Goal: Task Accomplishment & Management: Manage account settings

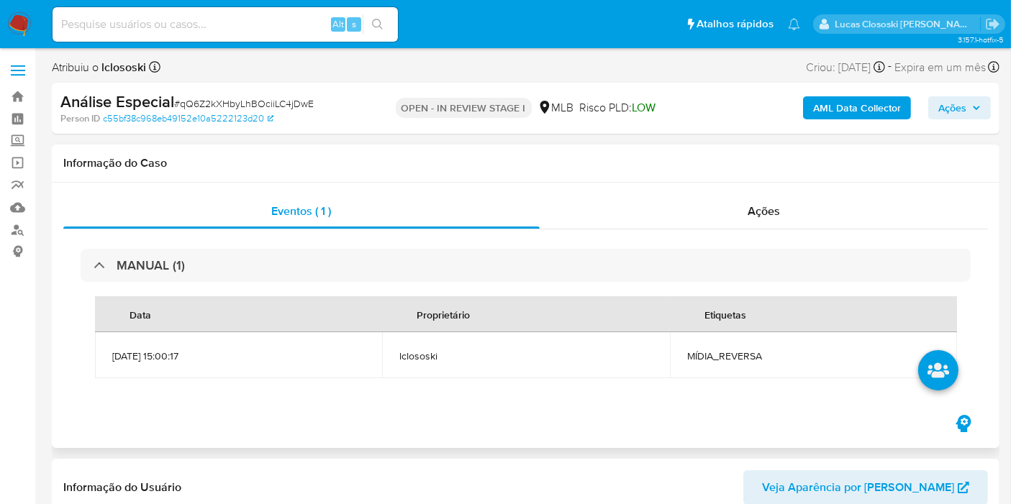
scroll to position [642, 0]
click at [839, 195] on div "Ações" at bounding box center [763, 211] width 449 height 35
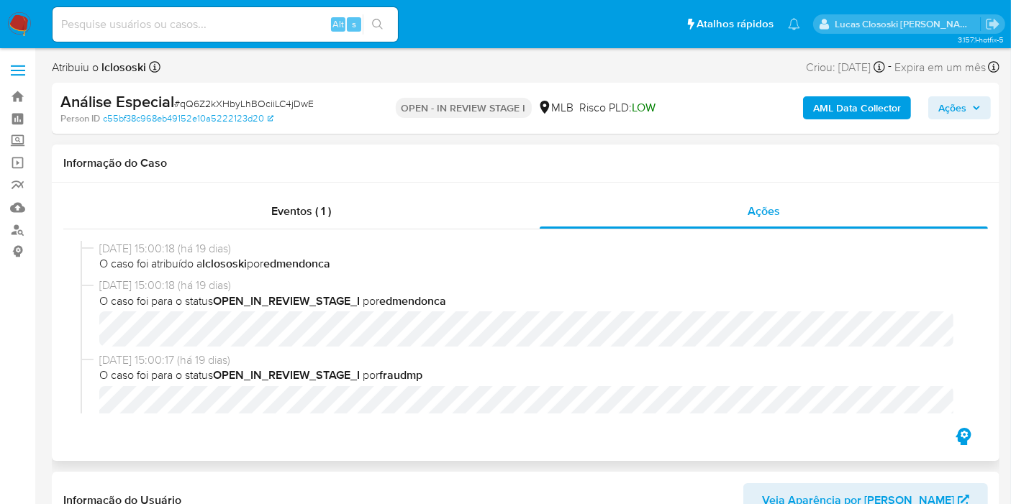
click at [544, 155] on div "Informação do Caso" at bounding box center [525, 164] width 947 height 38
click at [283, 170] on h1 "Informação do Caso" at bounding box center [525, 163] width 924 height 14
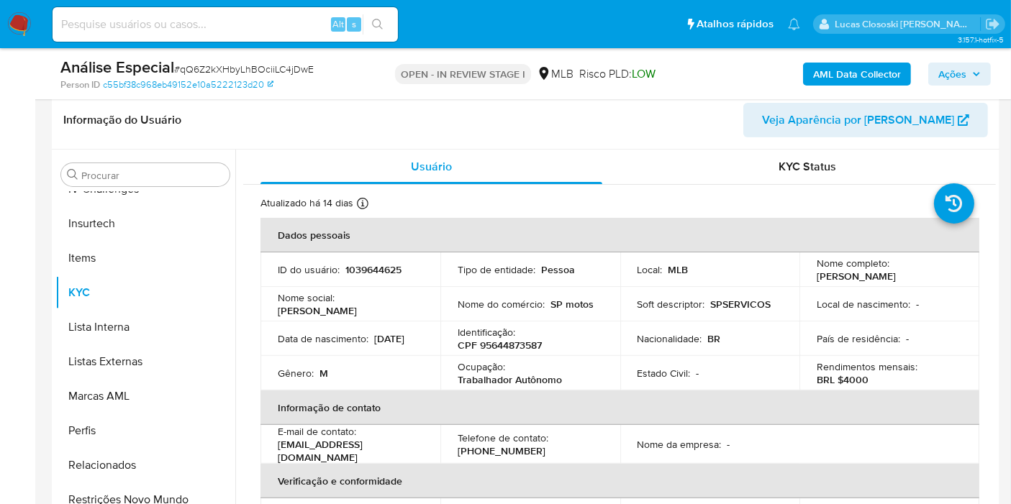
scroll to position [479, 0]
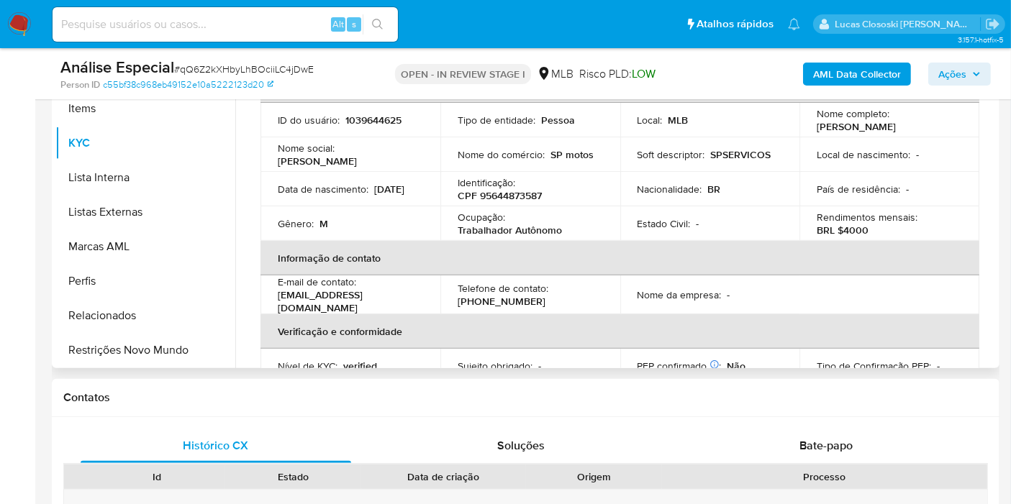
click at [509, 194] on p "CPF 95644873587" at bounding box center [499, 195] width 84 height 13
copy p "95644873587"
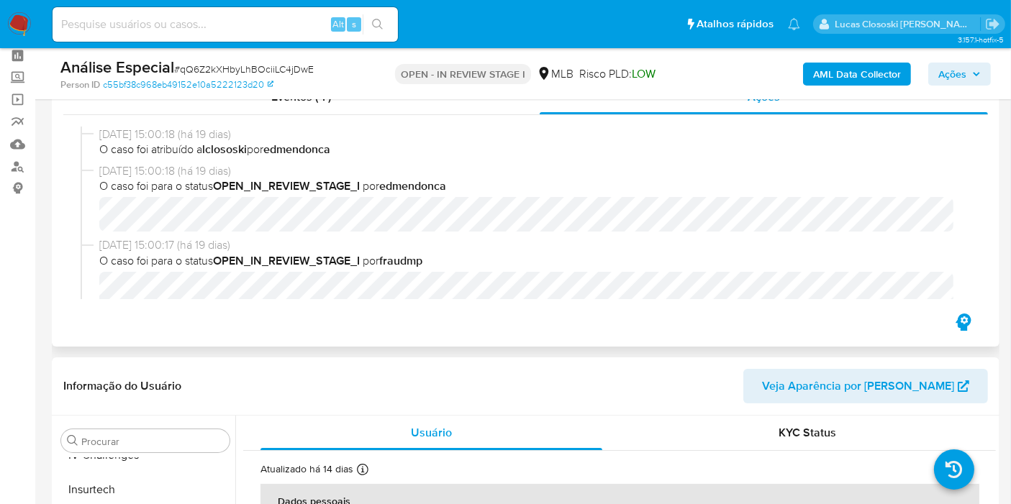
scroll to position [0, 0]
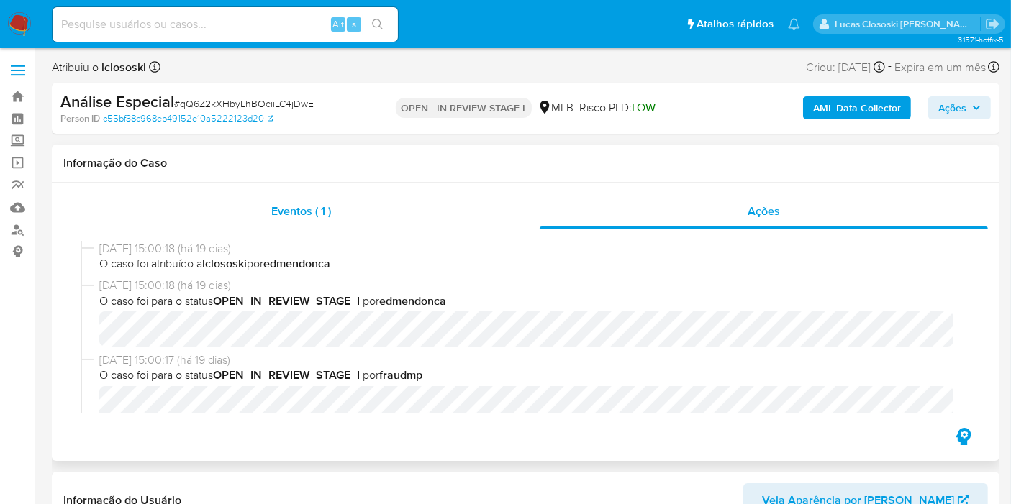
click at [245, 215] on div "Eventos ( 1 )" at bounding box center [301, 211] width 476 height 35
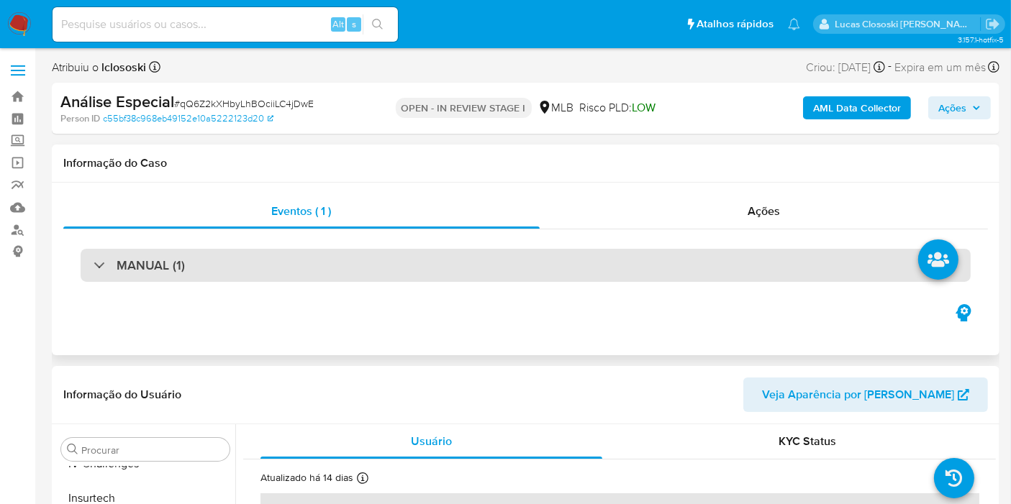
click at [267, 262] on div "MANUAL (1)" at bounding box center [526, 265] width 890 height 33
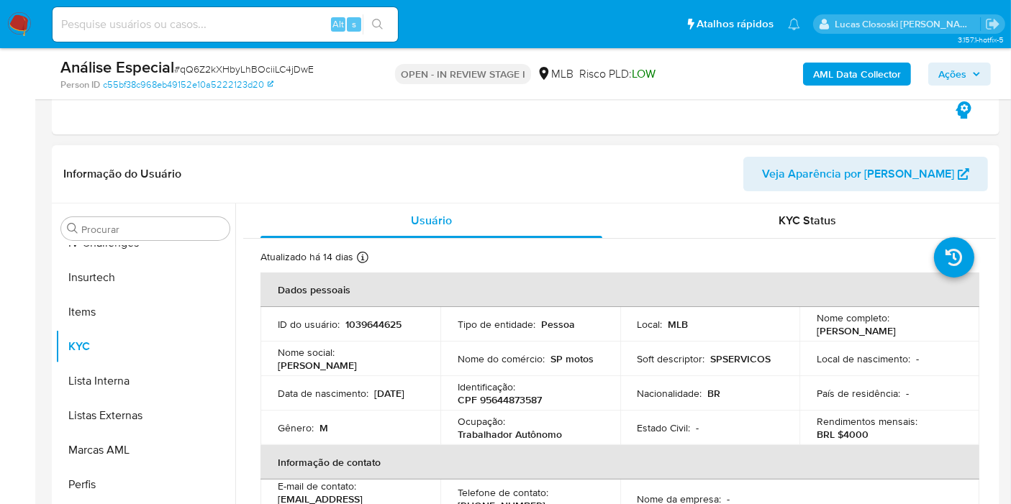
scroll to position [319, 0]
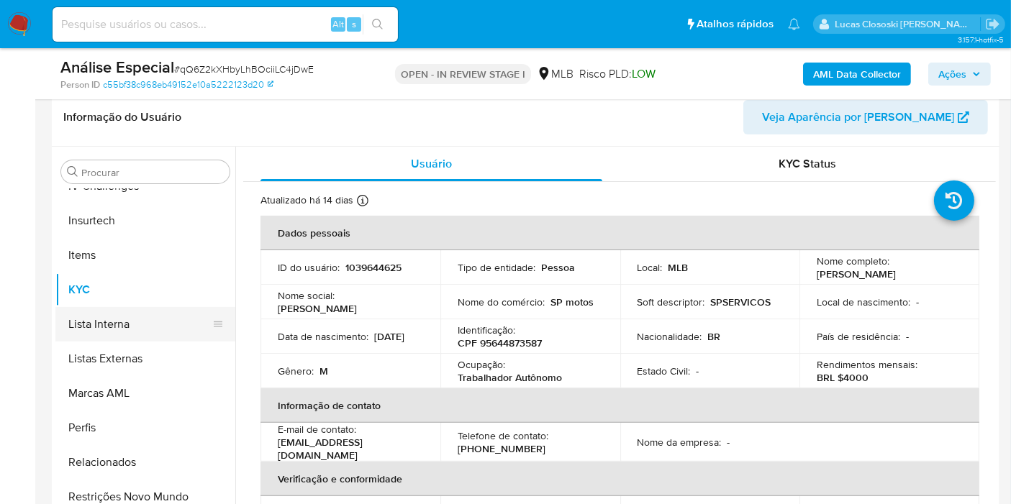
click at [143, 311] on button "Lista Interna" at bounding box center [139, 324] width 168 height 35
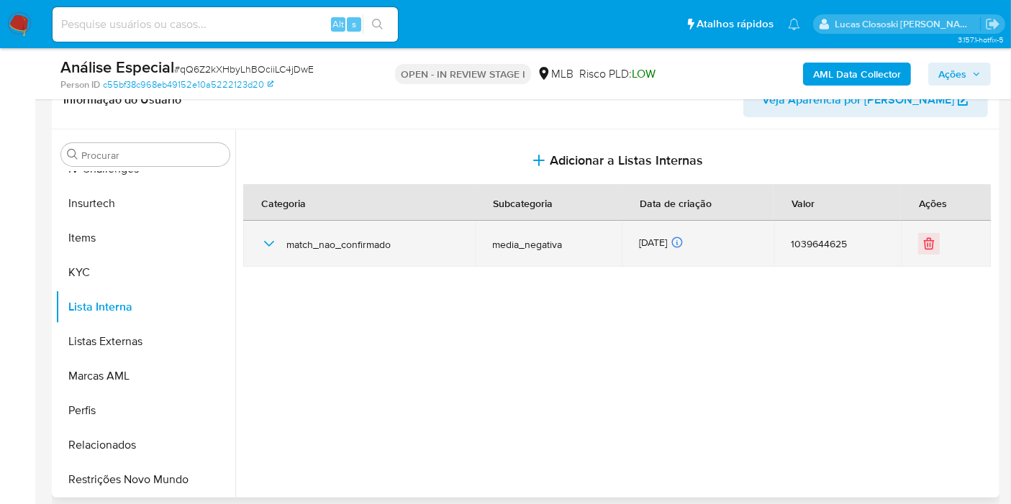
click at [266, 252] on div "match_nao_confirmado" at bounding box center [358, 244] width 197 height 46
click at [268, 247] on icon "button" at bounding box center [268, 243] width 17 height 17
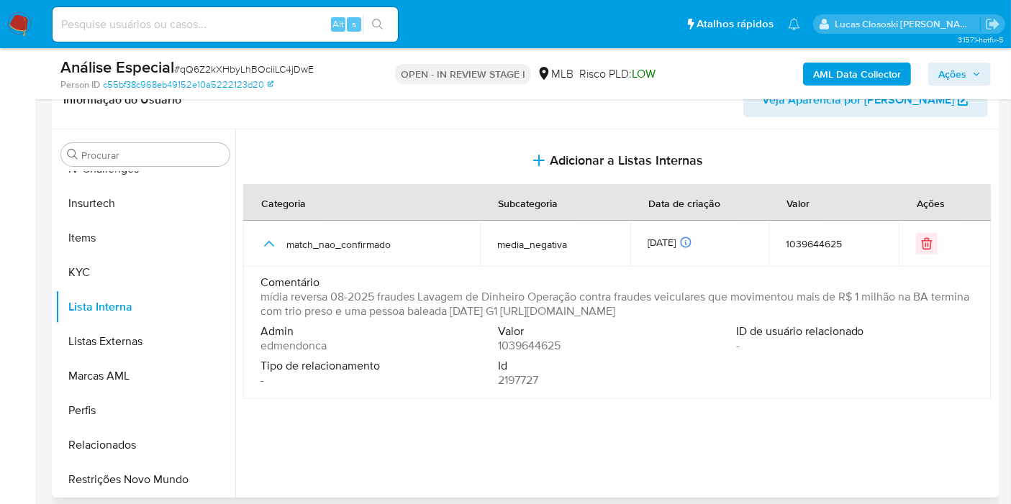
drag, startPoint x: 944, startPoint y: 309, endPoint x: 575, endPoint y: 312, distance: 369.7
click at [575, 312] on span "mídia reversa 08-2025 fraudes Lavagem de Dinheiro Operação contra fraudes veicu…" at bounding box center [615, 304] width 710 height 29
click at [79, 264] on button "KYC" at bounding box center [139, 272] width 168 height 35
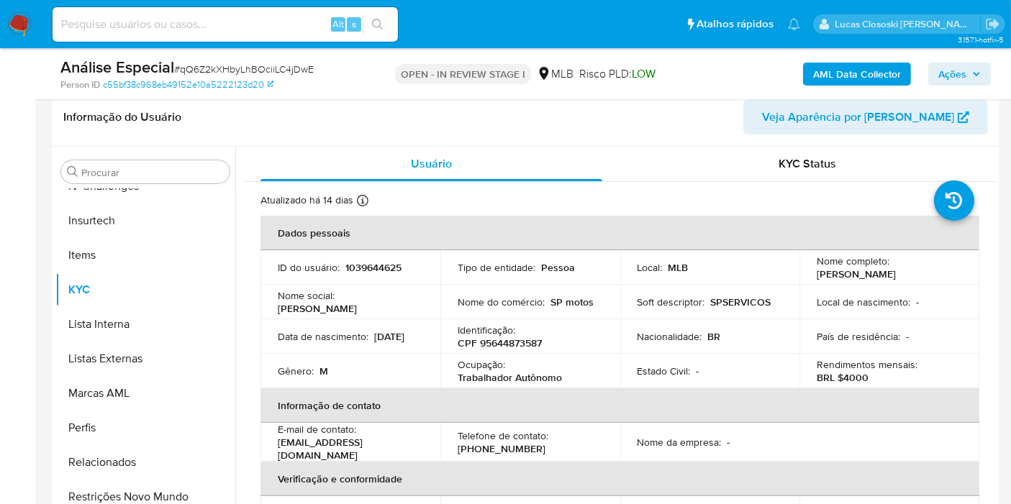
click at [506, 345] on p "CPF 95644873587" at bounding box center [499, 343] width 84 height 13
copy p "95644873587"
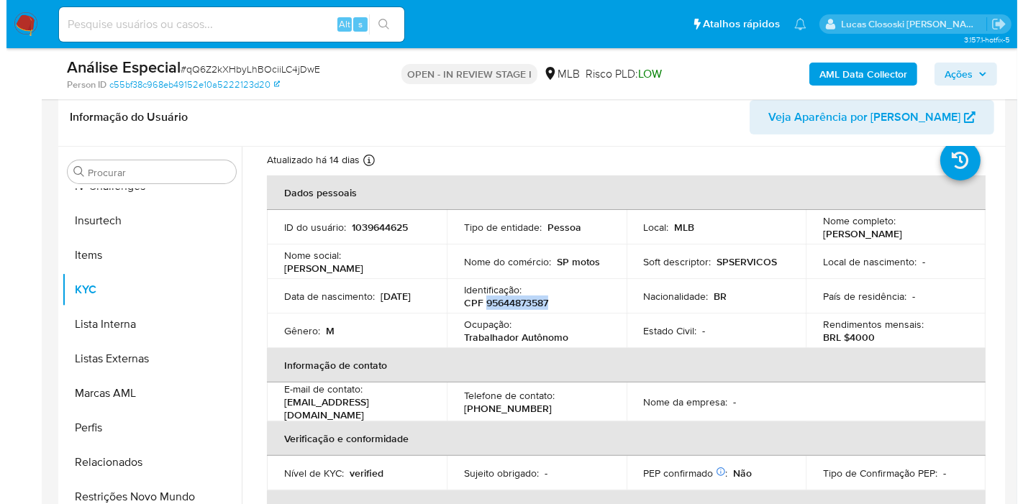
scroll to position [0, 0]
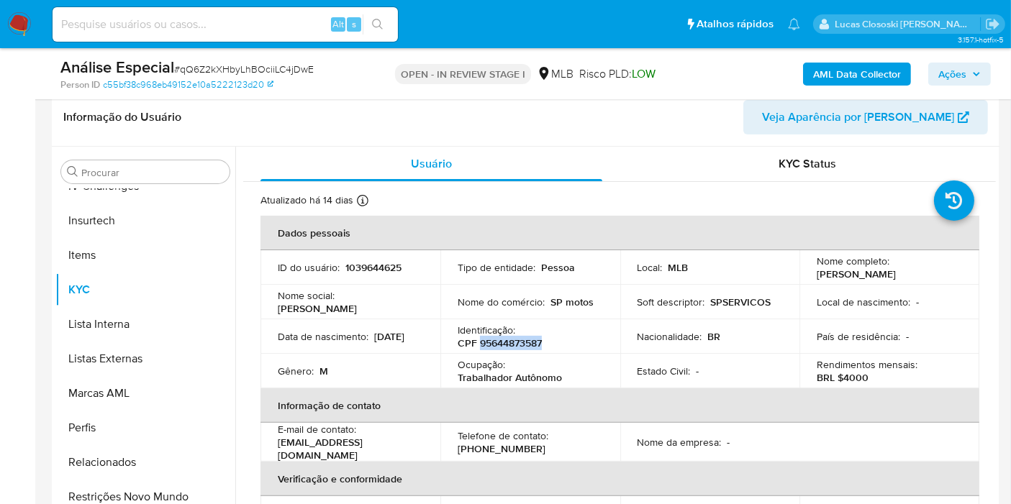
click at [875, 77] on b "AML Data Collector" at bounding box center [857, 74] width 88 height 23
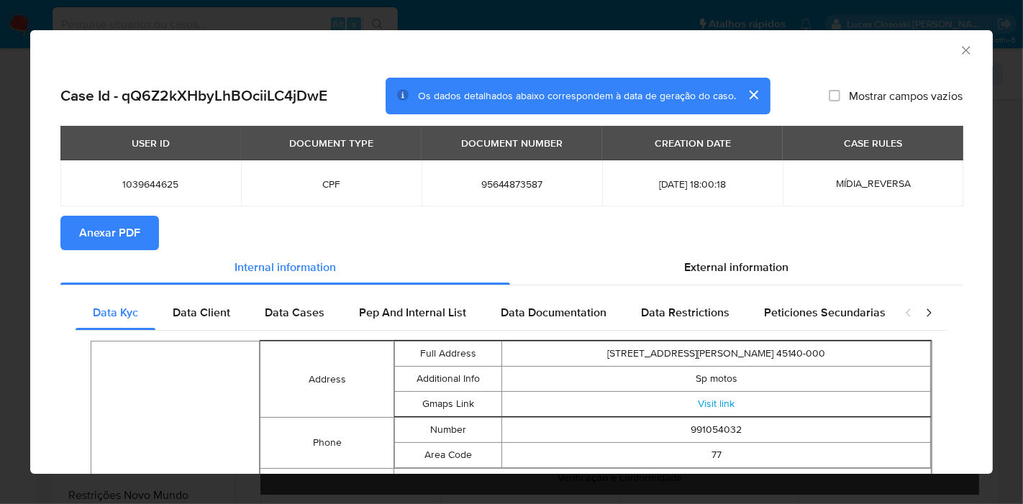
click at [138, 222] on span "Anexar PDF" at bounding box center [109, 233] width 61 height 32
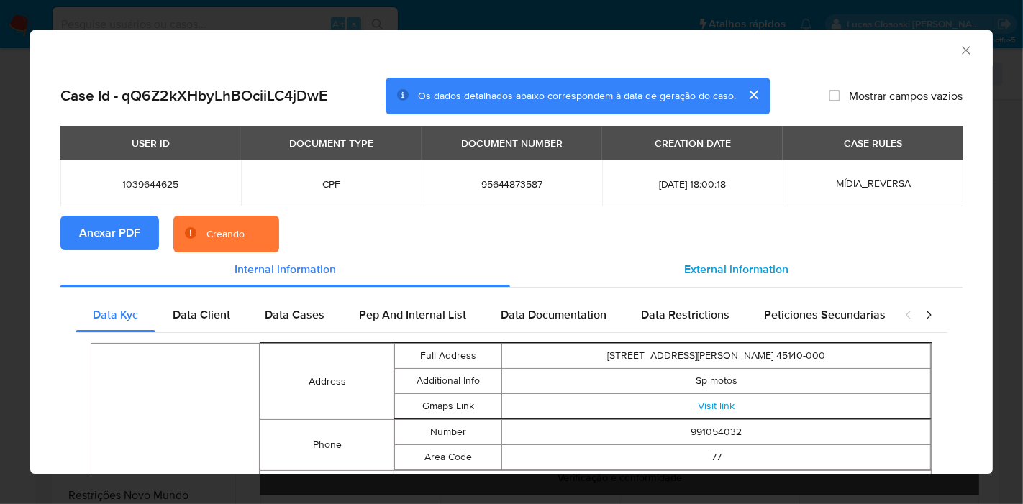
click at [742, 276] on span "External information" at bounding box center [736, 269] width 104 height 17
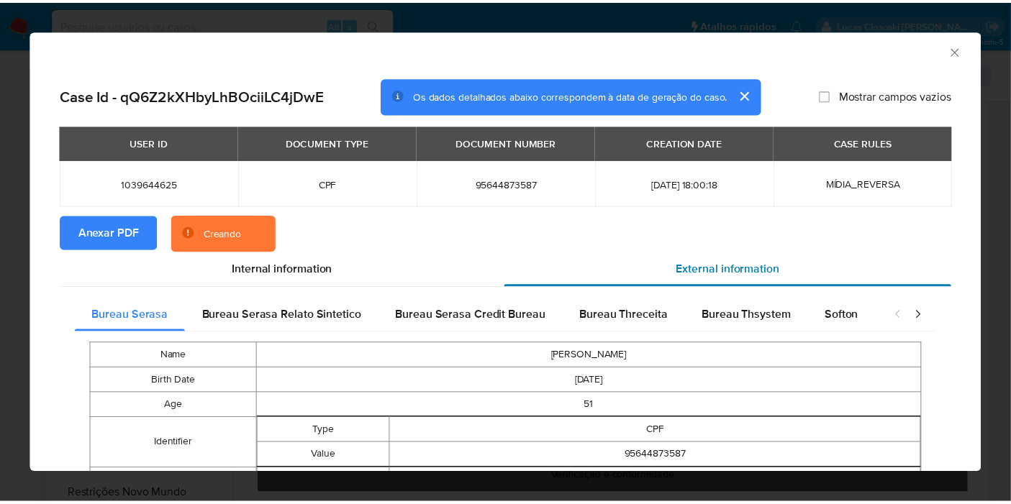
scroll to position [157, 0]
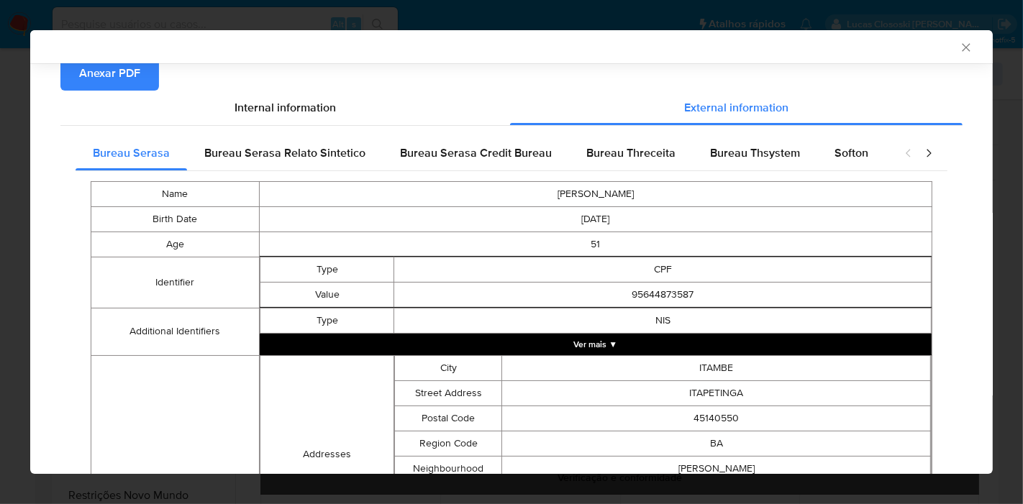
click at [962, 48] on div "AML Data Collector" at bounding box center [511, 46] width 962 height 33
click at [959, 46] on icon "Fechar a janela" at bounding box center [966, 47] width 14 height 14
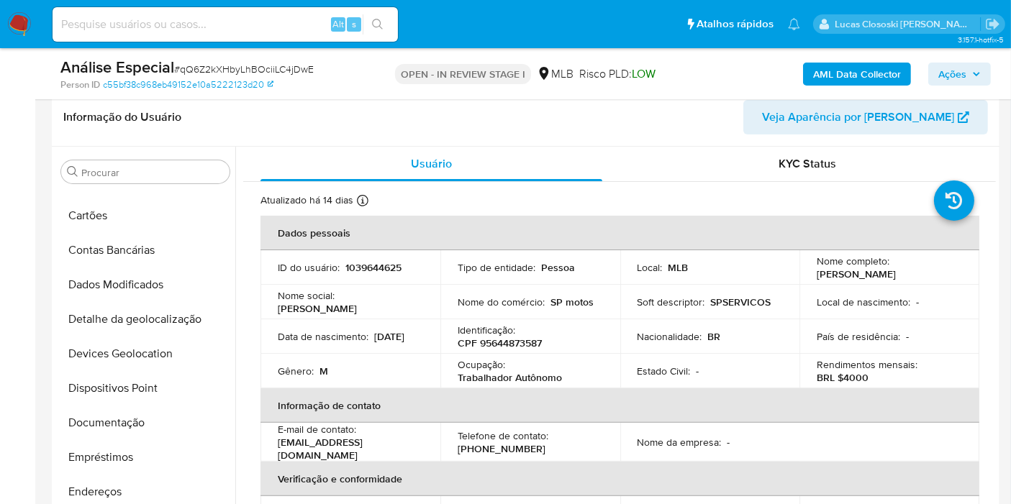
scroll to position [82, 0]
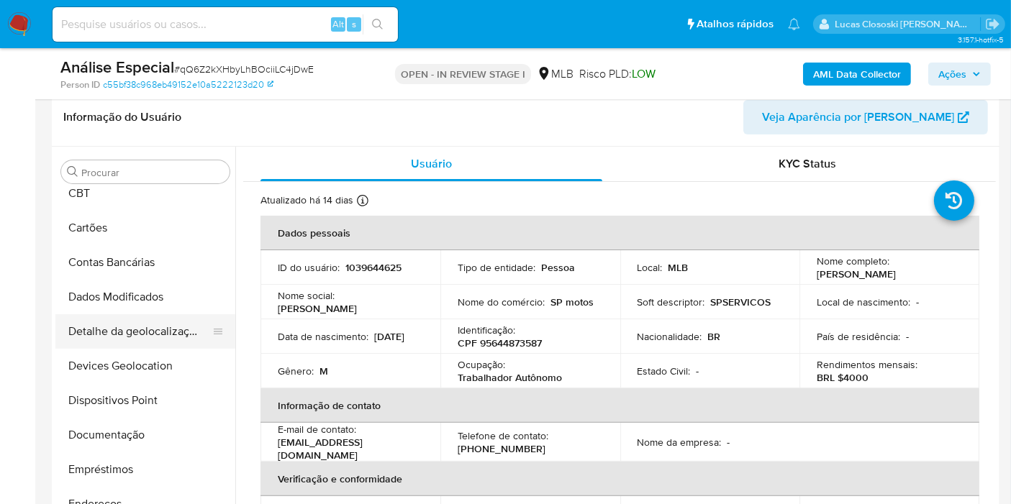
click at [175, 346] on button "Detalhe da geolocalização" at bounding box center [139, 331] width 168 height 35
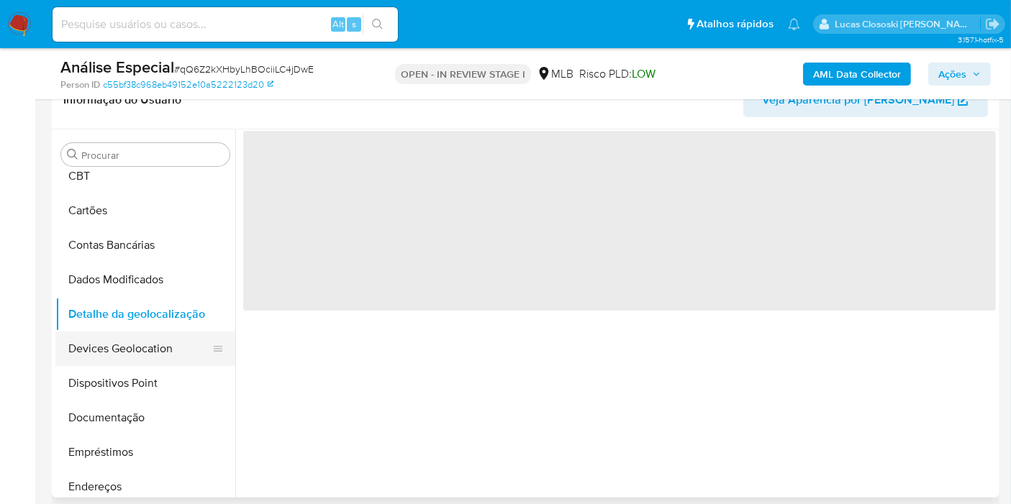
click at [175, 357] on button "Devices Geolocation" at bounding box center [139, 349] width 168 height 35
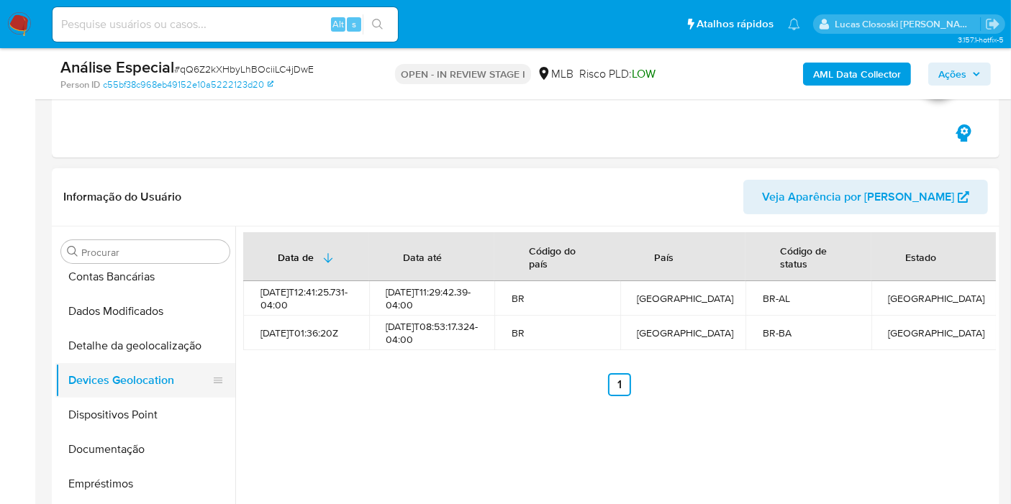
scroll to position [162, 0]
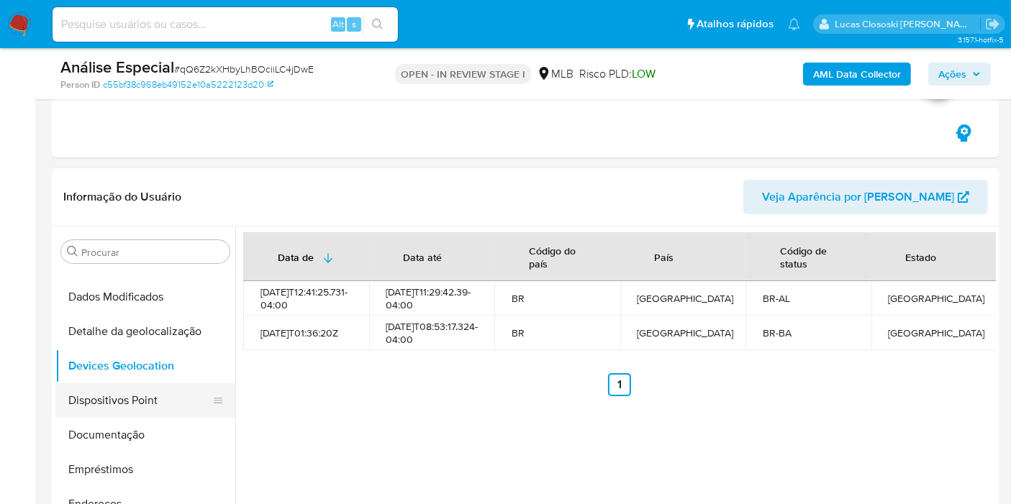
click at [152, 382] on ul "Adiantamentos de Dinheiro Anexos CBT Cartões Contas Bancárias Dados Modificados…" at bounding box center [145, 431] width 180 height 324
click at [154, 388] on button "Dispositivos Point" at bounding box center [139, 400] width 168 height 35
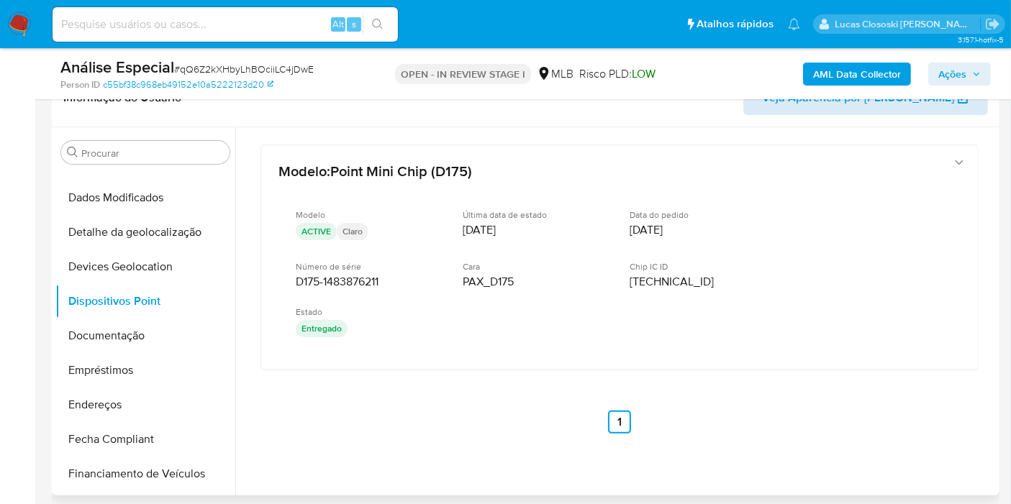
scroll to position [324, 0]
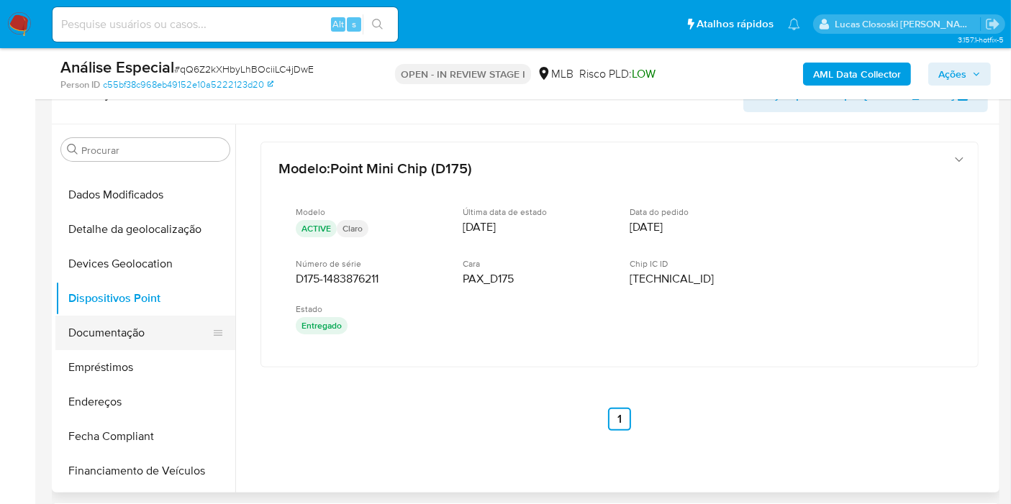
click at [117, 341] on button "Documentação" at bounding box center [139, 333] width 168 height 35
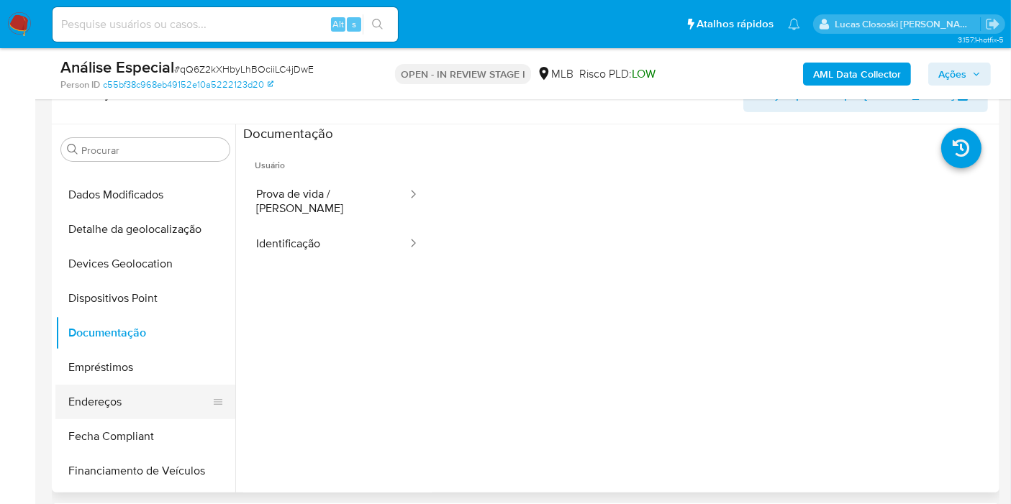
click at [132, 390] on button "Endereços" at bounding box center [139, 402] width 168 height 35
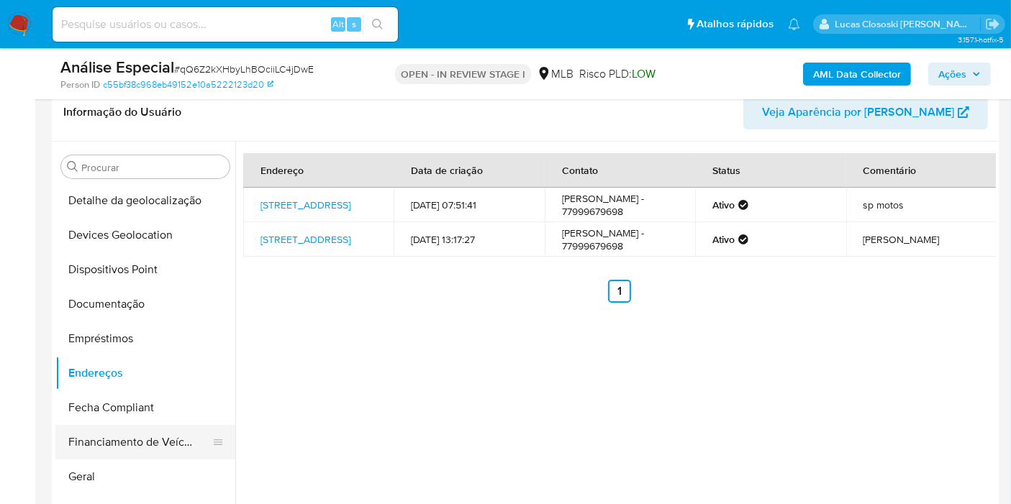
scroll to position [322, 0]
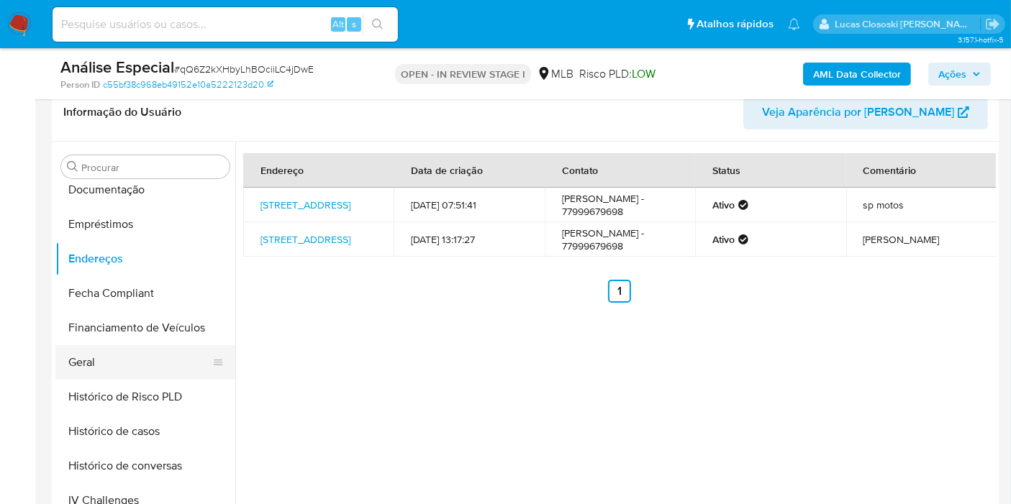
click at [88, 350] on button "Geral" at bounding box center [139, 362] width 168 height 35
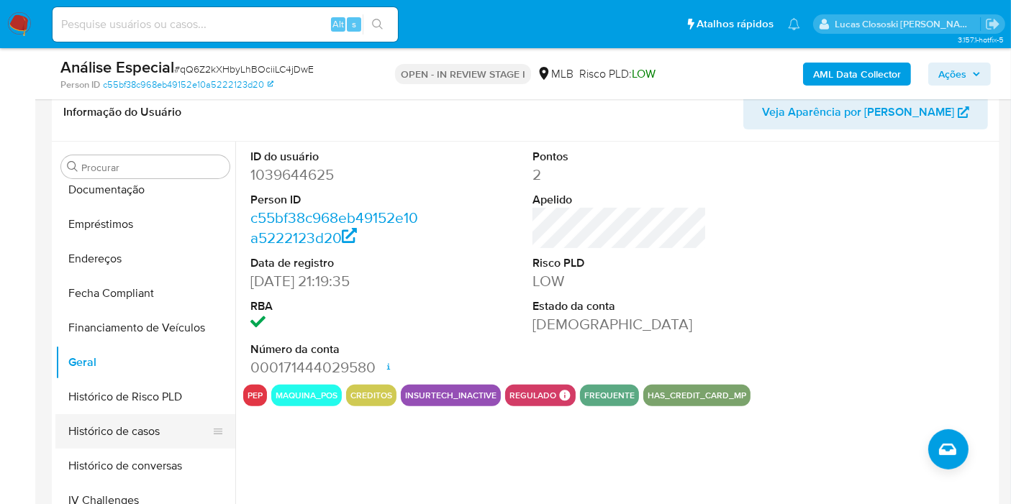
click at [150, 428] on button "Histórico de casos" at bounding box center [139, 431] width 168 height 35
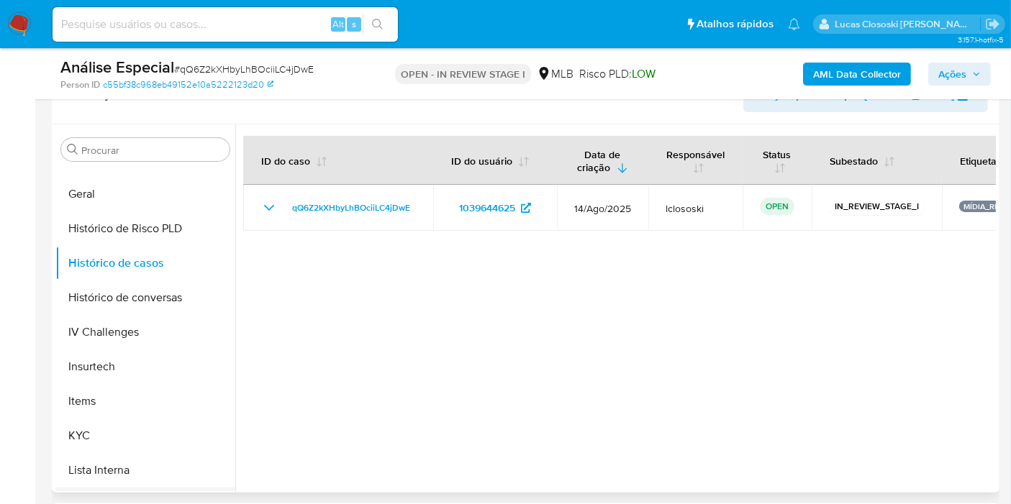
scroll to position [562, 0]
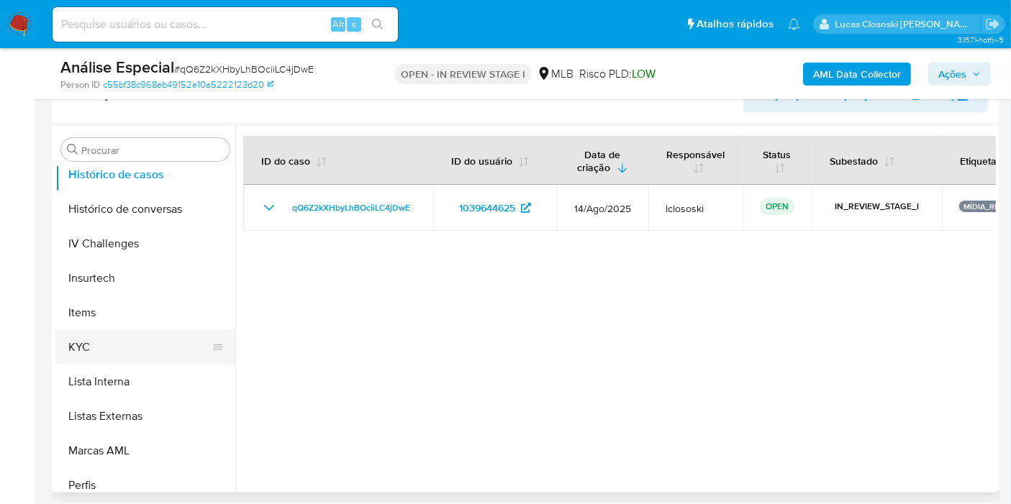
click at [104, 360] on button "KYC" at bounding box center [139, 347] width 168 height 35
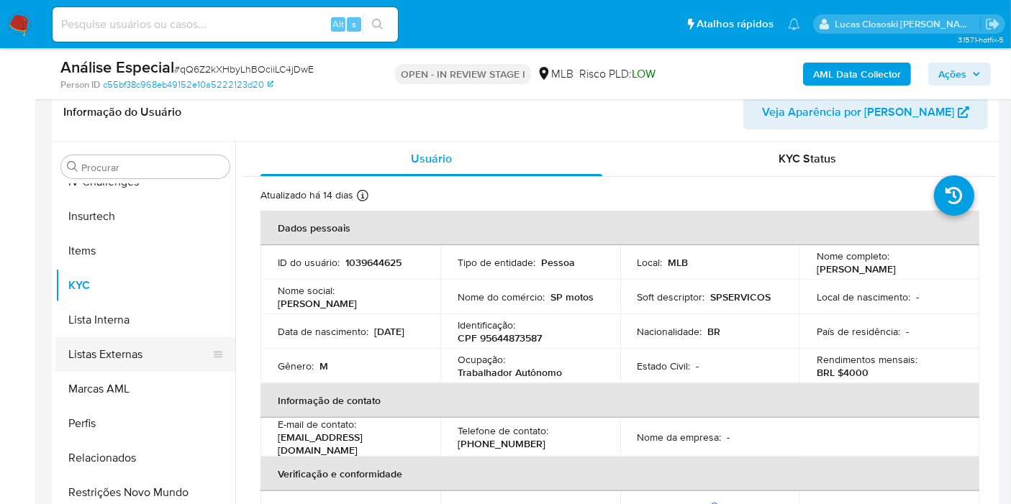
scroll to position [642, 0]
click at [154, 475] on button "Restrições Novo Mundo" at bounding box center [139, 492] width 168 height 35
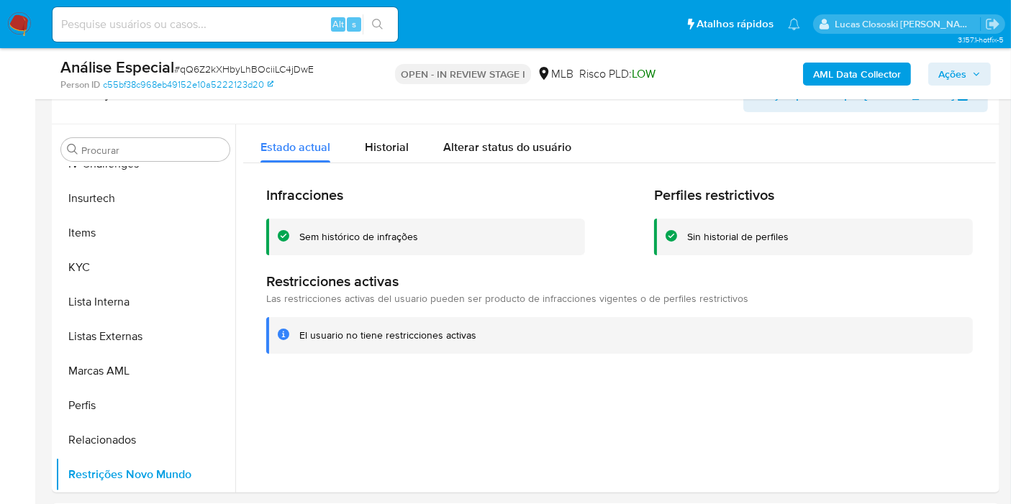
click at [283, 67] on span "# qQ6Z2kXHbyLhBOciiLC4jDwE" at bounding box center [244, 69] width 140 height 14
copy span "qQ6Z2kXHbyLhBOciiLC4jDwE"
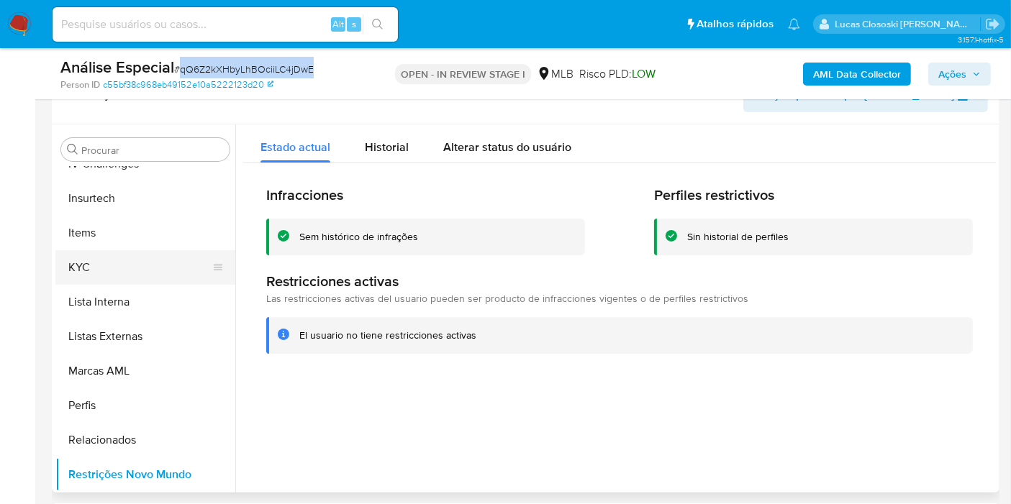
click at [125, 265] on button "KYC" at bounding box center [139, 267] width 168 height 35
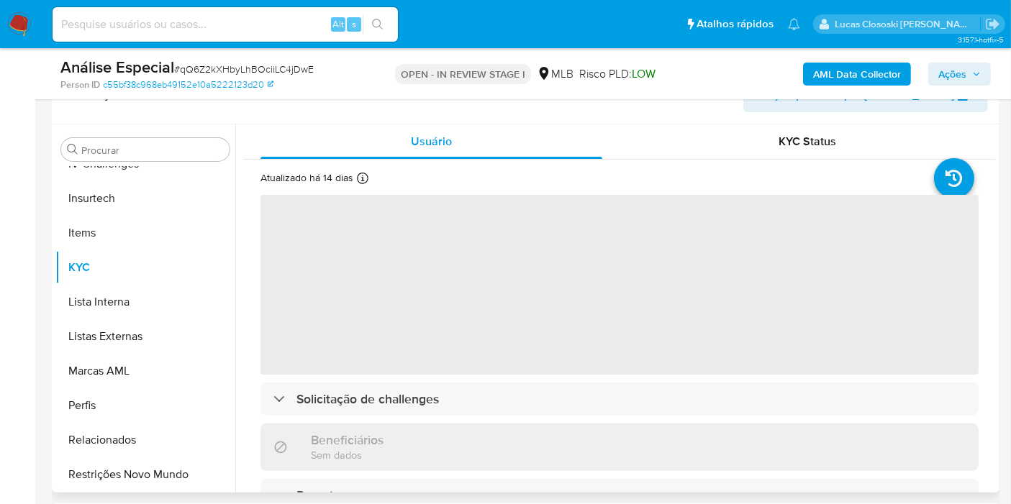
click at [317, 109] on header "Informação do Usuário Veja Aparência por Pessoa" at bounding box center [525, 95] width 924 height 35
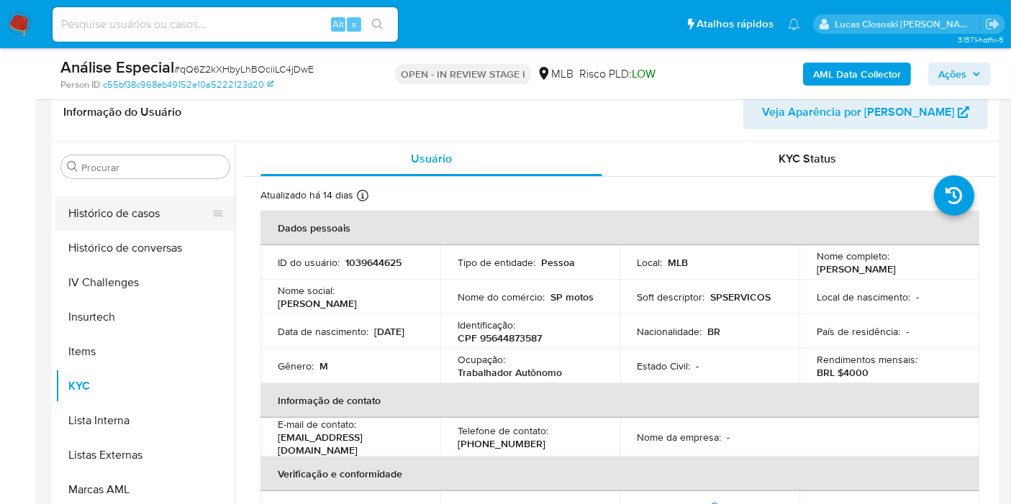
scroll to position [482, 0]
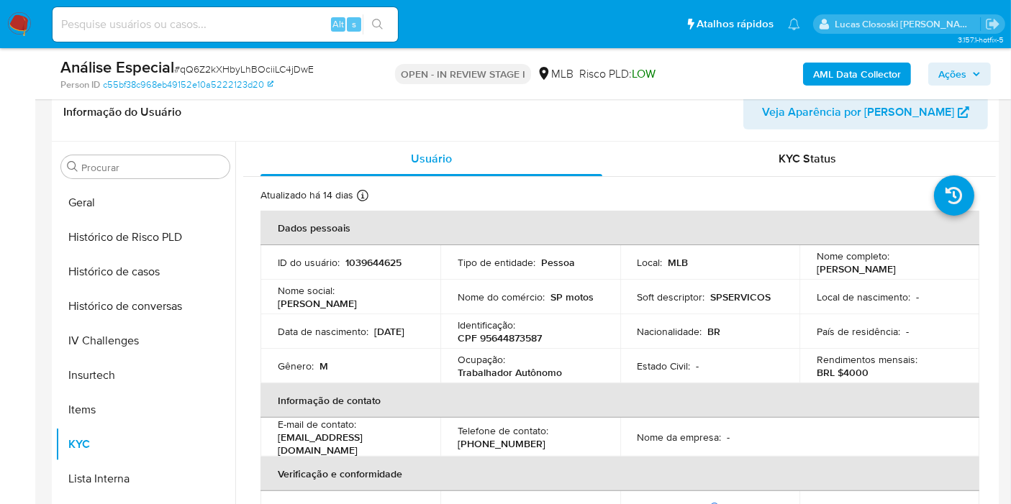
drag, startPoint x: 104, startPoint y: 204, endPoint x: 413, endPoint y: 81, distance: 332.2
click at [104, 203] on button "Geral" at bounding box center [145, 203] width 180 height 35
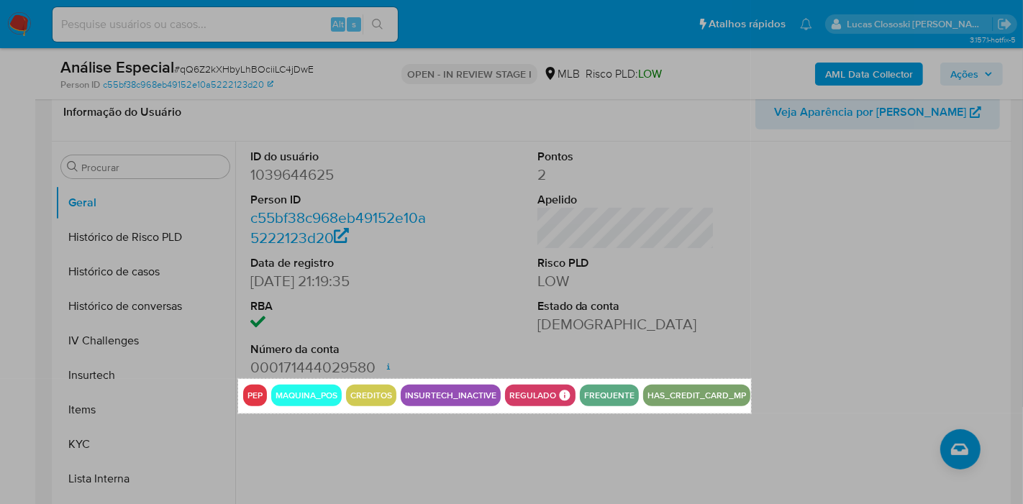
drag, startPoint x: 238, startPoint y: 381, endPoint x: 751, endPoint y: 411, distance: 513.7
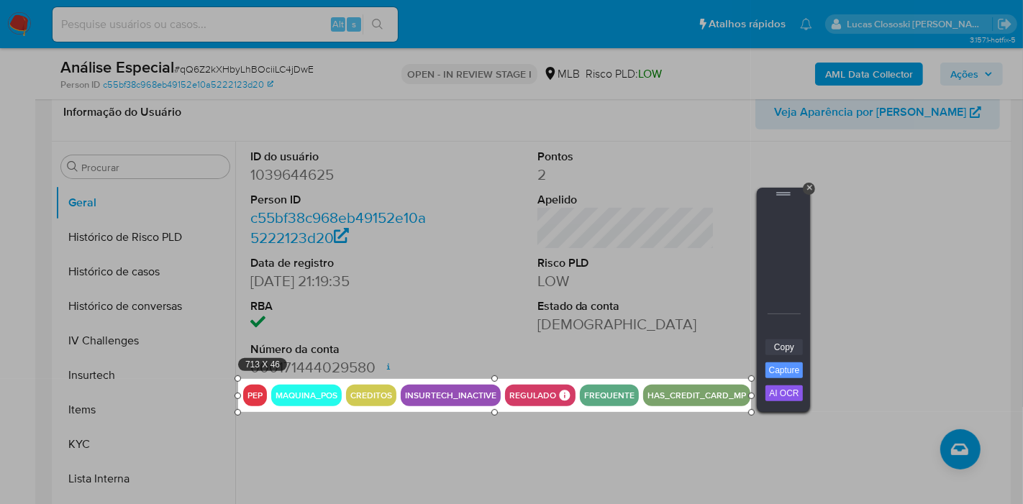
click at [790, 350] on link "Copy" at bounding box center [783, 347] width 37 height 16
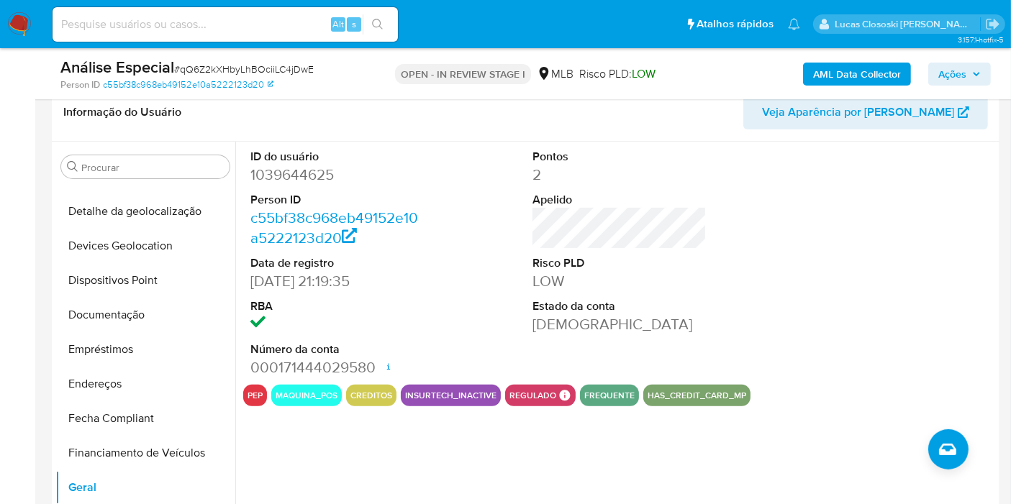
scroll to position [82, 0]
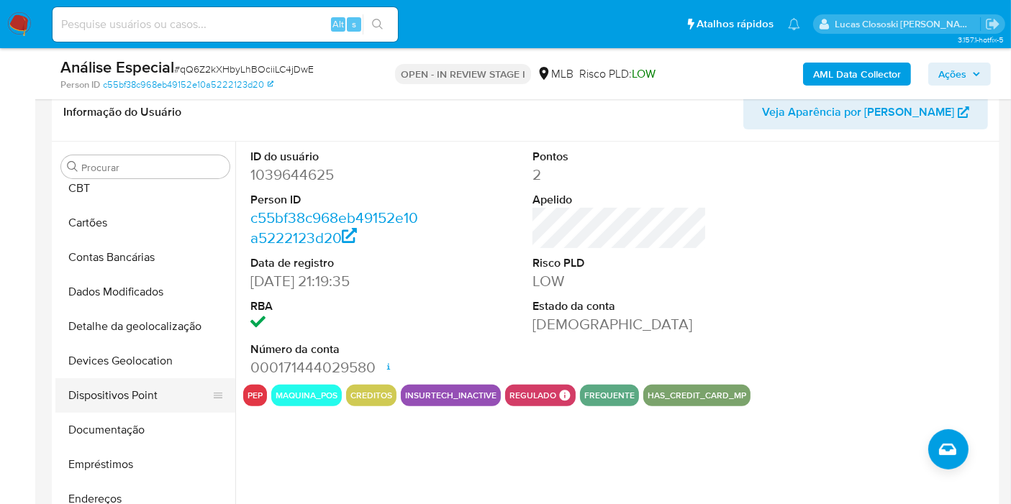
click at [122, 389] on button "Dispositivos Point" at bounding box center [139, 395] width 168 height 35
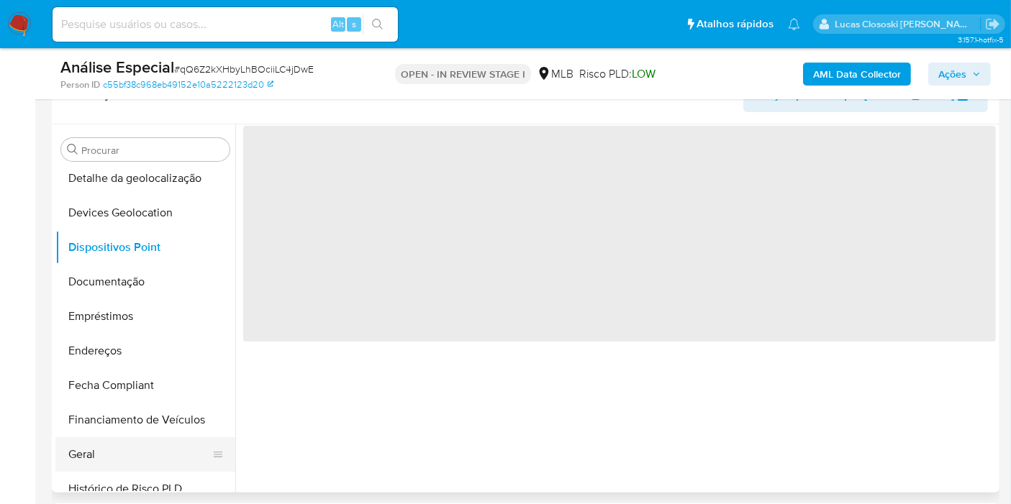
scroll to position [322, 0]
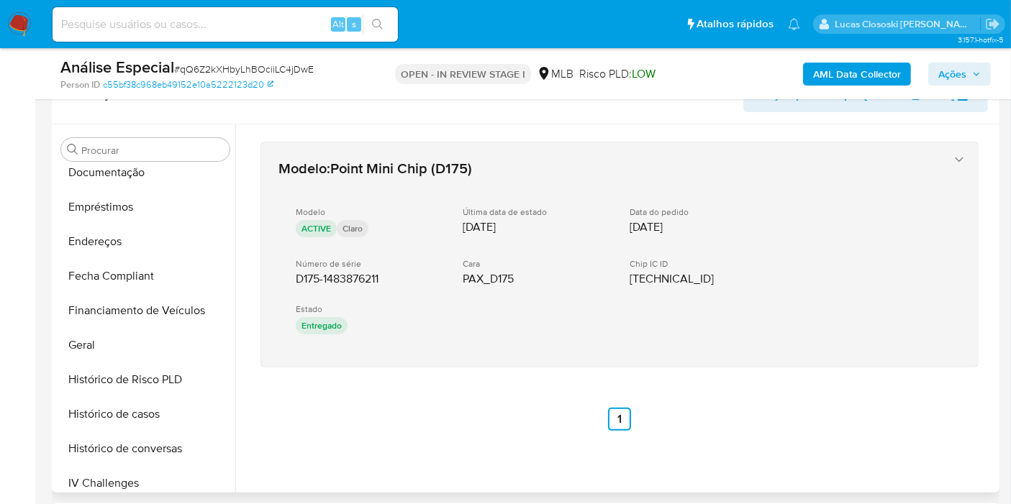
drag, startPoint x: 394, startPoint y: 301, endPoint x: 353, endPoint y: 296, distance: 41.2
click at [348, 275] on div "Modelo ACTIVE Claro Última data de estado 15/10/2021 Data do pedido 07/10/2021 …" at bounding box center [604, 272] width 653 height 155
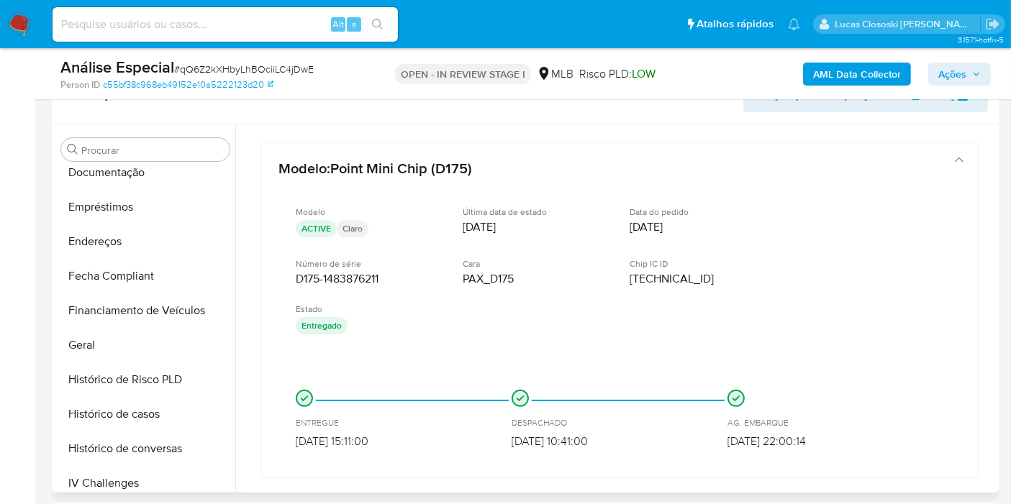
click at [376, 387] on div "ENTREGUE 15/10/2021 15:11:00 DESPACHADO 11/10/2021 10:41:00 AG. EMBARQUE 07/10/…" at bounding box center [619, 419] width 682 height 82
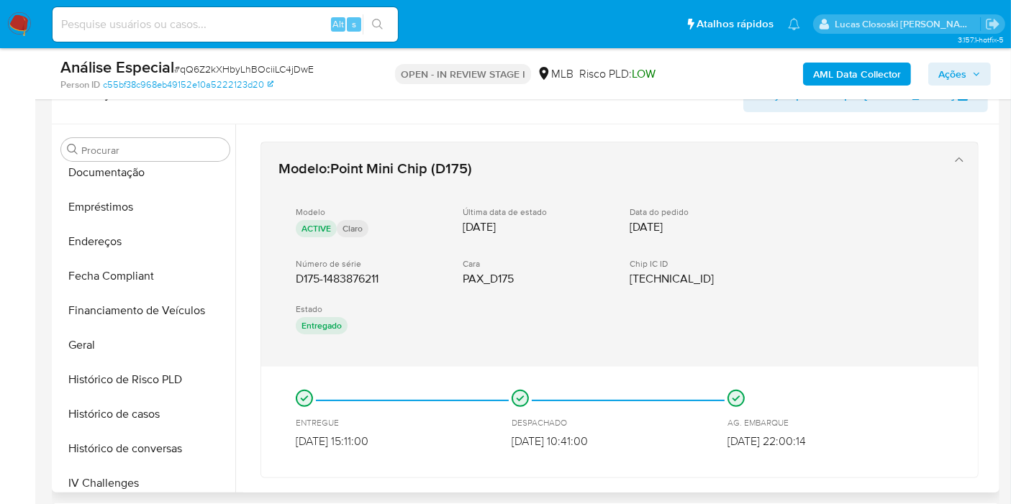
drag, startPoint x: 406, startPoint y: 438, endPoint x: 288, endPoint y: 276, distance: 200.3
click at [288, 276] on div "Modelo : Point Mini Chip (D175) Modelo ACTIVE Claro Última data de estado 15/10…" at bounding box center [619, 310] width 718 height 337
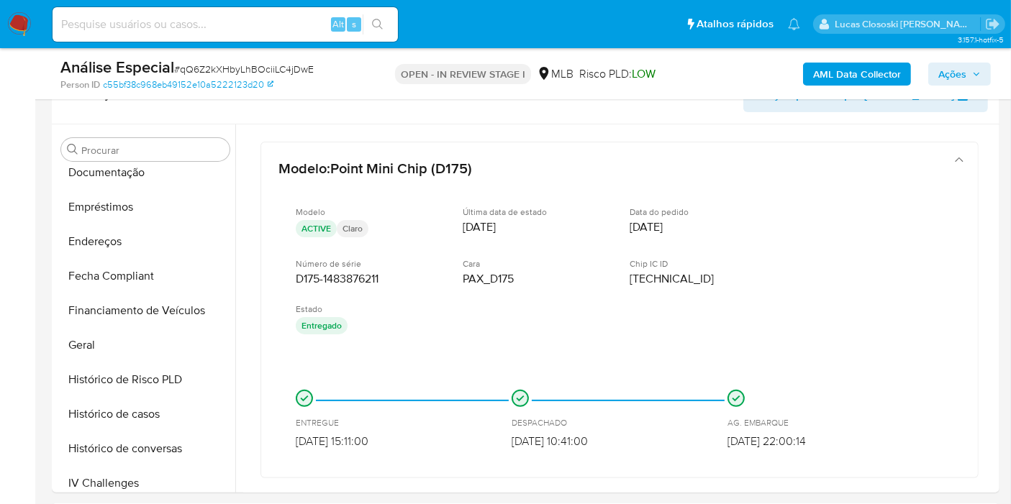
click at [975, 70] on icon "button" at bounding box center [976, 74] width 9 height 9
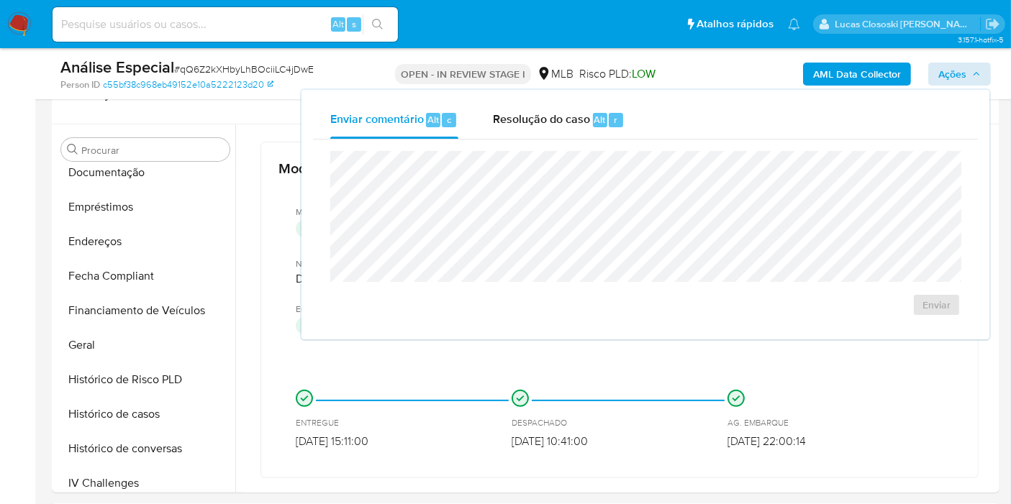
drag, startPoint x: 536, startPoint y: 135, endPoint x: 542, endPoint y: 143, distance: 10.8
click at [536, 135] on div "Resolução do caso Alt r" at bounding box center [559, 119] width 132 height 37
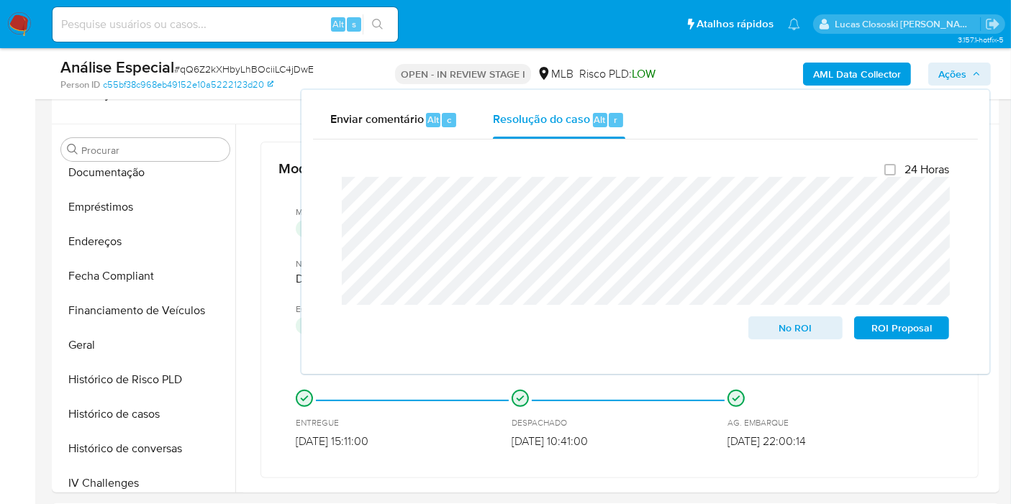
click at [953, 80] on span "Ações" at bounding box center [952, 74] width 28 height 23
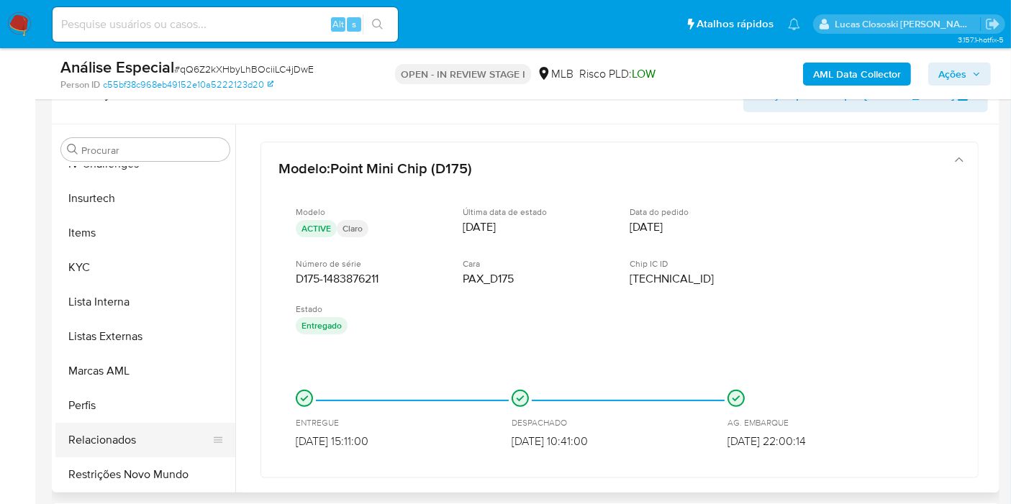
drag, startPoint x: 142, startPoint y: 464, endPoint x: 142, endPoint y: 442, distance: 21.6
click at [142, 465] on button "Restrições Novo Mundo" at bounding box center [145, 474] width 180 height 35
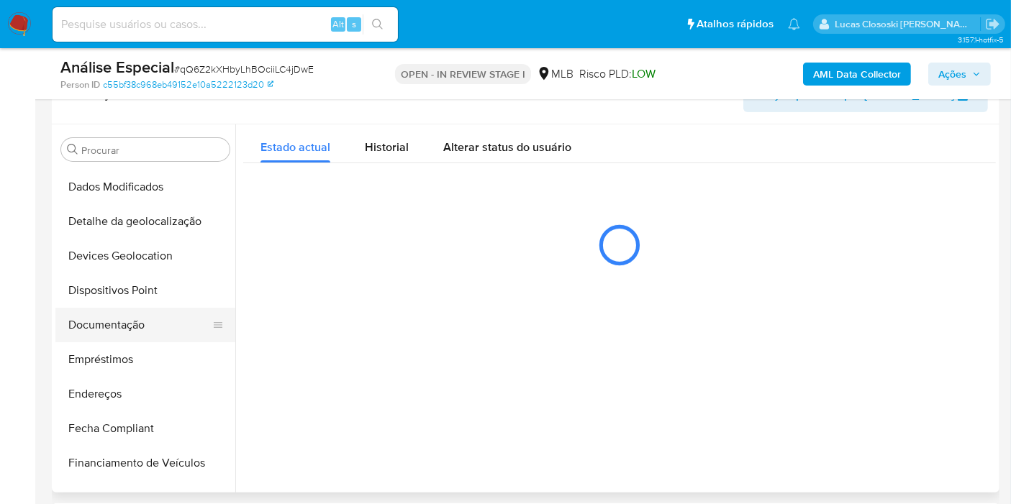
scroll to position [162, 0]
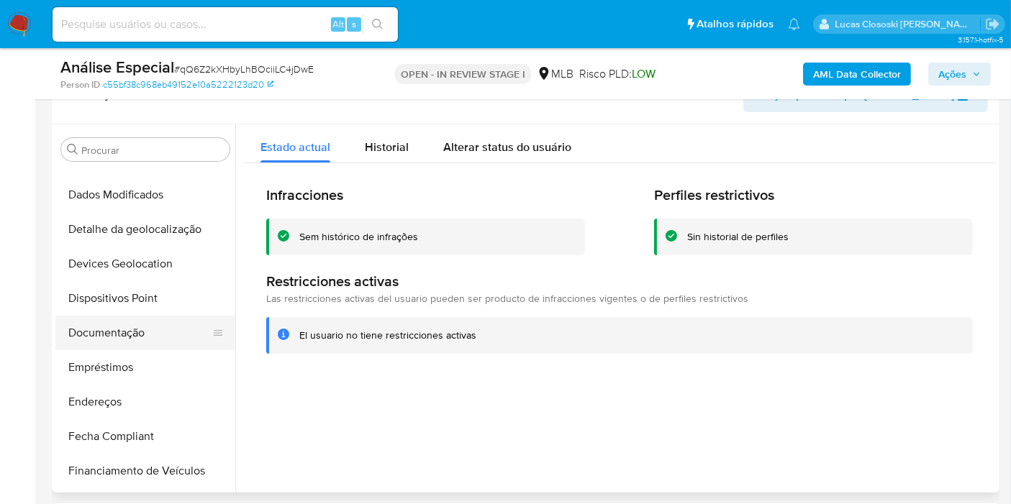
click at [122, 324] on button "Documentação" at bounding box center [139, 333] width 168 height 35
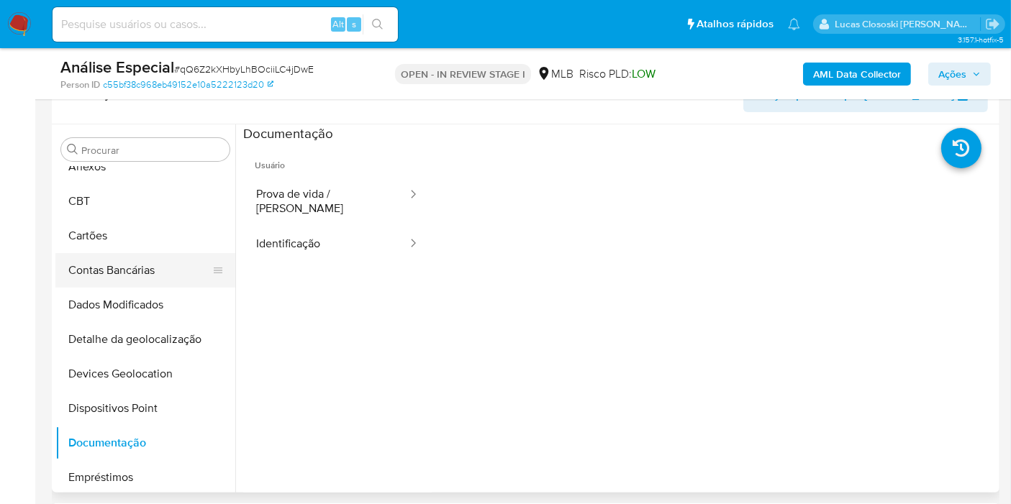
scroll to position [0, 0]
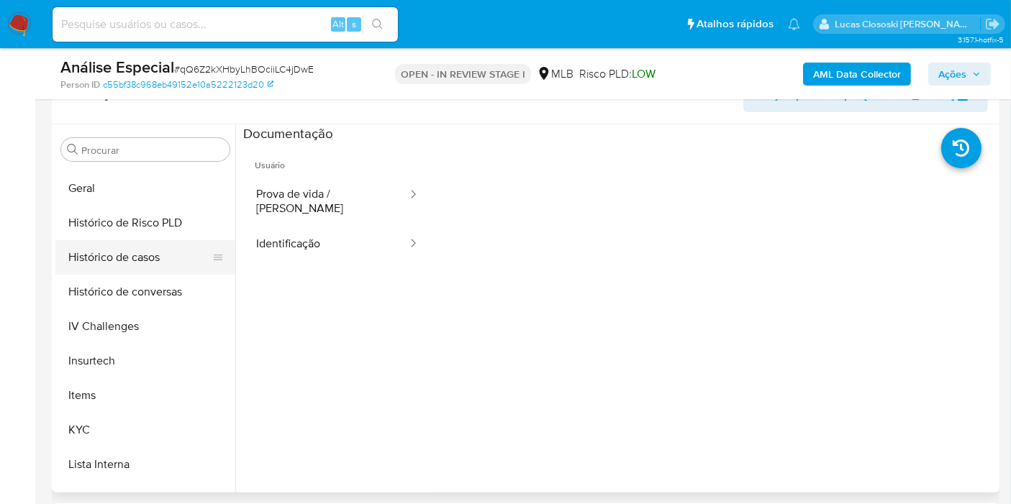
click at [140, 269] on button "Histórico de casos" at bounding box center [139, 257] width 168 height 35
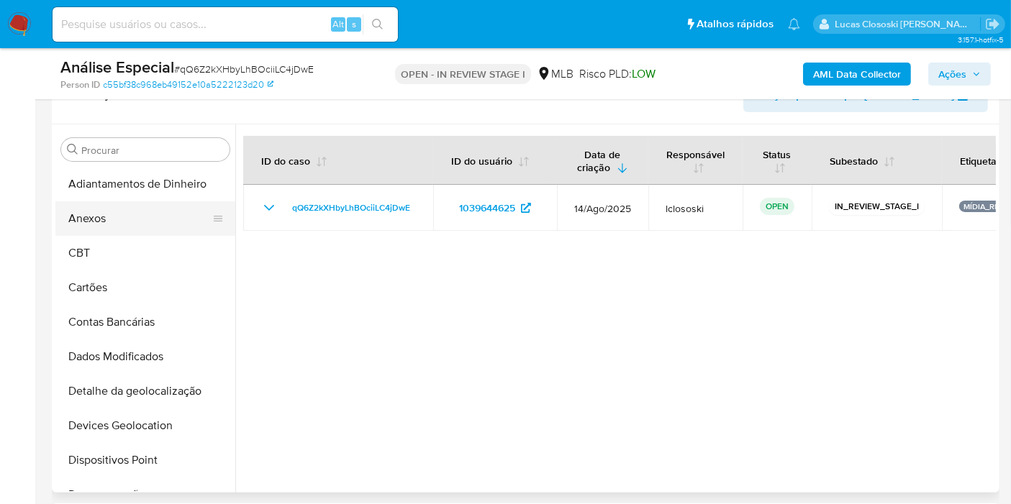
click at [115, 217] on button "Anexos" at bounding box center [139, 218] width 168 height 35
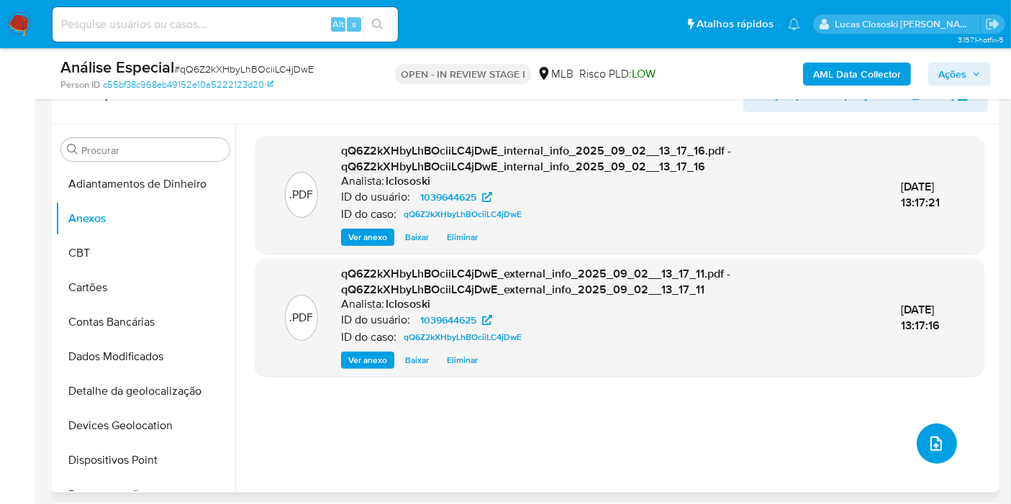
click at [942, 437] on button "upload-file" at bounding box center [936, 444] width 40 height 40
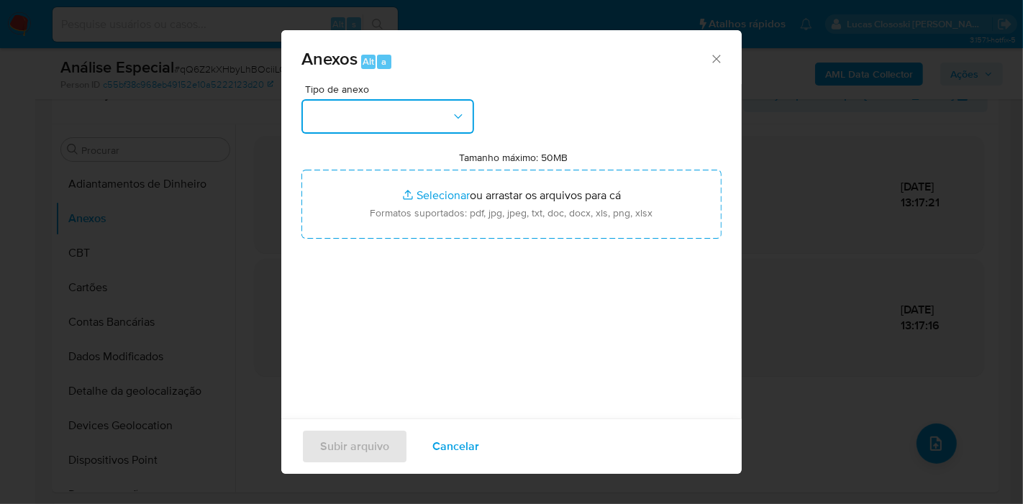
click at [382, 120] on button "button" at bounding box center [387, 116] width 173 height 35
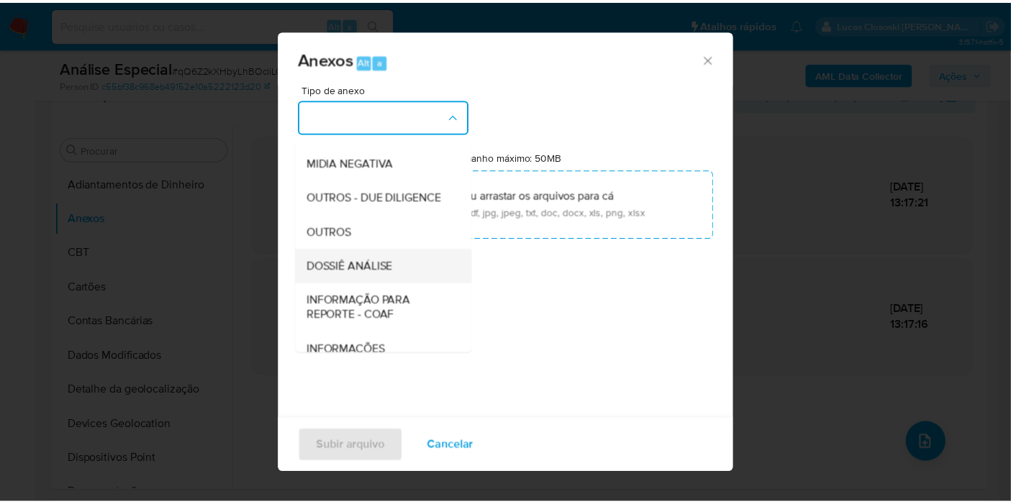
scroll to position [221, 0]
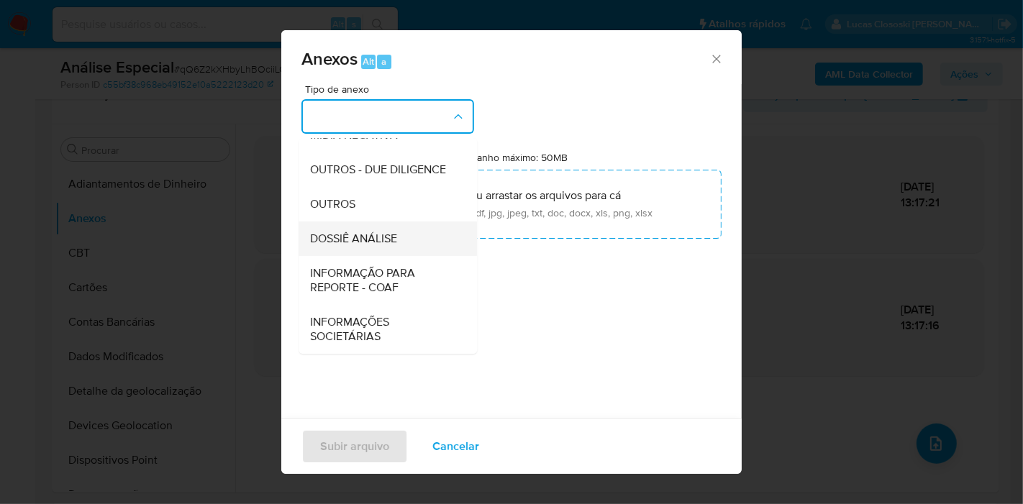
click at [382, 245] on span "DOSSIÊ ANÁLISE" at bounding box center [353, 239] width 87 height 14
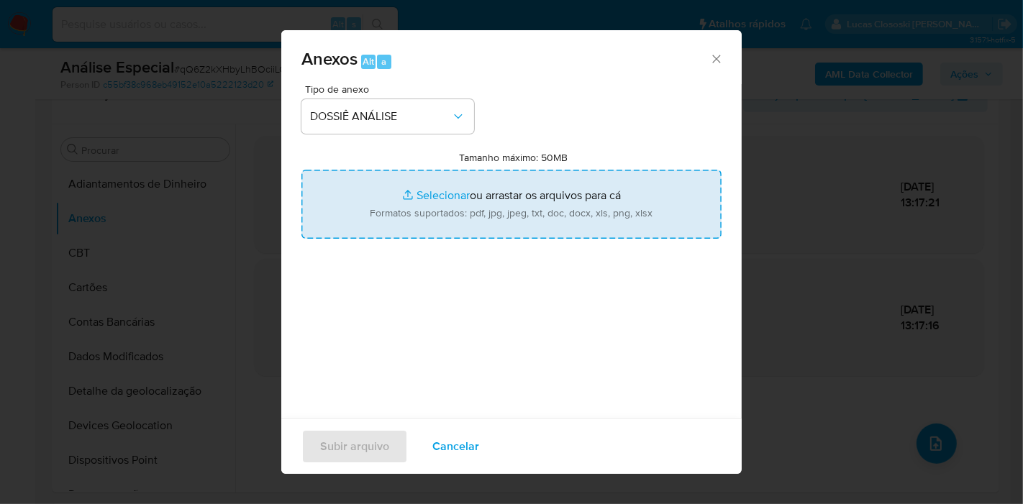
click at [393, 209] on input "Tamanho máximo: 50MB Selecionar arquivos" at bounding box center [511, 204] width 420 height 69
type input "C:\fakepath\SAR - XXXX - CPF 95644873587 - SAMUEL PAIXAO DE ANDRADE.pdf"
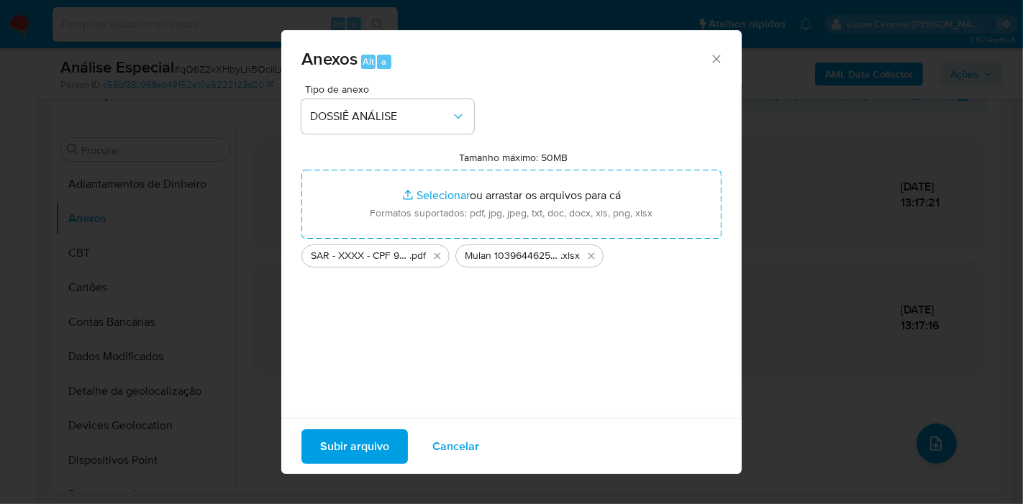
click at [358, 435] on span "Subir arquivo" at bounding box center [354, 447] width 69 height 32
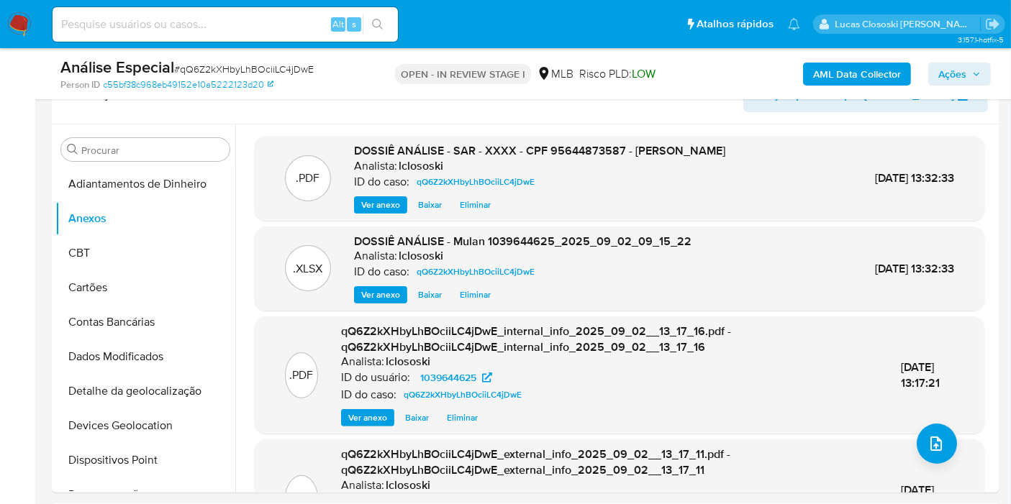
click at [958, 79] on span "Ações" at bounding box center [952, 74] width 28 height 23
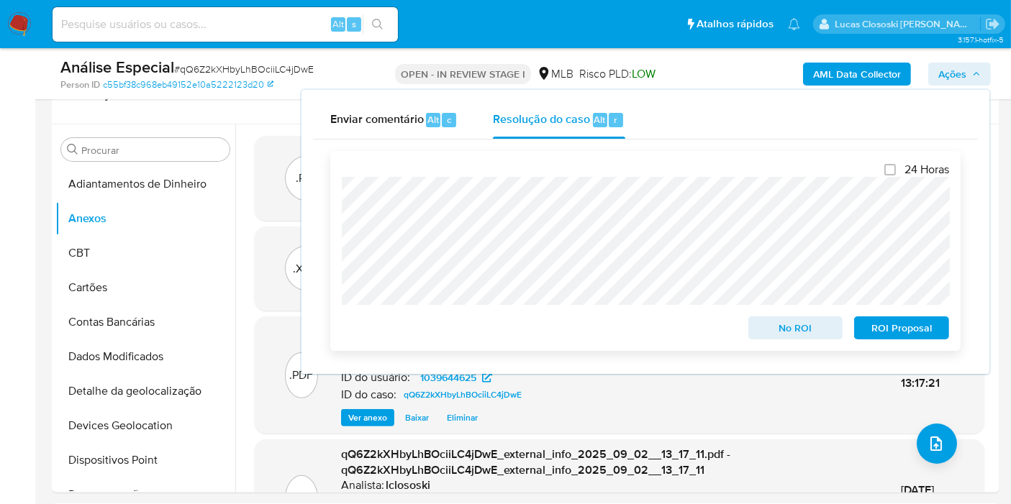
click at [937, 334] on span "ROI Proposal" at bounding box center [901, 328] width 75 height 20
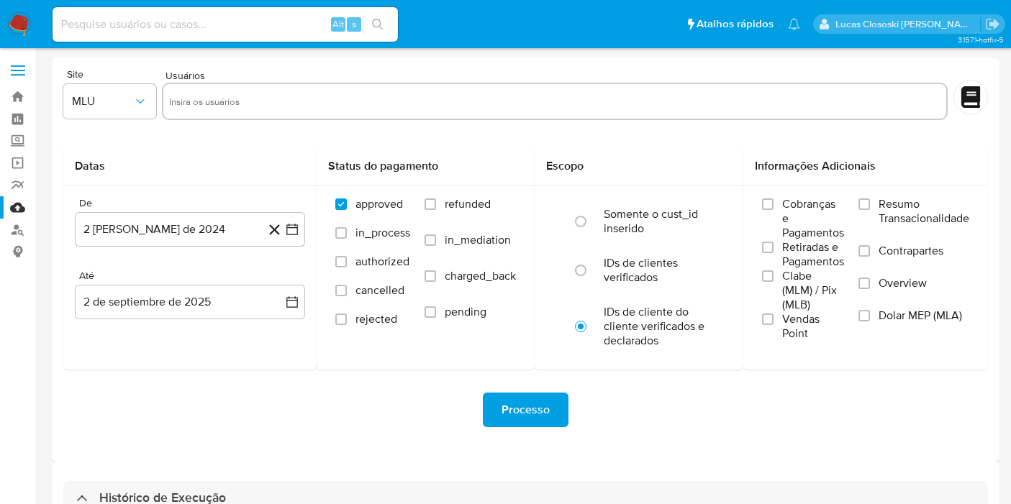
select select "10"
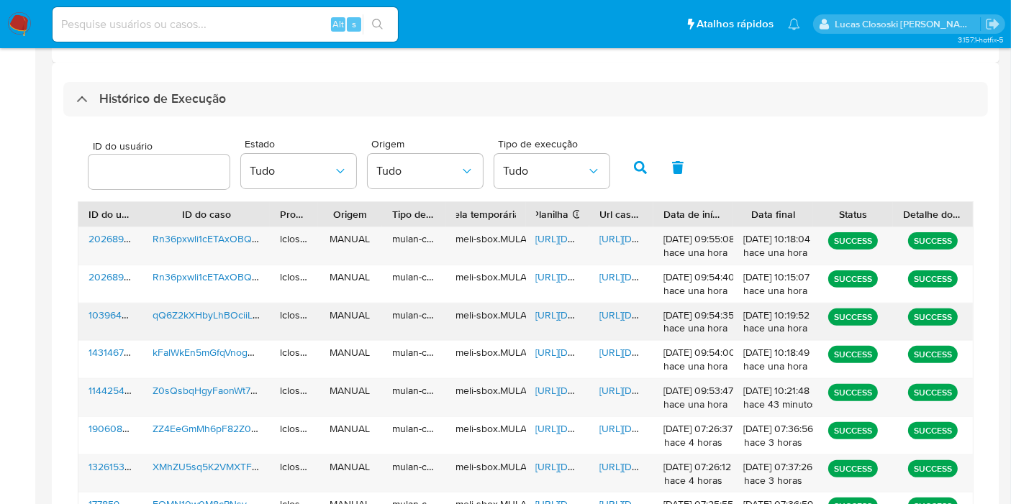
click at [554, 309] on span "https://docs.google.com/spreadsheets/d/1hG1G9TEMa1FFlzciA00kYrQjZ2Dx6wWVC96rHdc…" at bounding box center [585, 315] width 99 height 14
click at [619, 313] on span "[URL][DOMAIN_NAME]" at bounding box center [648, 315] width 99 height 14
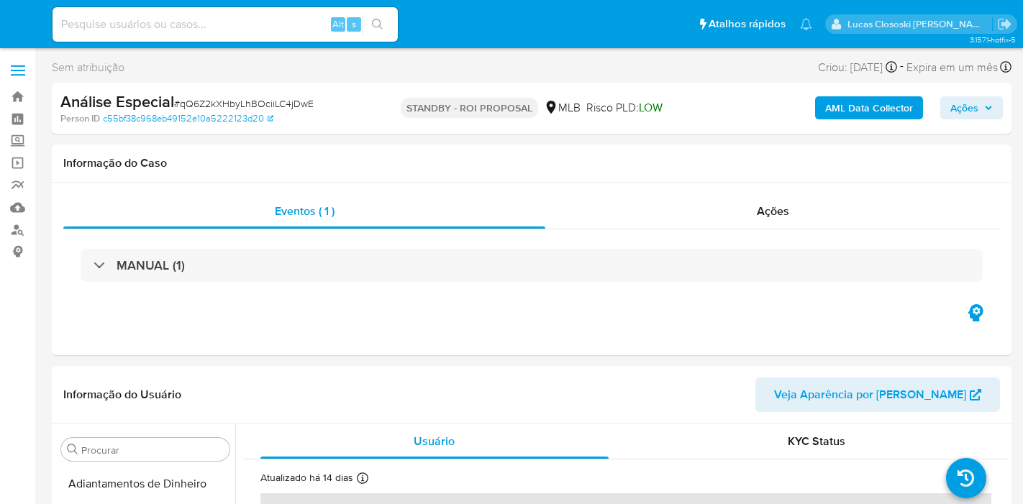
select select "10"
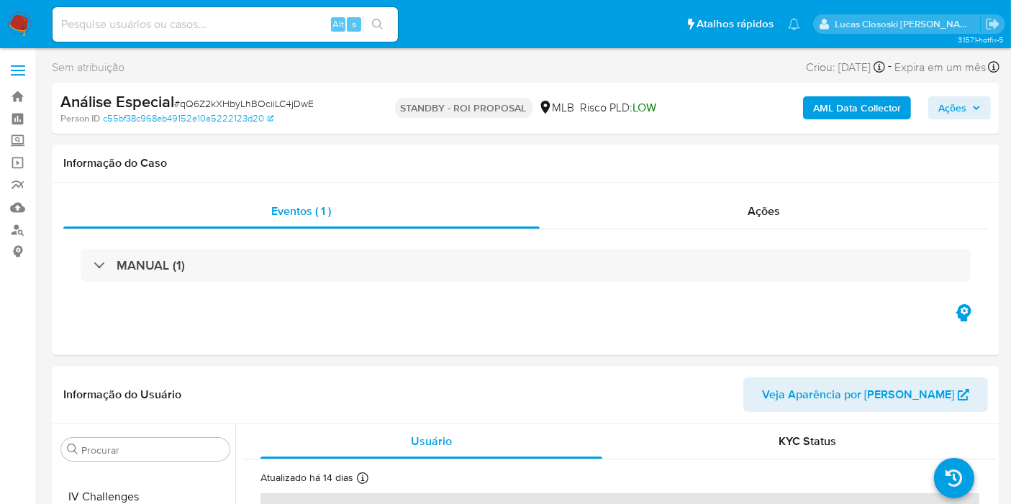
scroll to position [642, 0]
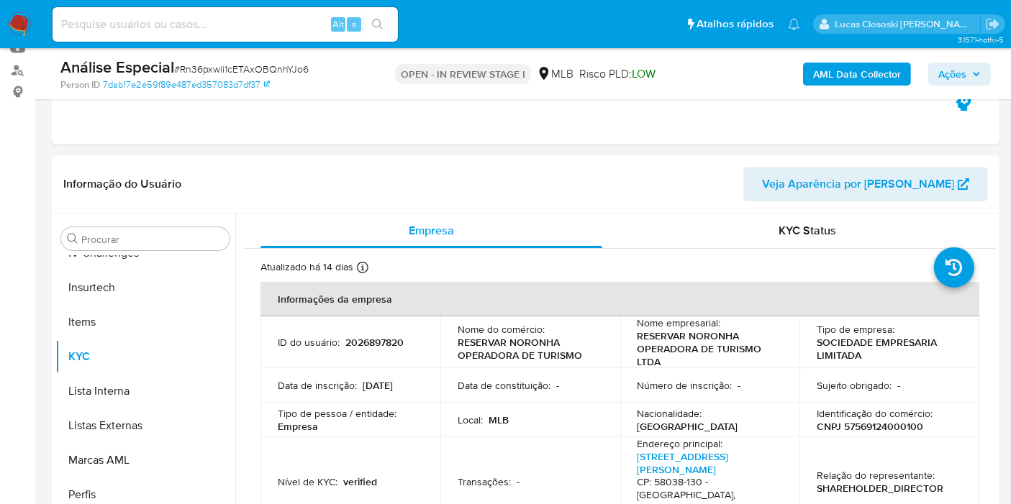
scroll to position [80, 0]
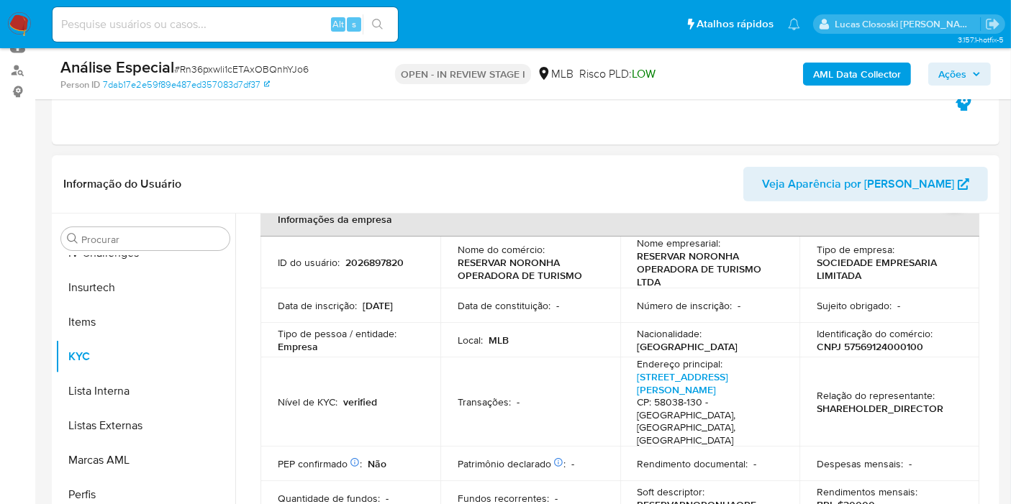
click at [875, 348] on p "CNPJ 57569124000100" at bounding box center [869, 346] width 106 height 13
copy p "57569124000100"
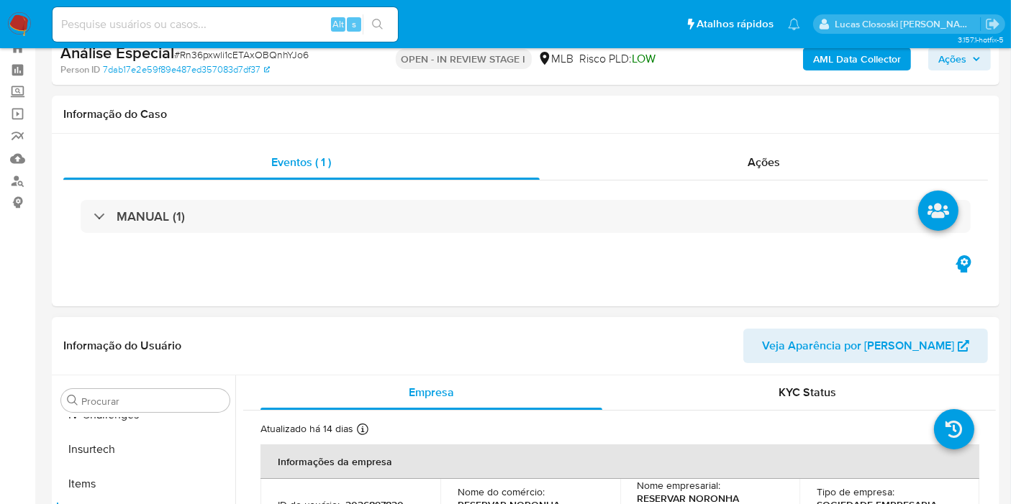
scroll to position [0, 0]
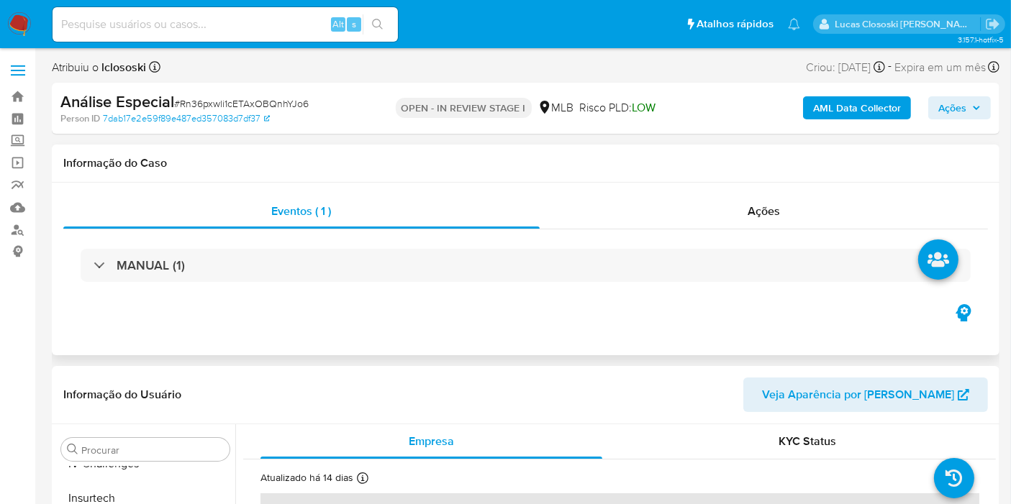
click at [366, 241] on div "MANUAL (1)" at bounding box center [525, 265] width 924 height 72
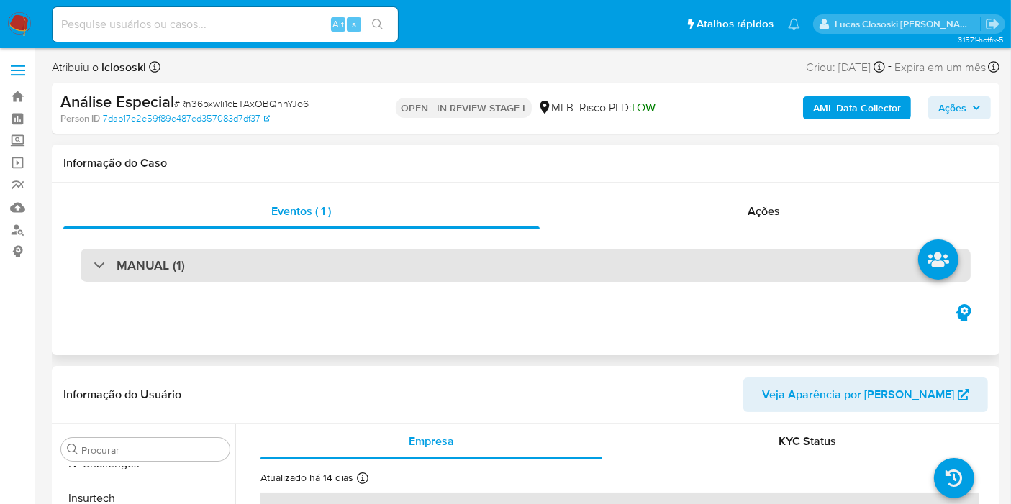
click at [372, 278] on div "MANUAL (1)" at bounding box center [526, 265] width 890 height 33
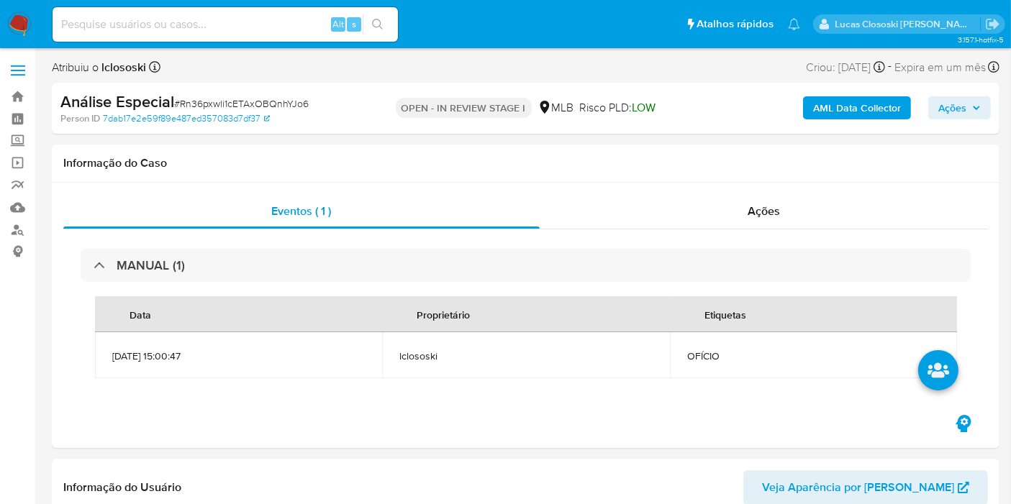
click at [860, 123] on div "AML Data Collector Ações" at bounding box center [837, 108] width 306 height 34
click at [859, 107] on b "AML Data Collector" at bounding box center [857, 107] width 88 height 23
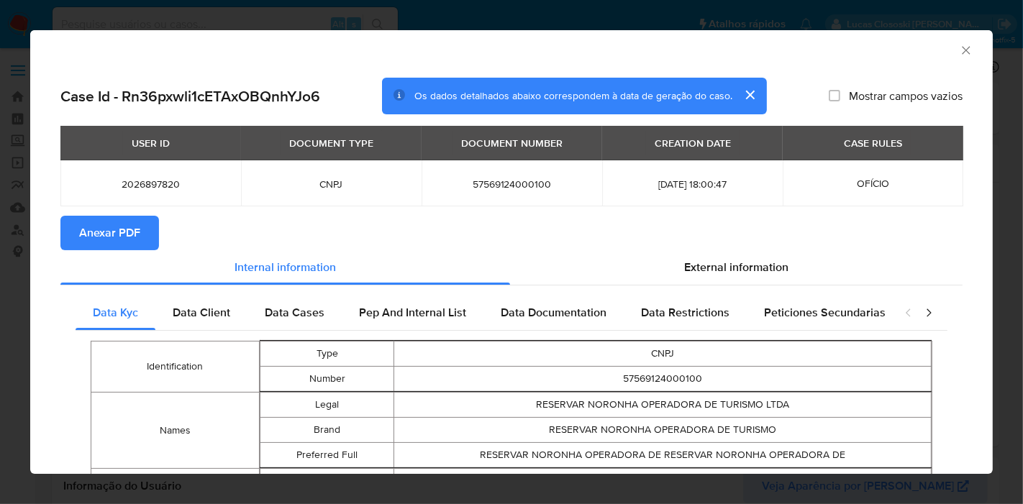
click at [125, 237] on span "Anexar PDF" at bounding box center [109, 233] width 61 height 32
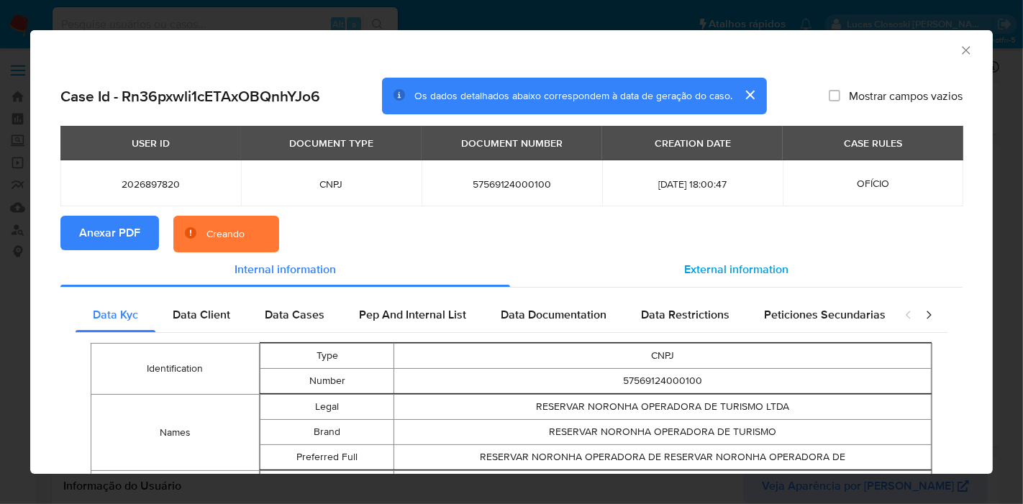
click at [768, 255] on div "External information" at bounding box center [736, 269] width 452 height 35
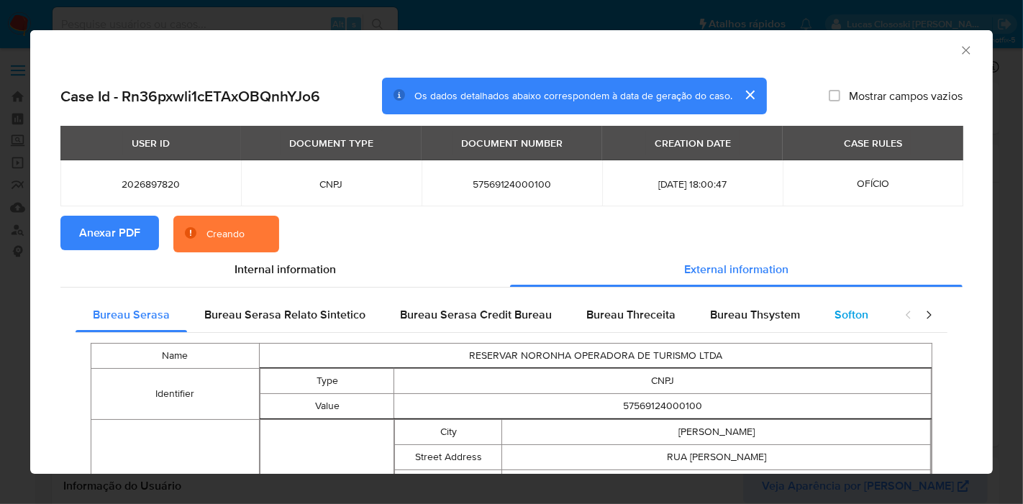
click at [844, 328] on div "Softon" at bounding box center [851, 315] width 68 height 35
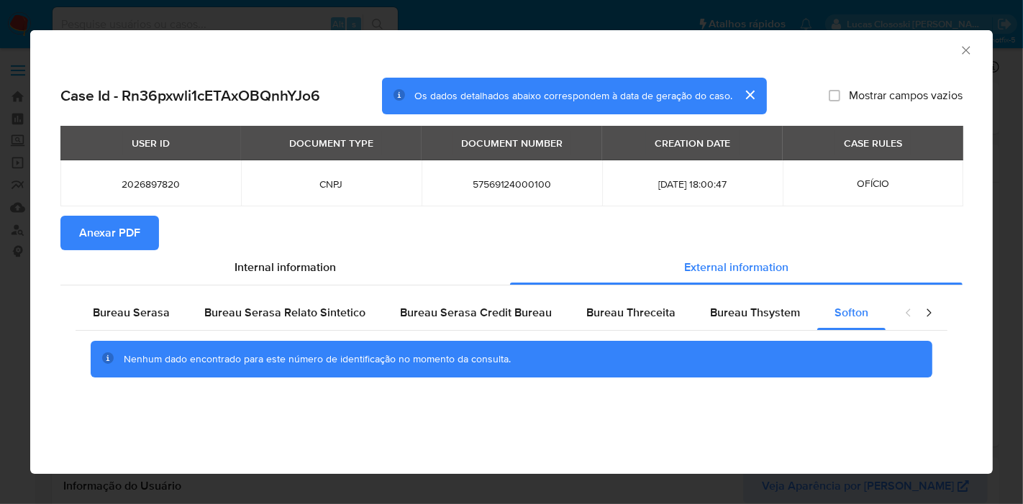
drag, startPoint x: 967, startPoint y: 52, endPoint x: 952, endPoint y: 65, distance: 19.9
click at [967, 52] on icon "Fechar a janela" at bounding box center [966, 50] width 14 height 14
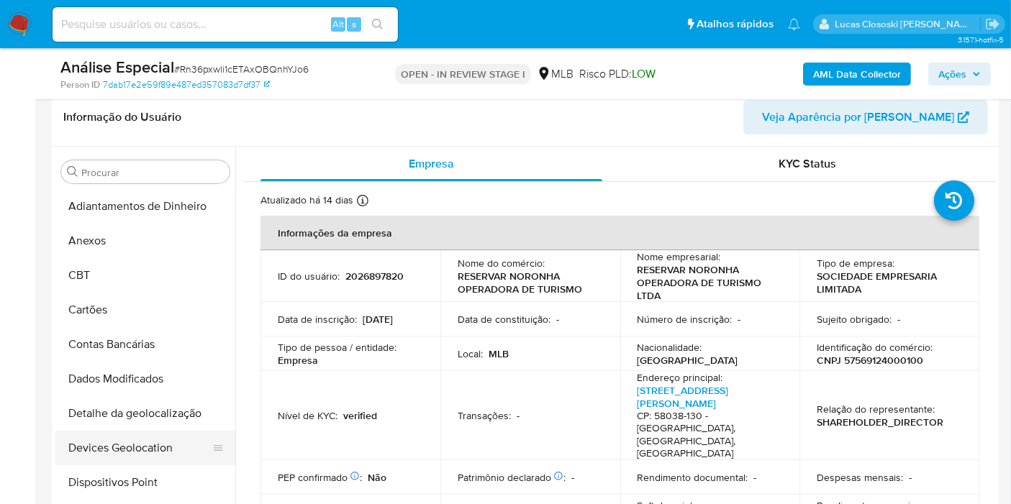
click at [165, 454] on button "Devices Geolocation" at bounding box center [139, 448] width 168 height 35
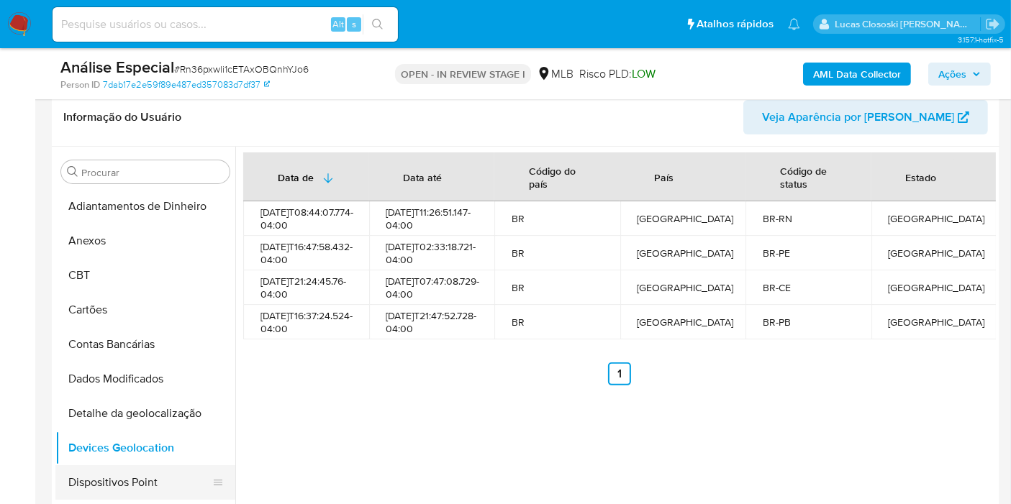
click at [137, 475] on button "Dispositivos Point" at bounding box center [139, 482] width 168 height 35
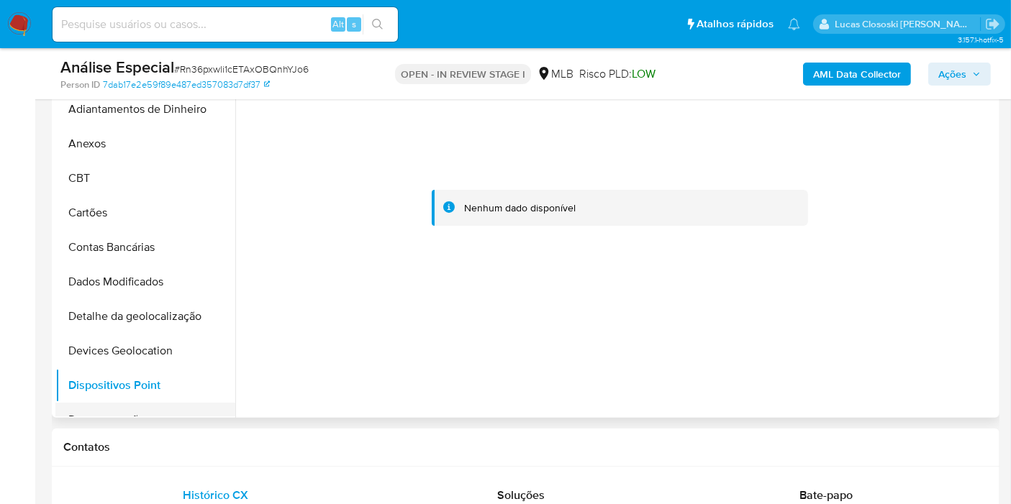
scroll to position [80, 0]
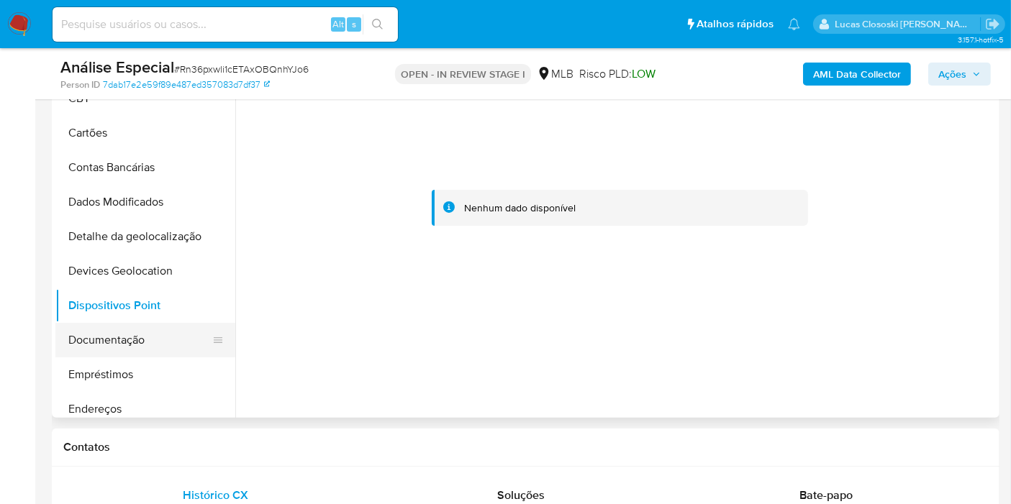
click at [117, 334] on button "Documentação" at bounding box center [139, 340] width 168 height 35
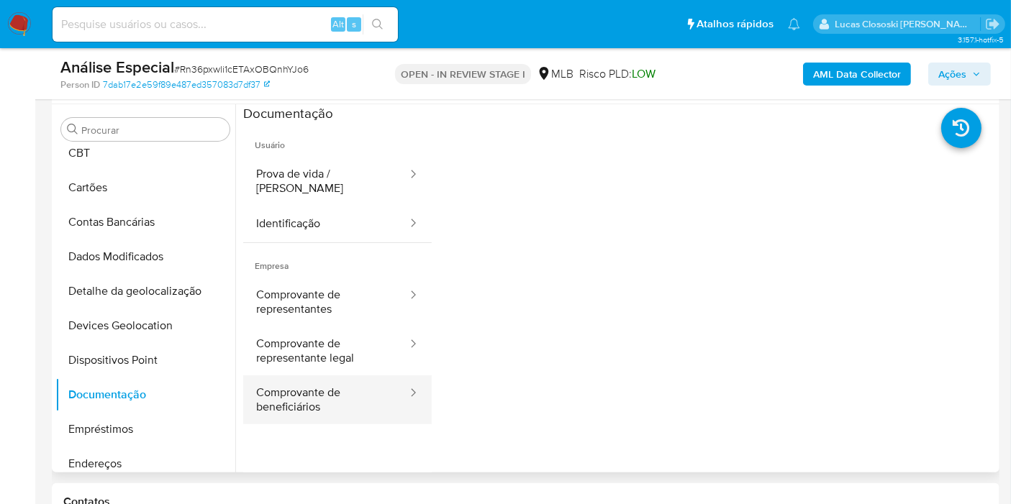
scroll to position [319, 0]
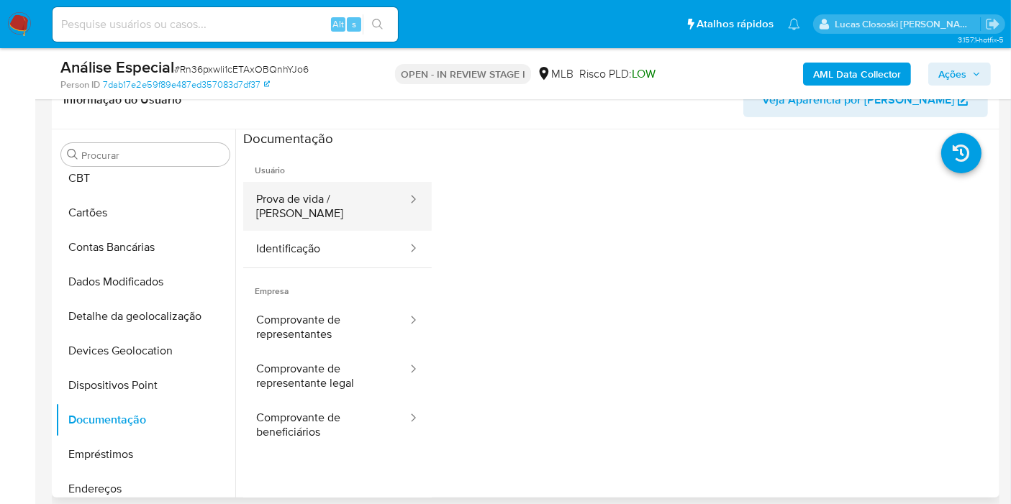
click at [310, 203] on button "Prova de vida / Selfie" at bounding box center [325, 206] width 165 height 49
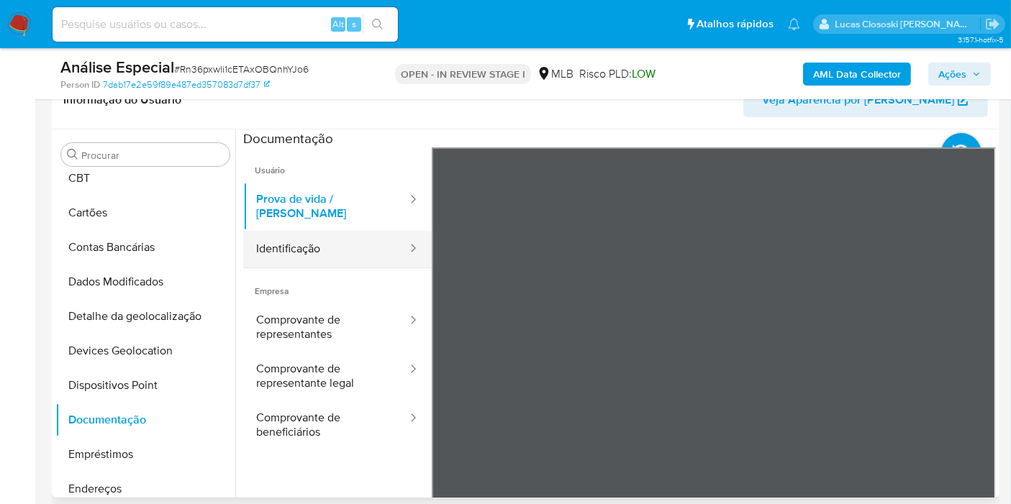
click at [321, 247] on button "Identificação" at bounding box center [325, 249] width 165 height 37
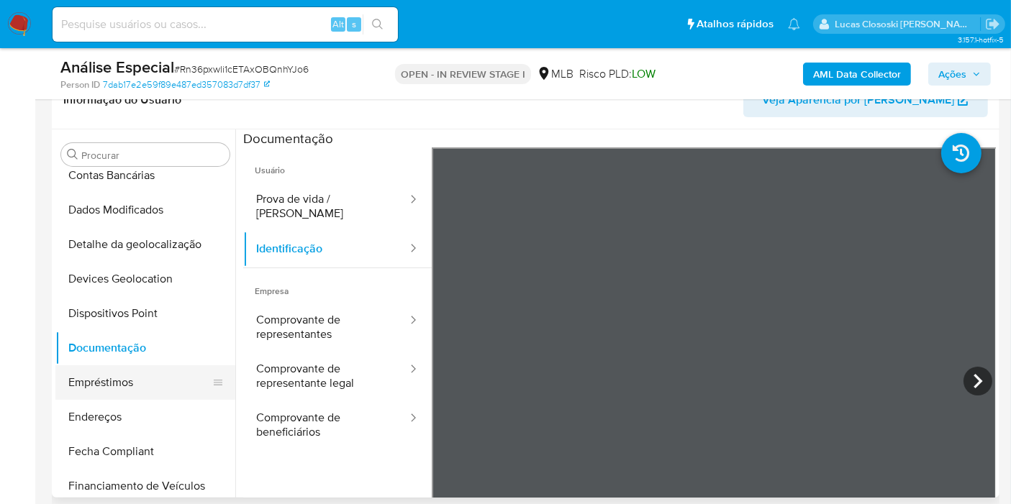
scroll to position [240, 0]
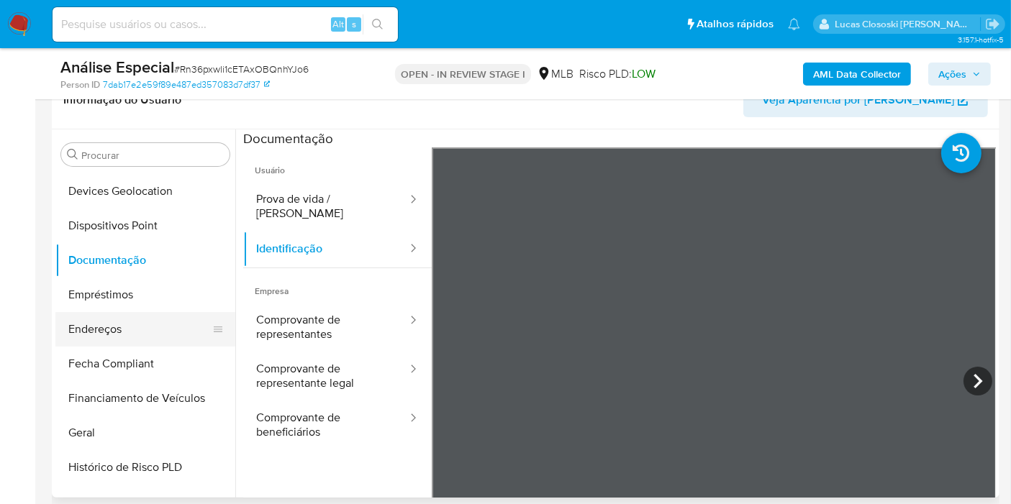
click at [127, 332] on button "Endereços" at bounding box center [139, 329] width 168 height 35
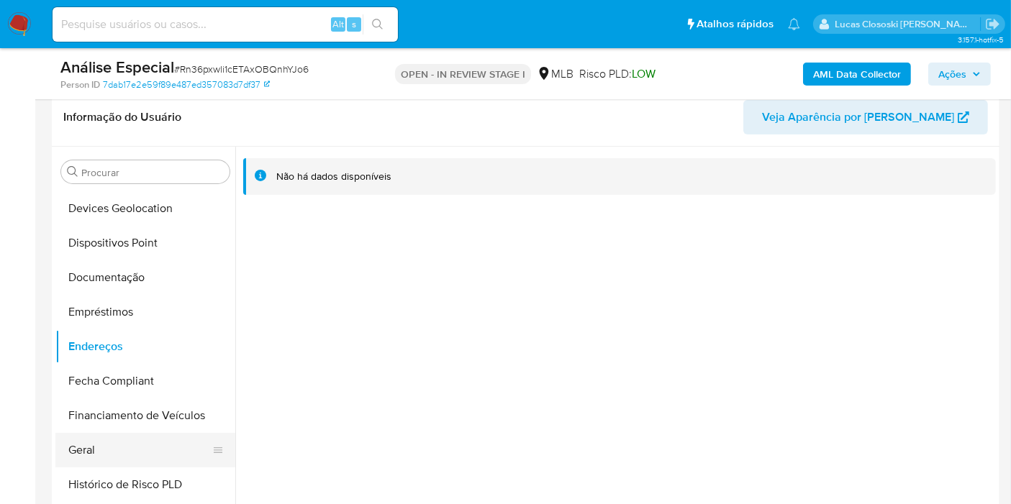
scroll to position [319, 0]
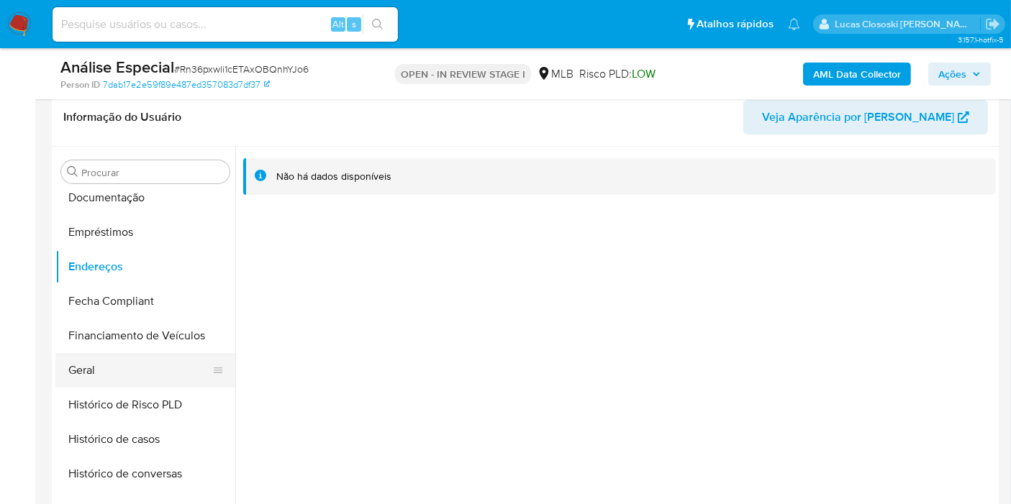
click at [129, 365] on button "Geral" at bounding box center [139, 370] width 168 height 35
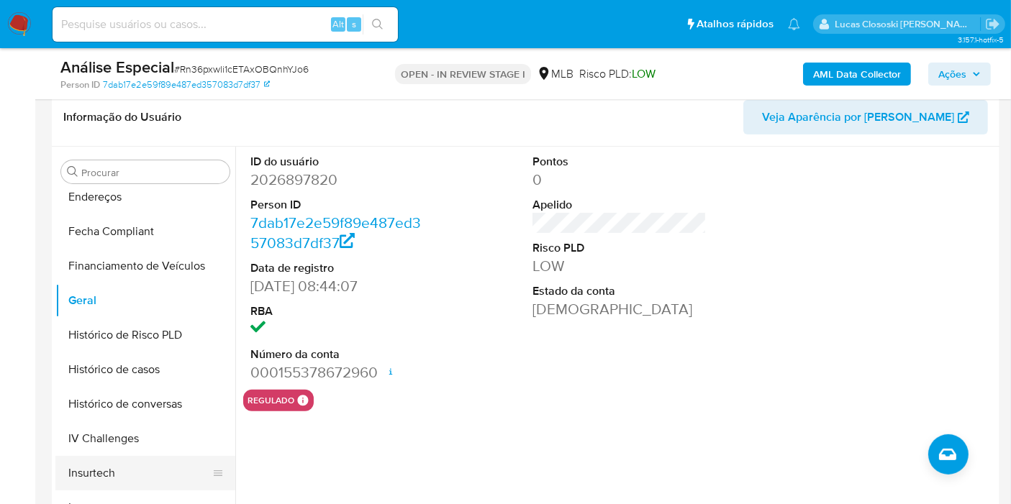
scroll to position [479, 0]
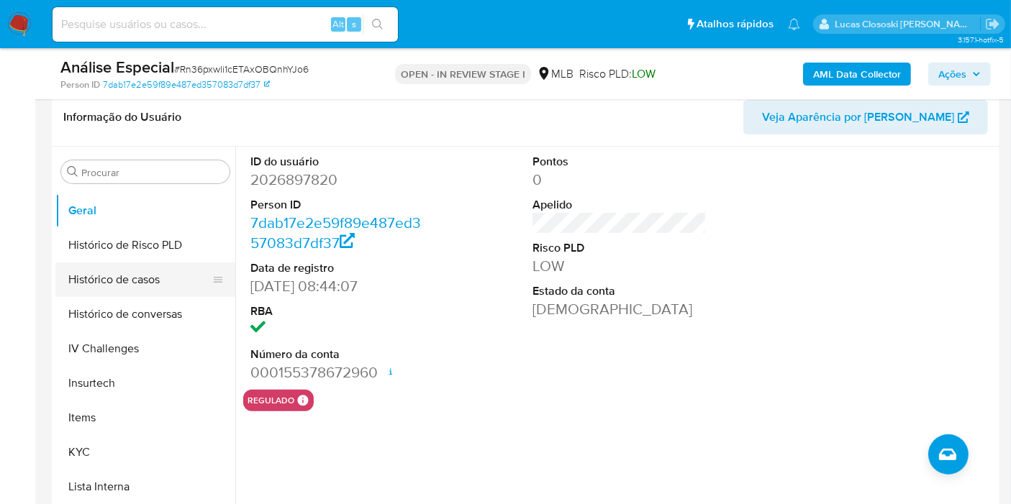
click at [153, 281] on button "Histórico de casos" at bounding box center [139, 280] width 168 height 35
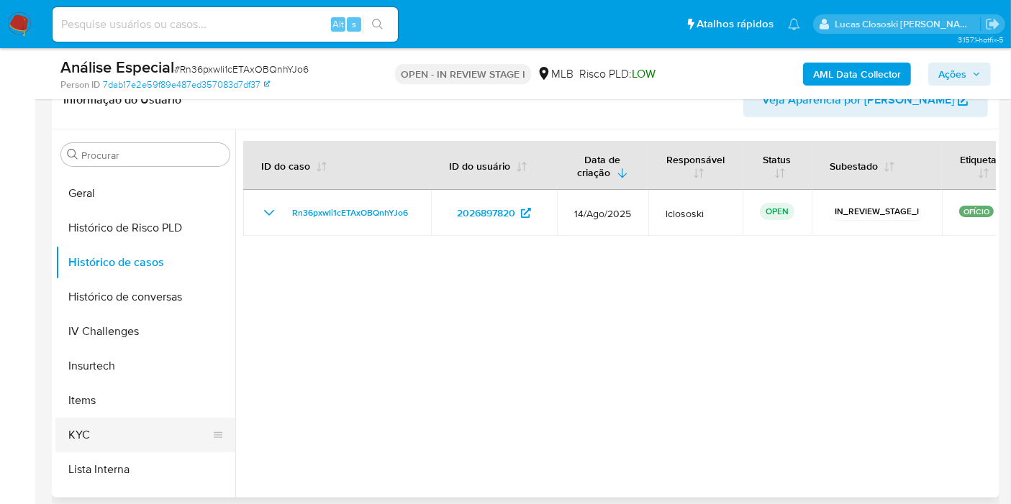
click at [106, 434] on button "KYC" at bounding box center [139, 435] width 168 height 35
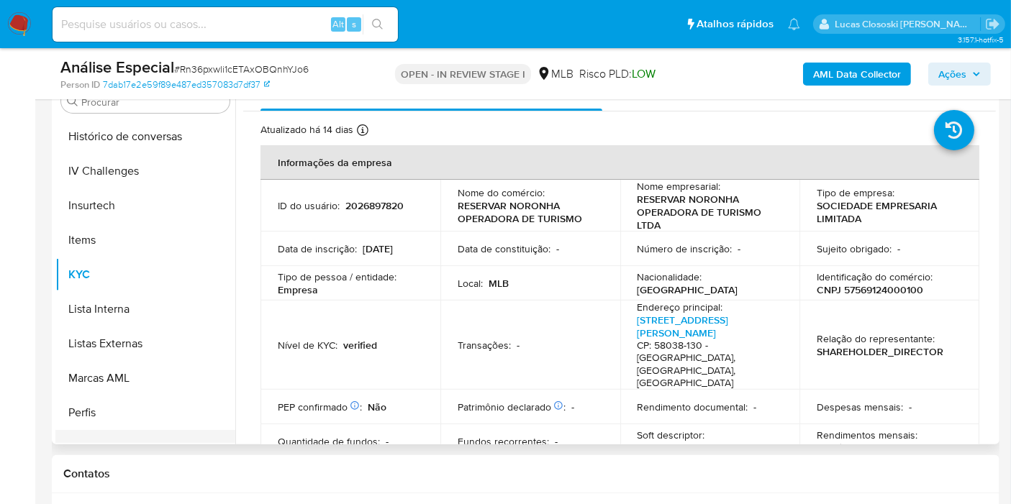
scroll to position [639, 0]
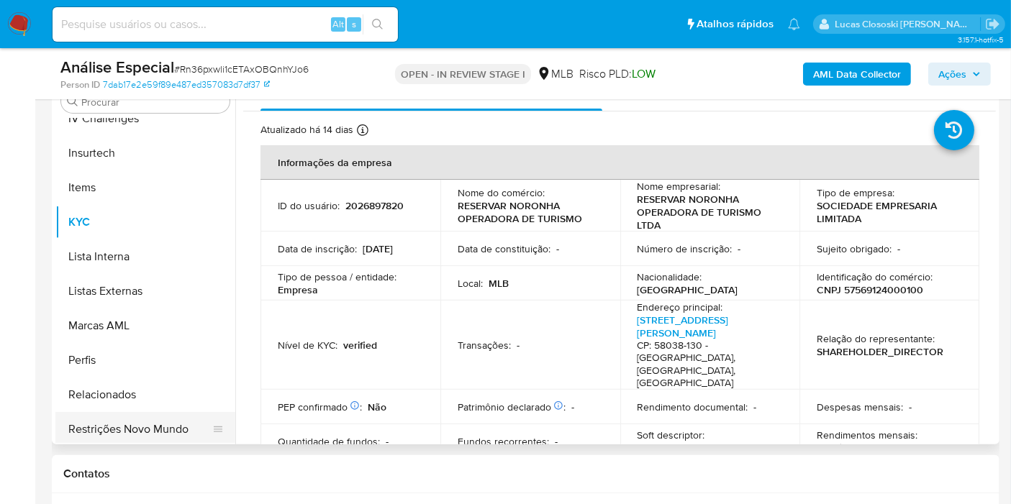
click at [147, 418] on button "Restrições Novo Mundo" at bounding box center [139, 429] width 168 height 35
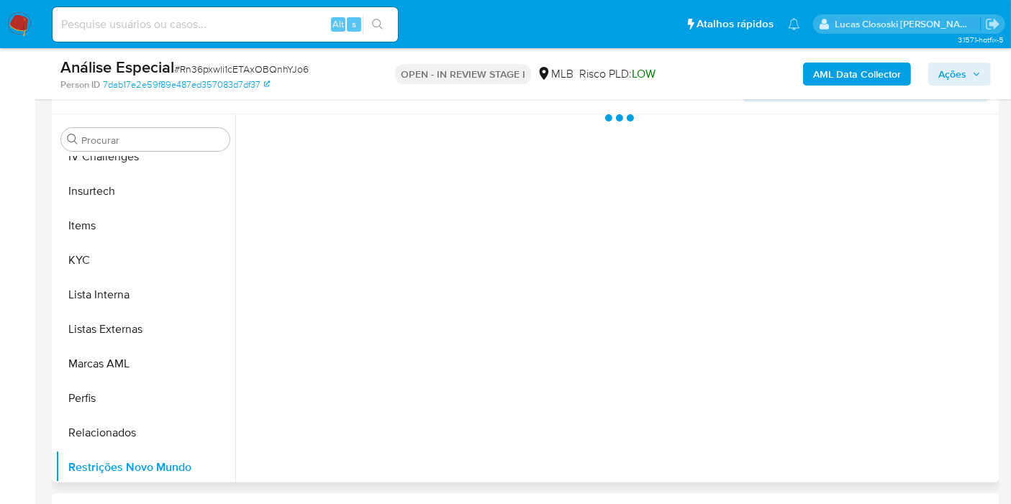
scroll to position [310, 0]
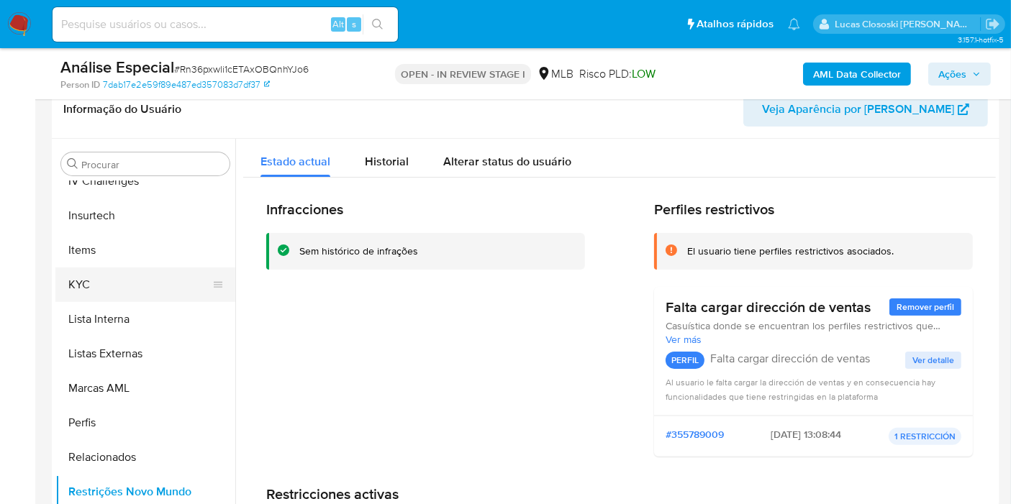
click at [82, 286] on button "KYC" at bounding box center [139, 285] width 168 height 35
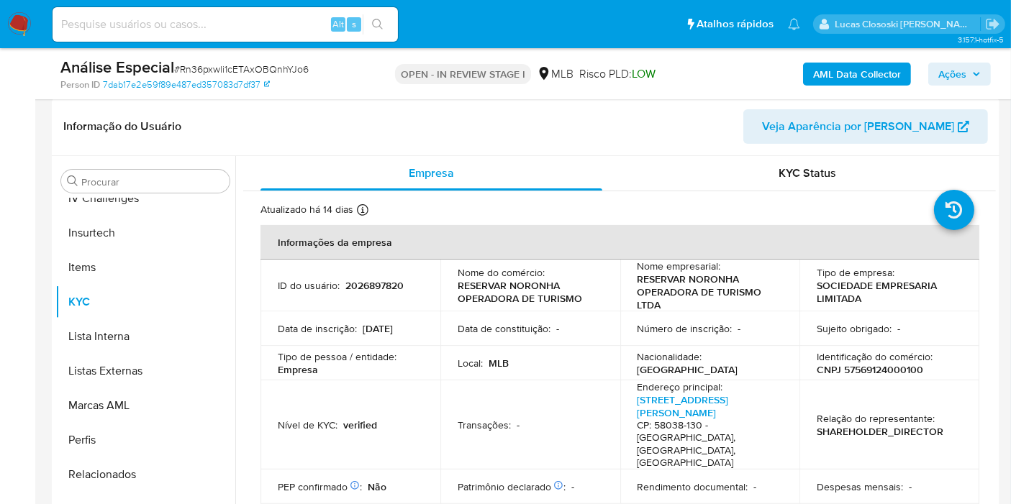
click at [879, 375] on td "Identificação do comércio : CNPJ 57569124000100" at bounding box center [889, 363] width 180 height 35
click at [877, 368] on p "CNPJ 57569124000100" at bounding box center [869, 369] width 106 height 13
copy p "57569124000100"
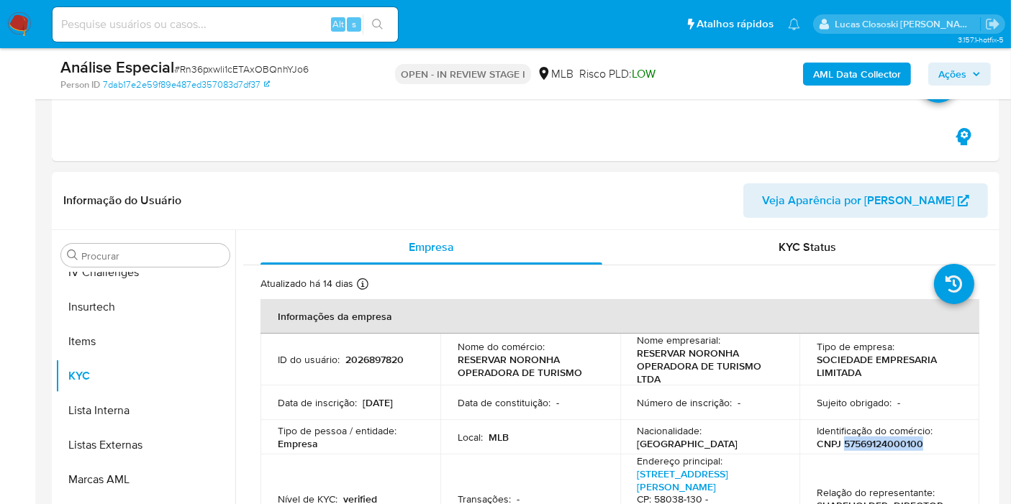
scroll to position [319, 0]
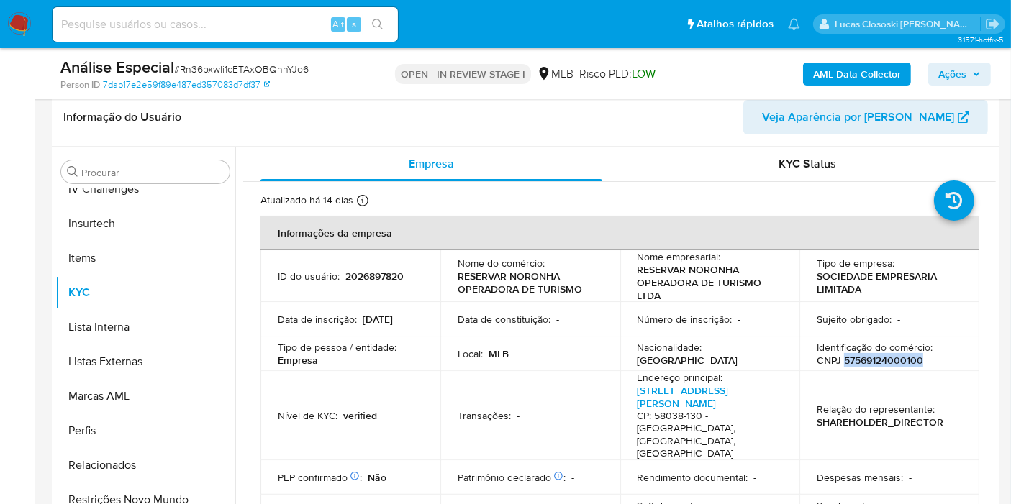
copy p "57569124000100"
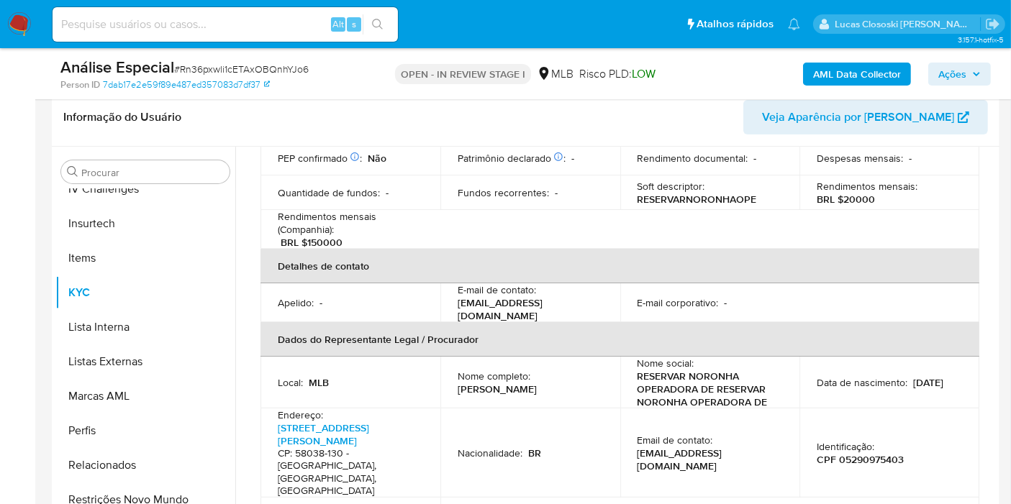
scroll to position [479, 0]
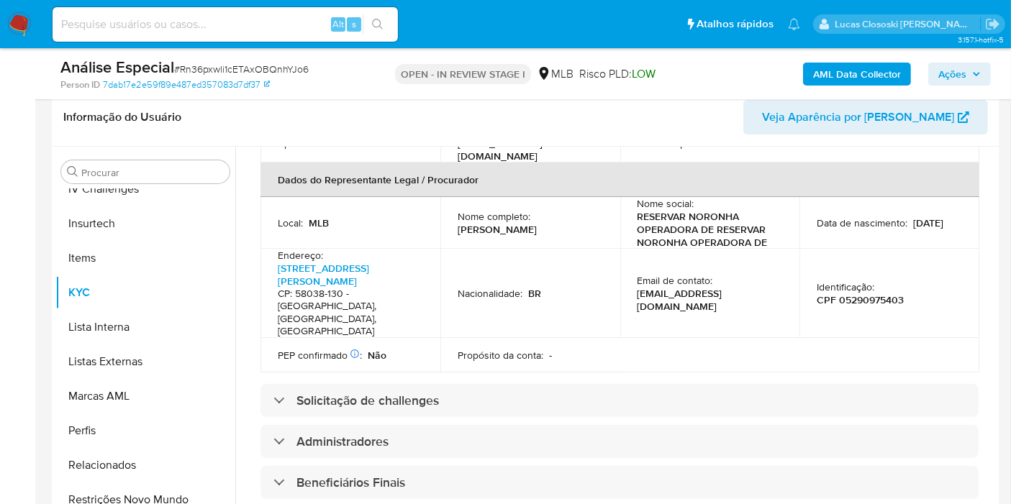
click at [881, 293] on p "CPF 05290975403" at bounding box center [859, 299] width 87 height 13
copy p "05290975403"
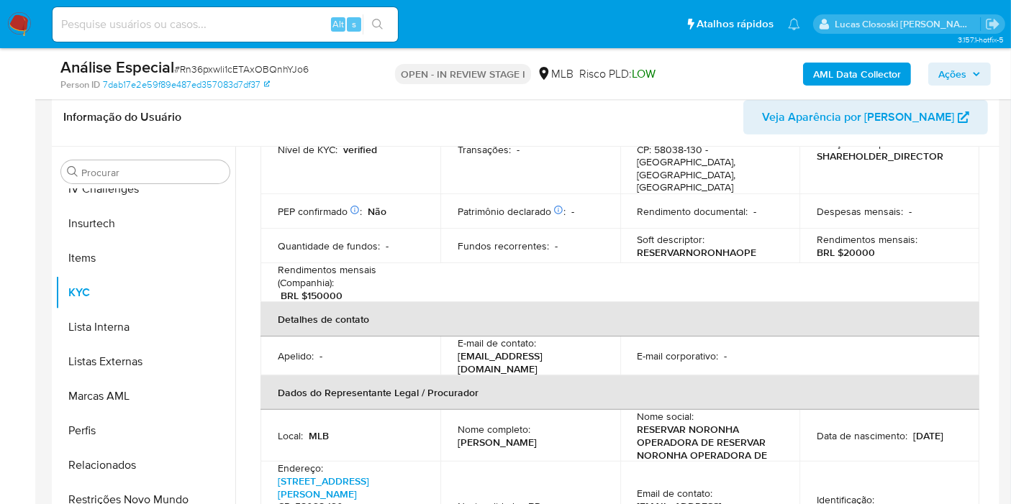
scroll to position [160, 0]
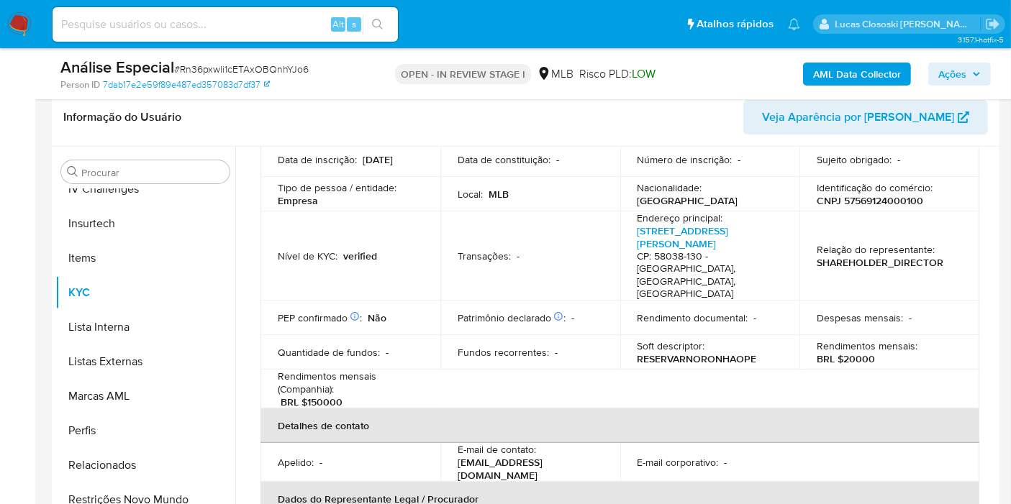
click at [883, 209] on td "Identificação do comércio : CNPJ 57569124000100" at bounding box center [889, 194] width 180 height 35
click at [876, 196] on p "CNPJ 57569124000100" at bounding box center [869, 200] width 106 height 13
copy p "57569124000100"
click at [844, 301] on td "Despesas mensais : -" at bounding box center [889, 318] width 180 height 35
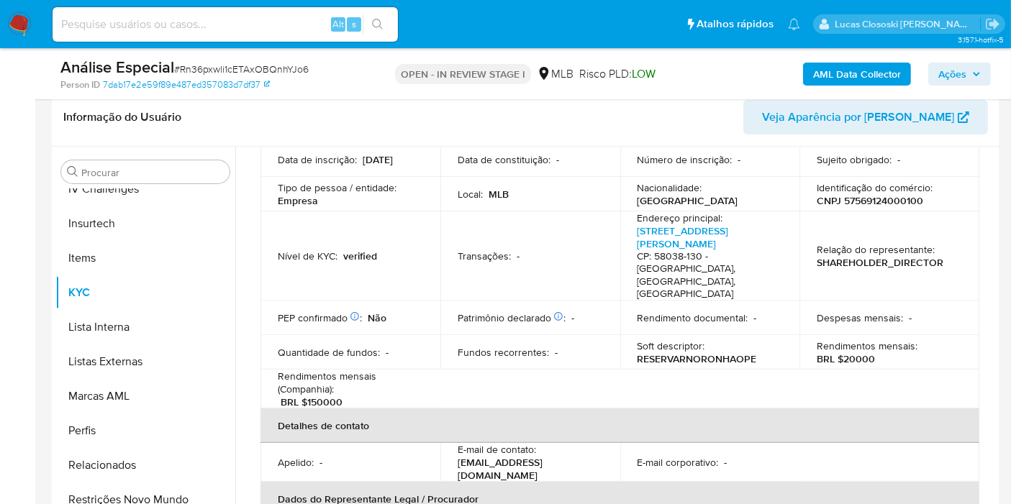
click at [201, 70] on span "# Rn36pxwli1cETAxOBQnhYJo6" at bounding box center [241, 69] width 135 height 14
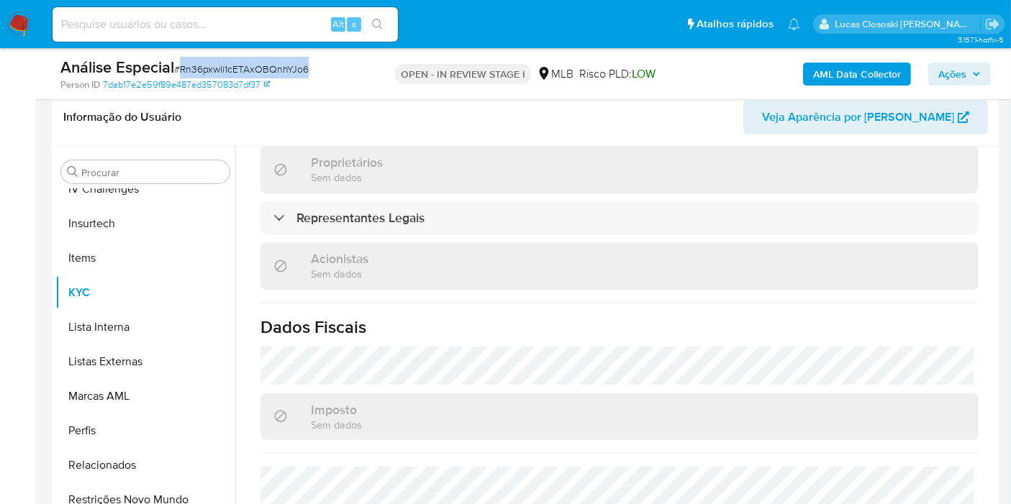
scroll to position [399, 0]
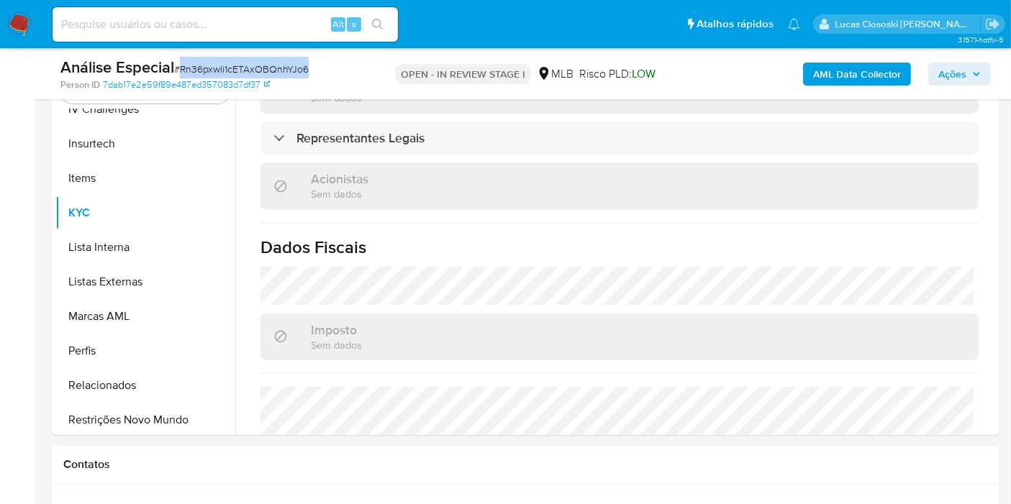
copy span "Rn36pxwli1cETAxOBQnhYJo6"
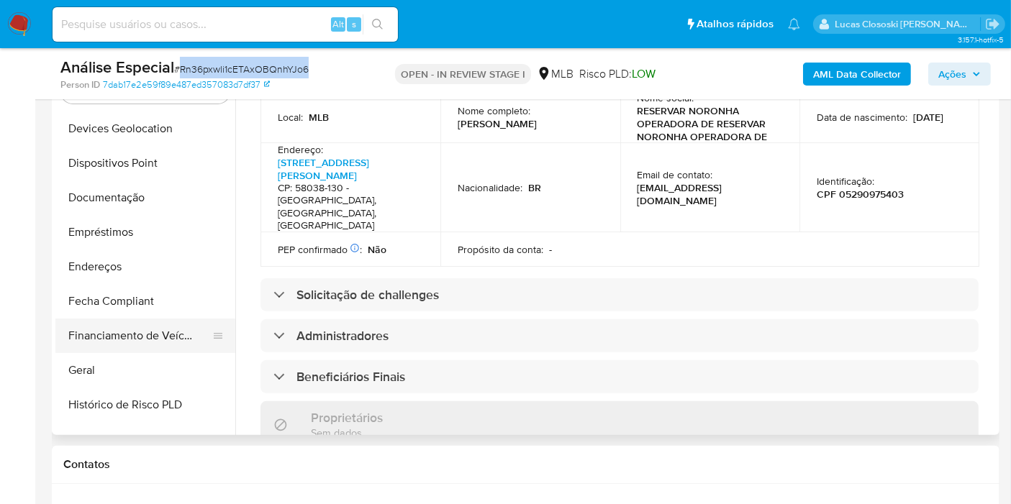
scroll to position [441, 0]
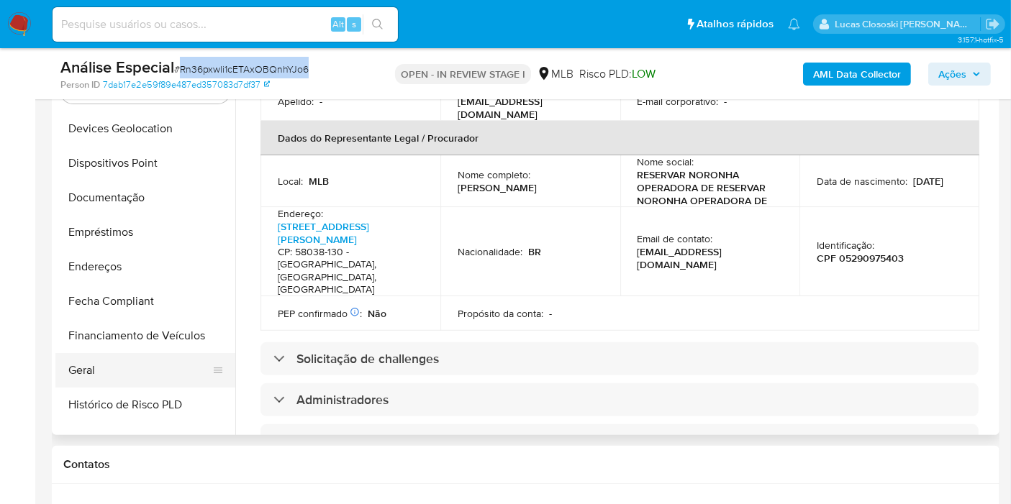
click at [150, 359] on button "Geral" at bounding box center [139, 370] width 168 height 35
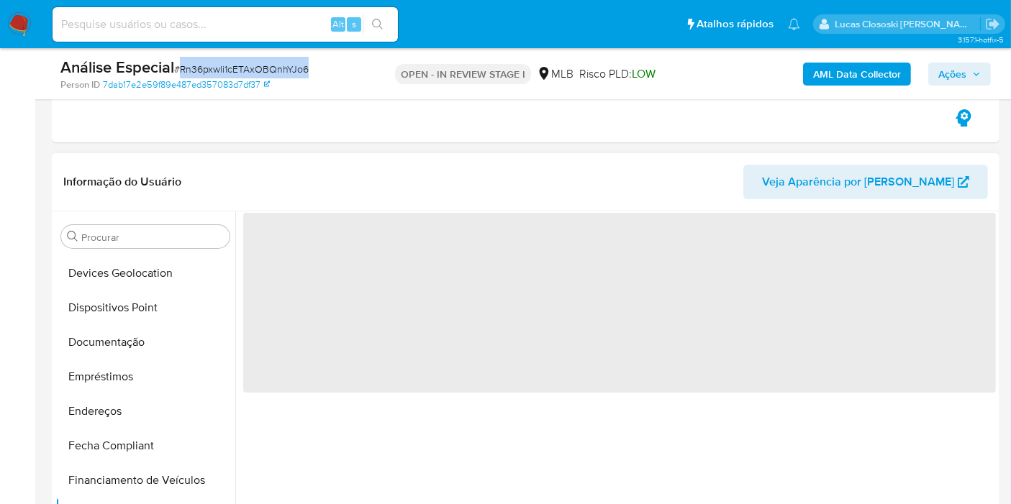
scroll to position [240, 0]
click at [379, 186] on header "Informação do Usuário Veja Aparência por Pessoa" at bounding box center [525, 180] width 924 height 35
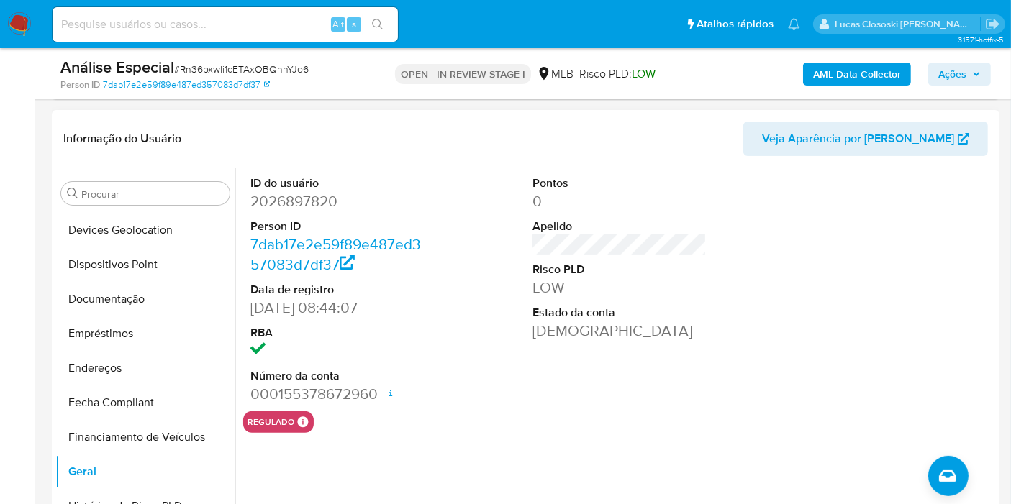
scroll to position [399, 0]
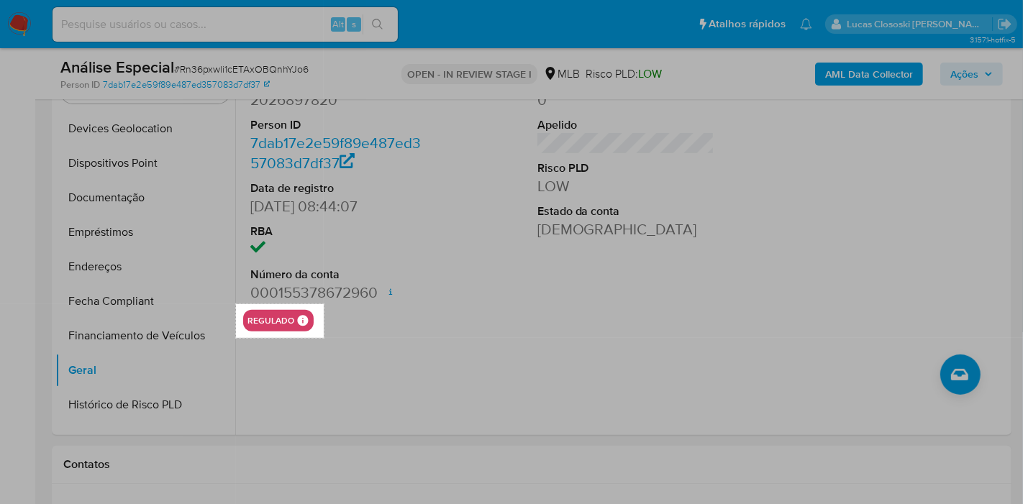
drag, startPoint x: 237, startPoint y: 304, endPoint x: 324, endPoint y: 338, distance: 93.4
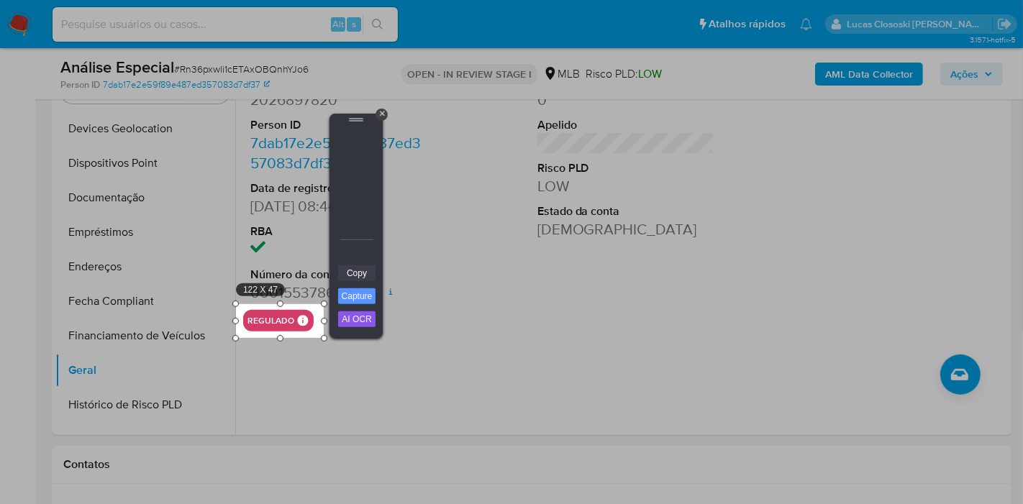
click at [363, 281] on link "Copy" at bounding box center [356, 273] width 37 height 16
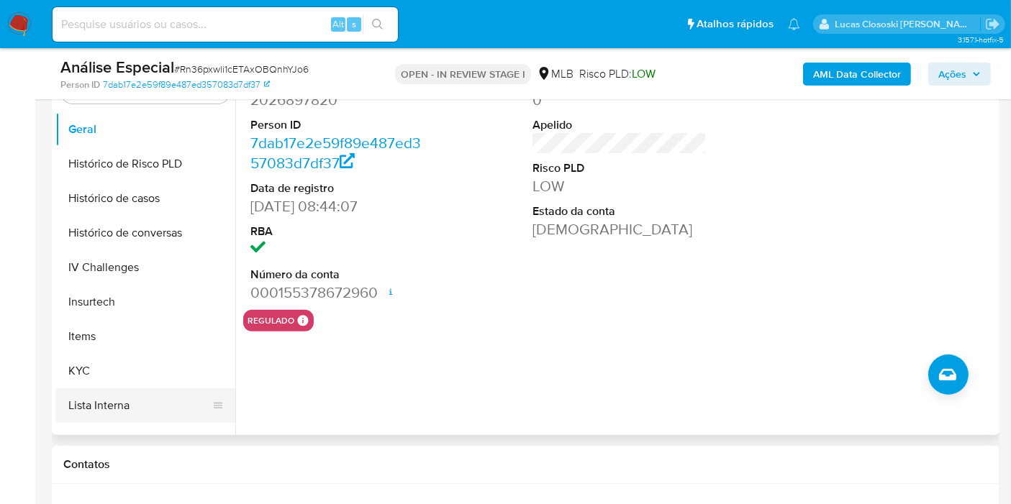
scroll to position [559, 0]
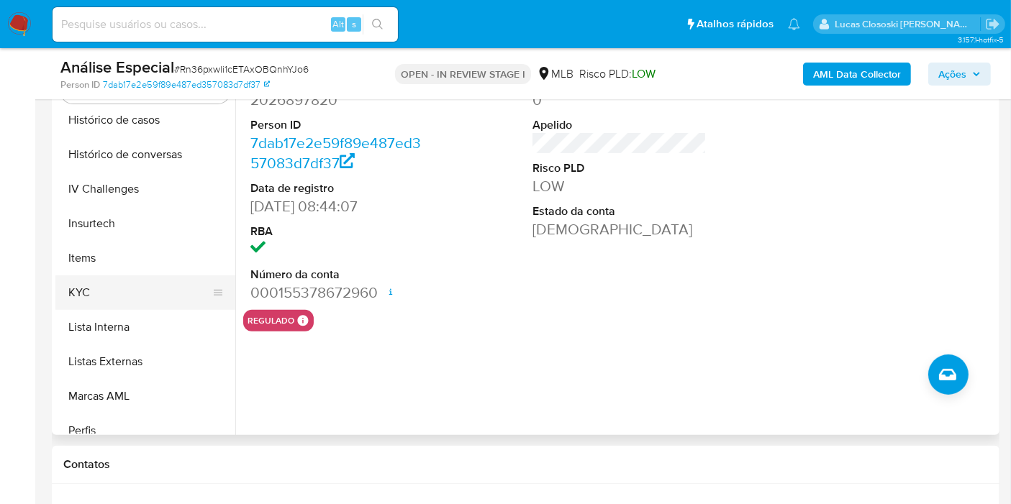
click at [113, 282] on button "KYC" at bounding box center [139, 292] width 168 height 35
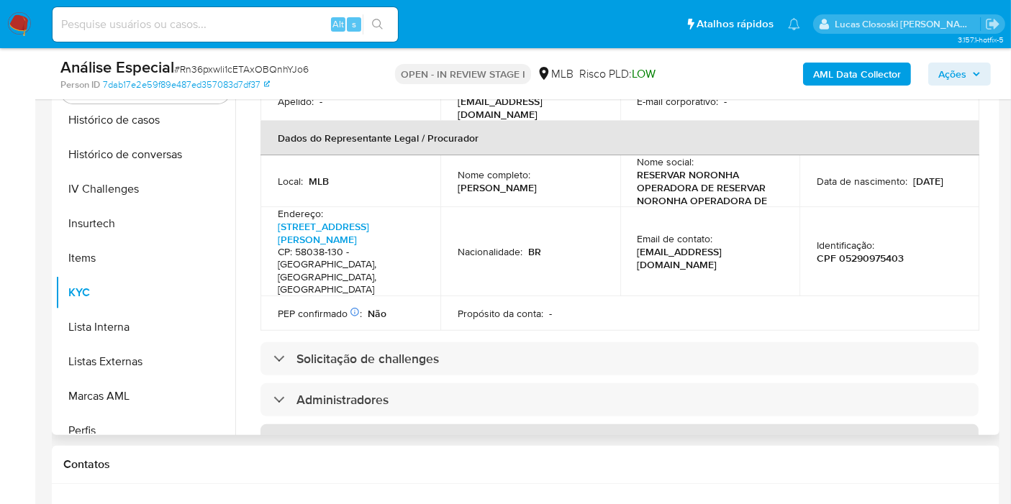
scroll to position [201, 0]
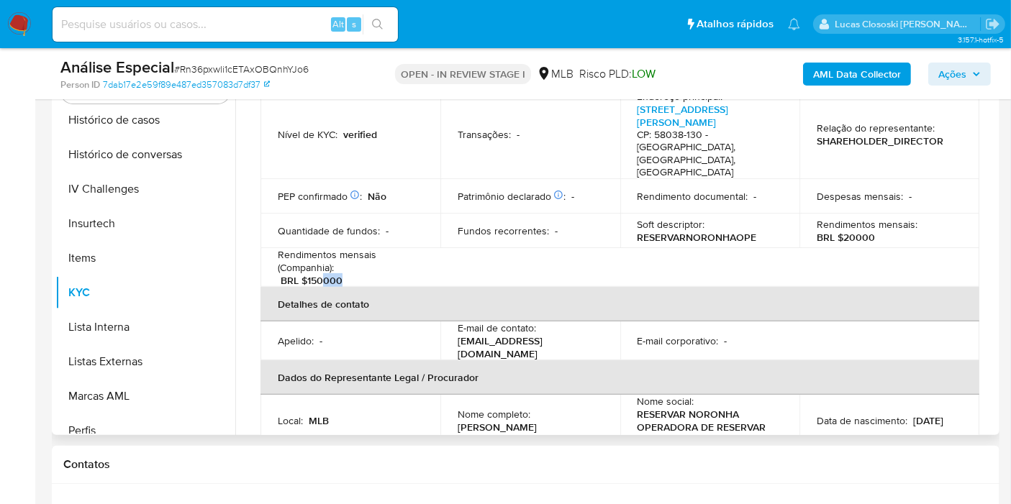
drag, startPoint x: 322, startPoint y: 252, endPoint x: 352, endPoint y: 252, distance: 29.5
click at [352, 252] on div "Rendimentos mensais (Companhia) : BRL $150000" at bounding box center [350, 267] width 145 height 39
drag, startPoint x: 451, startPoint y: 398, endPoint x: 603, endPoint y: 396, distance: 151.8
click at [603, 396] on td "Nome completo : Edmilson Nobre Cardins Filho" at bounding box center [530, 421] width 180 height 52
copy p "Edmilson Nobre Cardins Filho"
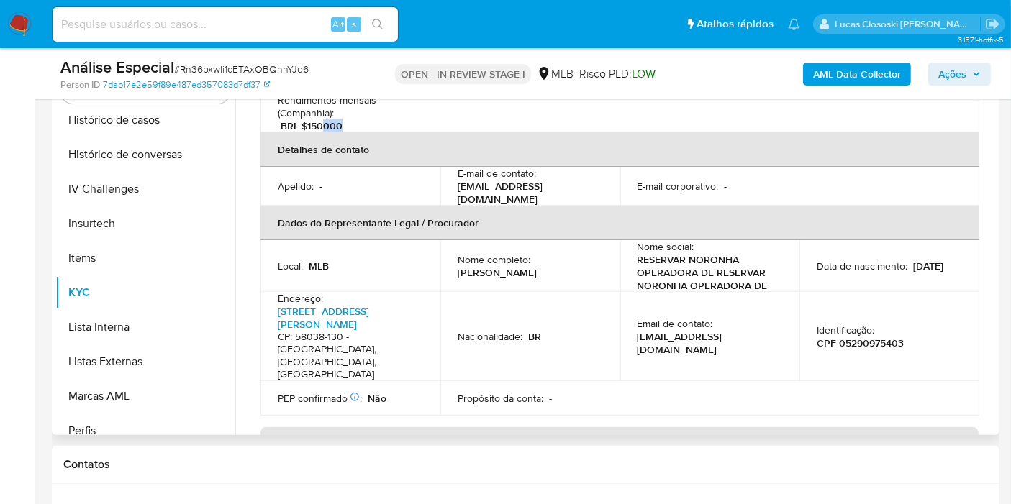
scroll to position [361, 0]
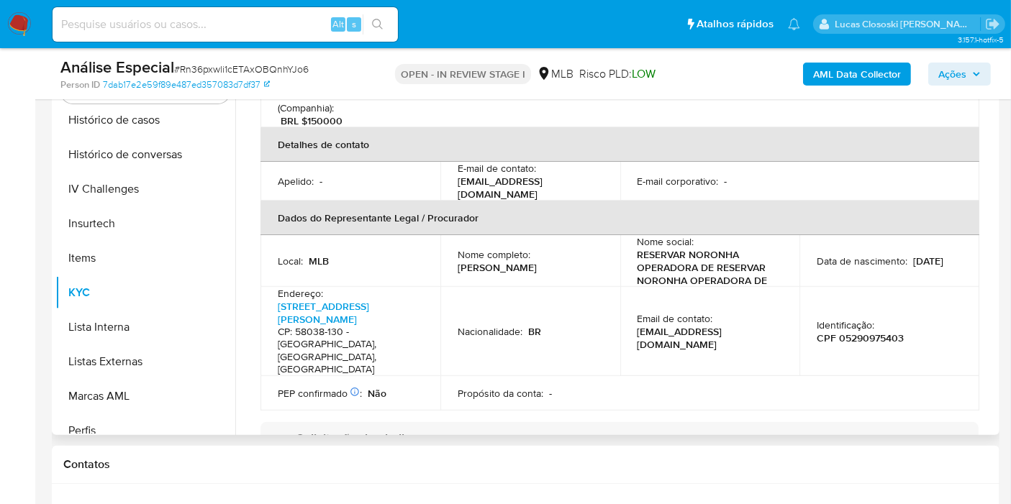
click at [870, 332] on p "CPF 05290975403" at bounding box center [859, 338] width 87 height 13
copy p "05290975403"
drag, startPoint x: 947, startPoint y: 73, endPoint x: 883, endPoint y: 85, distance: 65.2
click at [947, 73] on span "Ações" at bounding box center [952, 74] width 28 height 23
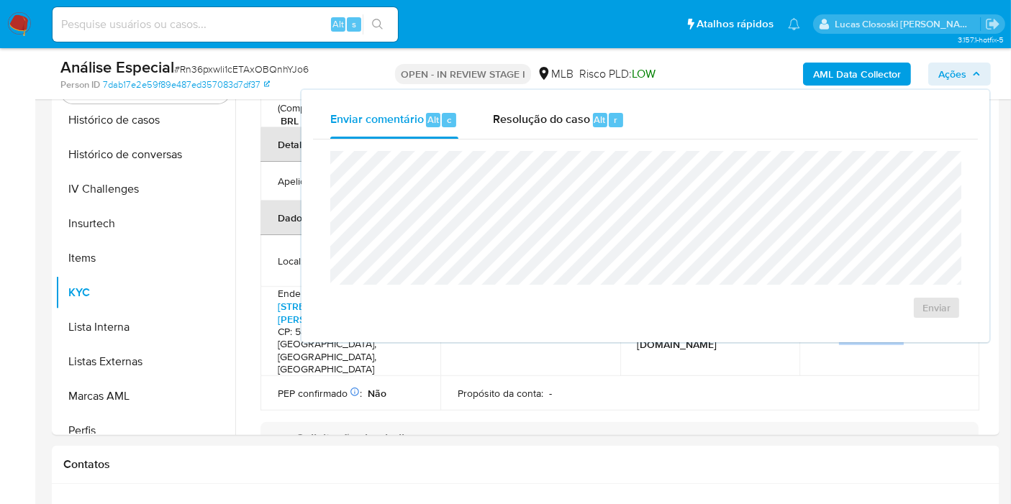
drag, startPoint x: 614, startPoint y: 129, endPoint x: 607, endPoint y: 147, distance: 19.4
click at [614, 129] on div "Resolução do caso Alt r" at bounding box center [559, 119] width 132 height 37
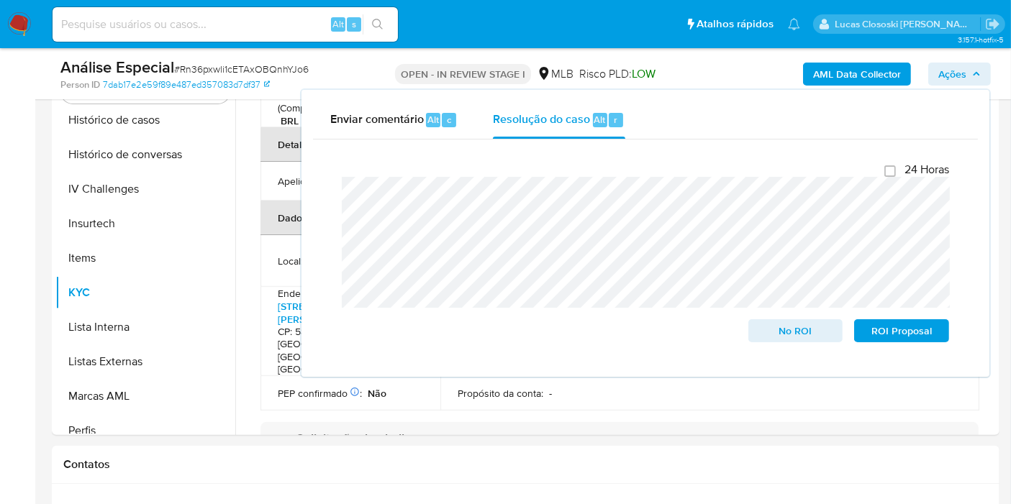
click at [966, 72] on span "Ações" at bounding box center [952, 74] width 28 height 23
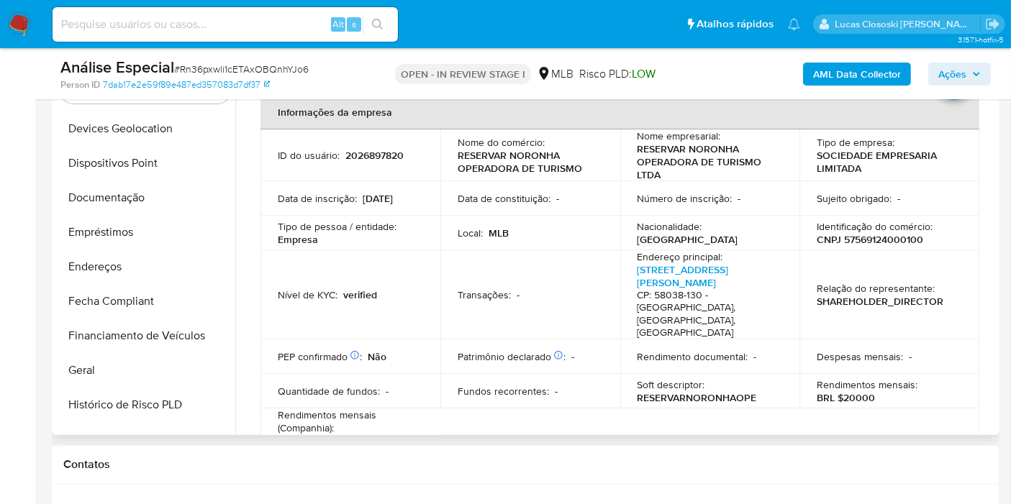
scroll to position [319, 0]
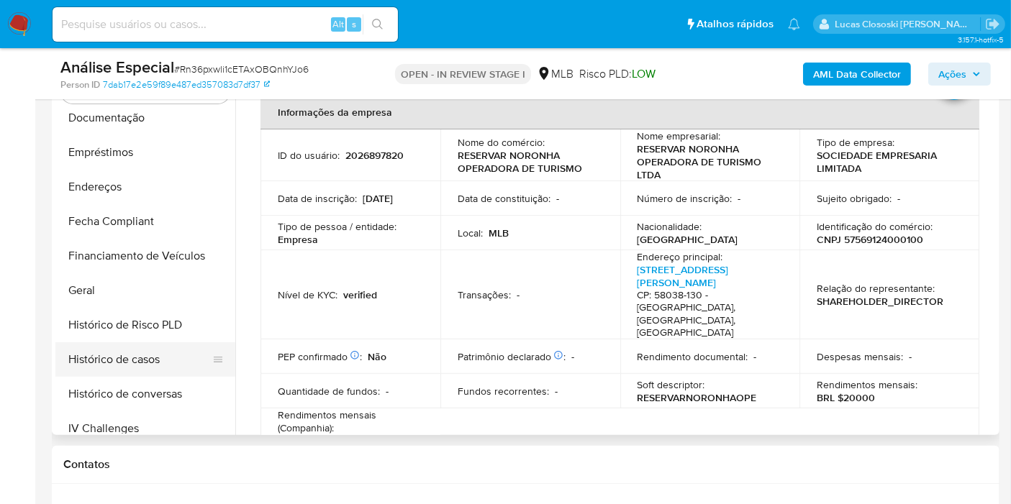
drag, startPoint x: 141, startPoint y: 363, endPoint x: 133, endPoint y: 352, distance: 13.4
click at [141, 362] on button "Histórico de casos" at bounding box center [139, 359] width 168 height 35
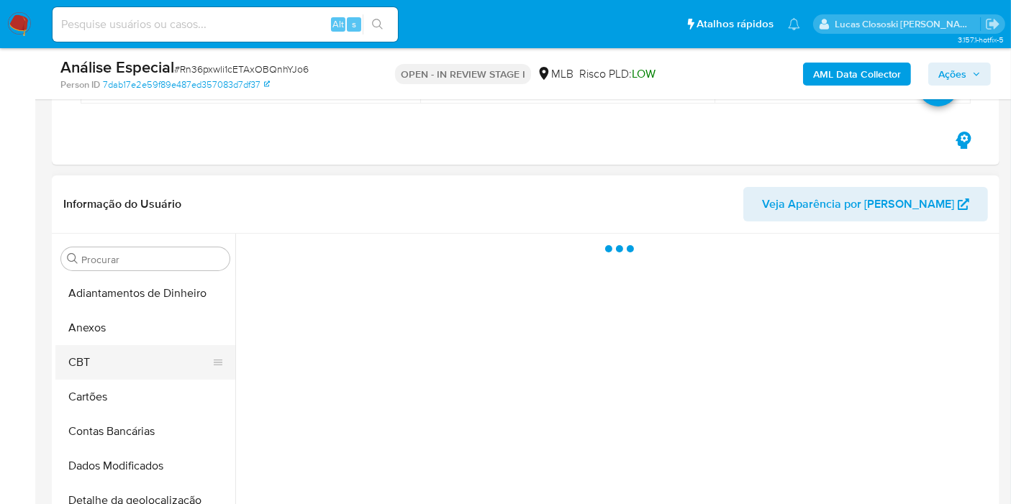
scroll to position [240, 0]
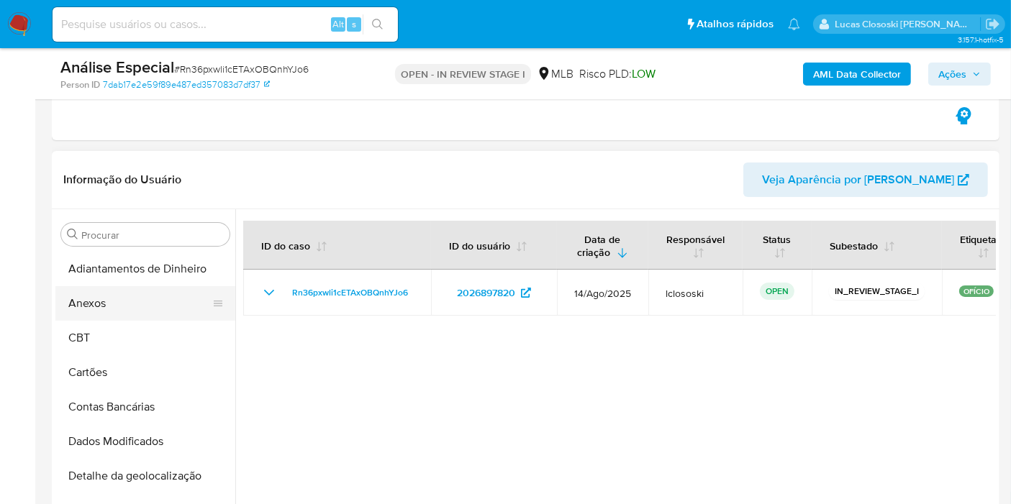
click at [94, 315] on button "Anexos" at bounding box center [139, 303] width 168 height 35
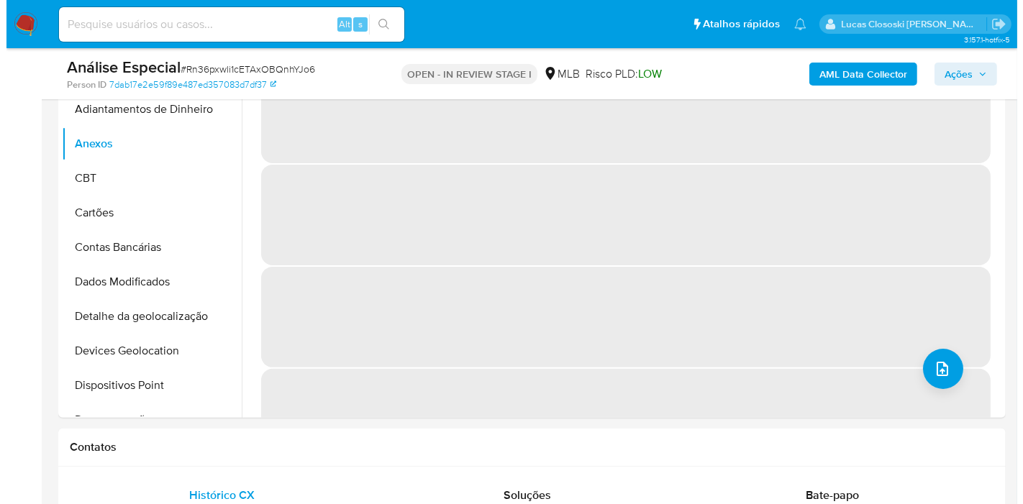
scroll to position [319, 0]
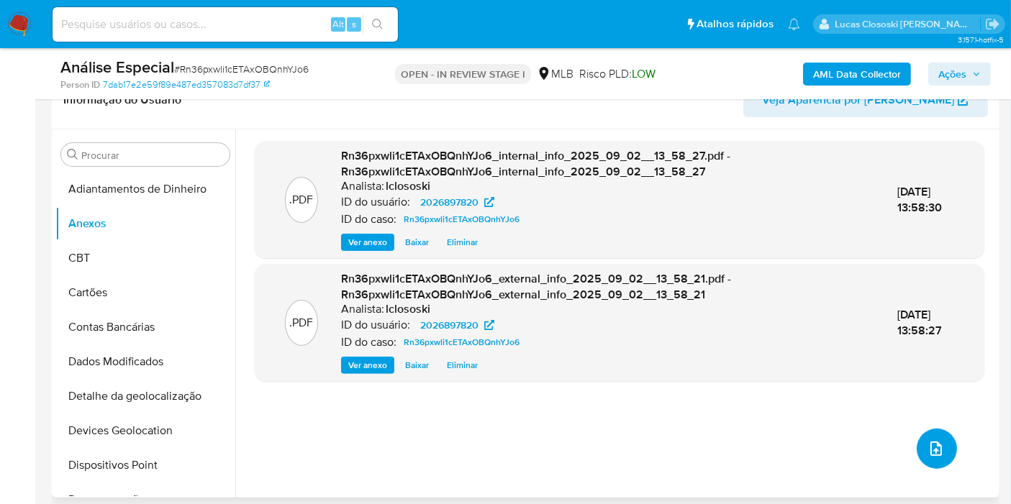
click at [941, 431] on button "upload-file" at bounding box center [936, 449] width 40 height 40
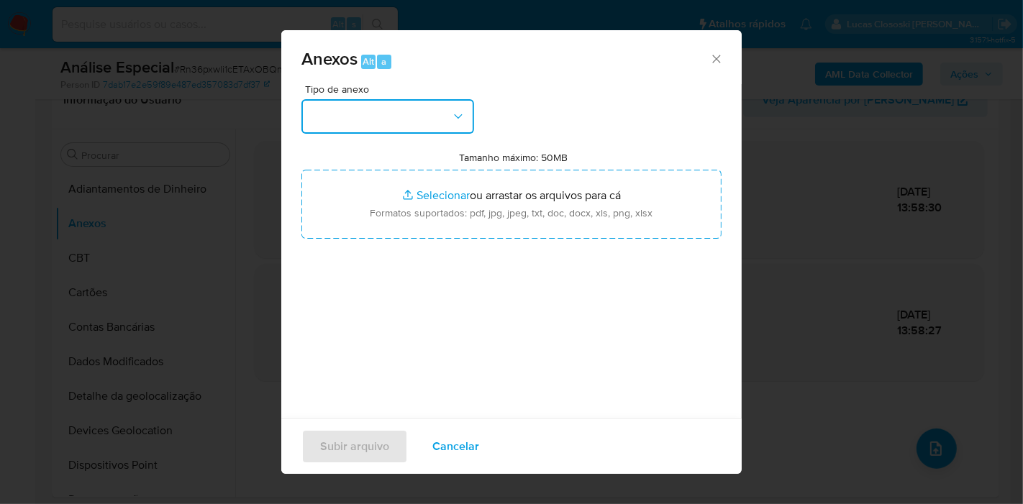
click at [375, 122] on button "button" at bounding box center [387, 116] width 173 height 35
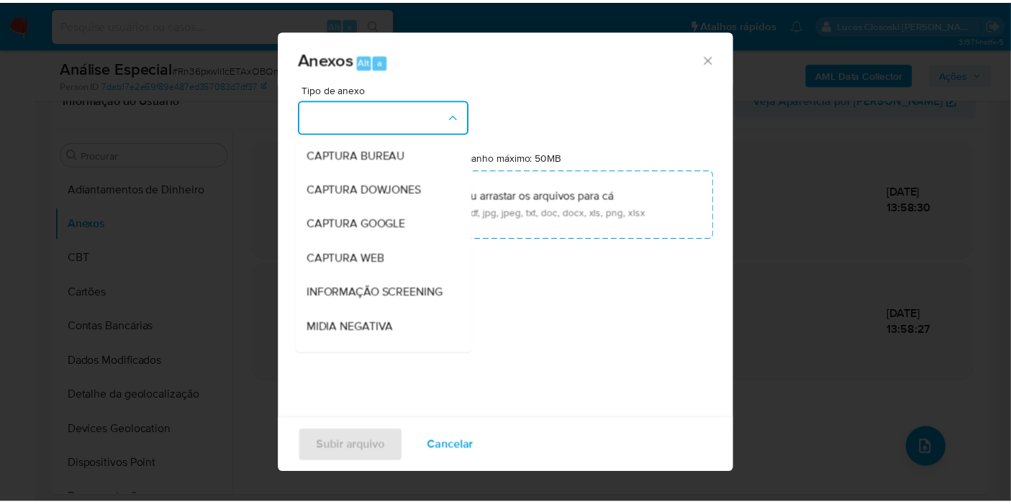
scroll to position [221, 0]
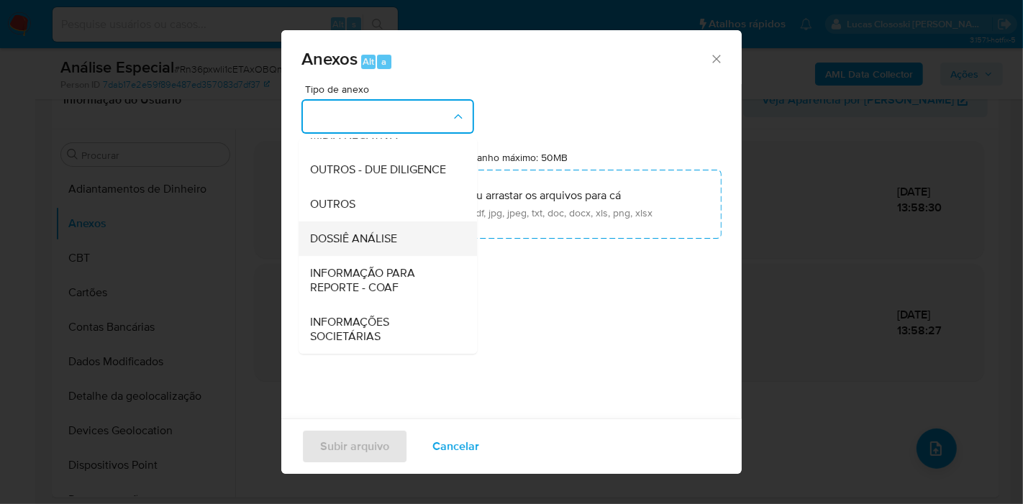
click at [368, 245] on span "DOSSIÊ ANÁLISE" at bounding box center [353, 239] width 87 height 14
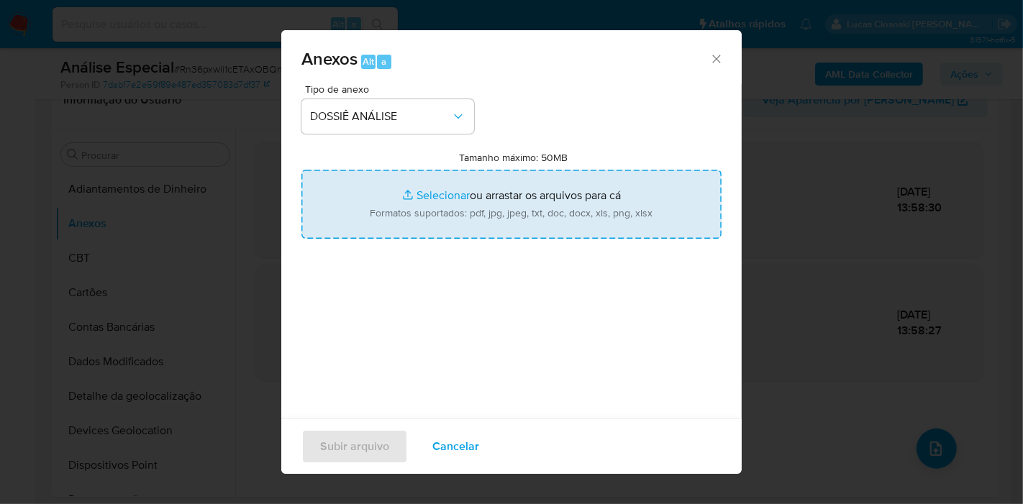
click at [379, 223] on input "Tamanho máximo: 50MB Selecionar arquivos" at bounding box center [511, 204] width 420 height 69
type input "C:\fakepath\SAR - XXXX - CNPJ 57569124000100 - RESERVAR NORONHA OPERADORA DE TU…"
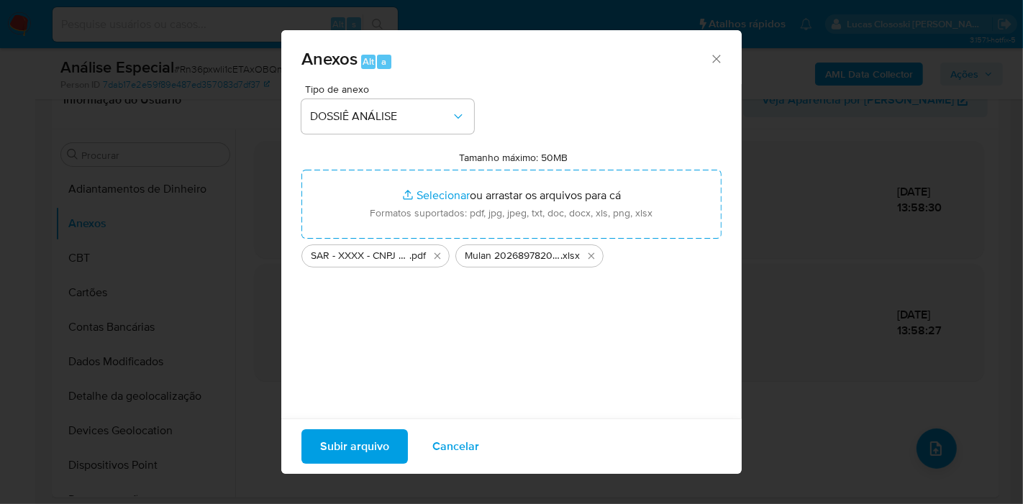
click at [348, 455] on span "Subir arquivo" at bounding box center [354, 447] width 69 height 32
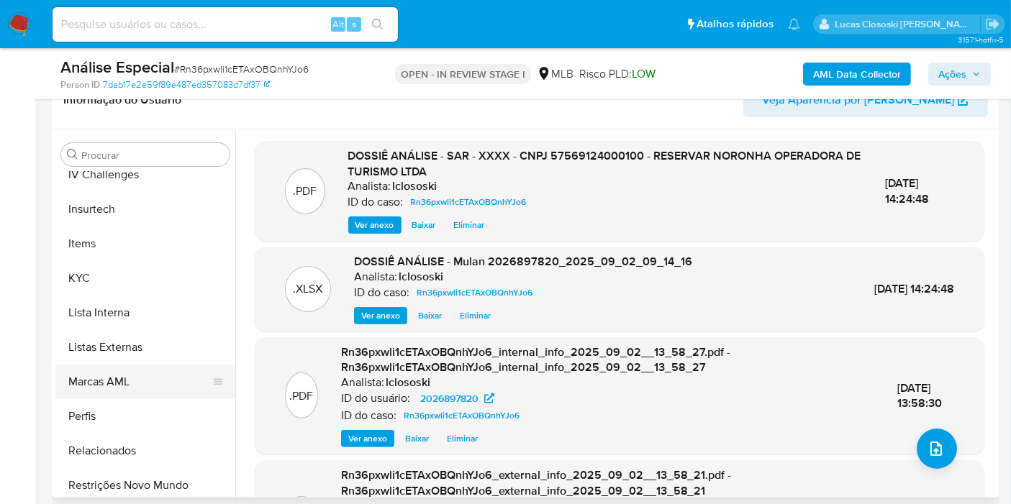
scroll to position [639, 0]
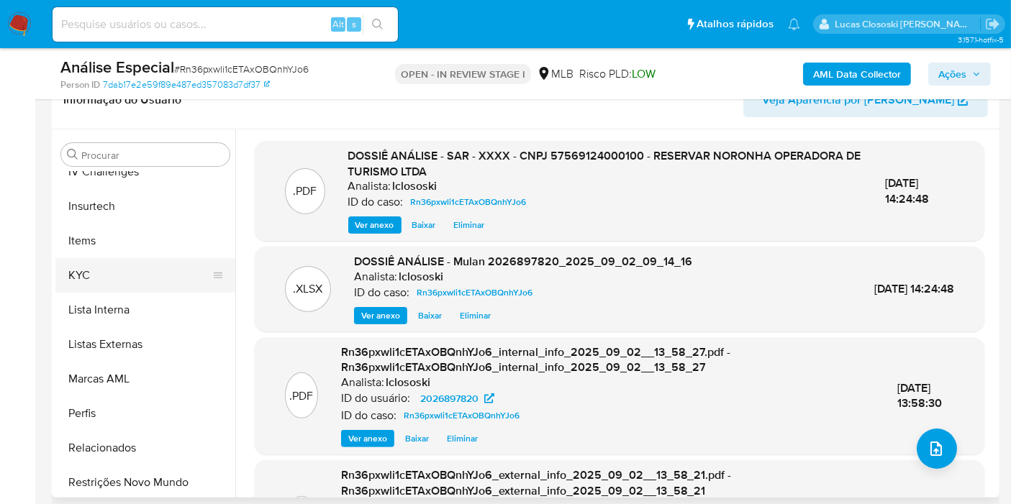
click at [104, 278] on button "KYC" at bounding box center [139, 275] width 168 height 35
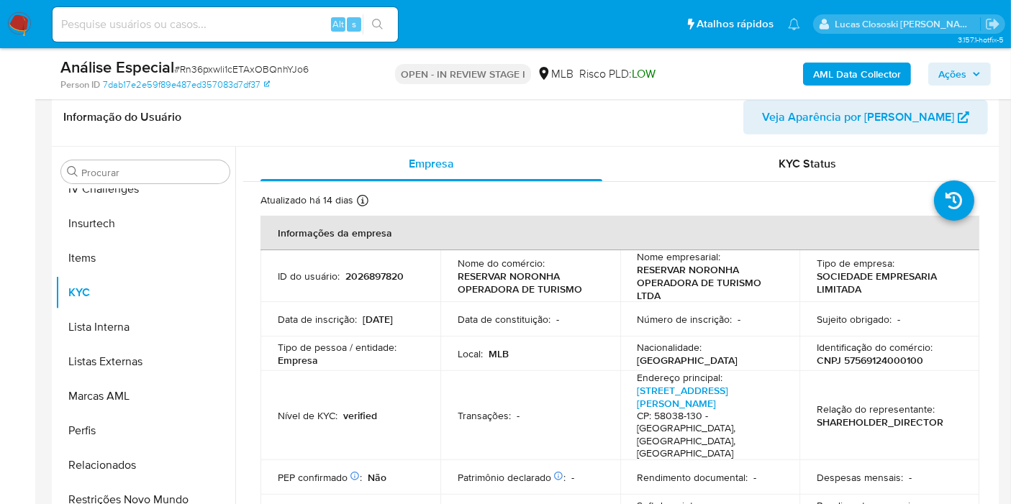
click at [944, 58] on div "AML Data Collector Ações" at bounding box center [837, 74] width 306 height 34
click at [944, 61] on div "AML Data Collector Ações" at bounding box center [837, 74] width 306 height 34
click at [944, 69] on span "Ações" at bounding box center [952, 74] width 28 height 23
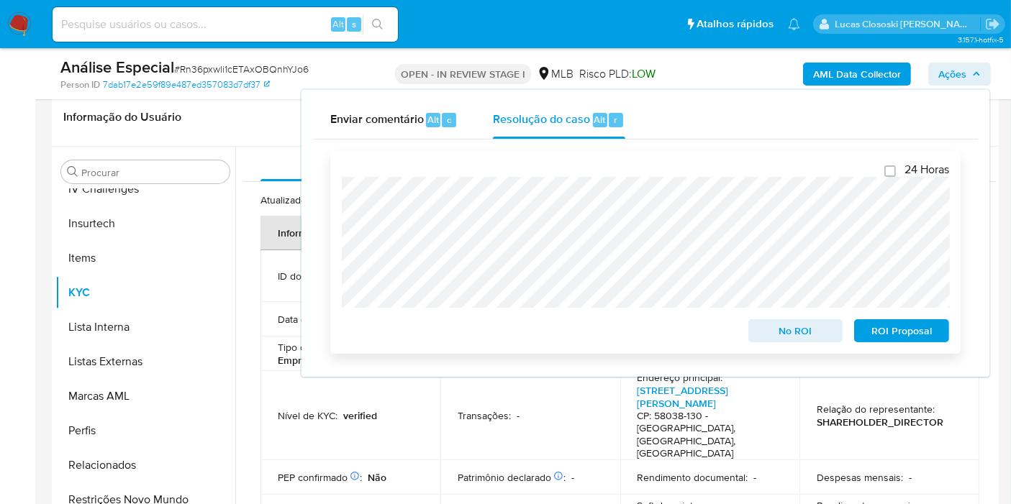
click at [912, 334] on span "ROI Proposal" at bounding box center [901, 331] width 75 height 20
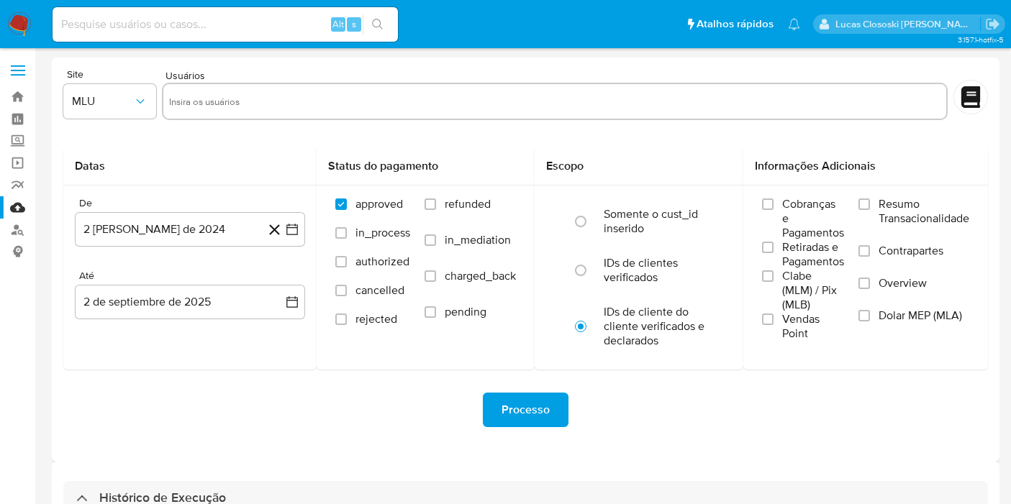
select select "10"
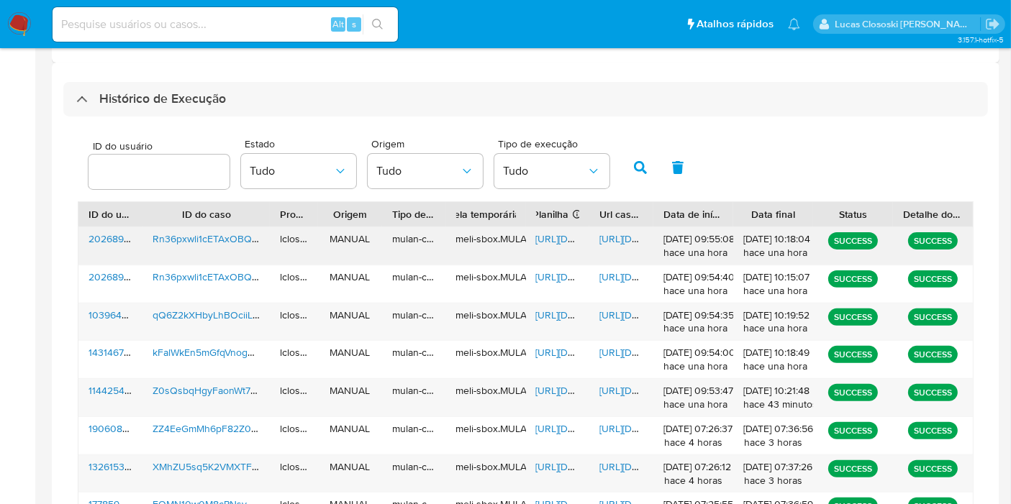
click at [552, 232] on span "https://docs.google.com/spreadsheets/d/12XoJdt7DCCQt8KSdUKr5tt_klhopA73_5ybNzuq…" at bounding box center [585, 239] width 99 height 14
click at [637, 239] on span "https://docs.google.com/document/d/1jzyhxtFeagJ2y00Rix7FCCoHbSaHU8qlKM_kyRA0_eo…" at bounding box center [648, 239] width 99 height 14
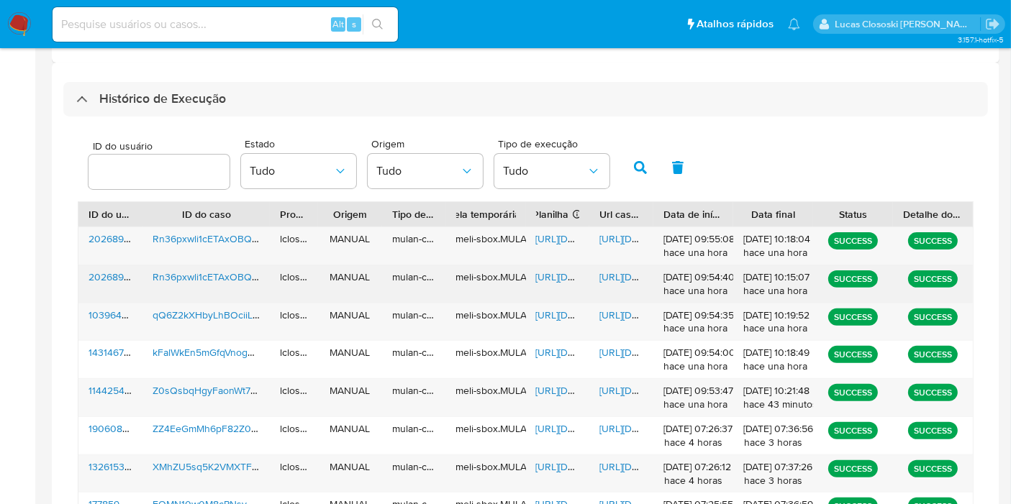
click at [550, 276] on span "https://docs.google.com/spreadsheets/d/1AAD6-f8NmY-XjXgfhJP0SqExvbr_jlKfYQk0GMj…" at bounding box center [585, 277] width 99 height 14
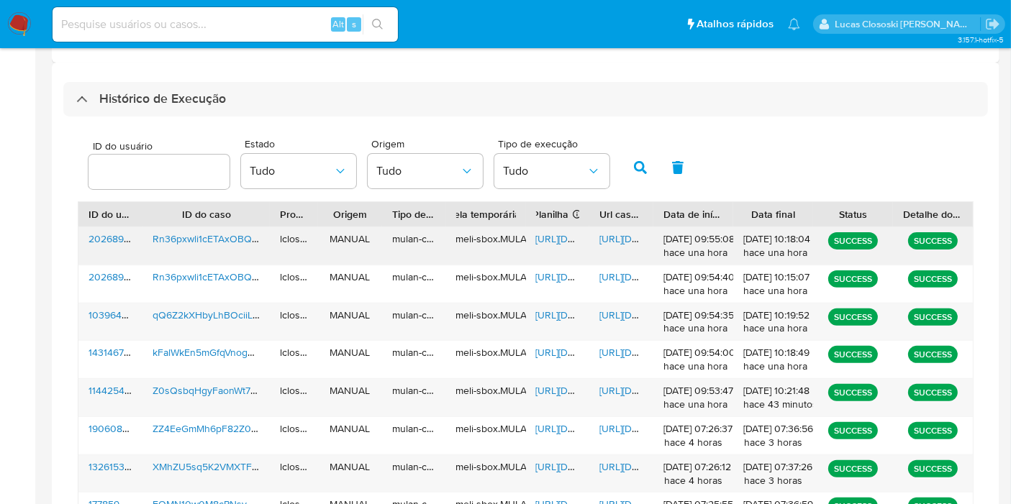
click at [544, 236] on span "https://docs.google.com/spreadsheets/d/12XoJdt7DCCQt8KSdUKr5tt_klhopA73_5ybNzuq…" at bounding box center [585, 239] width 99 height 14
click at [622, 240] on span "https://docs.google.com/document/d/1jzyhxtFeagJ2y00Rix7FCCoHbSaHU8qlKM_kyRA0_eo…" at bounding box center [648, 239] width 99 height 14
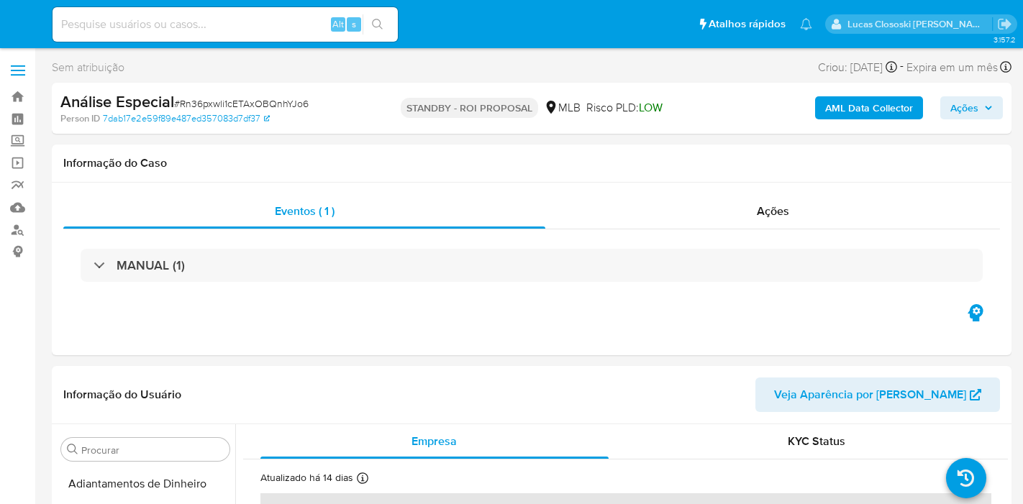
select select "10"
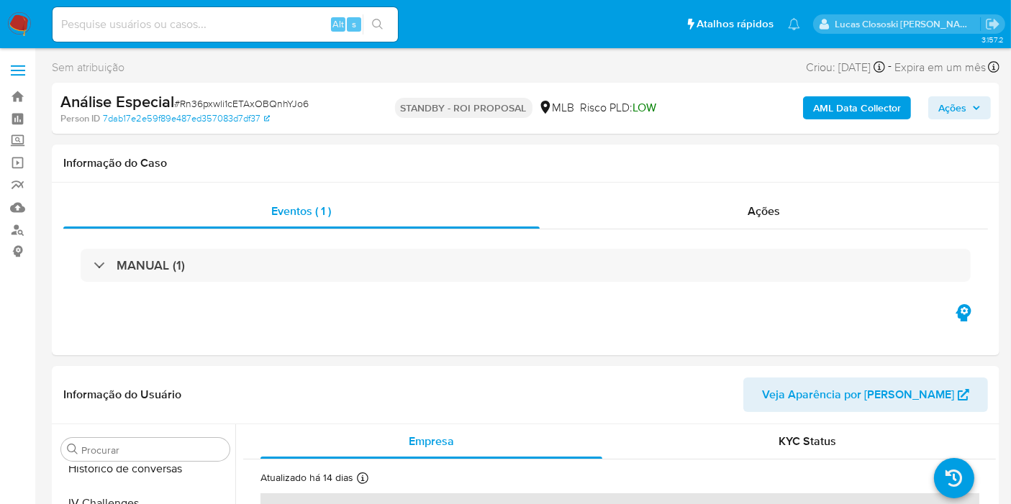
scroll to position [642, 0]
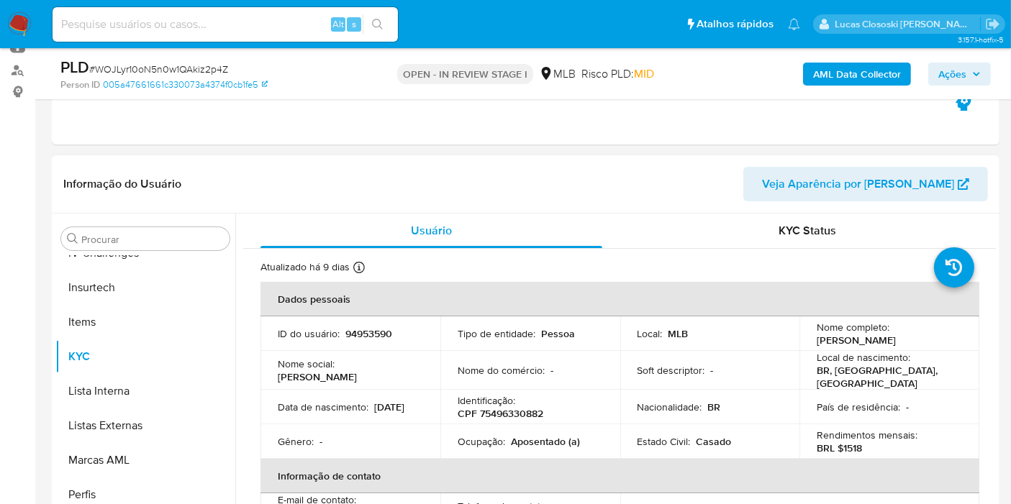
click at [501, 408] on p "CPF 75496330882" at bounding box center [500, 413] width 86 height 13
copy p "75496330882"
click at [566, 201] on div "Informação do Usuário Veja Aparência por Pessoa" at bounding box center [525, 184] width 947 height 58
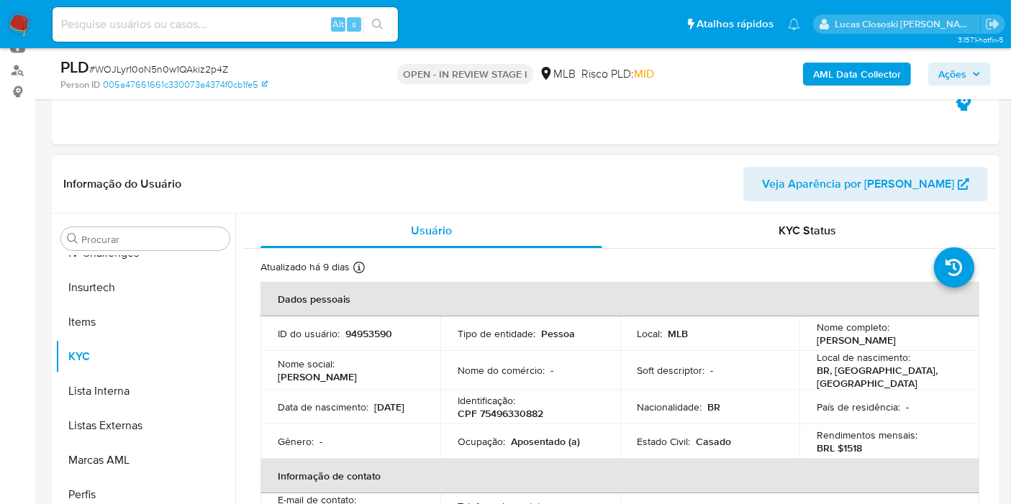
click at [524, 402] on div "Identificação : CPF 75496330882" at bounding box center [529, 407] width 145 height 26
click at [524, 414] on p "CPF 75496330882" at bounding box center [500, 413] width 86 height 13
copy p "75496330882"
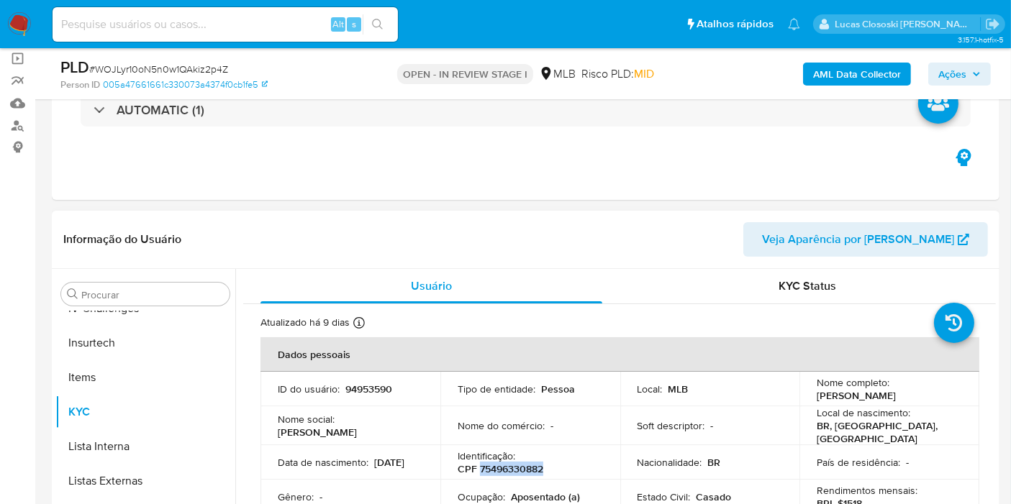
scroll to position [80, 0]
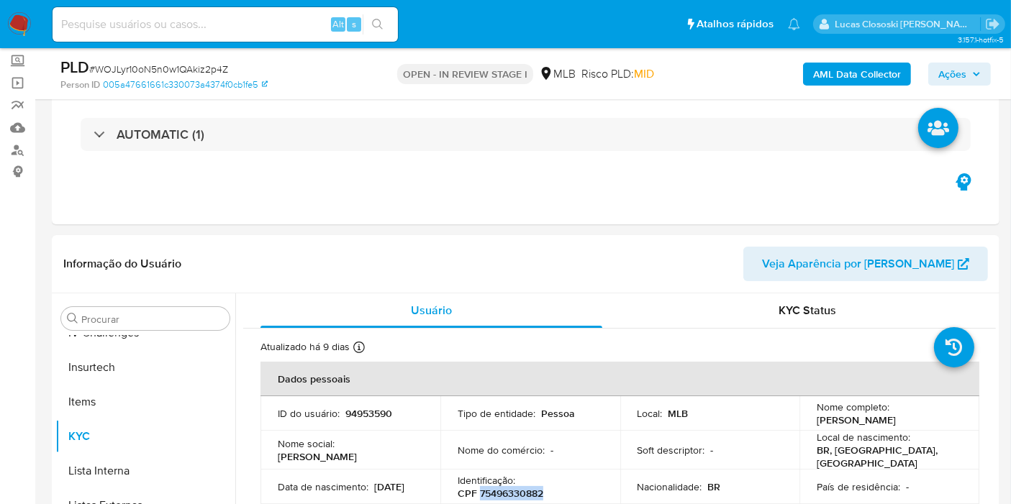
copy p "75496330882"
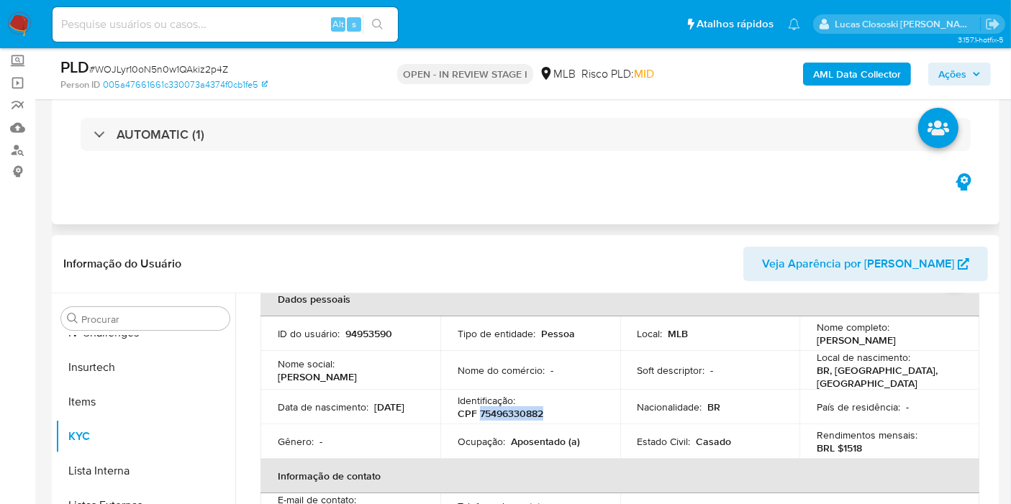
copy p "75496330882"
click at [848, 73] on b "AML Data Collector" at bounding box center [857, 74] width 88 height 23
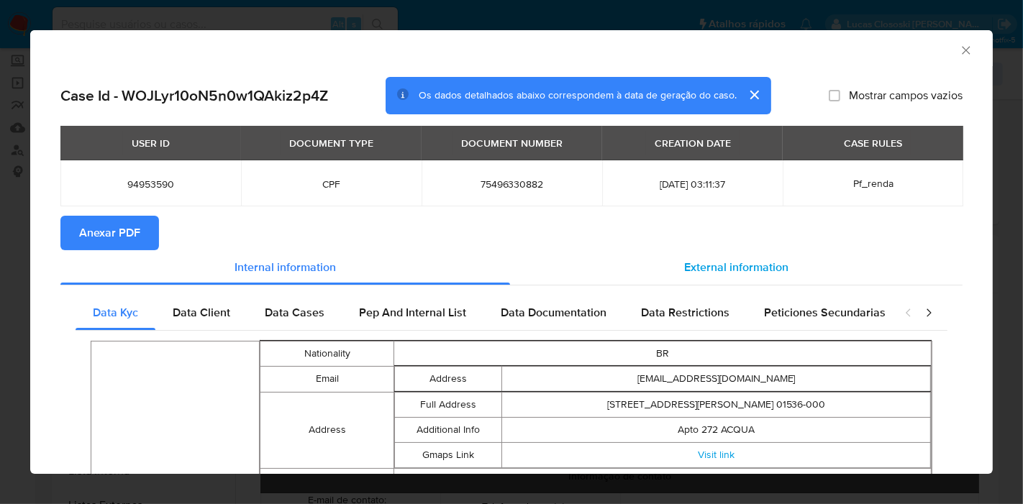
drag, startPoint x: 731, startPoint y: 260, endPoint x: 757, endPoint y: 270, distance: 28.5
click at [739, 265] on span "External information" at bounding box center [736, 267] width 104 height 17
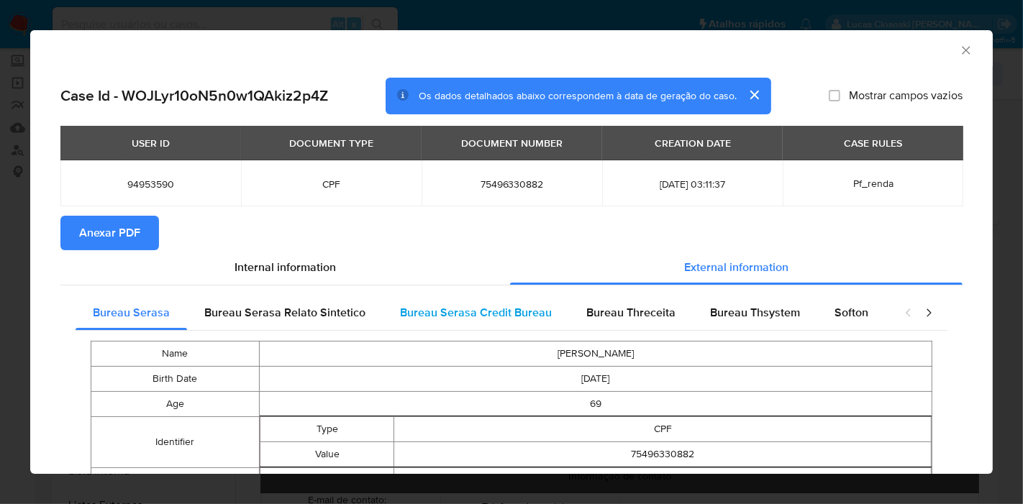
click at [456, 327] on div "Bureau Serasa Credit Bureau" at bounding box center [476, 313] width 186 height 35
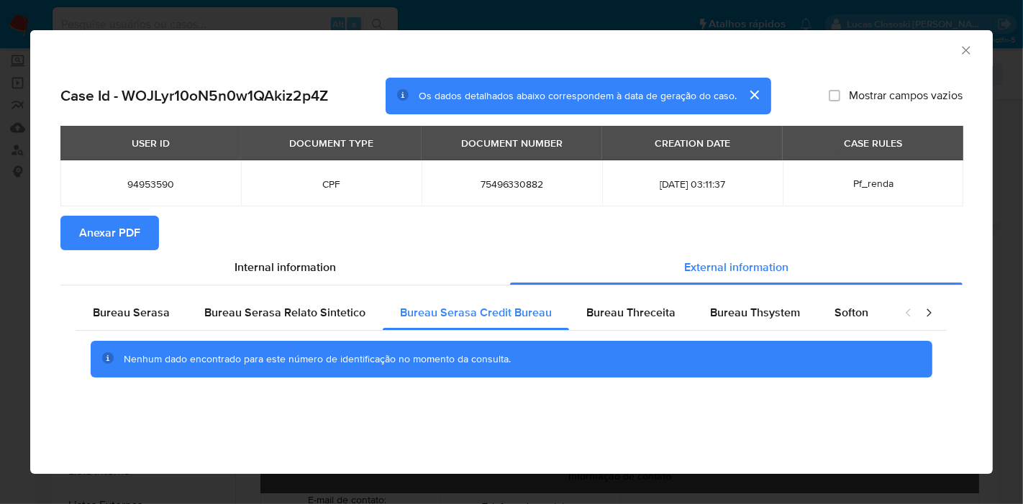
drag, startPoint x: 813, startPoint y: 301, endPoint x: 826, endPoint y: 342, distance: 43.5
click at [817, 304] on div "Softon" at bounding box center [851, 313] width 68 height 35
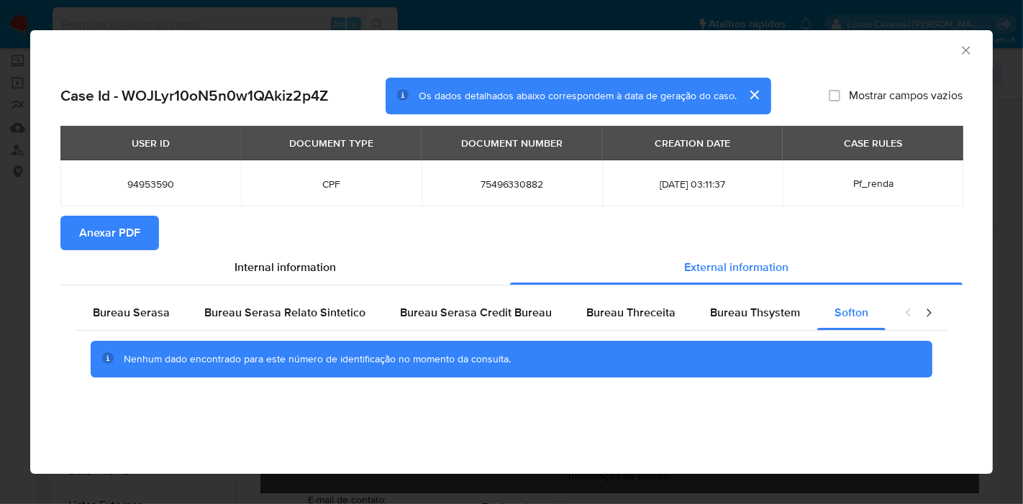
click at [129, 219] on span "Anexar PDF" at bounding box center [109, 233] width 61 height 32
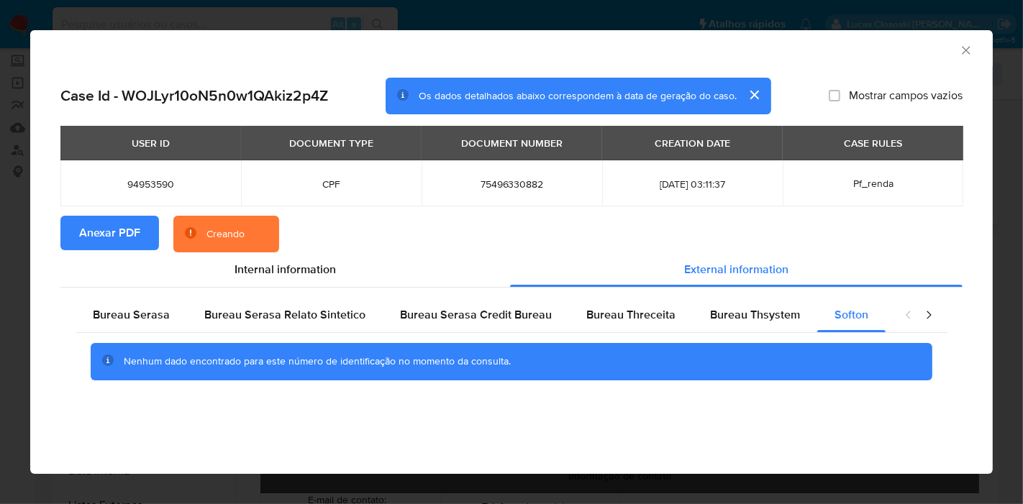
click at [964, 52] on icon "Fechar a janela" at bounding box center [966, 50] width 8 height 8
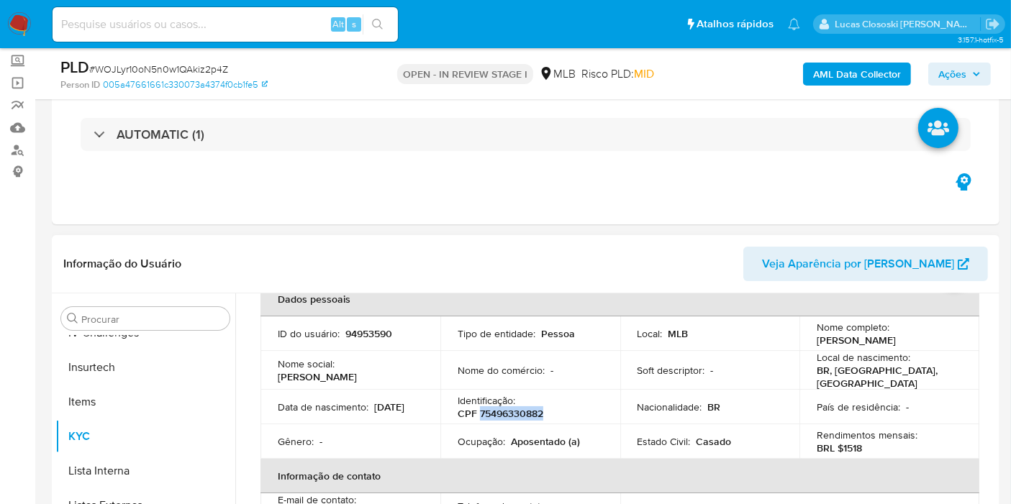
copy p "75496330882"
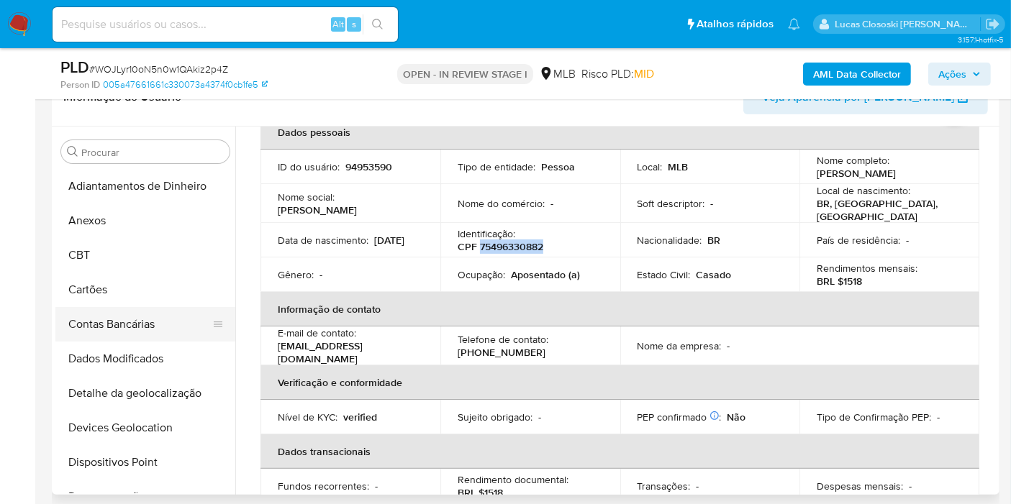
scroll to position [160, 0]
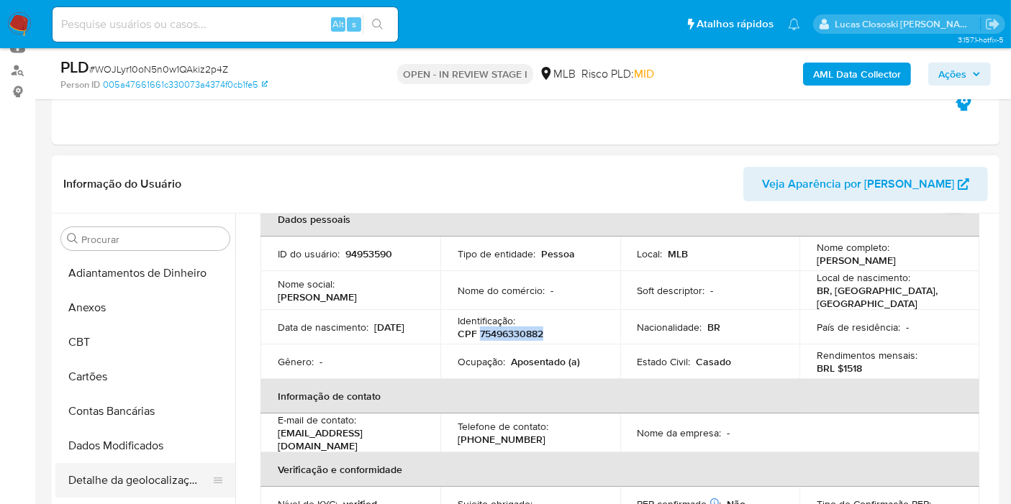
click at [156, 468] on button "Detalhe da geolocalização" at bounding box center [139, 480] width 168 height 35
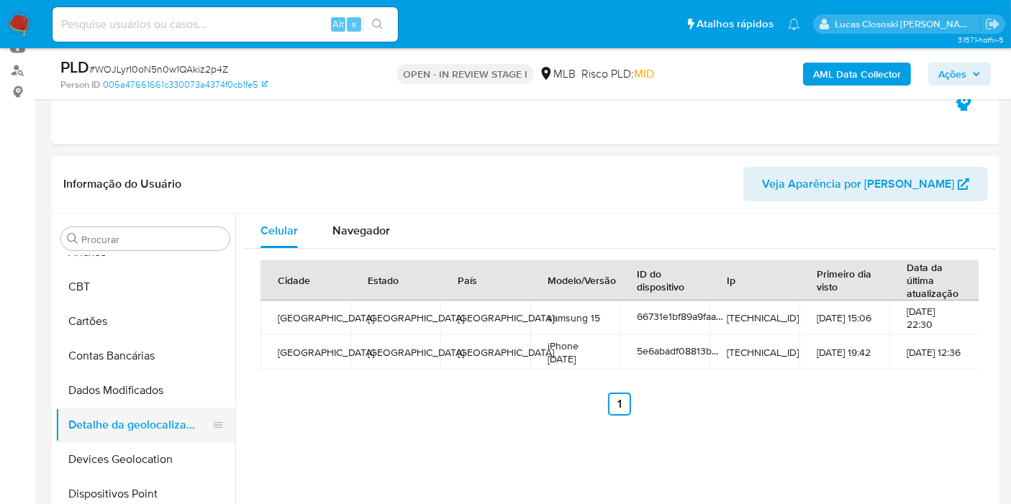
scroll to position [80, 0]
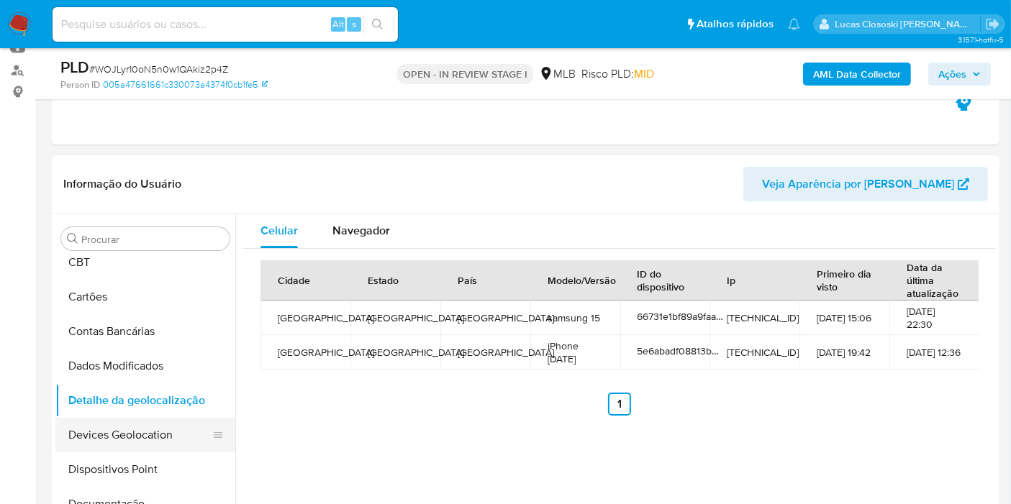
click at [133, 442] on button "Devices Geolocation" at bounding box center [139, 435] width 168 height 35
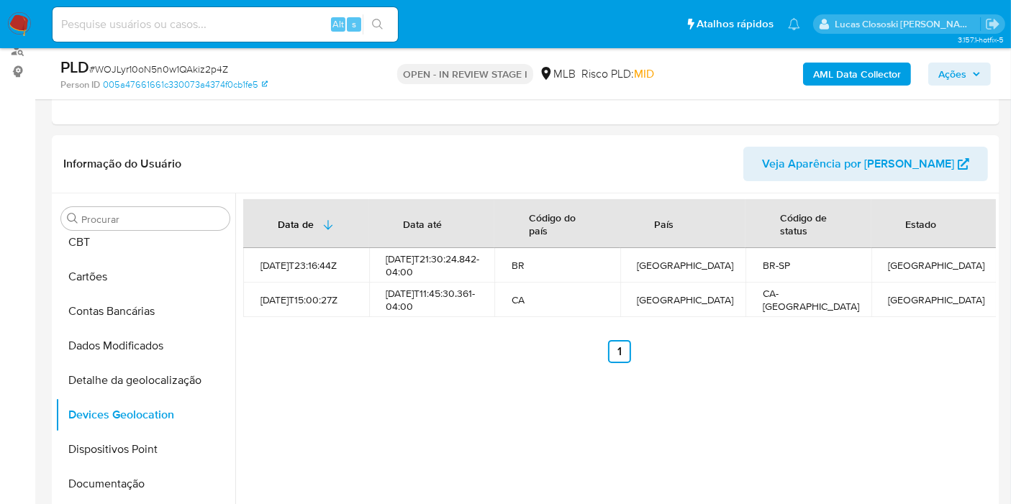
scroll to position [224, 0]
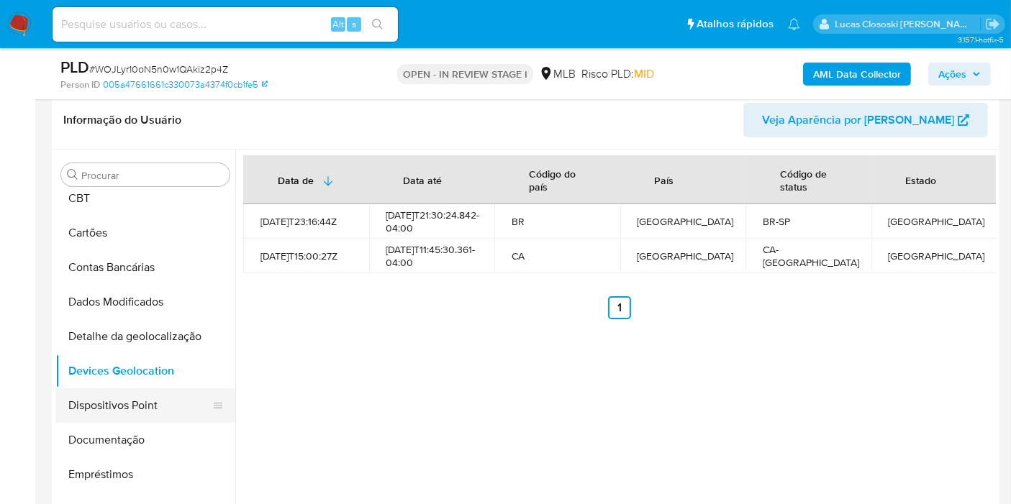
click at [115, 399] on button "Dispositivos Point" at bounding box center [139, 405] width 168 height 35
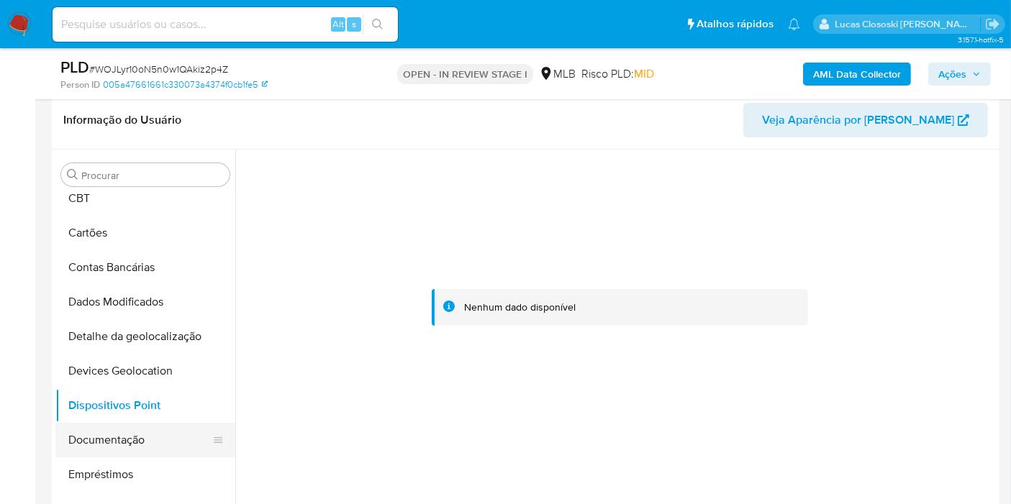
click at [96, 425] on button "Documentação" at bounding box center [139, 440] width 168 height 35
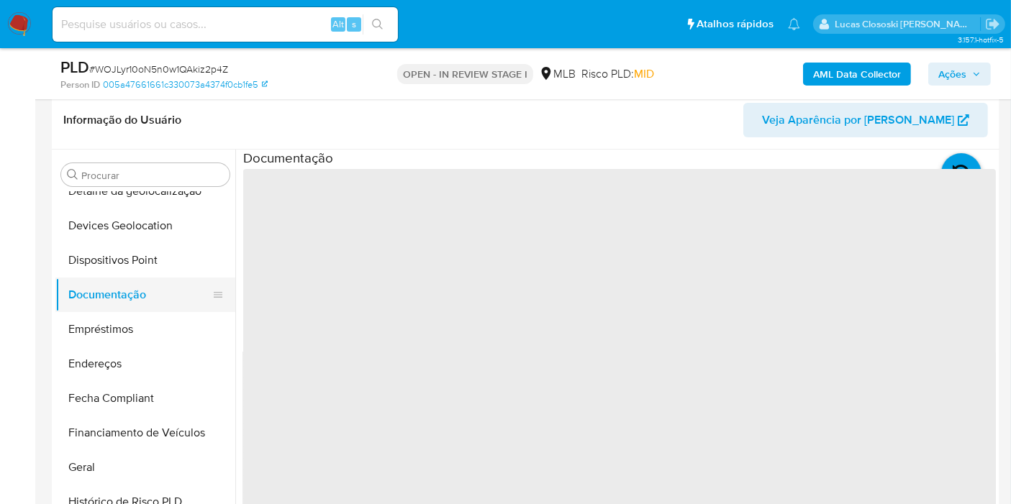
scroll to position [240, 0]
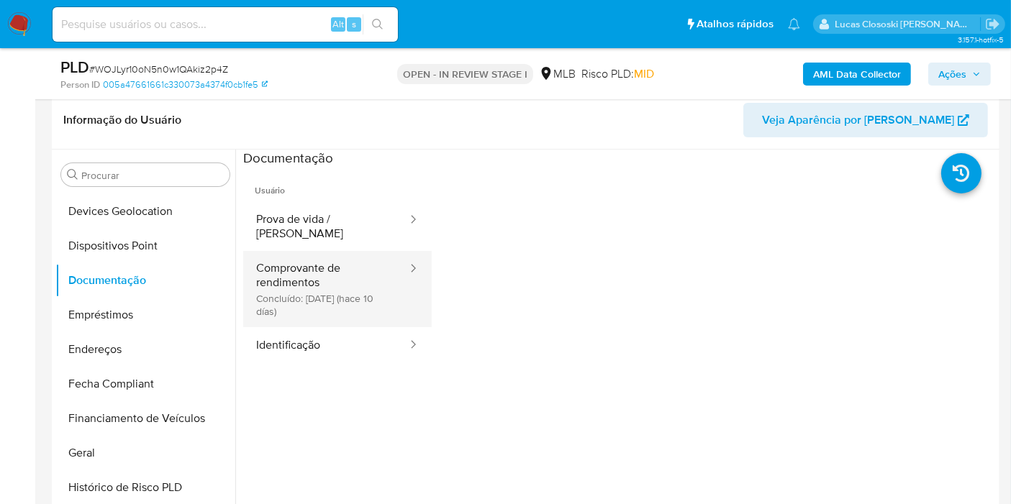
click at [273, 291] on button "Comprovante de rendimentos Concluído: 23/08/2025 (hace 10 días)" at bounding box center [325, 289] width 165 height 76
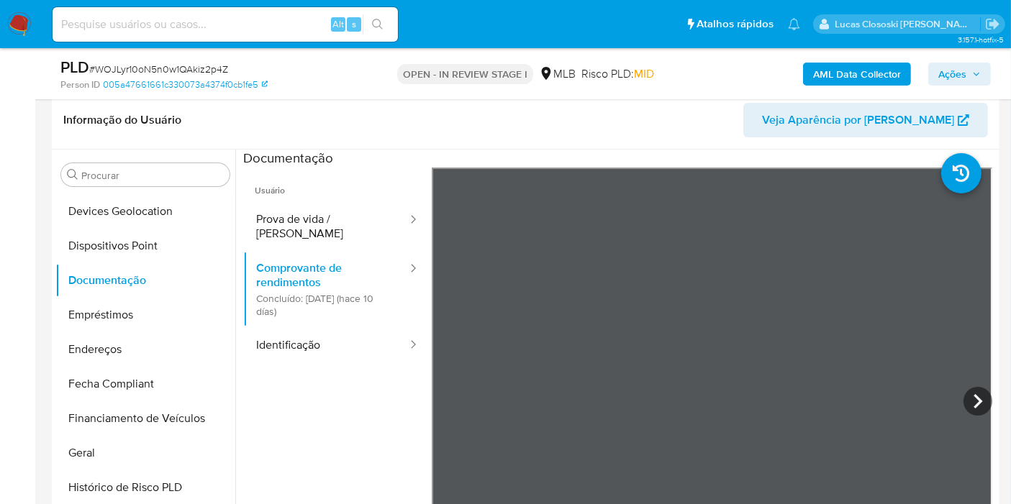
click at [382, 389] on ul "Usuário Prova de vida / Selfie Comprovante de rendimentos Concluído: 23/08/2025…" at bounding box center [337, 375] width 188 height 414
click at [975, 396] on icon at bounding box center [977, 401] width 29 height 29
click at [455, 393] on icon at bounding box center [449, 401] width 29 height 29
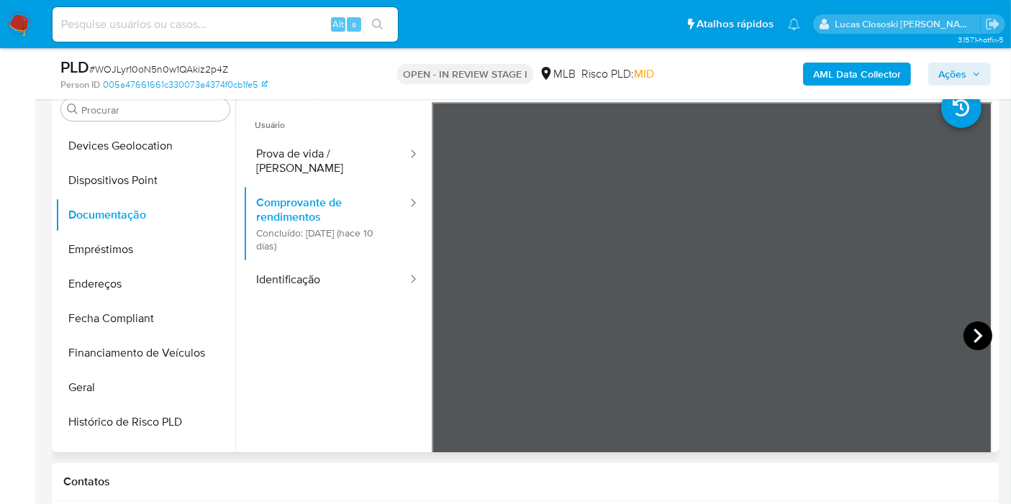
scroll to position [224, 0]
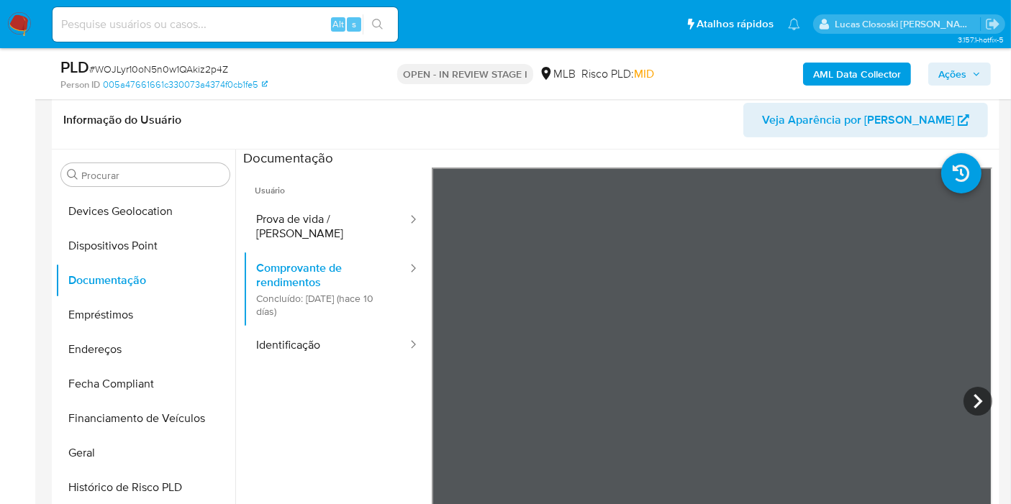
click at [333, 437] on ul "Usuário Prova de vida / Selfie Comprovante de rendimentos Concluído: 23/08/2025…" at bounding box center [337, 375] width 188 height 414
click at [109, 339] on button "Endereços" at bounding box center [139, 349] width 168 height 35
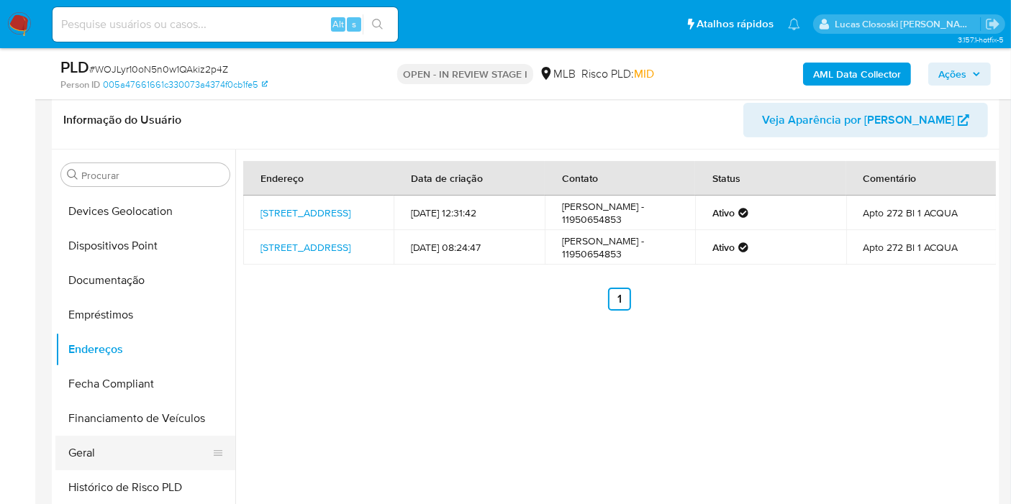
click at [122, 451] on button "Geral" at bounding box center [139, 453] width 168 height 35
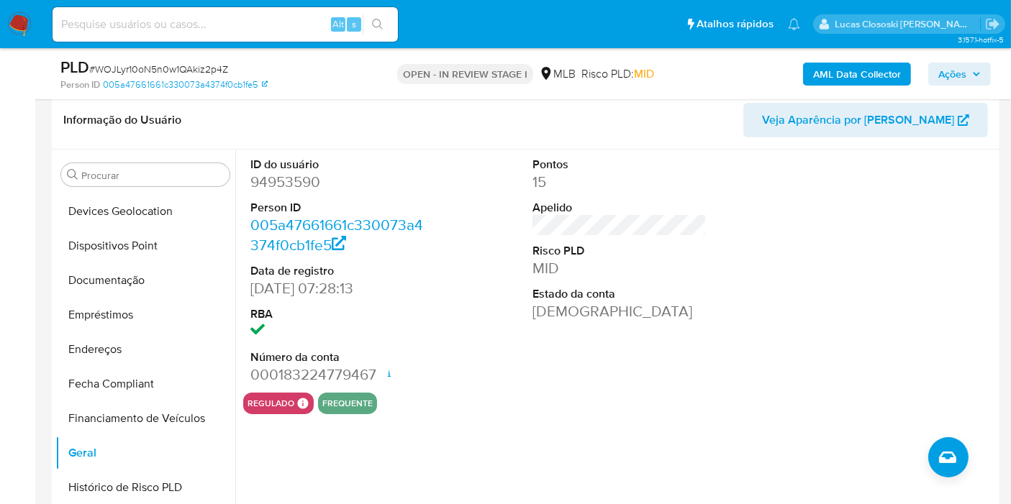
scroll to position [559, 0]
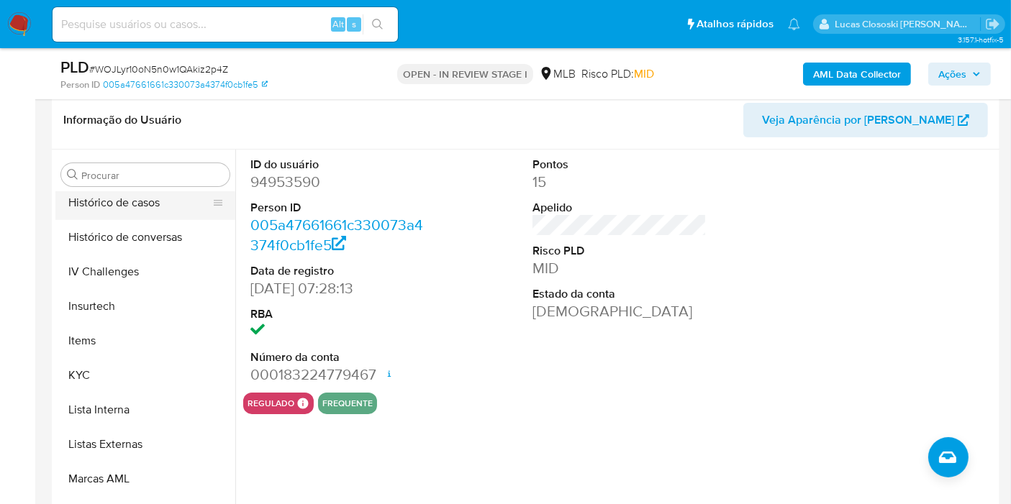
drag, startPoint x: 137, startPoint y: 194, endPoint x: 137, endPoint y: 213, distance: 18.7
click at [137, 194] on button "Histórico de casos" at bounding box center [139, 203] width 168 height 35
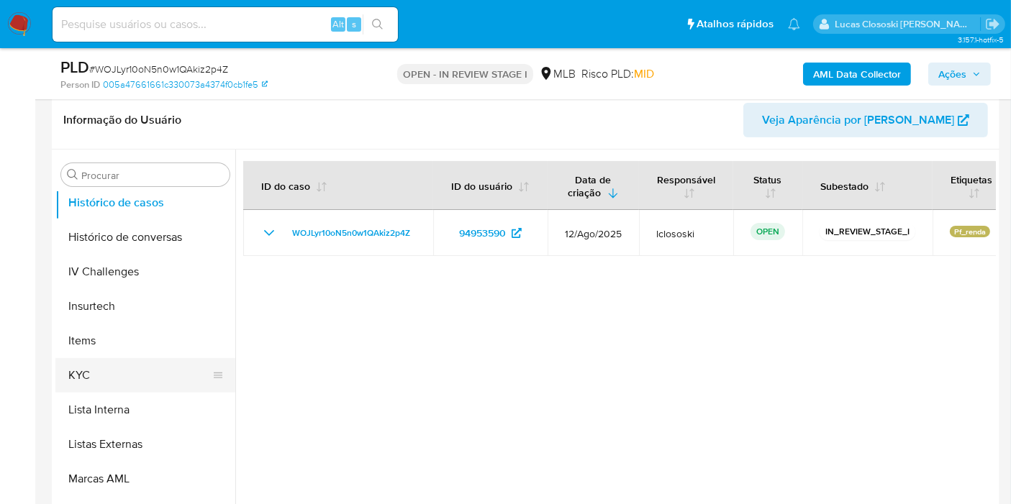
click at [114, 365] on button "KYC" at bounding box center [139, 375] width 168 height 35
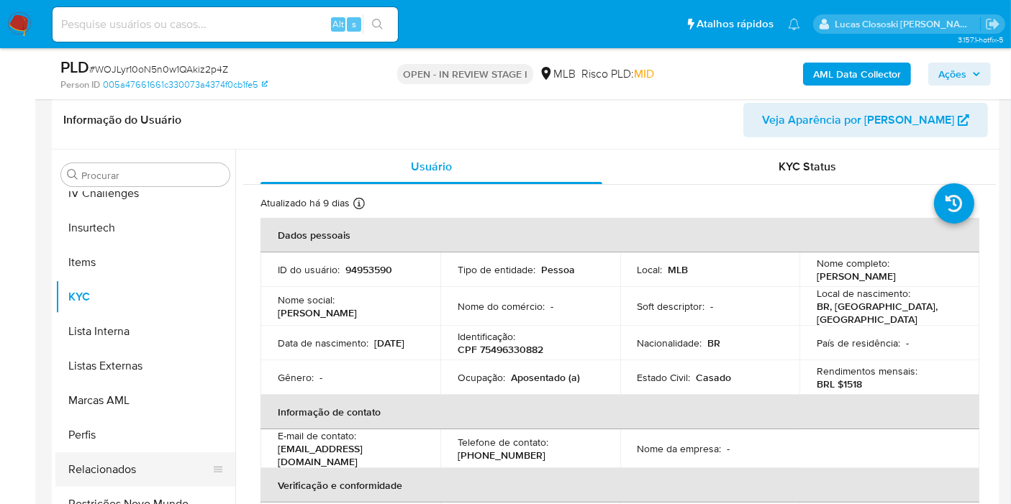
scroll to position [642, 0]
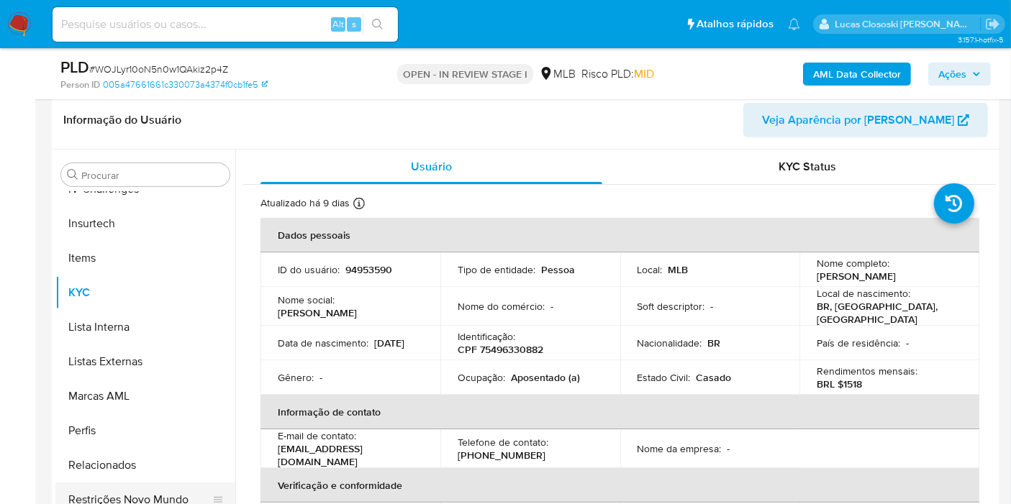
click at [150, 492] on button "Restrições Novo Mundo" at bounding box center [139, 500] width 168 height 35
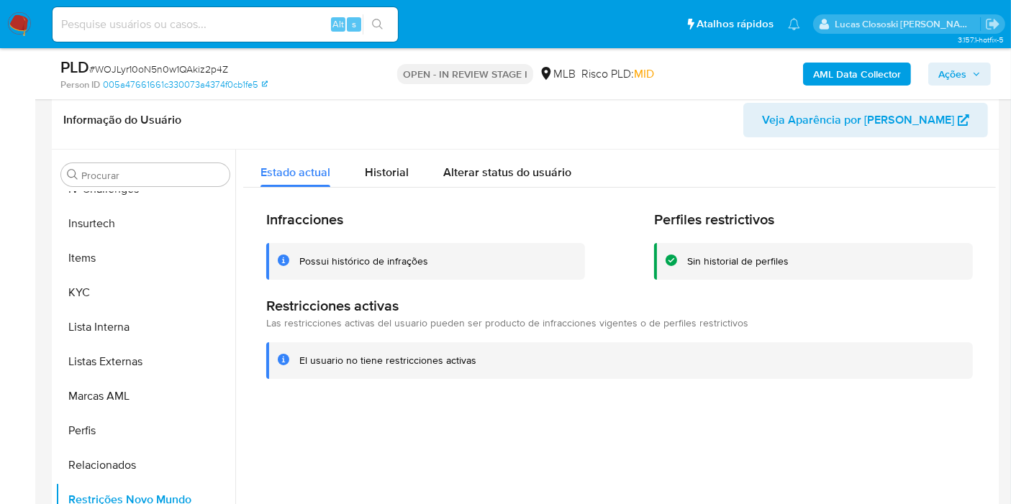
click at [135, 61] on div "PLD # WOJLyr10oN5n0w1QAkiz2p4Z" at bounding box center [212, 68] width 305 height 22
copy span "WOJLyr10oN5n0w1QAkiz2p4Z"
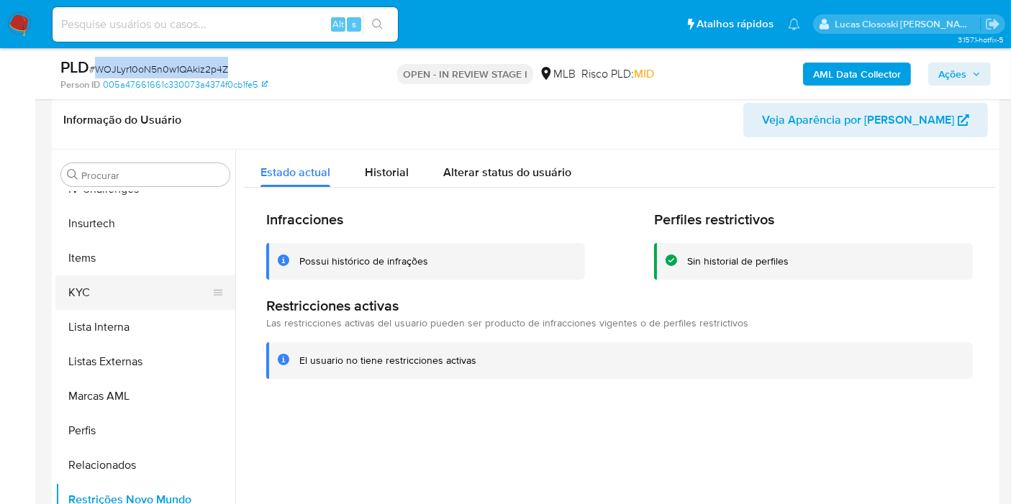
click at [92, 305] on button "KYC" at bounding box center [139, 292] width 168 height 35
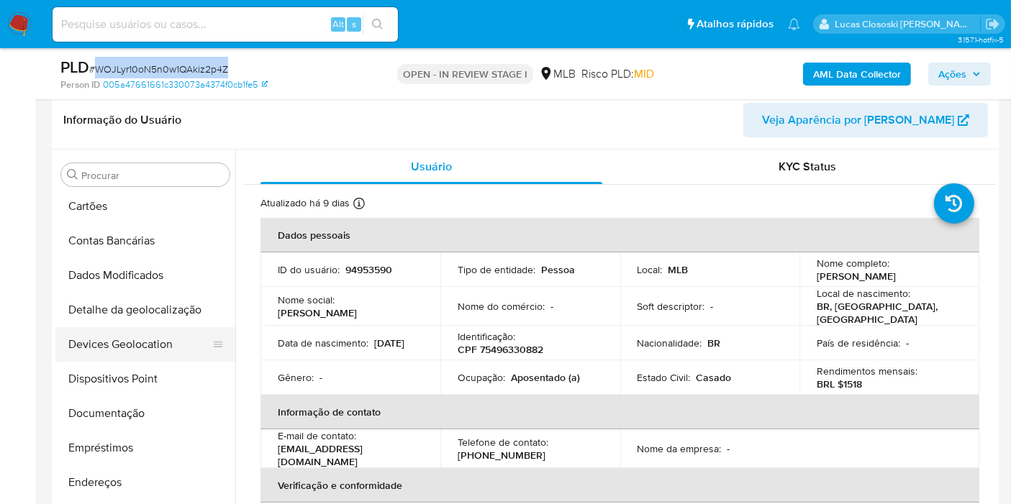
scroll to position [82, 0]
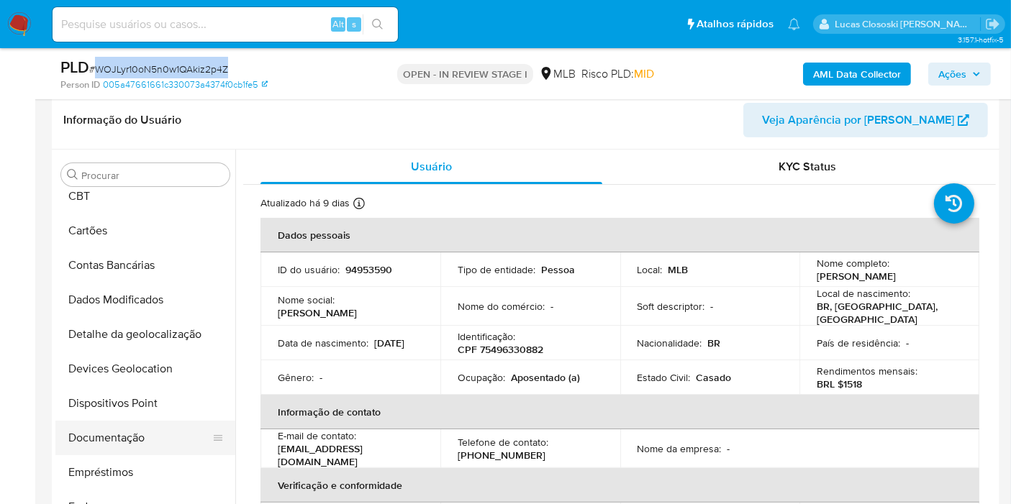
click at [130, 437] on button "Documentação" at bounding box center [139, 438] width 168 height 35
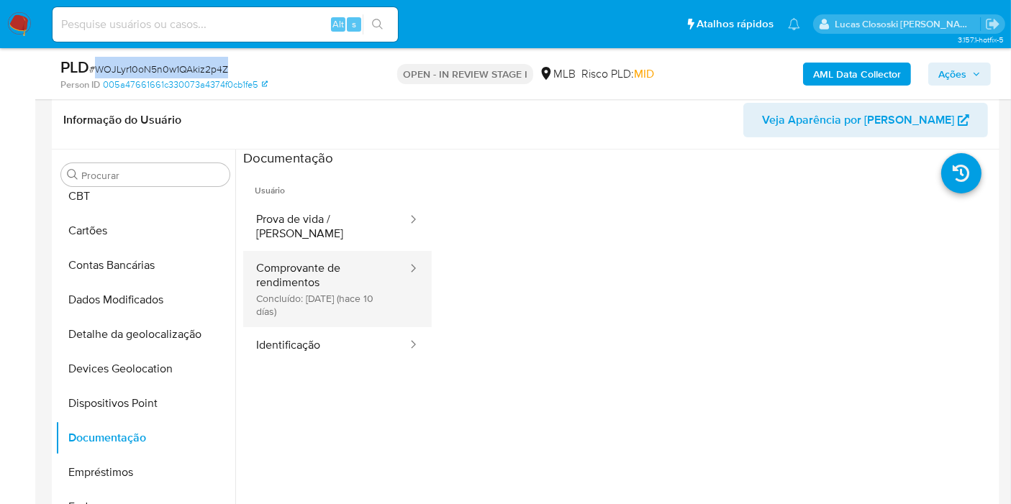
click at [286, 295] on button "Comprovante de rendimentos Concluído: 23/08/2025 (hace 10 días)" at bounding box center [325, 289] width 165 height 76
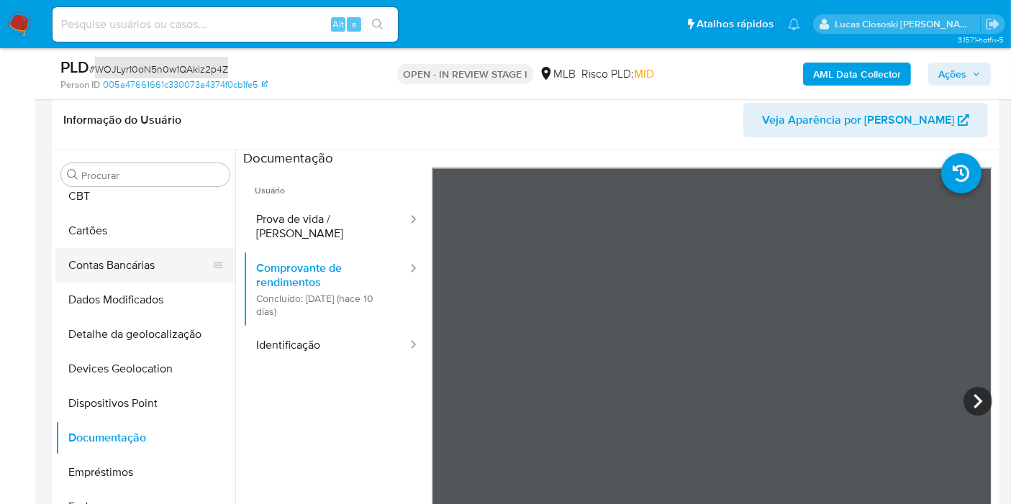
scroll to position [2, 0]
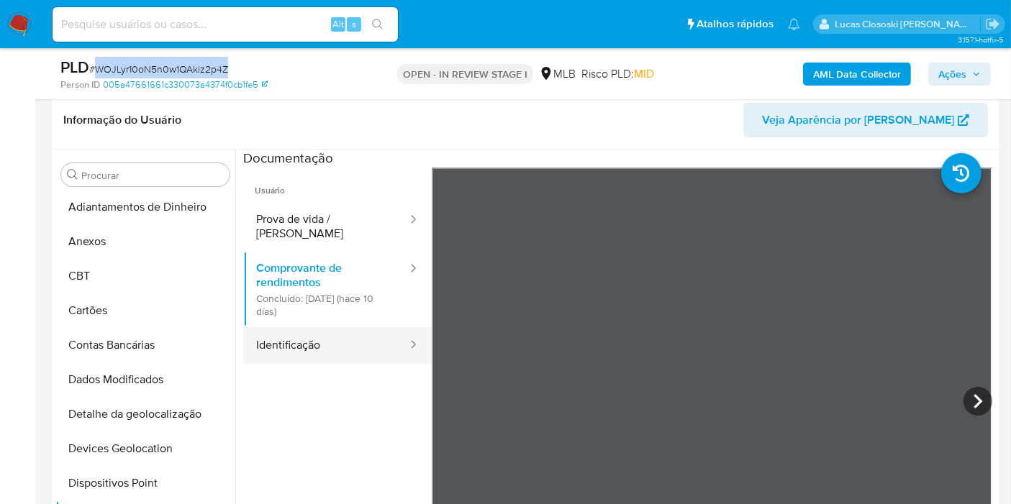
click at [259, 343] on button "Identificação" at bounding box center [325, 345] width 165 height 37
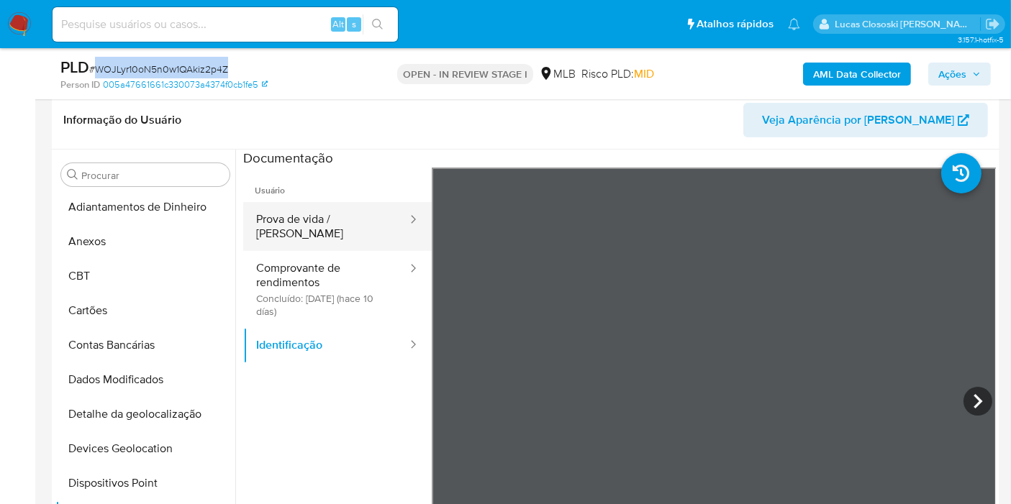
click at [302, 209] on button "Prova de vida / Selfie" at bounding box center [325, 226] width 165 height 49
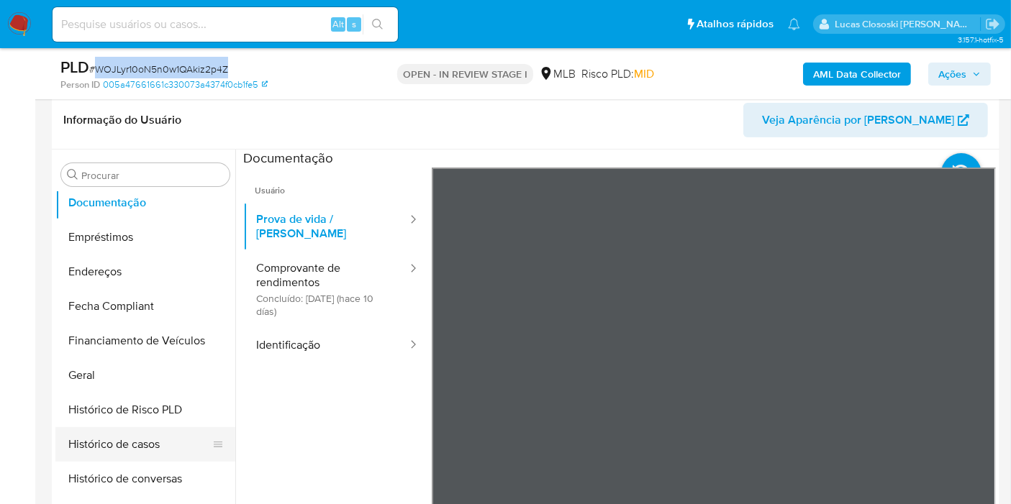
scroll to position [402, 0]
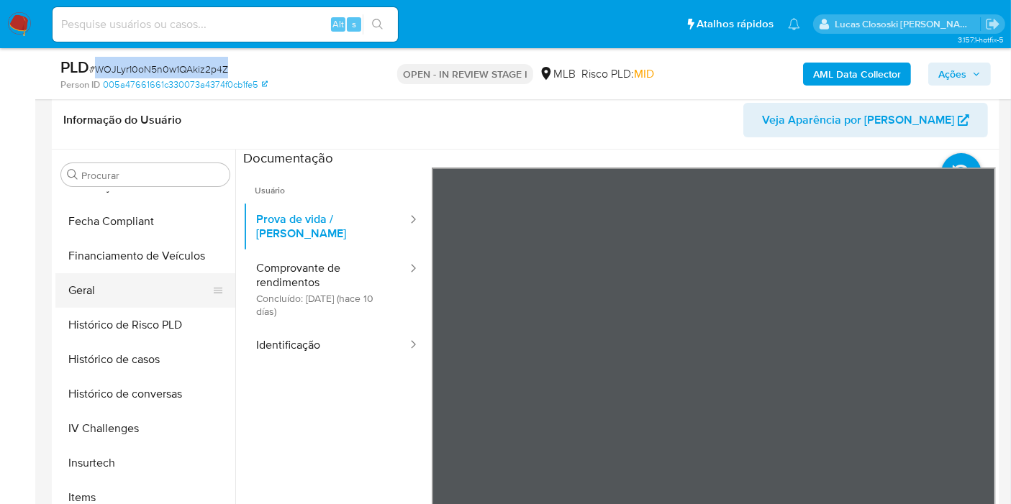
click at [101, 282] on button "Geral" at bounding box center [139, 290] width 168 height 35
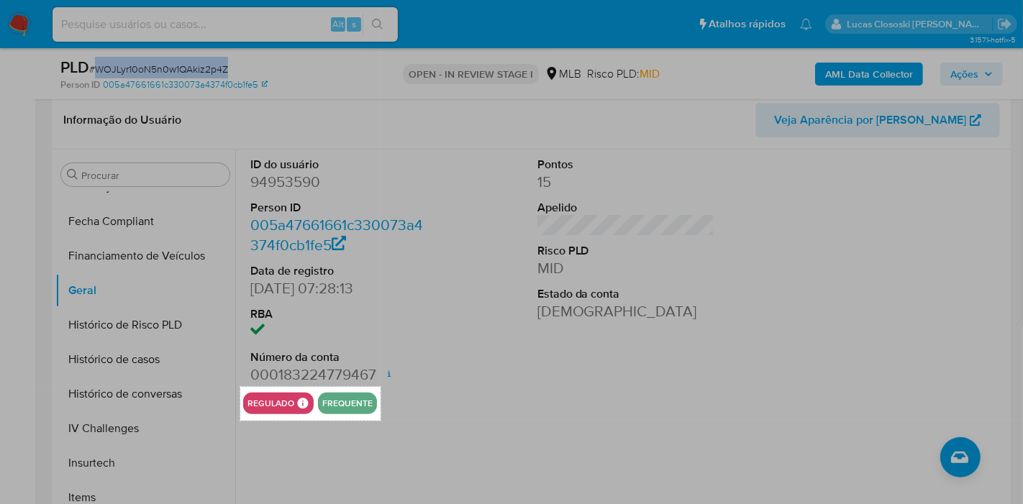
drag, startPoint x: 240, startPoint y: 386, endPoint x: 380, endPoint y: 420, distance: 144.3
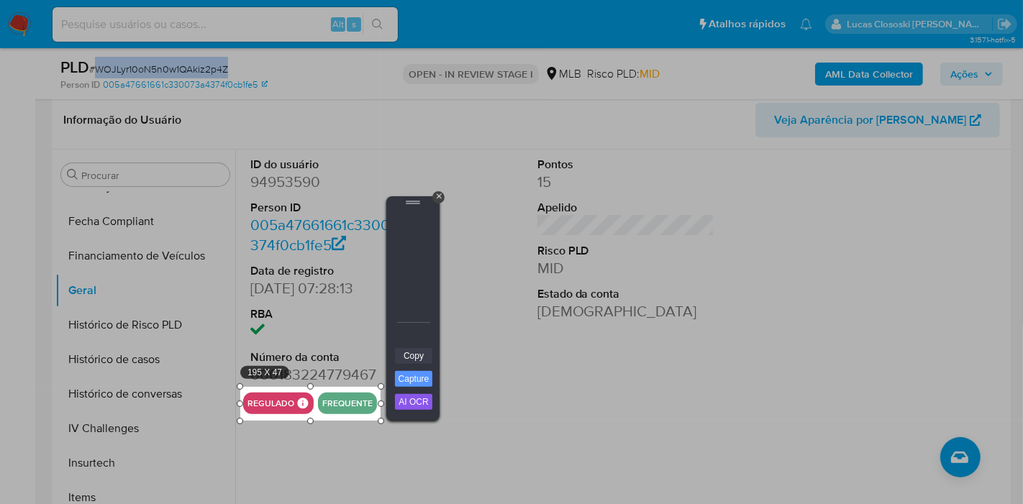
click at [417, 352] on link "Copy" at bounding box center [413, 356] width 37 height 16
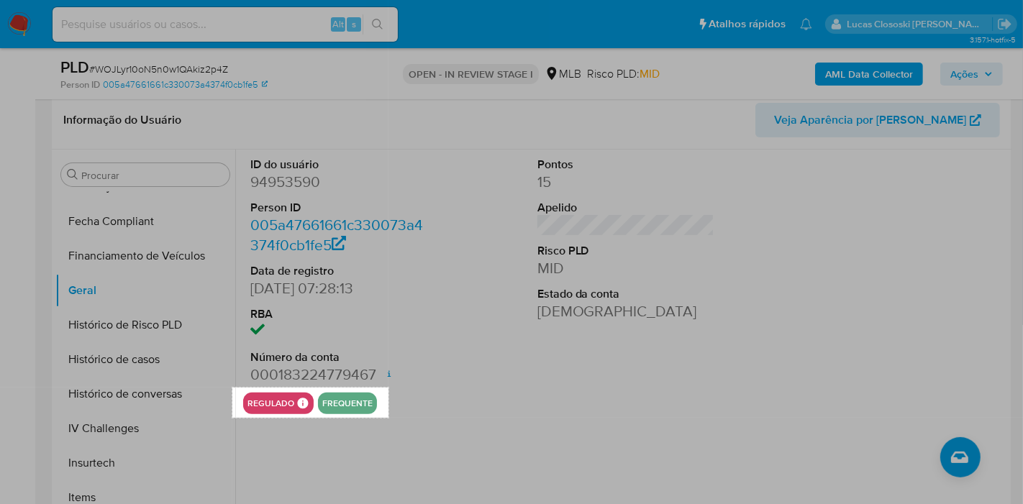
drag, startPoint x: 232, startPoint y: 388, endPoint x: 388, endPoint y: 418, distance: 159.0
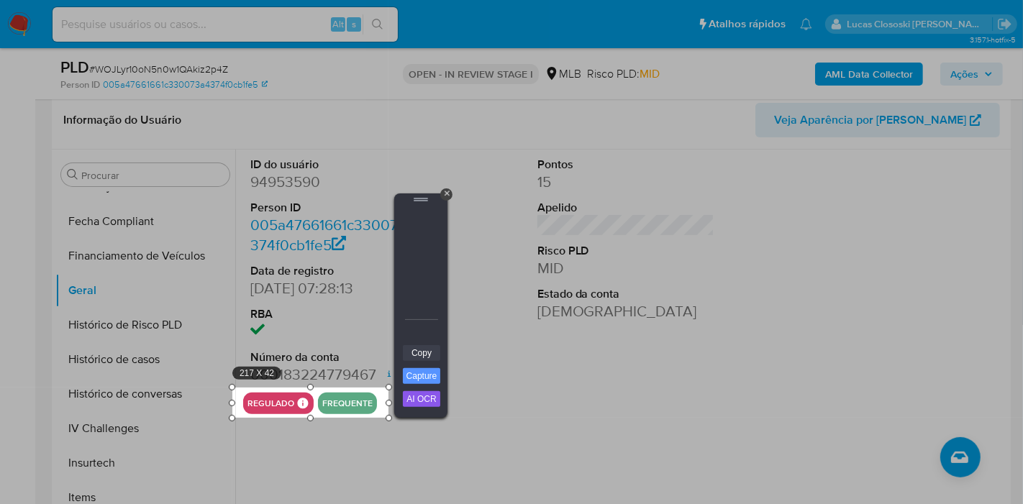
click at [406, 346] on link "Copy" at bounding box center [421, 353] width 37 height 16
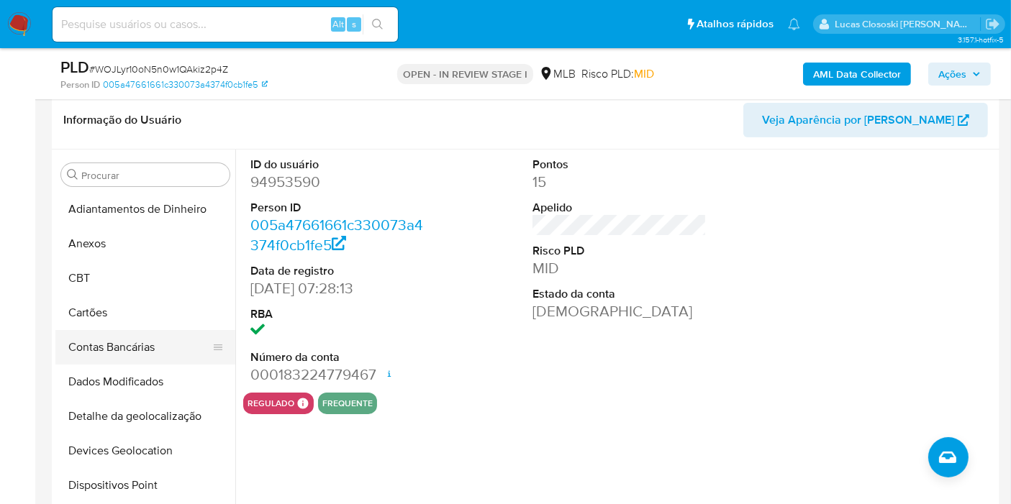
scroll to position [160, 0]
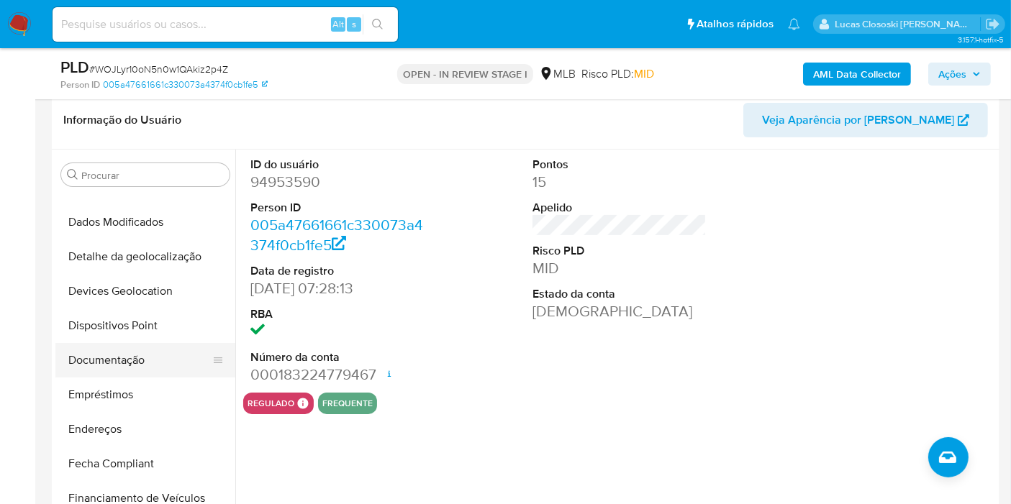
drag, startPoint x: 131, startPoint y: 356, endPoint x: 152, endPoint y: 356, distance: 20.9
click at [131, 356] on button "Documentação" at bounding box center [139, 360] width 168 height 35
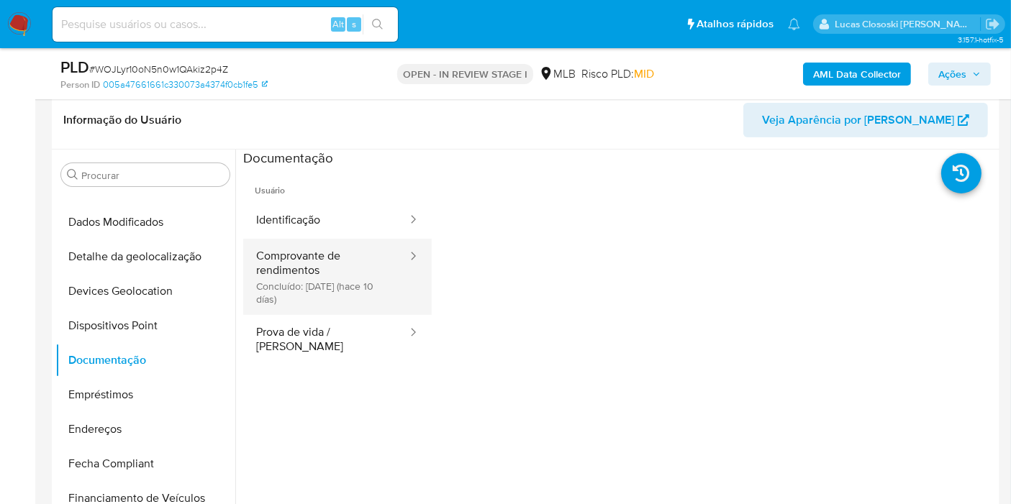
click at [337, 261] on button "Comprovante de rendimentos Concluído: 23/08/2025 (hace 10 días)" at bounding box center [325, 277] width 165 height 76
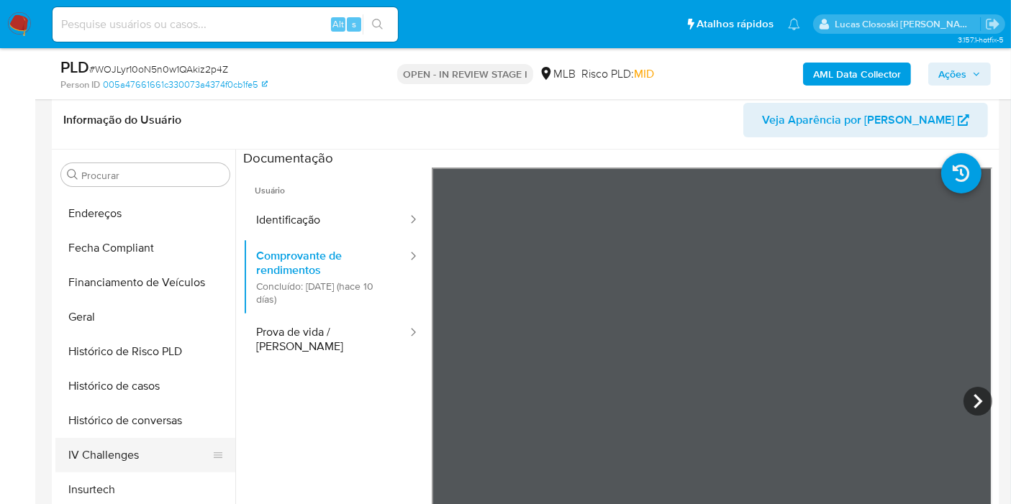
scroll to position [399, 0]
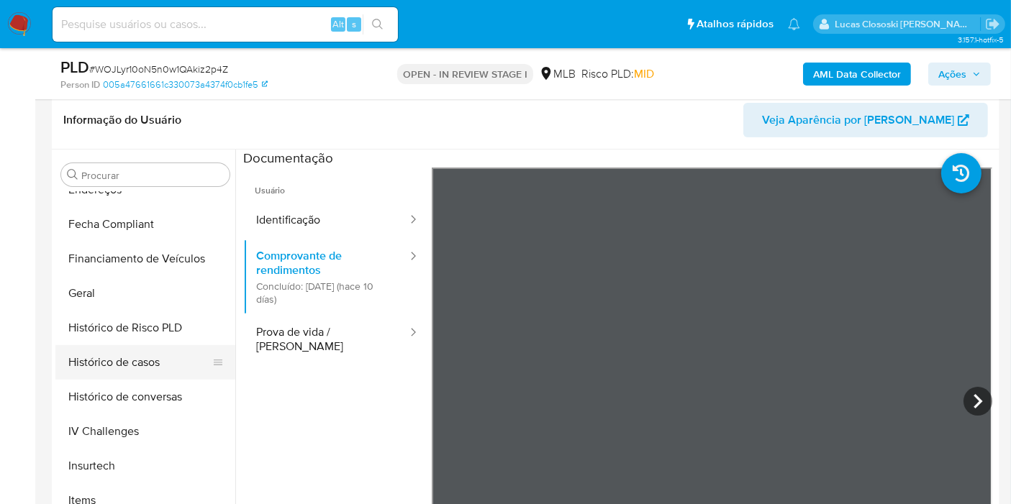
click at [121, 366] on button "Histórico de casos" at bounding box center [139, 362] width 168 height 35
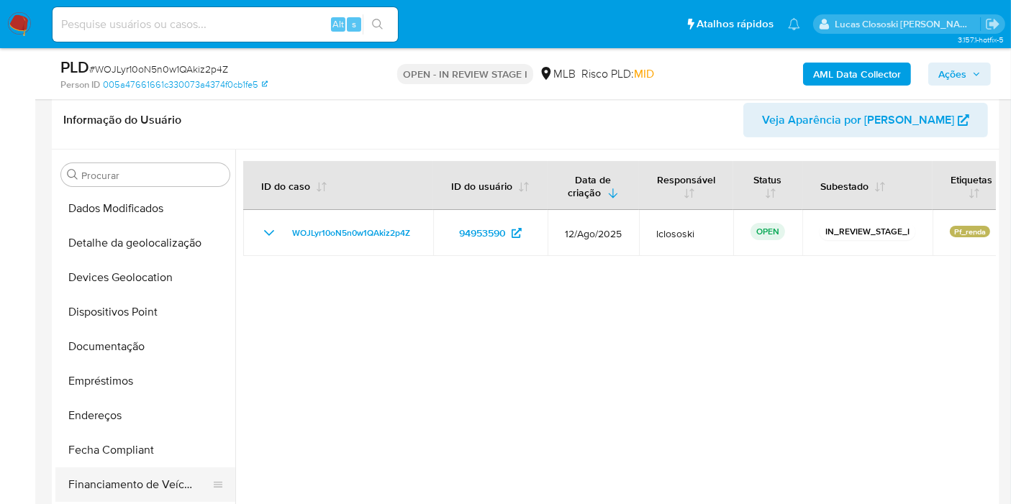
scroll to position [240, 0]
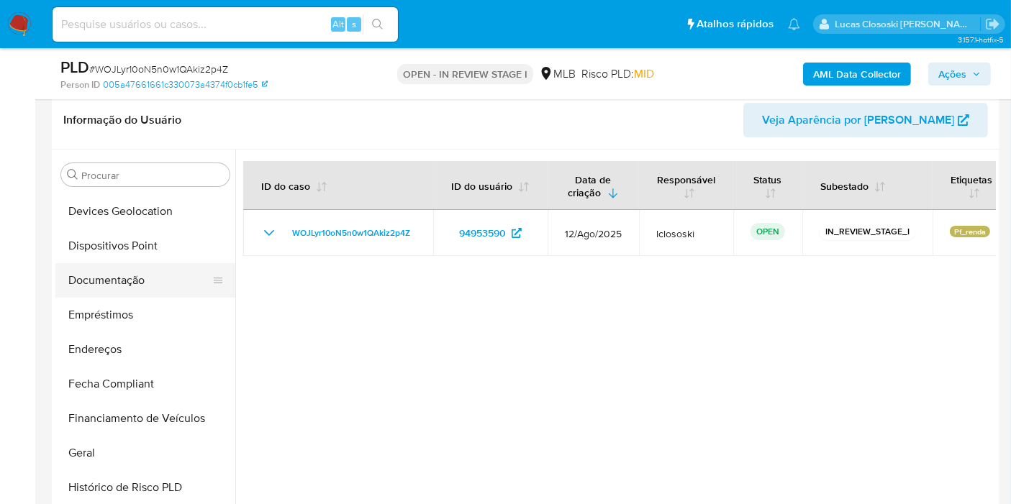
click at [117, 273] on button "Documentação" at bounding box center [139, 280] width 168 height 35
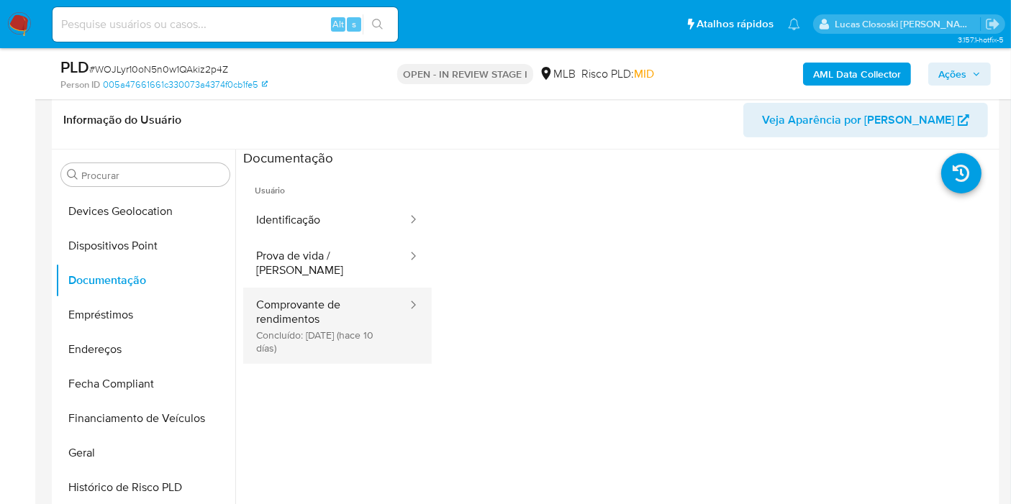
click at [273, 304] on button "Comprovante de rendimentos Concluído: 23/08/2025 (hace 10 días)" at bounding box center [325, 326] width 165 height 76
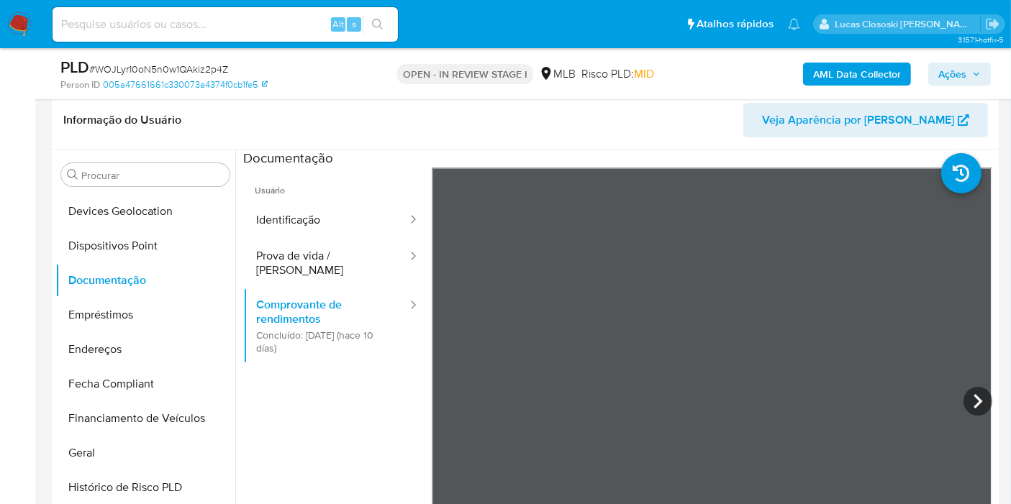
click at [965, 68] on span "Ações" at bounding box center [952, 74] width 28 height 23
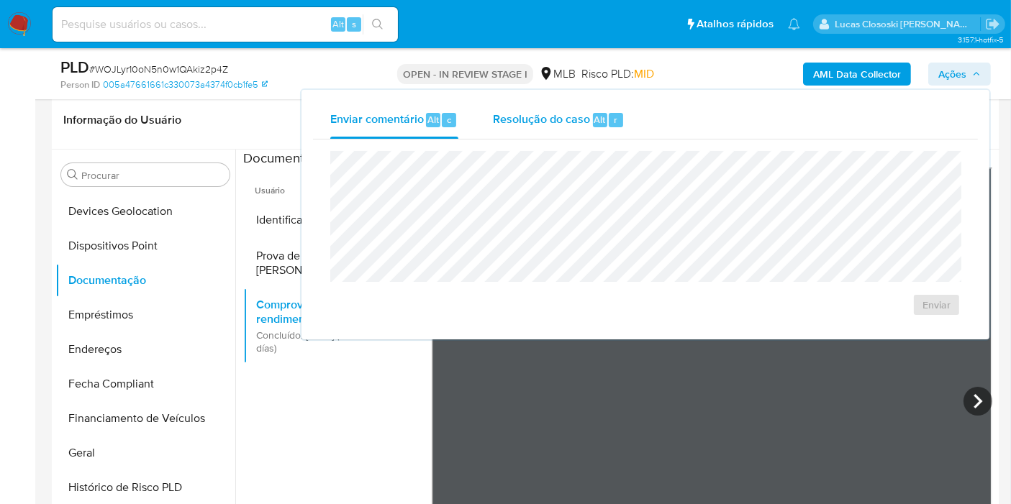
click at [540, 130] on div "Resolução do caso Alt r" at bounding box center [559, 119] width 132 height 37
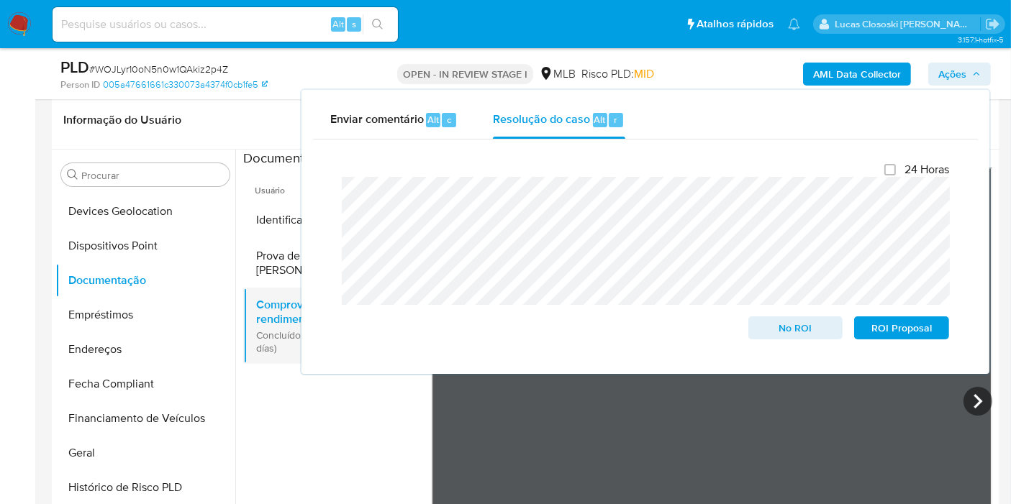
drag, startPoint x: 951, startPoint y: 71, endPoint x: 305, endPoint y: 286, distance: 680.8
click at [951, 71] on span "Ações" at bounding box center [952, 74] width 28 height 23
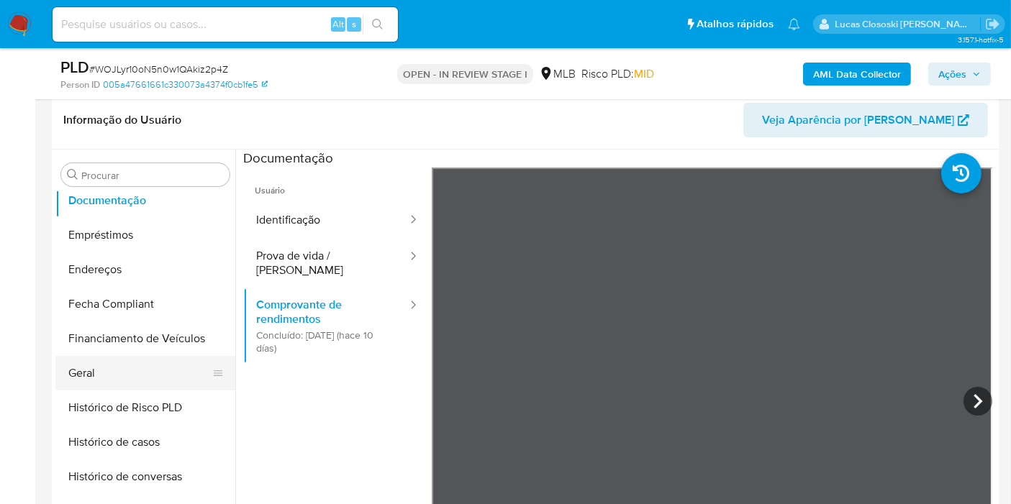
click at [106, 366] on button "Geral" at bounding box center [139, 373] width 168 height 35
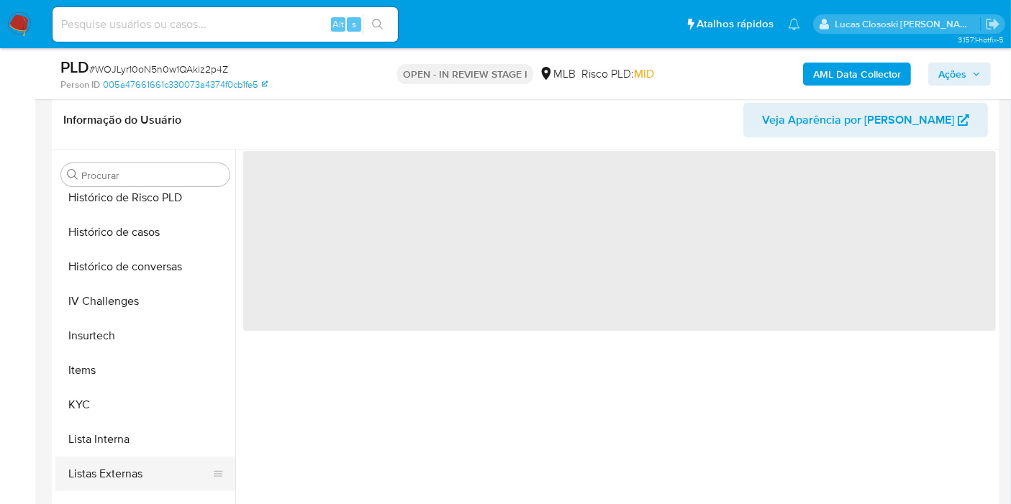
scroll to position [639, 0]
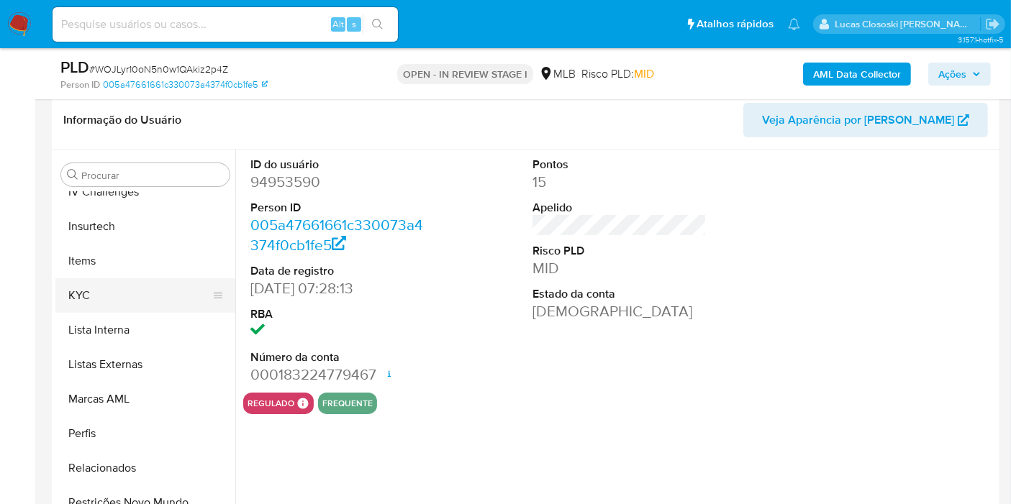
click at [104, 298] on button "KYC" at bounding box center [139, 295] width 168 height 35
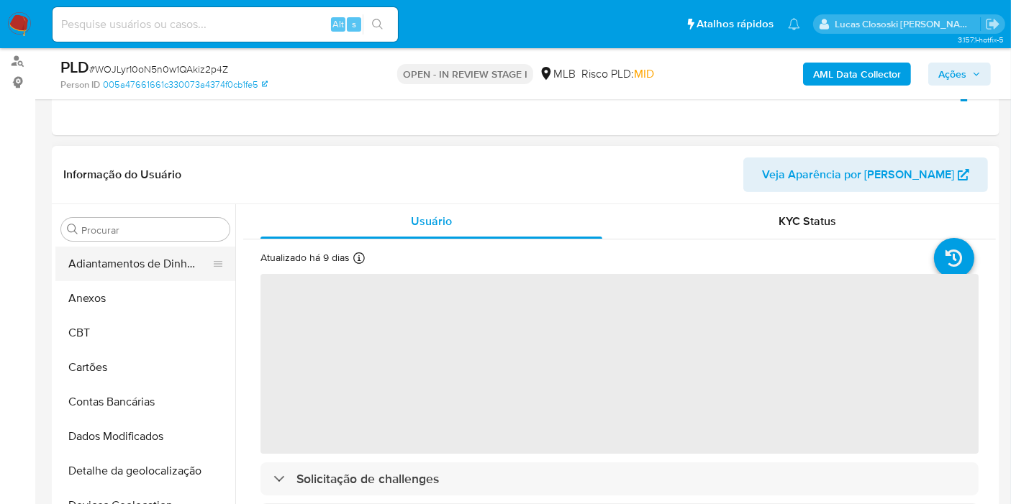
scroll to position [144, 0]
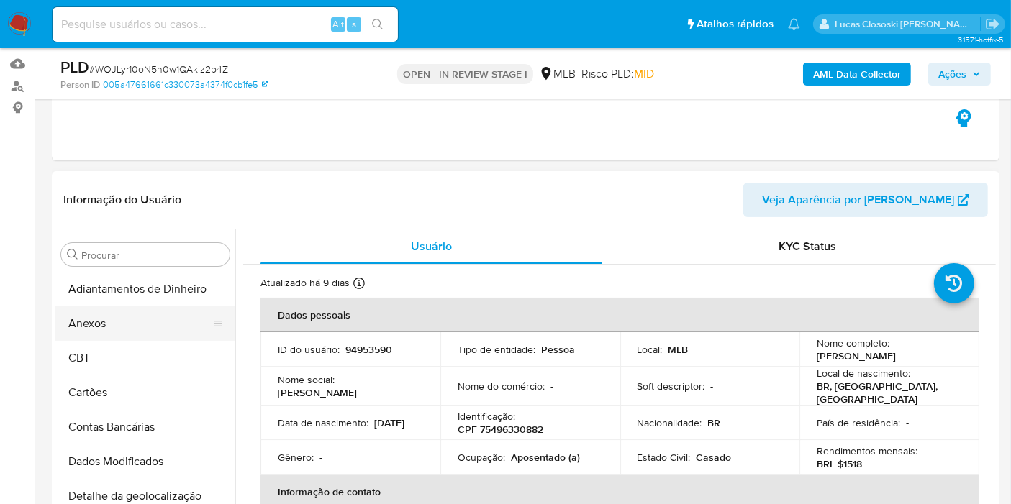
click at [99, 316] on button "Anexos" at bounding box center [139, 323] width 168 height 35
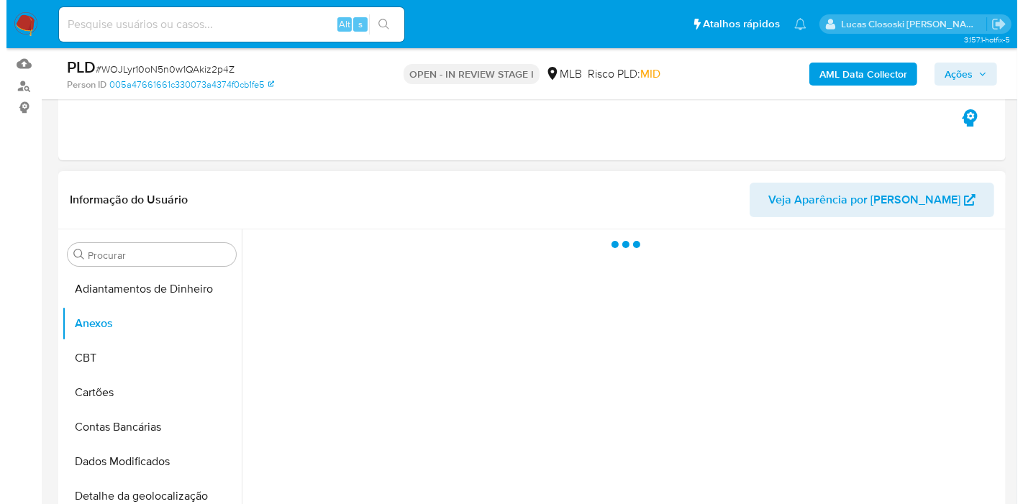
scroll to position [224, 0]
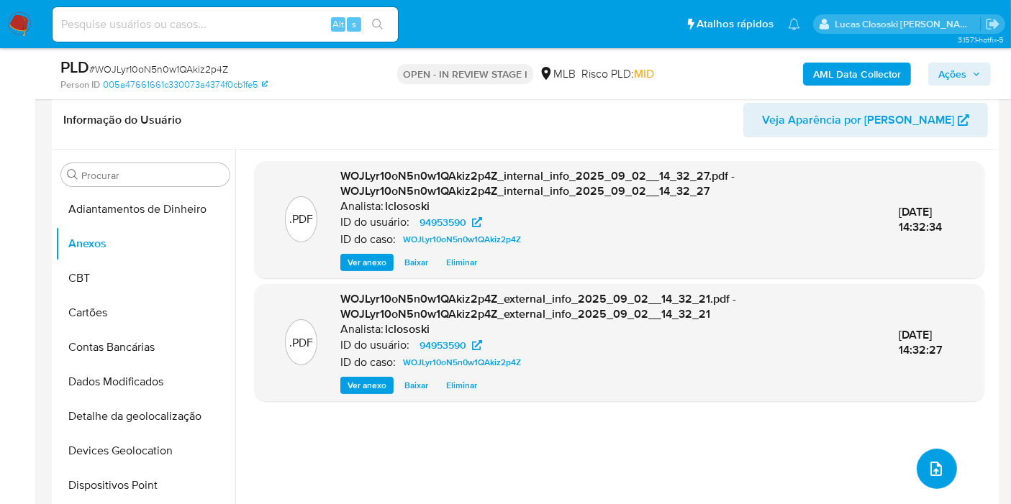
click at [929, 457] on button "upload-file" at bounding box center [936, 469] width 40 height 40
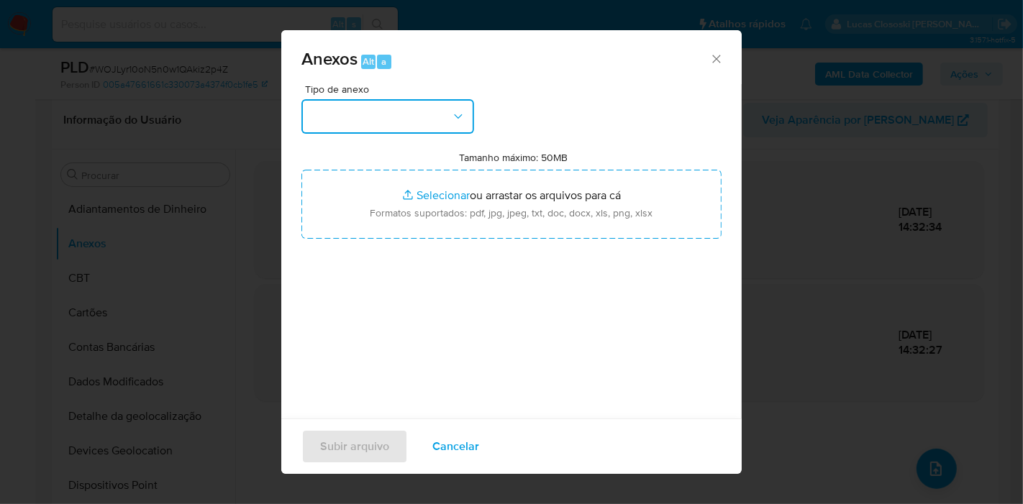
click at [424, 117] on button "button" at bounding box center [387, 116] width 173 height 35
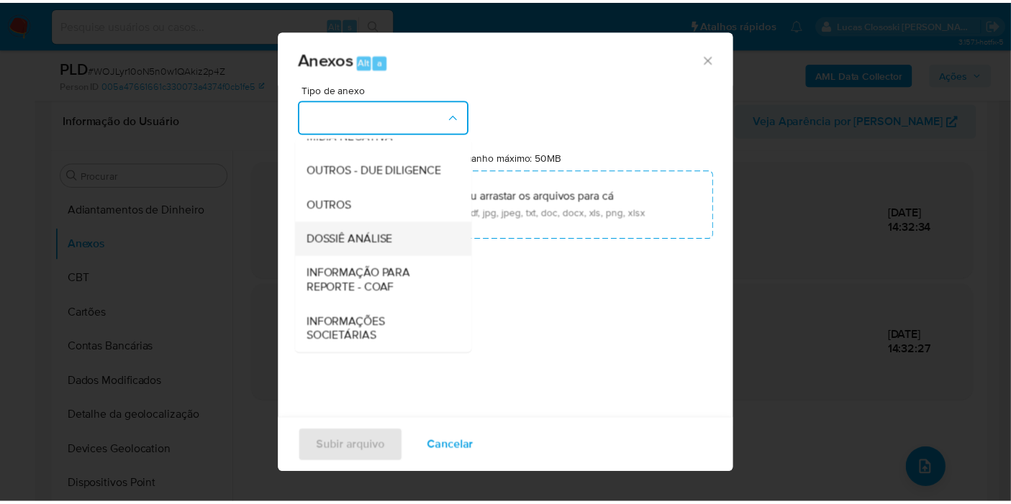
scroll to position [221, 0]
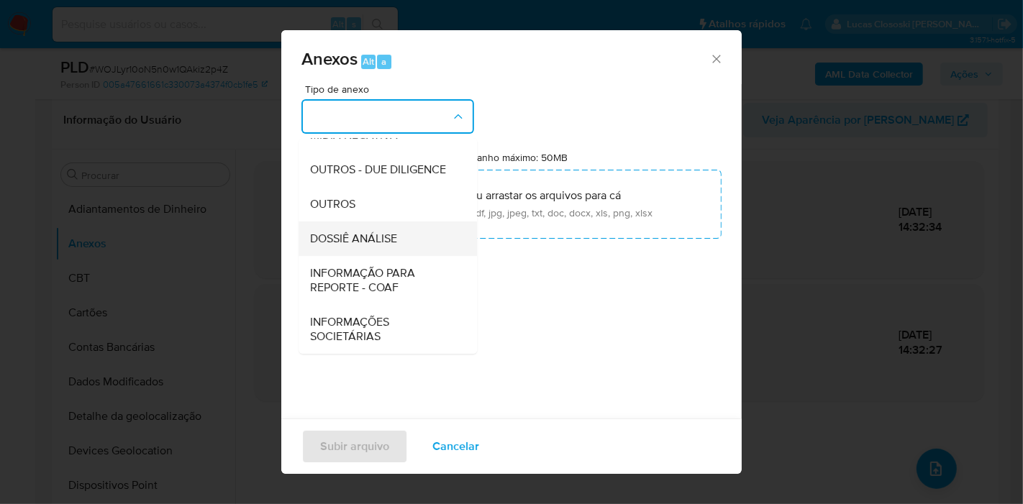
click at [370, 236] on span "DOSSIÊ ANÁLISE" at bounding box center [353, 239] width 87 height 14
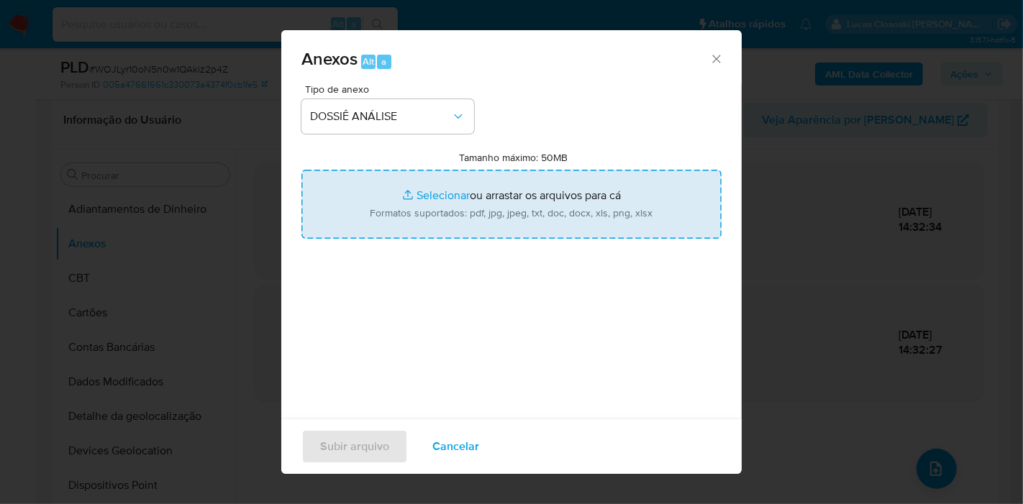
click at [393, 205] on input "Tamanho máximo: 50MB Selecionar arquivos" at bounding box center [511, 204] width 420 height 69
type input "C:\fakepath\SAR - XXXX - CPF 75496330882 - ELIZABETH GONCALVES DA FONSECA.pdf"
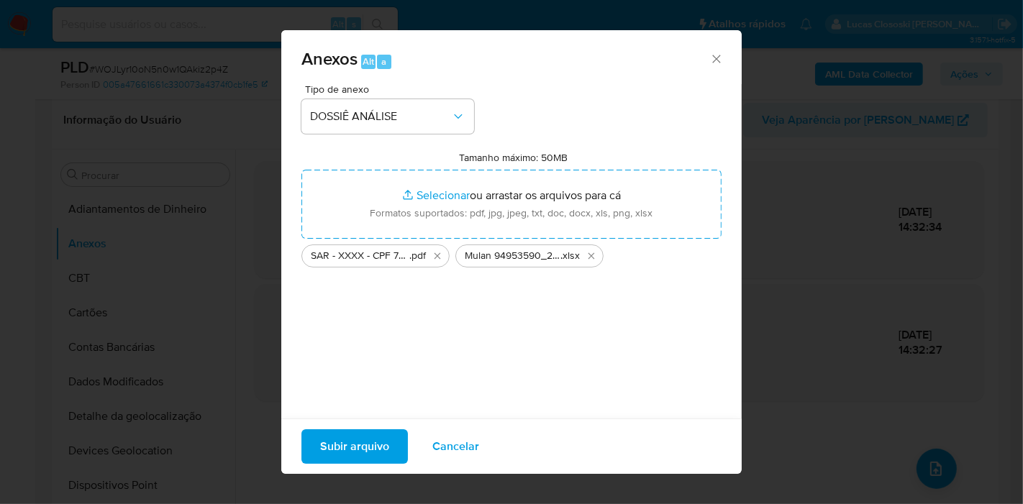
click at [362, 459] on span "Subir arquivo" at bounding box center [354, 447] width 69 height 32
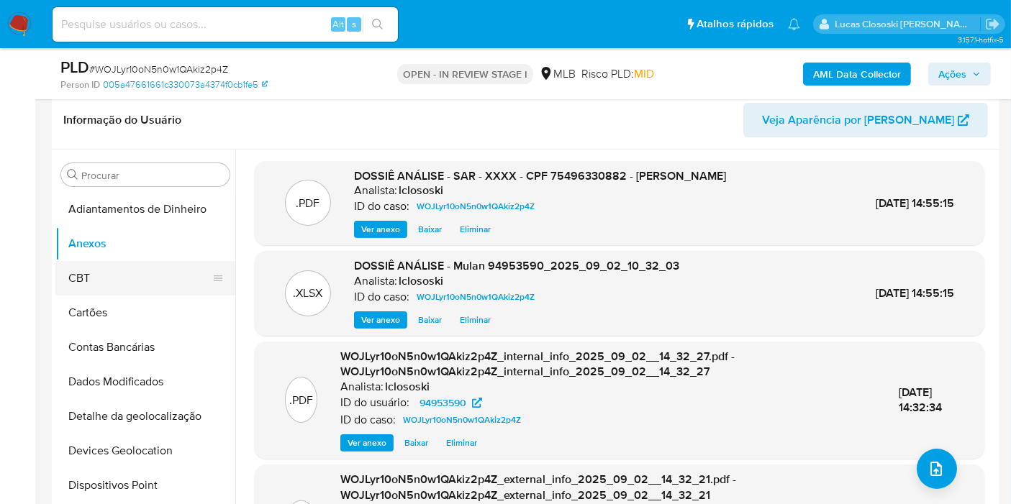
click at [69, 276] on button "CBT" at bounding box center [139, 278] width 168 height 35
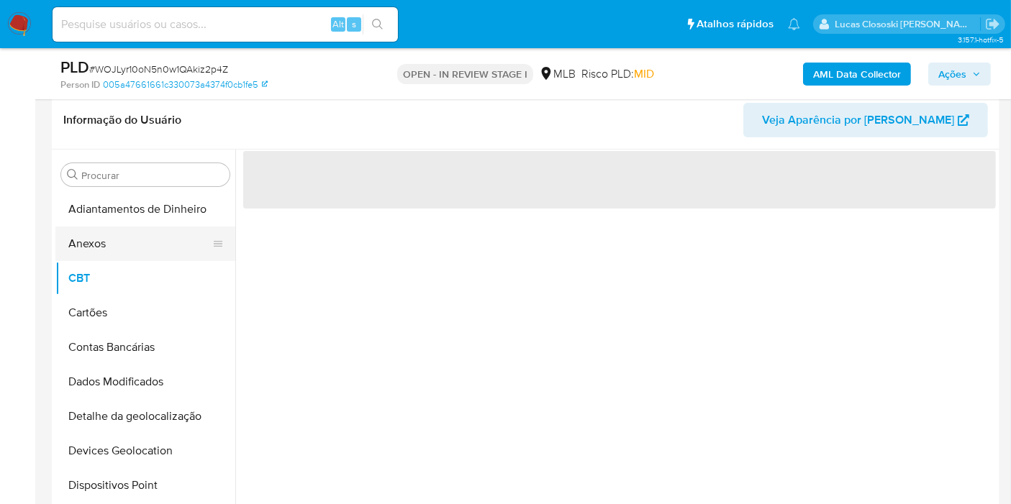
click at [86, 250] on button "Anexos" at bounding box center [139, 244] width 168 height 35
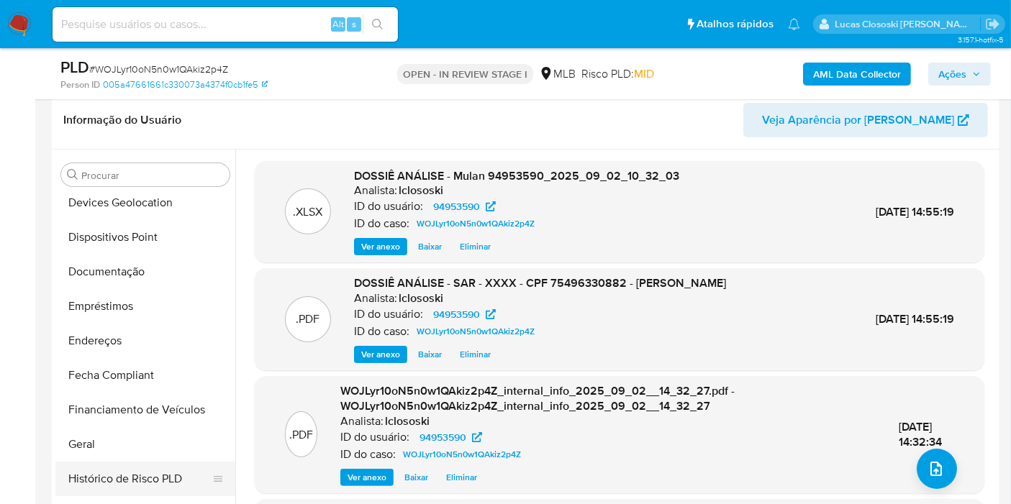
scroll to position [399, 0]
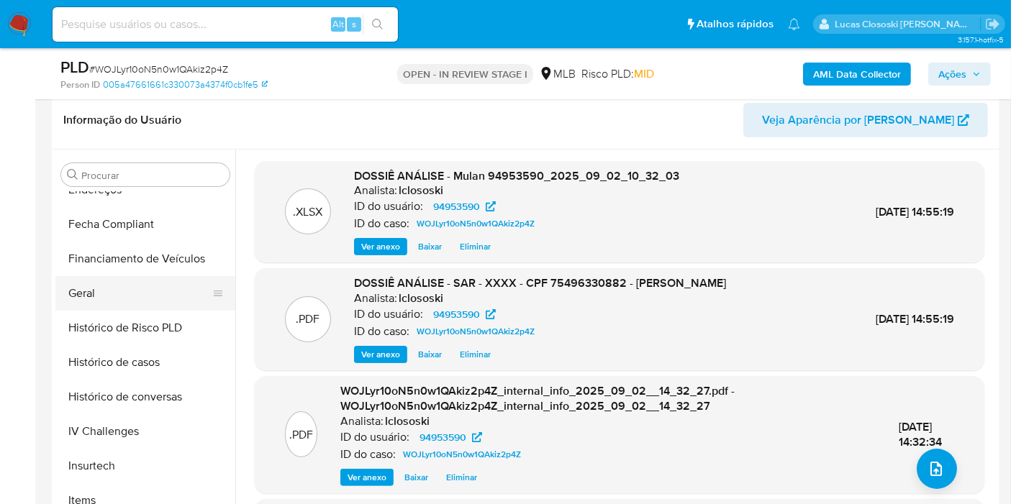
click at [111, 295] on button "Geral" at bounding box center [139, 293] width 168 height 35
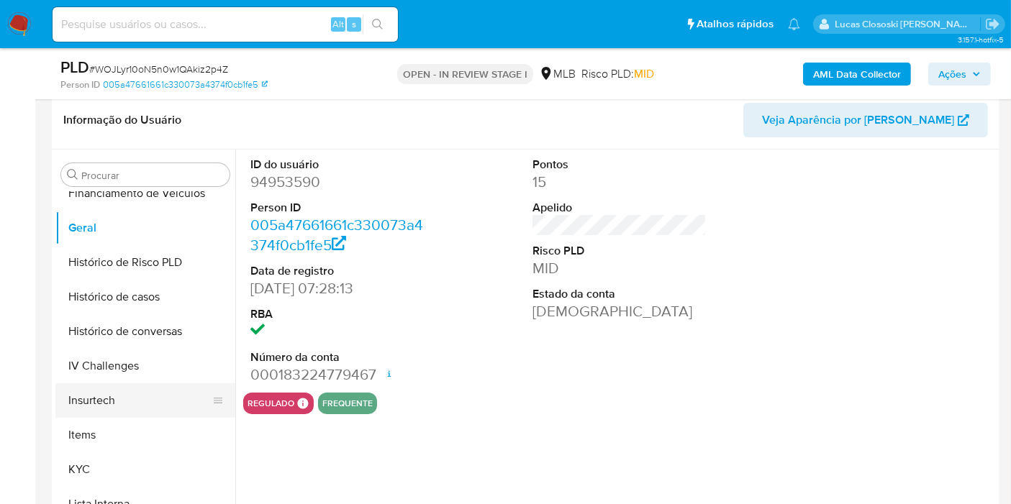
scroll to position [479, 0]
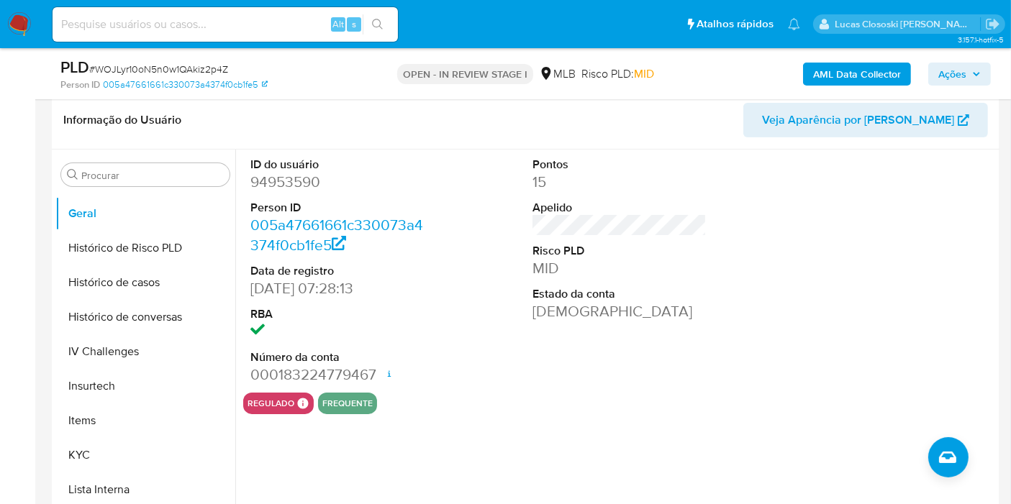
click at [982, 79] on button "Ações" at bounding box center [959, 74] width 63 height 23
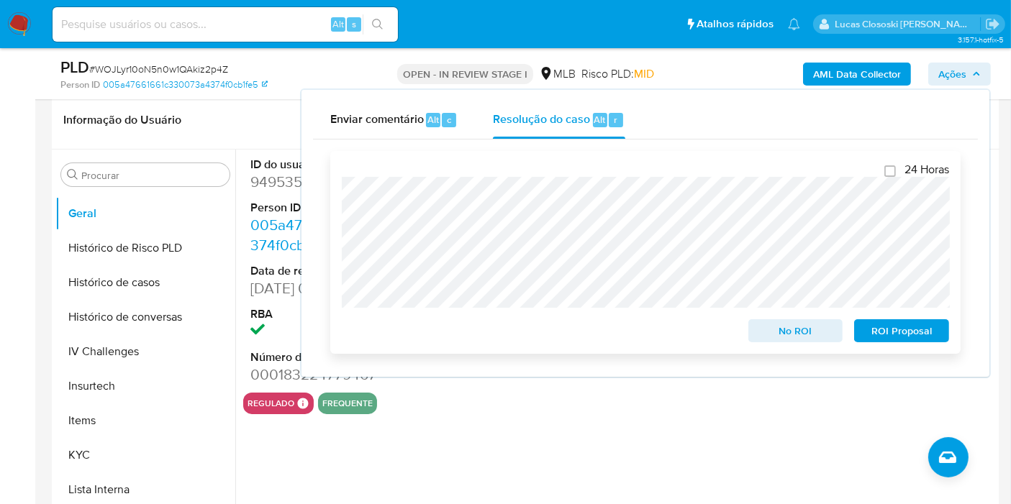
click at [775, 334] on span "No ROI" at bounding box center [795, 331] width 75 height 20
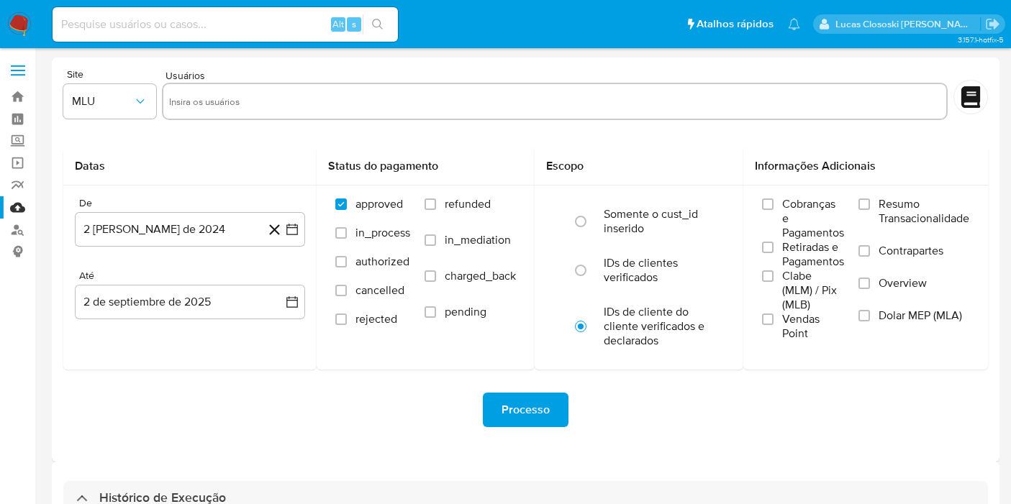
select select "10"
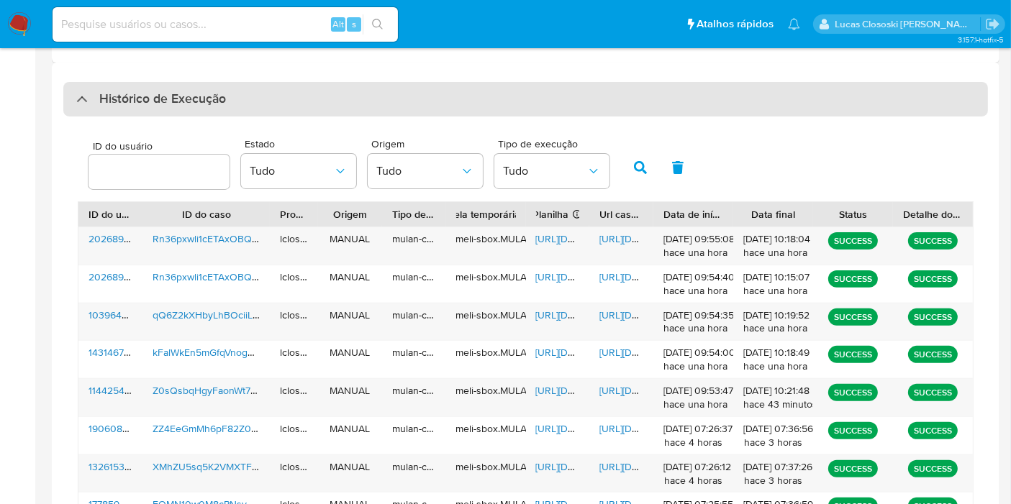
click at [474, 99] on div "Histórico de Execução" at bounding box center [525, 99] width 924 height 35
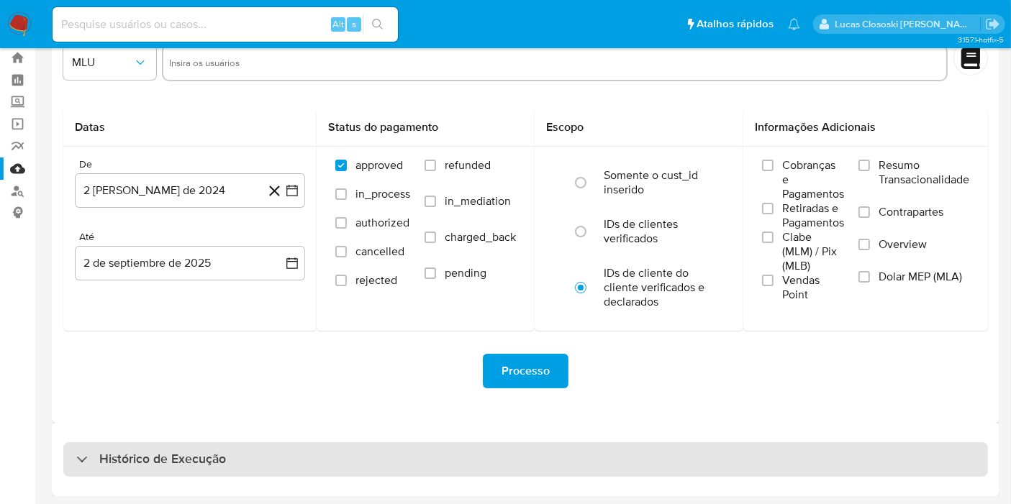
click at [401, 466] on div "Histórico de Execução" at bounding box center [525, 459] width 924 height 35
select select "10"
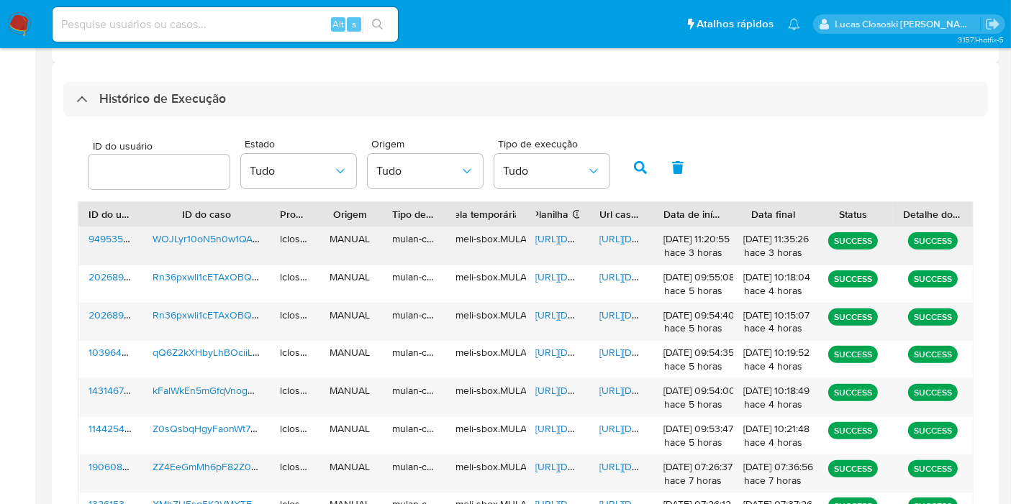
click at [569, 235] on span "[URL][DOMAIN_NAME]" at bounding box center [585, 239] width 99 height 14
click at [608, 232] on span "[URL][DOMAIN_NAME]" at bounding box center [648, 239] width 99 height 14
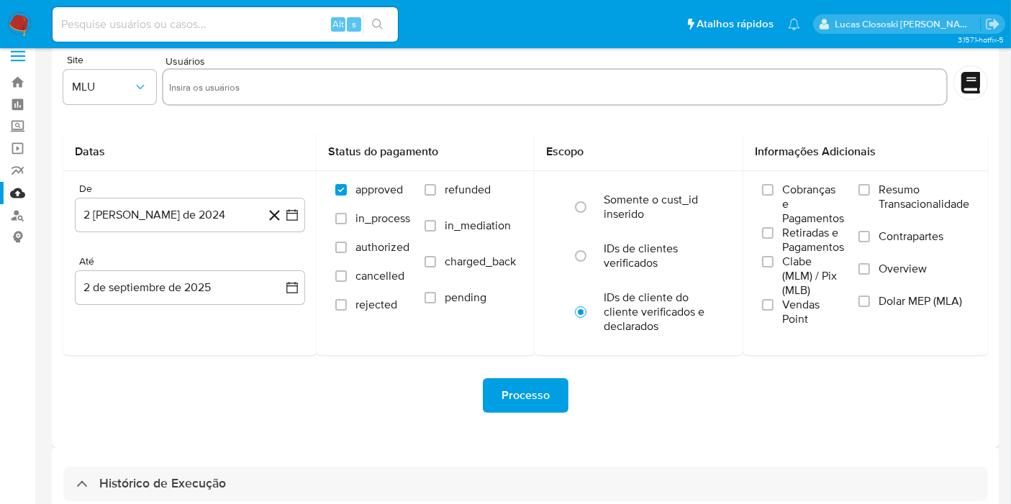
scroll to position [0, 0]
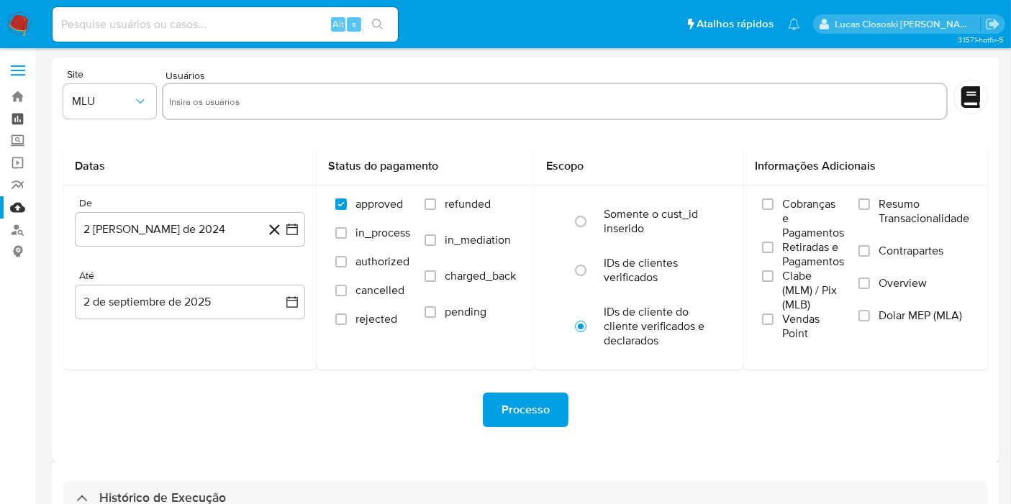
click at [22, 117] on link "Painel" at bounding box center [85, 119] width 171 height 22
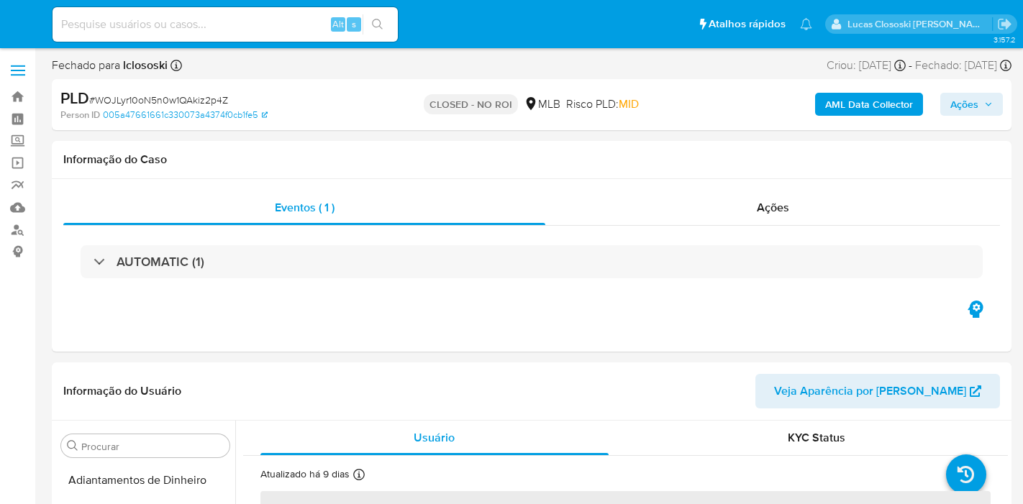
select select "10"
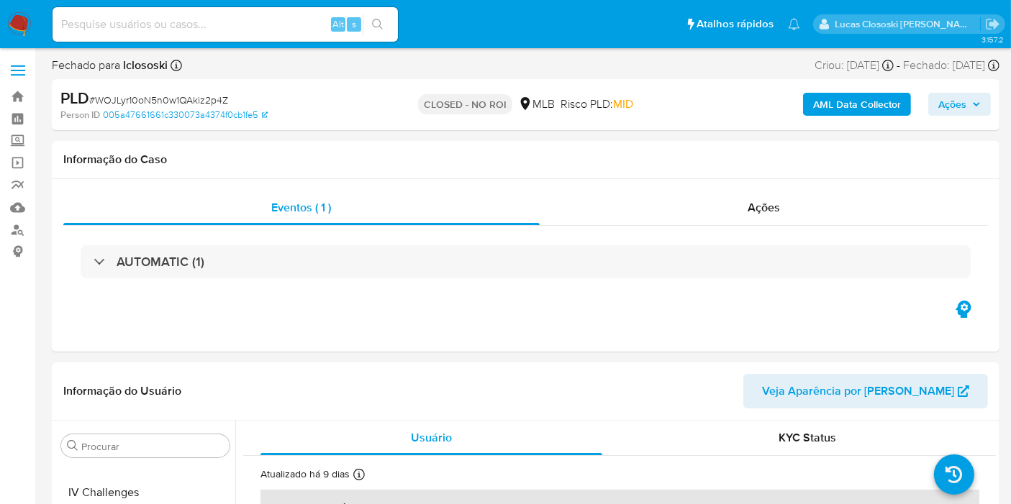
scroll to position [642, 0]
click at [6, 19] on nav "Pausado Ver notificaciones Alt s Atalhos rápidos Presiona las siguientes teclas…" at bounding box center [505, 24] width 1011 height 48
click at [14, 27] on img at bounding box center [19, 24] width 24 height 24
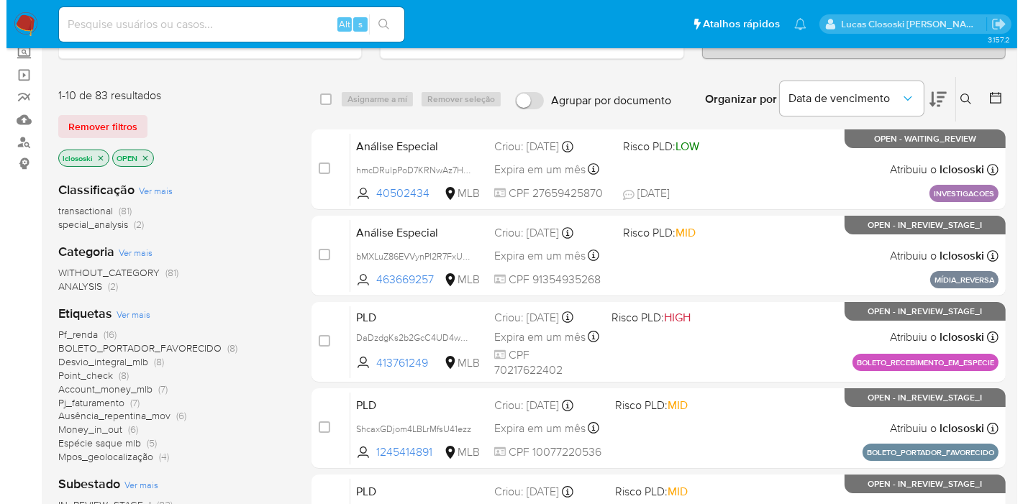
scroll to position [160, 0]
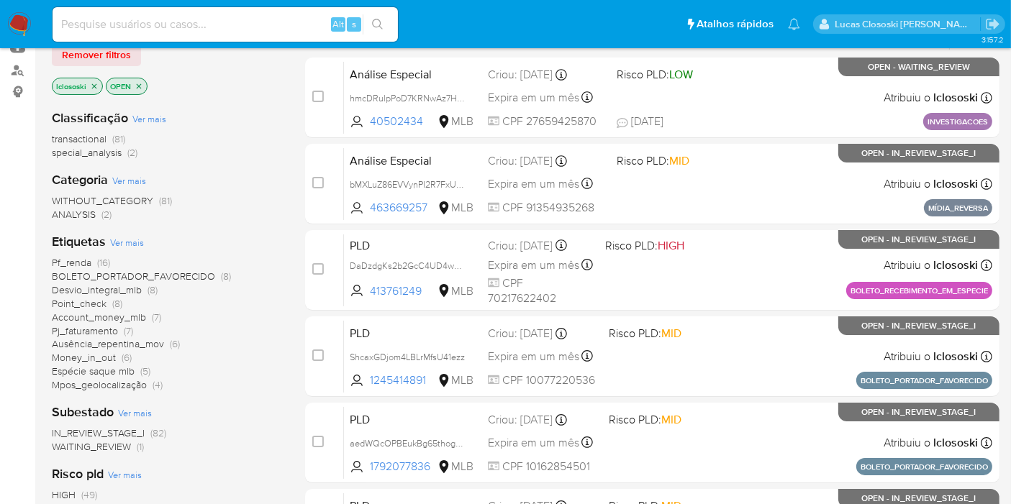
click at [140, 237] on span "Ver mais" at bounding box center [127, 242] width 34 height 13
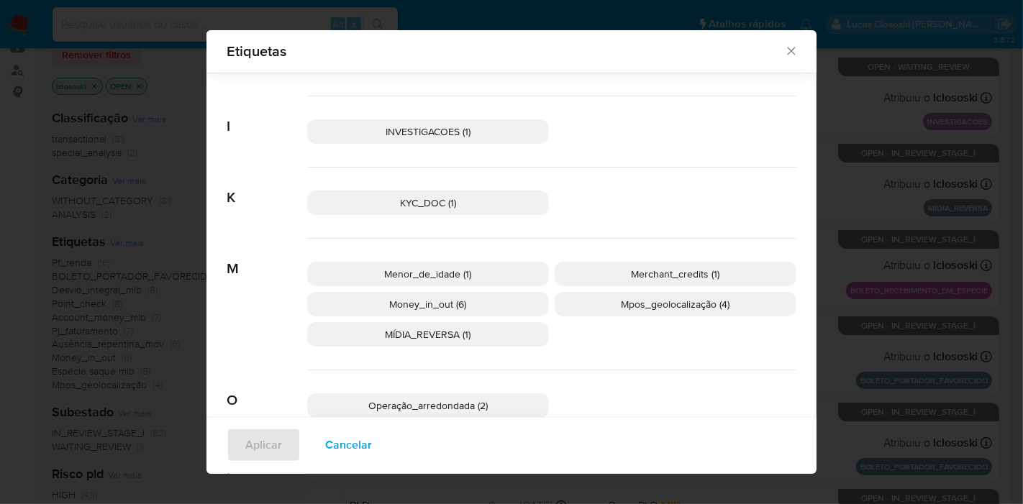
scroll to position [330, 0]
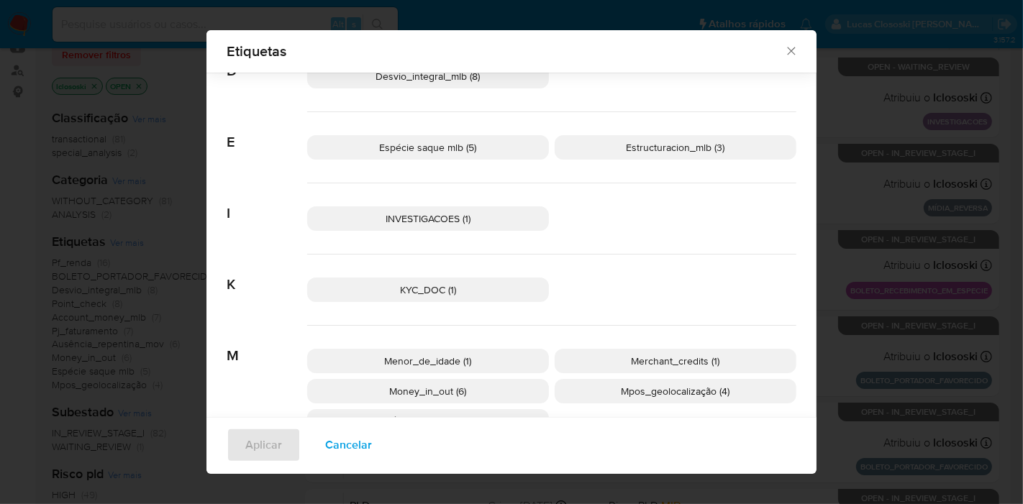
click at [511, 209] on p "INVESTIGACOES (1)" at bounding box center [428, 218] width 242 height 24
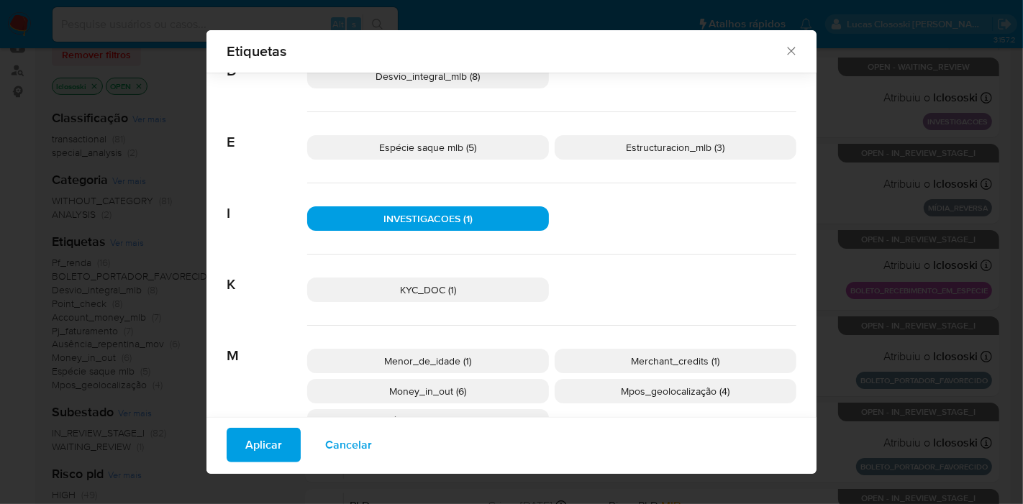
click at [238, 448] on button "Aplicar" at bounding box center [264, 445] width 74 height 35
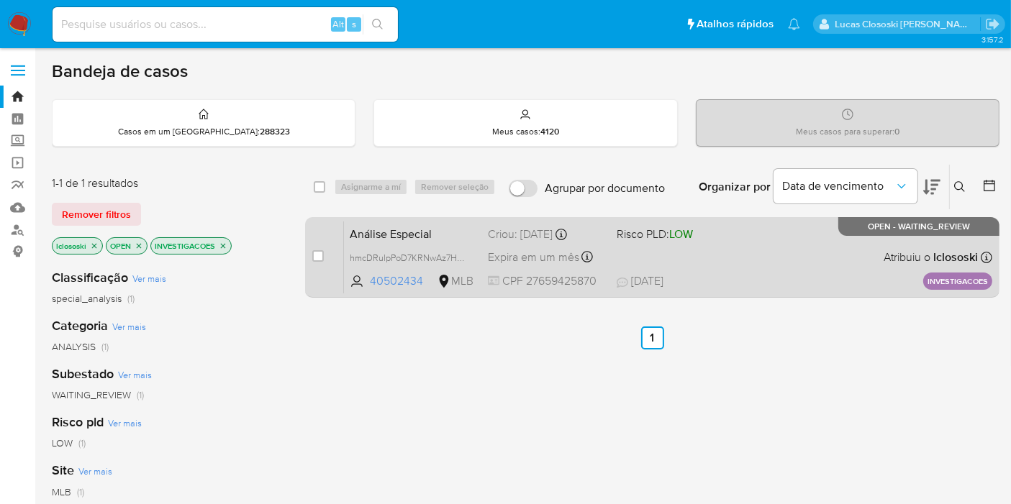
click at [753, 244] on div "Análise Especial hmcDRulpPoD7KRNwAz7HlTBQ 40502434 MLB Risco PLD: LOW Criou: [D…" at bounding box center [668, 257] width 648 height 73
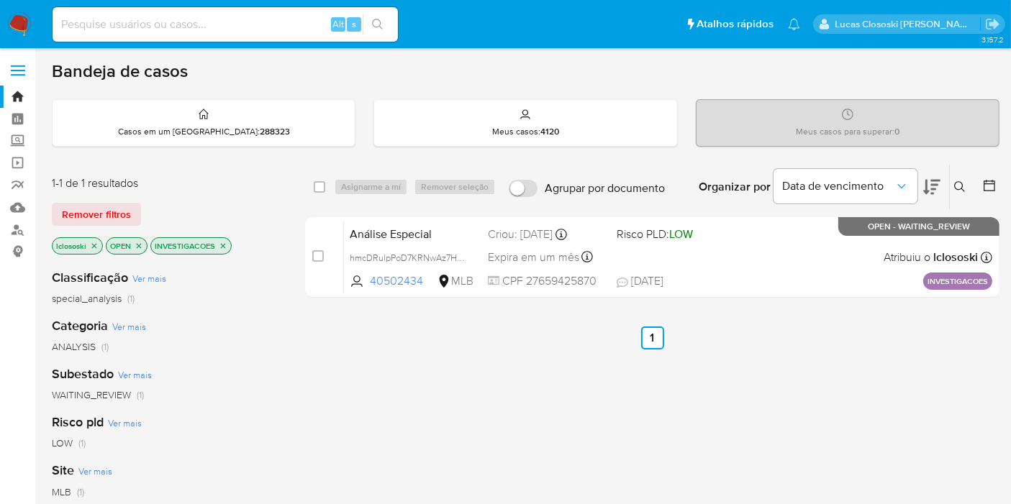
click at [18, 17] on img at bounding box center [19, 24] width 24 height 24
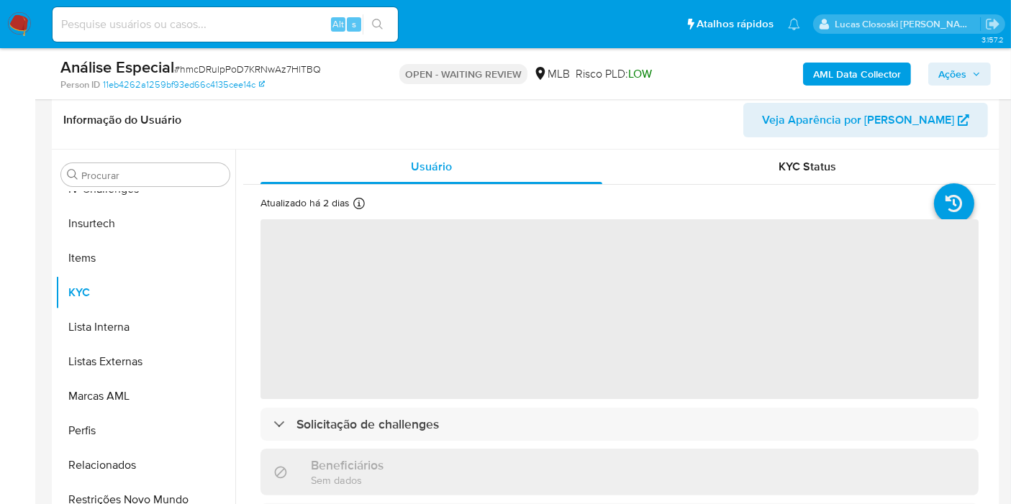
scroll to position [240, 0]
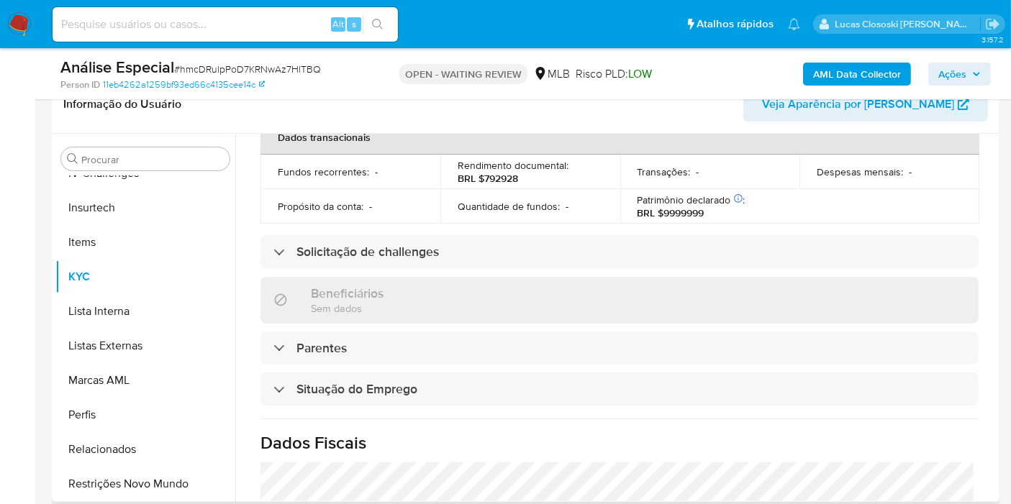
select select "10"
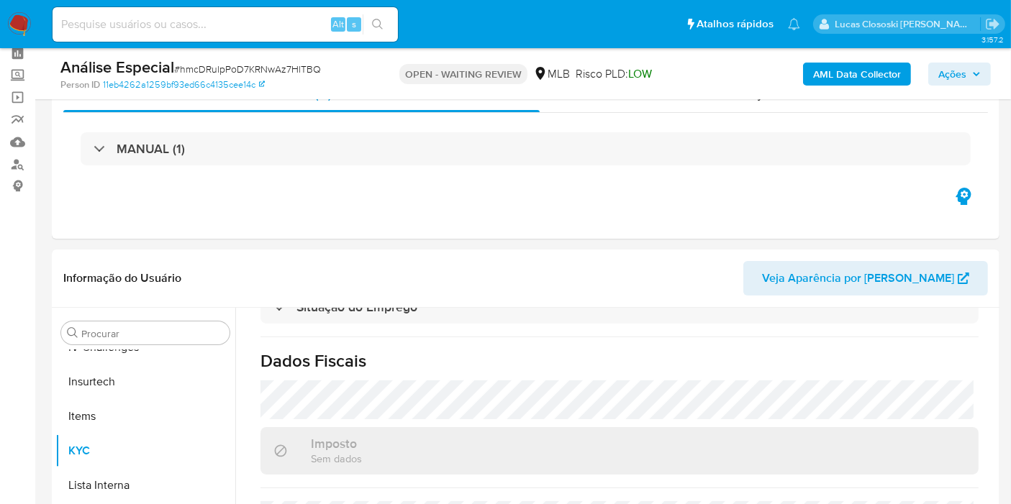
scroll to position [0, 0]
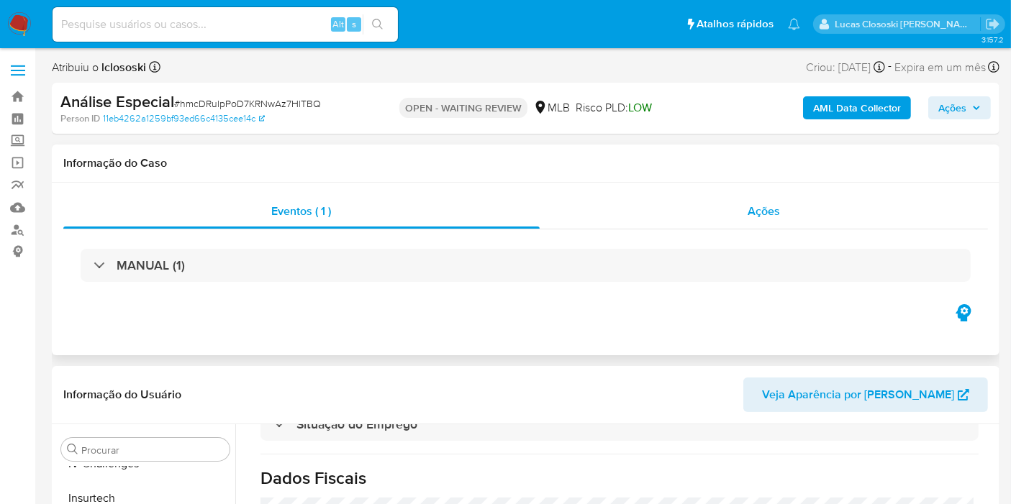
click at [755, 223] on div "Ações" at bounding box center [763, 211] width 449 height 35
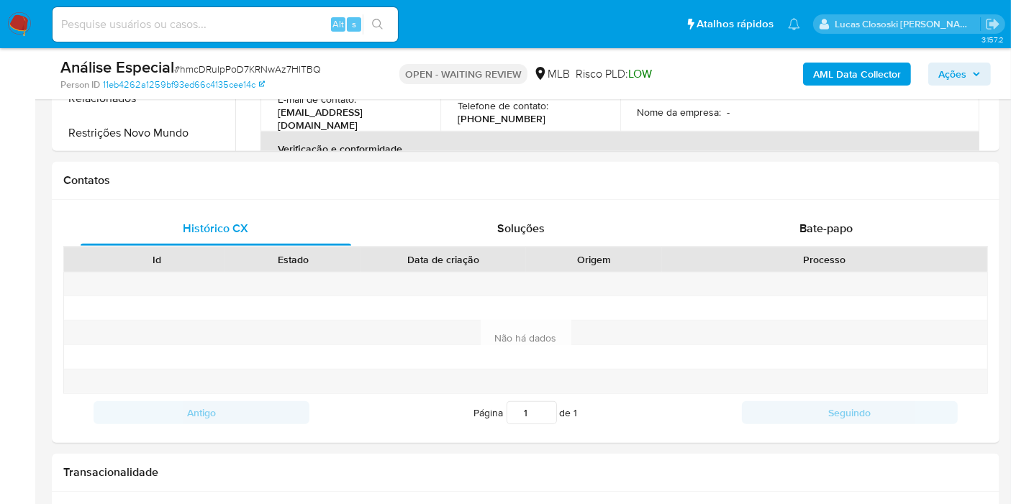
scroll to position [799, 0]
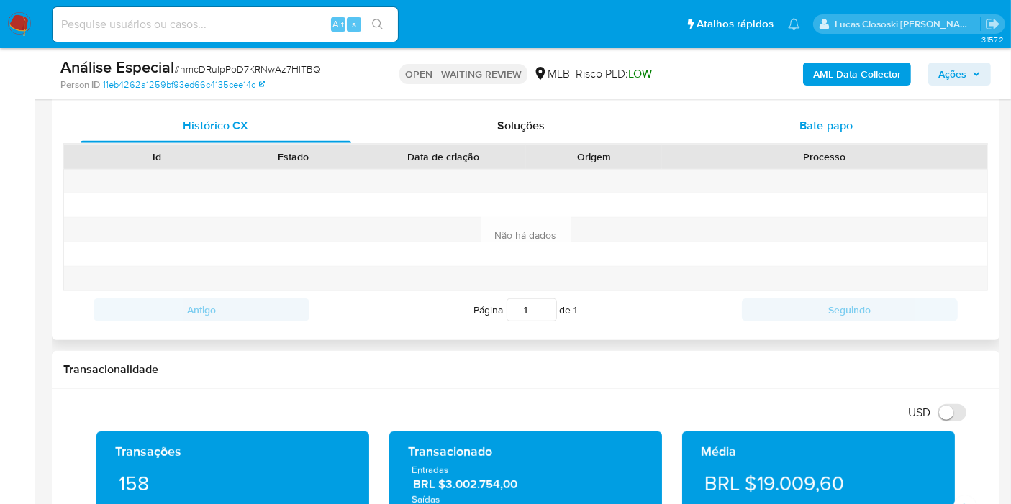
click at [839, 132] on span "Bate-papo" at bounding box center [825, 125] width 53 height 17
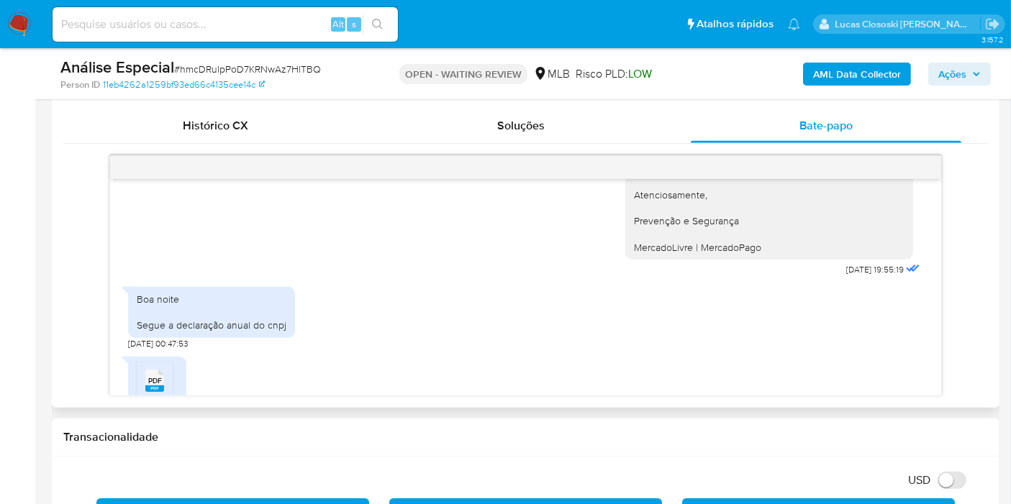
scroll to position [394, 0]
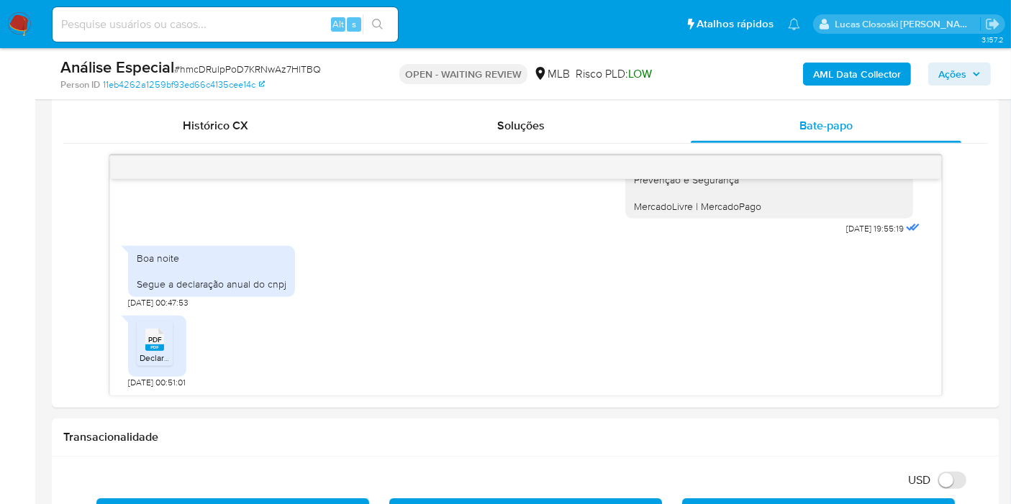
click at [273, 69] on span "# hmcDRulpPoD7KRNwAz7HlTBQ" at bounding box center [247, 69] width 147 height 14
copy span "hmcDRulpPoD7KRNwAz7HlTBQ"
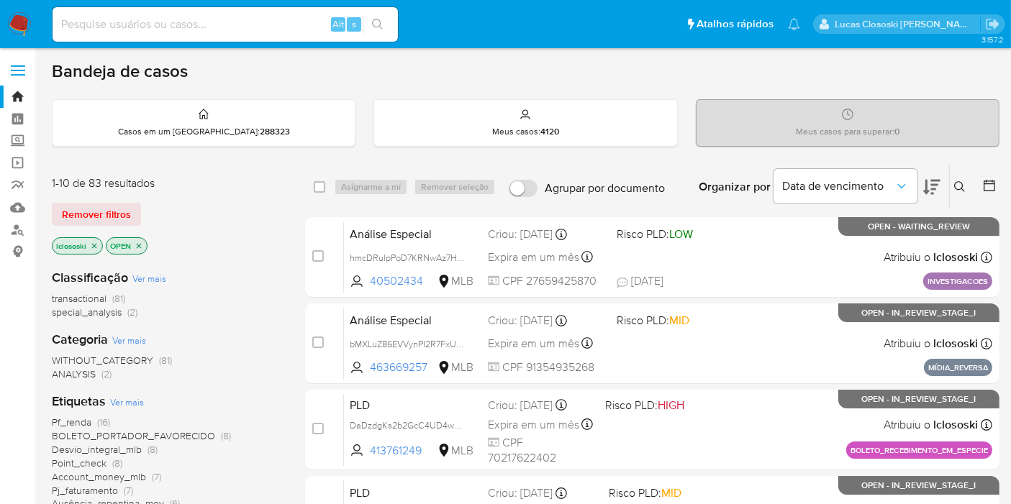
click at [967, 182] on button at bounding box center [961, 186] width 24 height 17
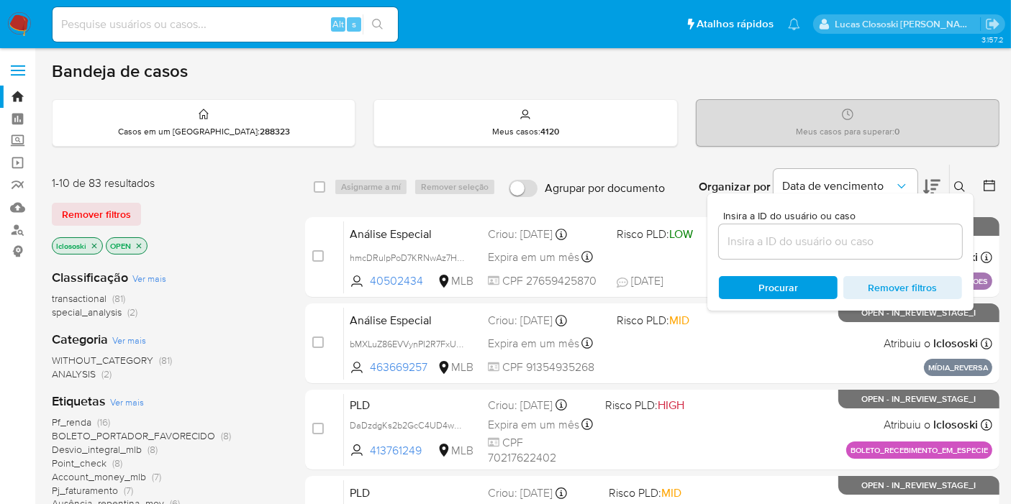
click at [809, 240] on input at bounding box center [840, 241] width 243 height 19
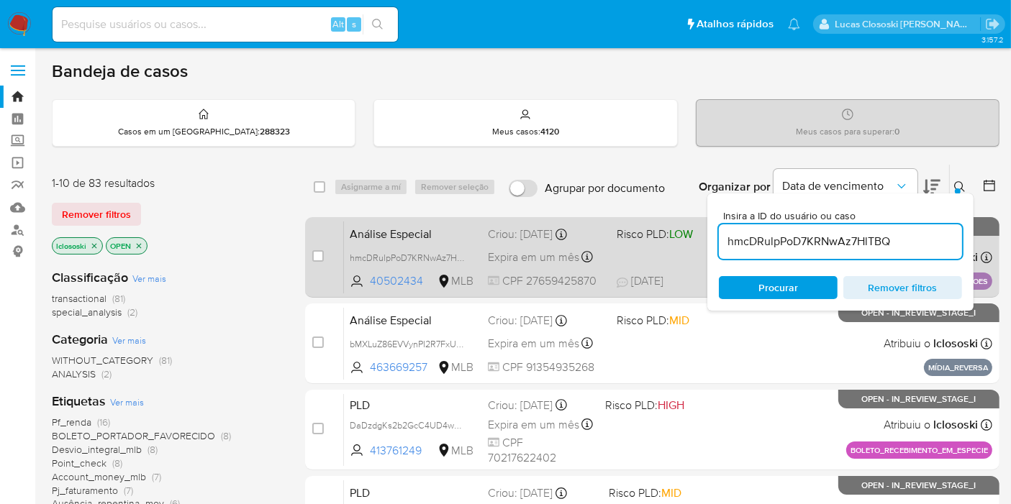
type input "hmcDRulpPoD7KRNwAz7HlTBQ"
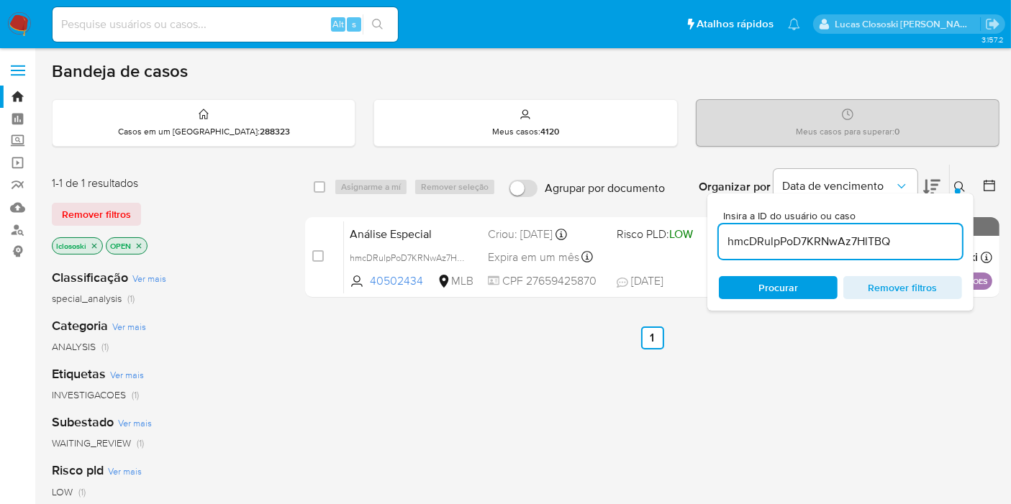
click at [319, 194] on div "select-all-cases-checkbox" at bounding box center [322, 186] width 17 height 17
click at [319, 186] on input "checkbox" at bounding box center [320, 187] width 12 height 12
checkbox input "true"
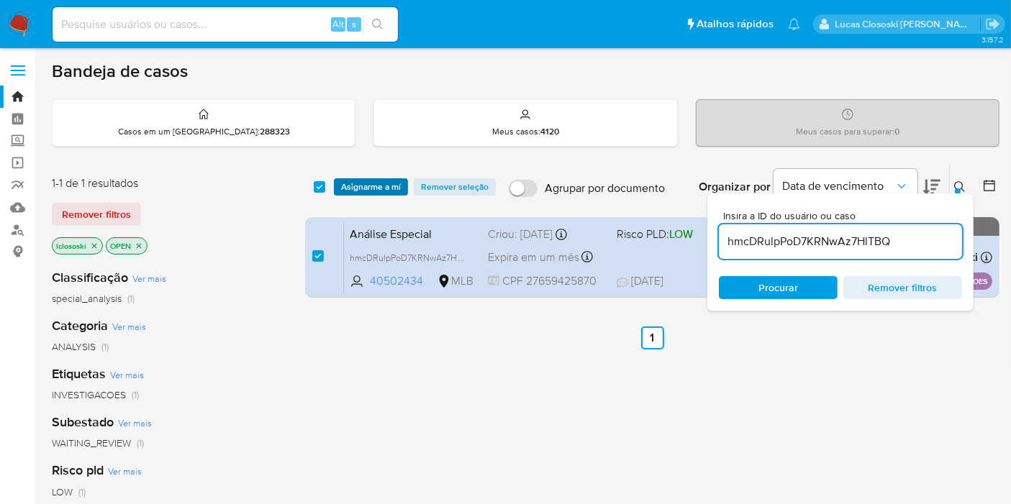
click at [343, 193] on span "Asignarme a mí" at bounding box center [371, 187] width 60 height 14
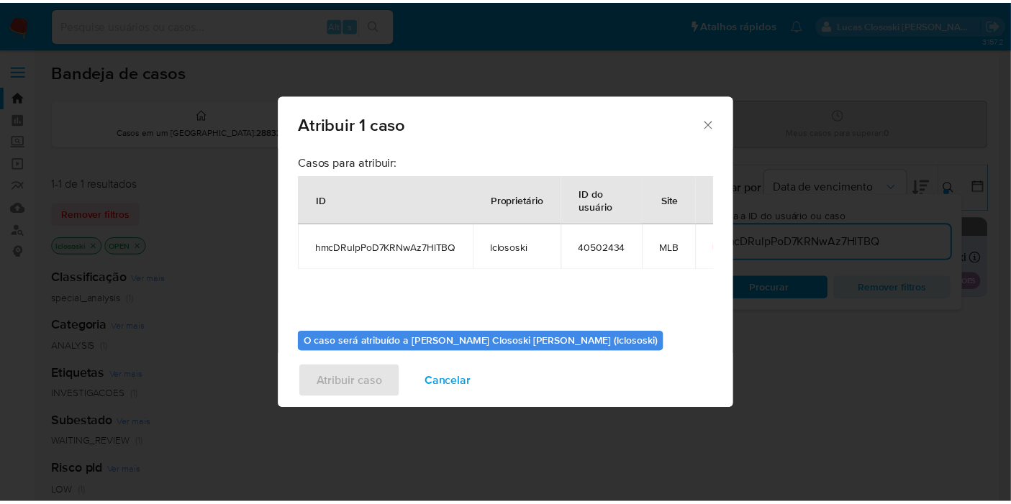
scroll to position [73, 0]
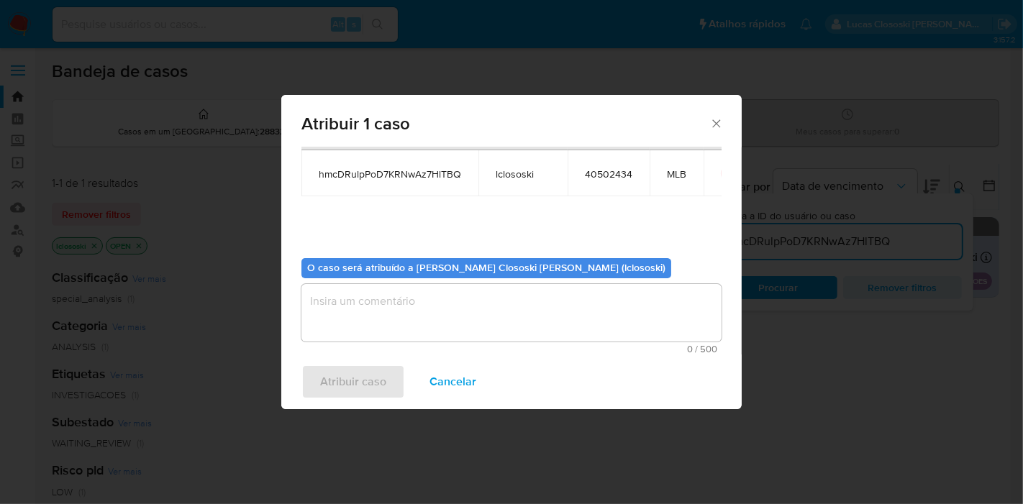
click at [403, 299] on textarea "assign-modal" at bounding box center [511, 313] width 420 height 58
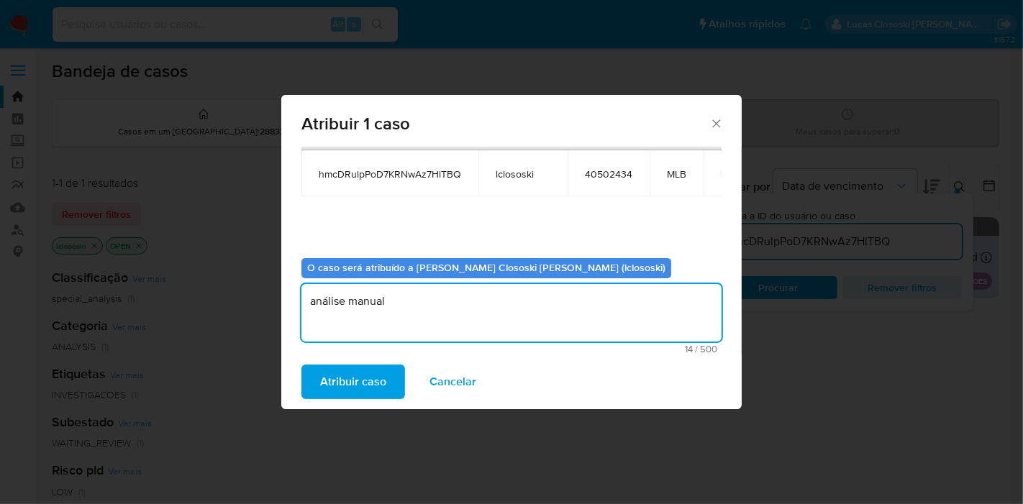
type textarea "análise manual"
drag, startPoint x: 357, startPoint y: 348, endPoint x: 360, endPoint y: 387, distance: 38.9
click at [357, 366] on div "Atribuir 1 caso Casos para atribuir: ID Proprietário ID do usuário Site hmcDRul…" at bounding box center [511, 252] width 460 height 314
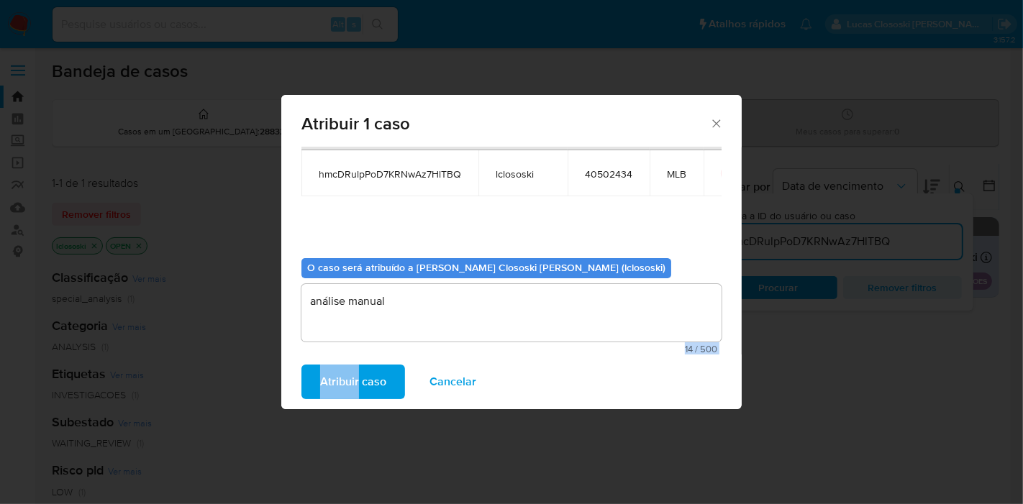
click at [360, 388] on span "Atribuir caso" at bounding box center [353, 382] width 66 height 32
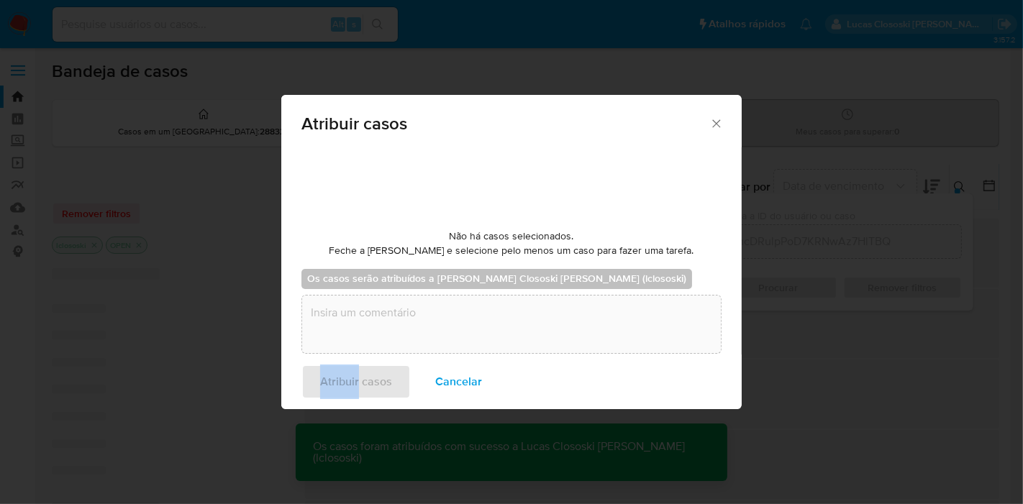
checkbox input "false"
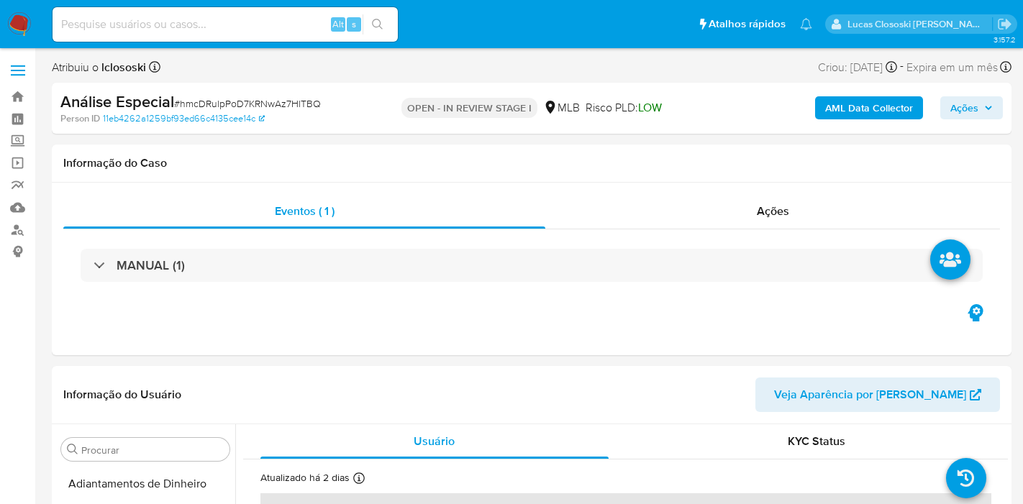
select select "10"
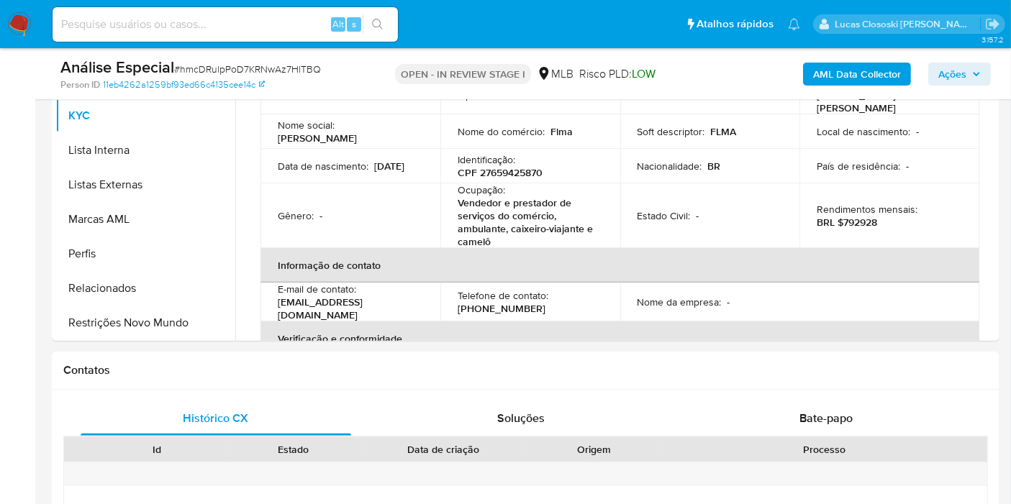
scroll to position [639, 0]
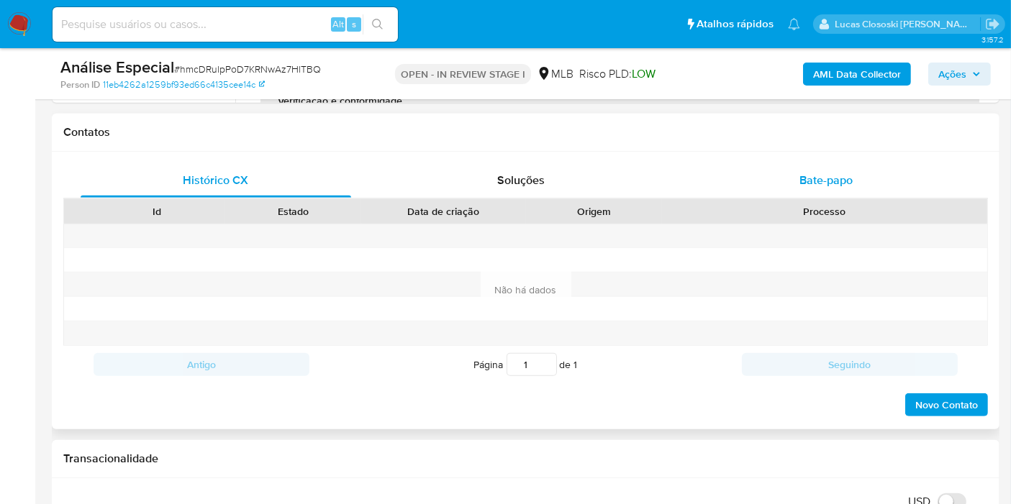
click at [858, 186] on div "Bate-papo" at bounding box center [825, 180] width 270 height 35
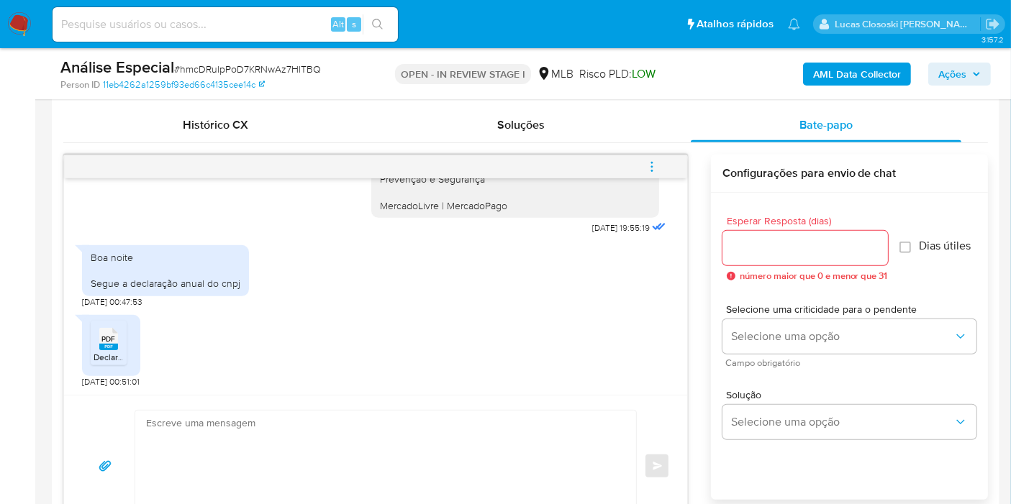
scroll to position [719, 0]
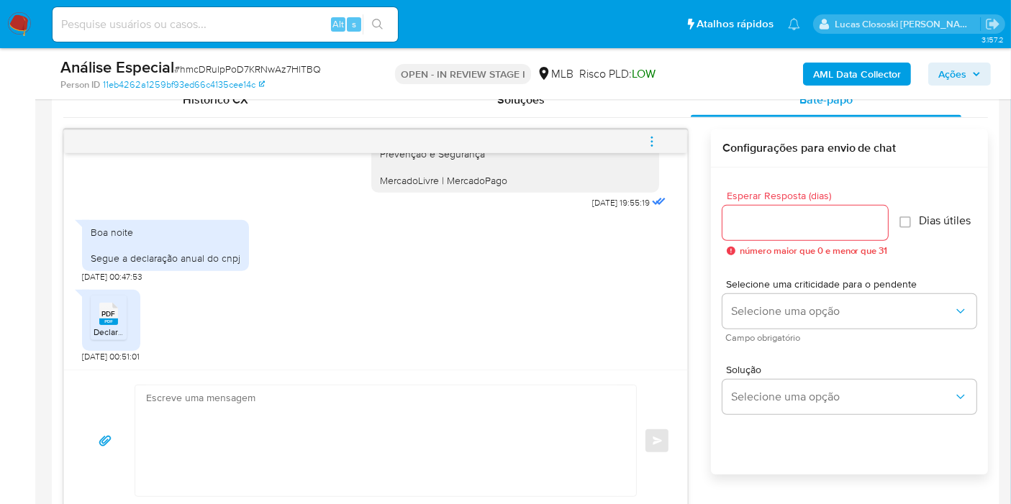
click at [115, 327] on span "Declaração Anual PJ.pdf" at bounding box center [140, 332] width 92 height 12
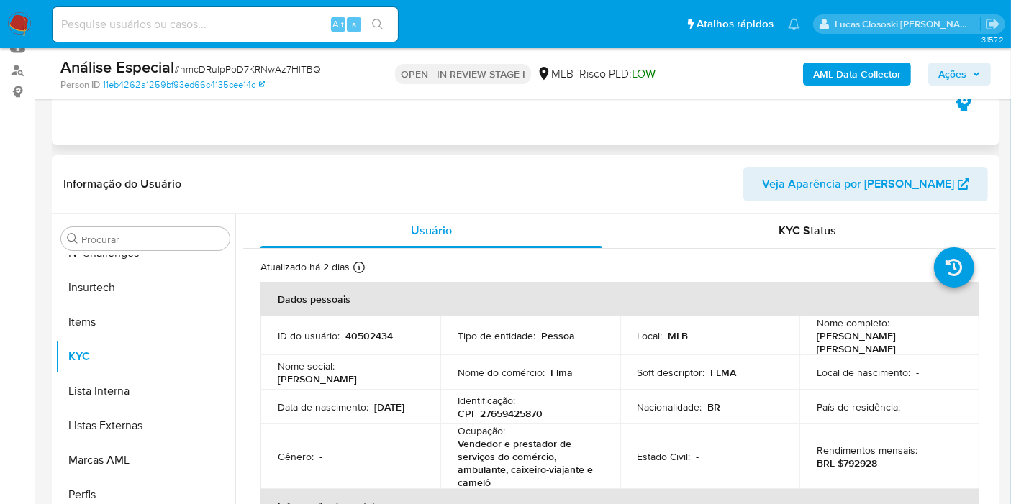
scroll to position [80, 0]
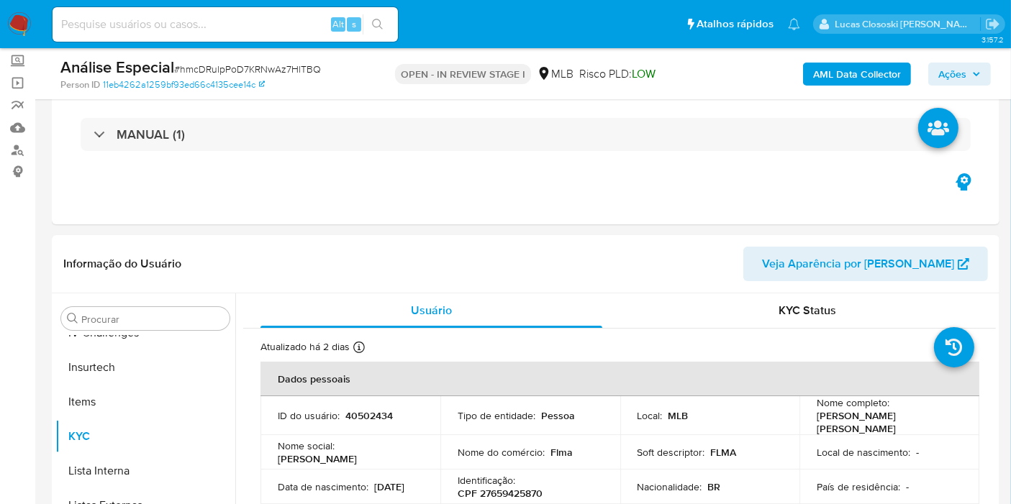
click at [941, 76] on span "Ações" at bounding box center [952, 74] width 28 height 23
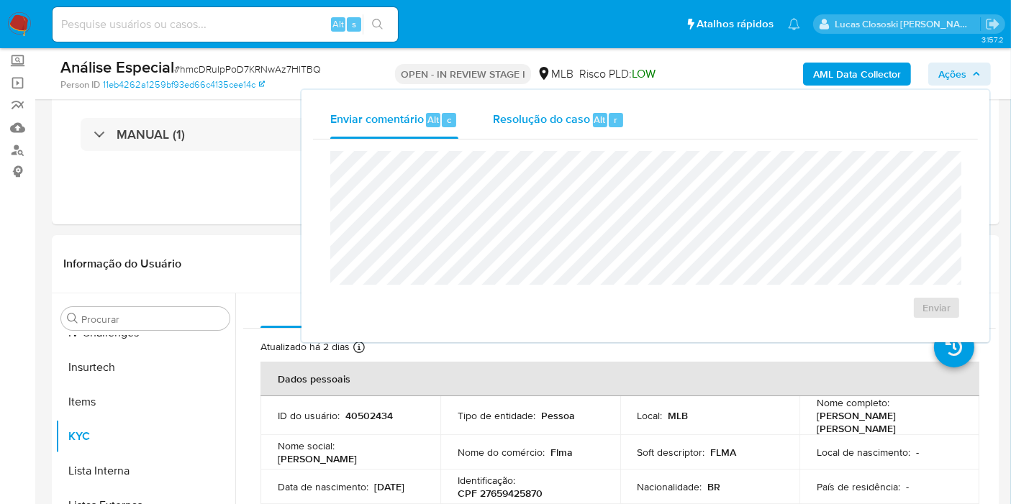
click at [597, 124] on span "Alt" at bounding box center [600, 120] width 12 height 14
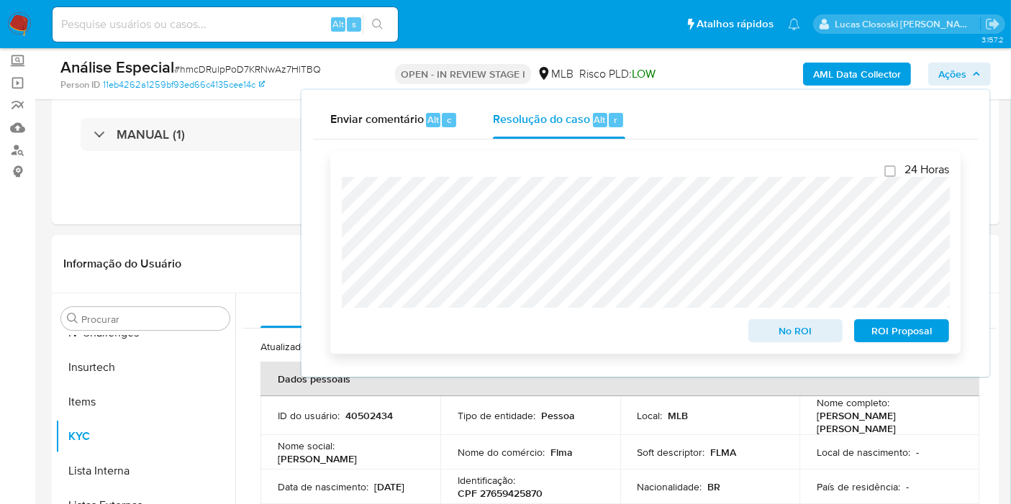
click at [900, 326] on span "ROI Proposal" at bounding box center [901, 331] width 75 height 20
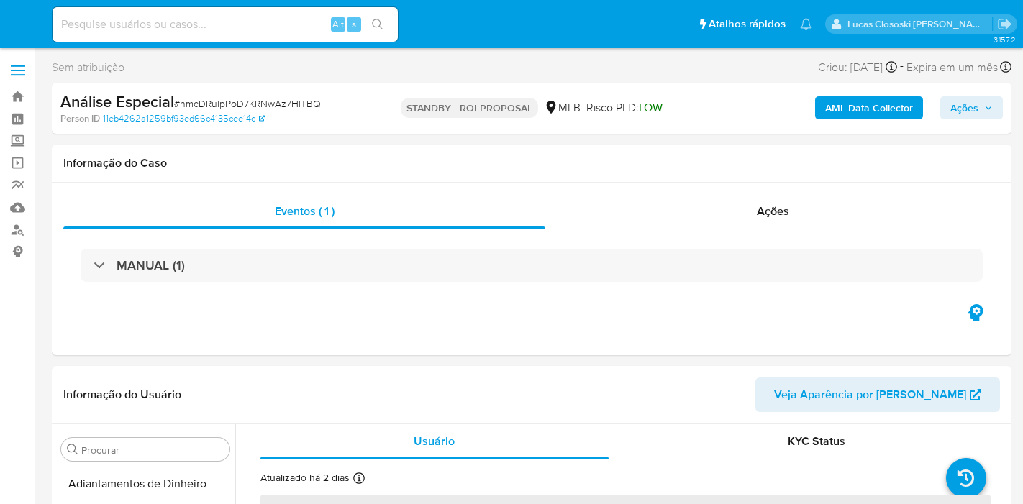
select select "10"
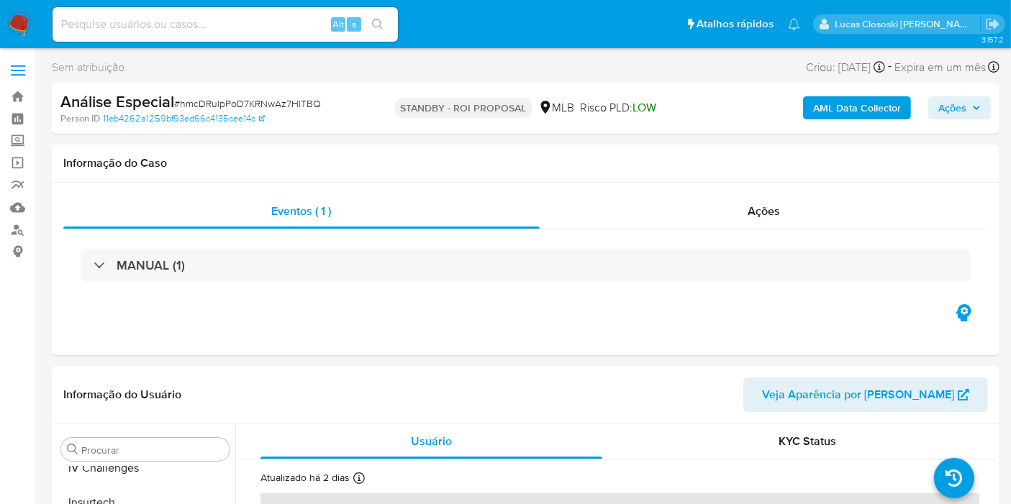
scroll to position [642, 0]
click at [15, 23] on img at bounding box center [19, 24] width 24 height 24
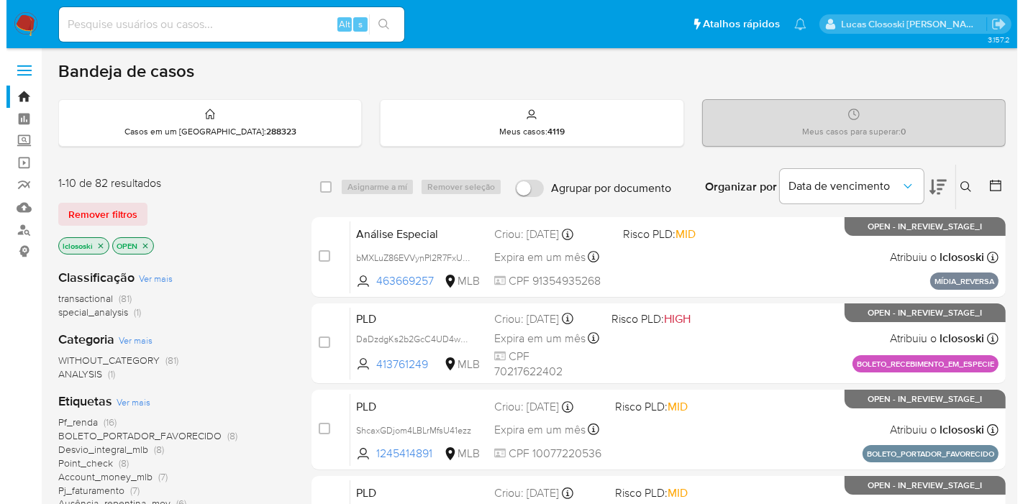
scroll to position [160, 0]
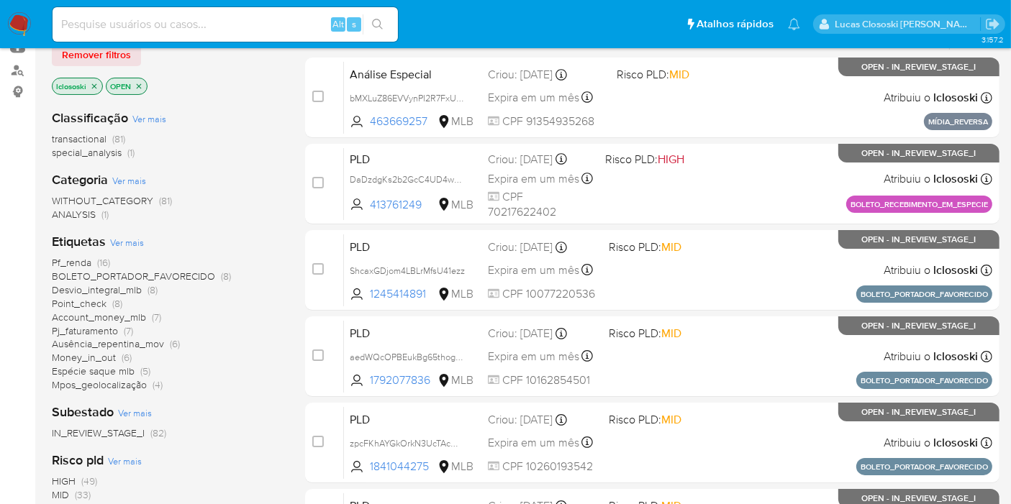
click at [131, 247] on span "Ver mais" at bounding box center [127, 242] width 34 height 13
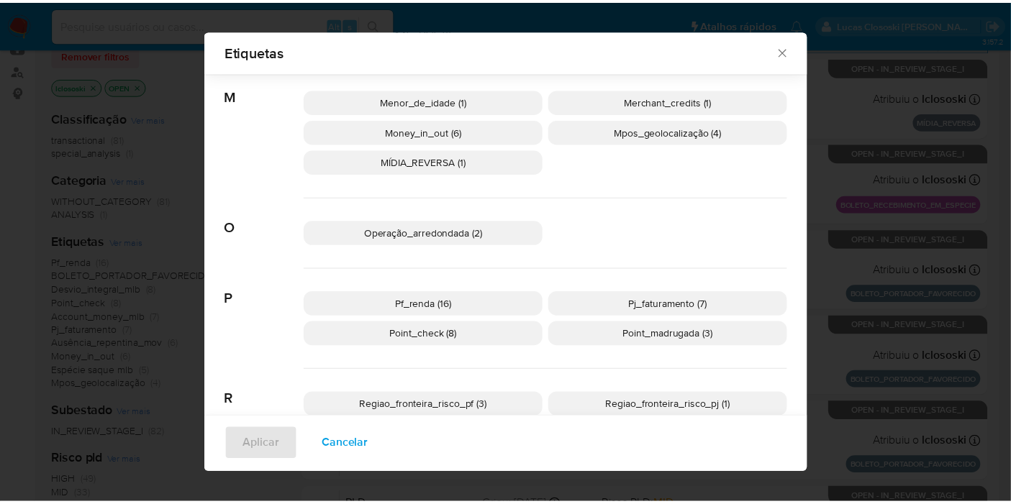
scroll to position [419, 0]
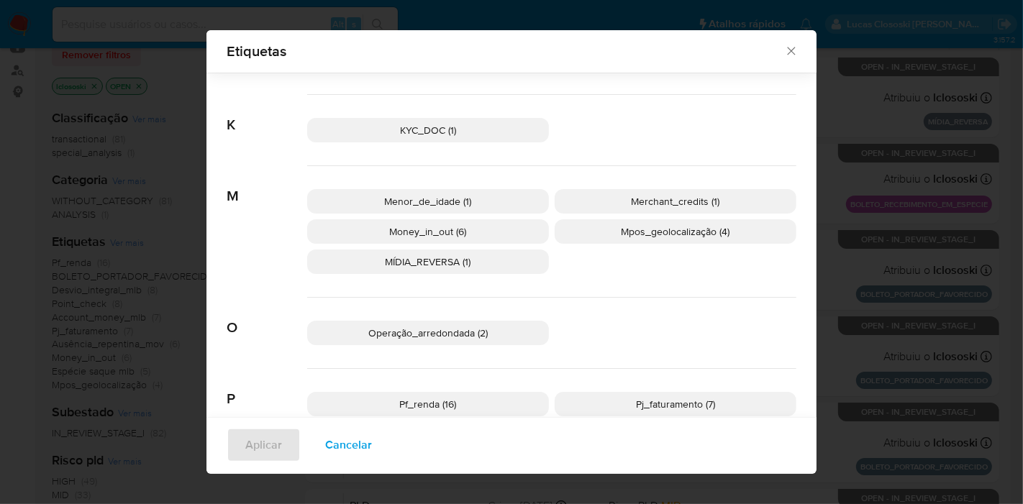
click at [898, 296] on div "Etiquetas Procurar A Account_money_mlb (7) Atividade_risco (3) Ausência_repenti…" at bounding box center [511, 252] width 1023 height 504
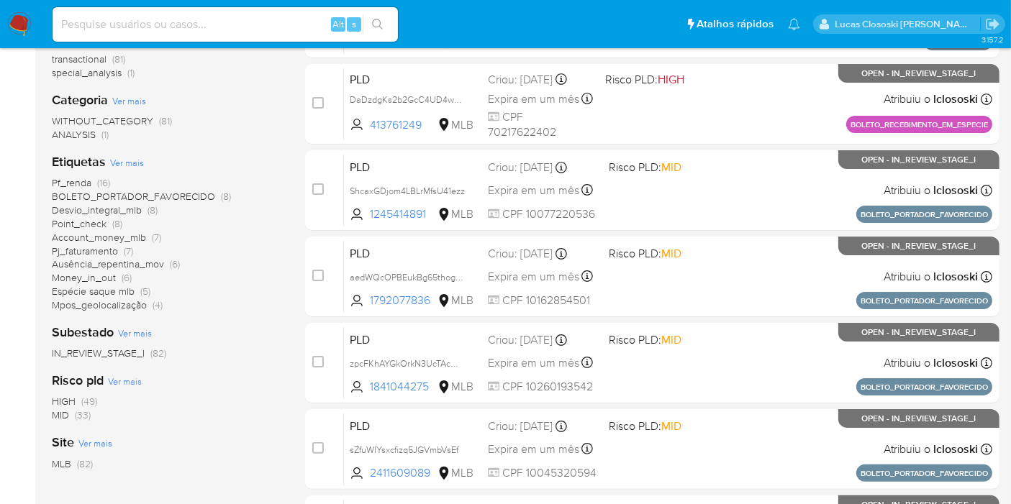
scroll to position [0, 0]
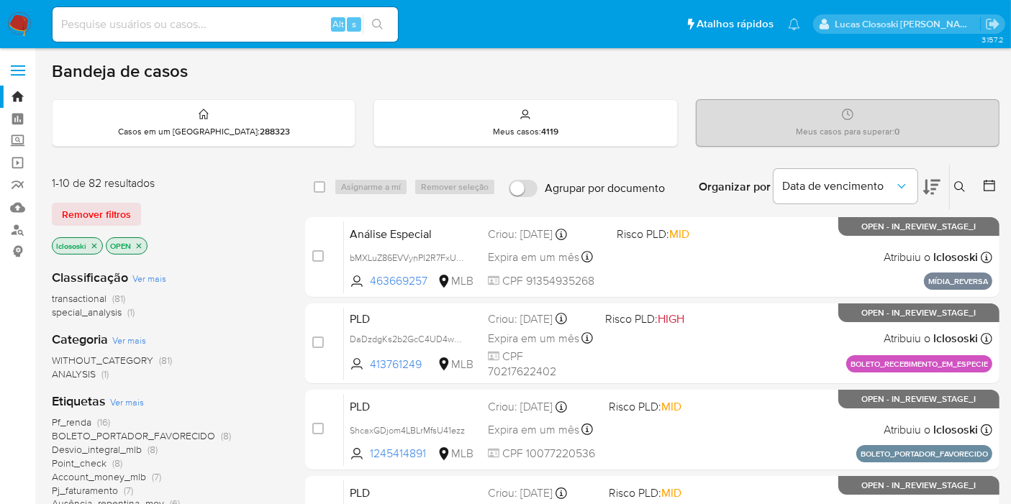
click at [229, 314] on div "transactional (81) special_analysis (1)" at bounding box center [167, 305] width 230 height 27
click at [197, 278] on div "Classificação Ver mais transactional (81) special_analysis (1)" at bounding box center [167, 294] width 230 height 50
click at [936, 183] on icon at bounding box center [931, 187] width 17 height 15
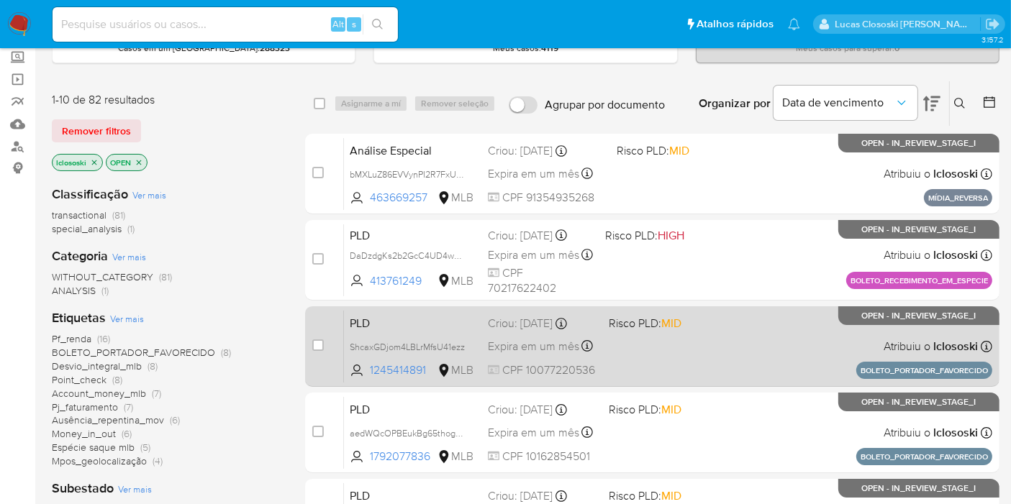
scroll to position [240, 0]
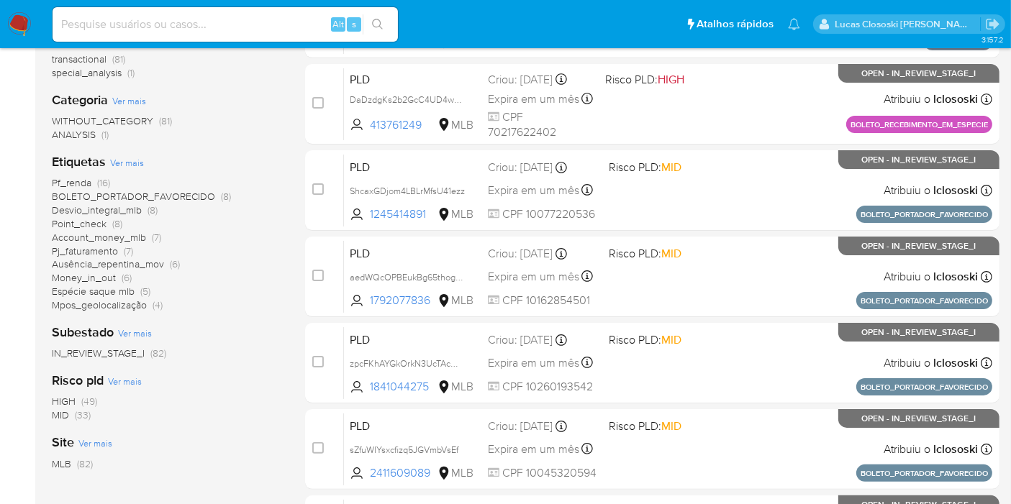
click at [181, 196] on span "BOLETO_PORTADOR_FAVORECIDO" at bounding box center [133, 196] width 163 height 14
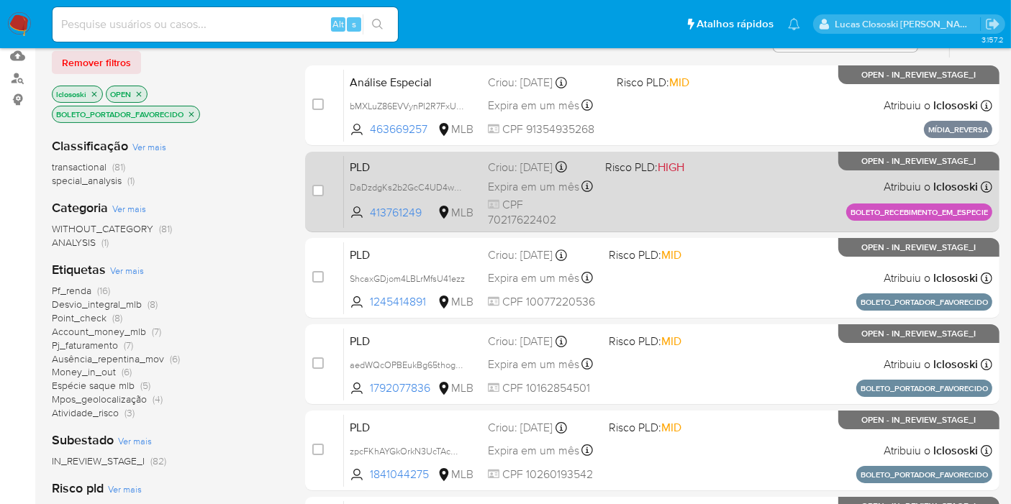
scroll to position [80, 0]
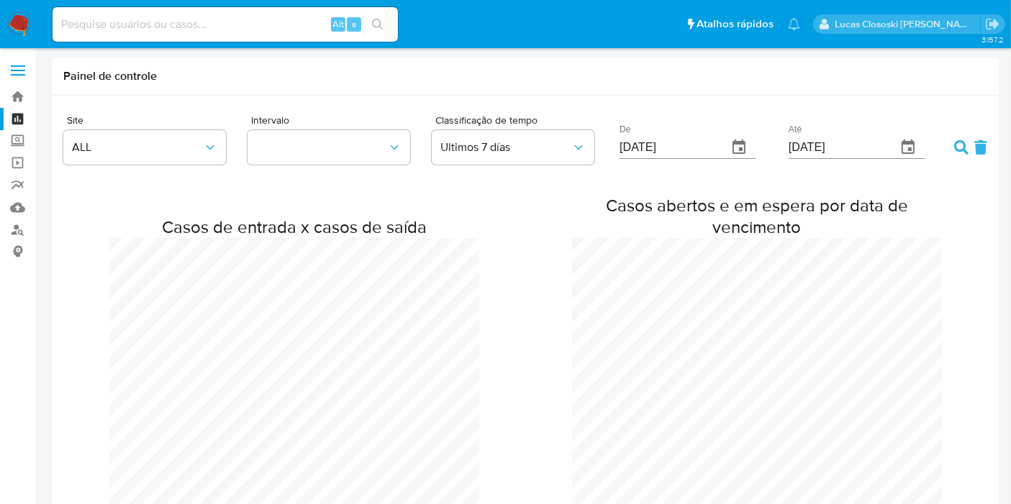
click at [511, 122] on span "Classificação de tempo" at bounding box center [527, 120] width 184 height 10
click at [507, 139] on button "Ultimos 7 días" at bounding box center [513, 147] width 163 height 35
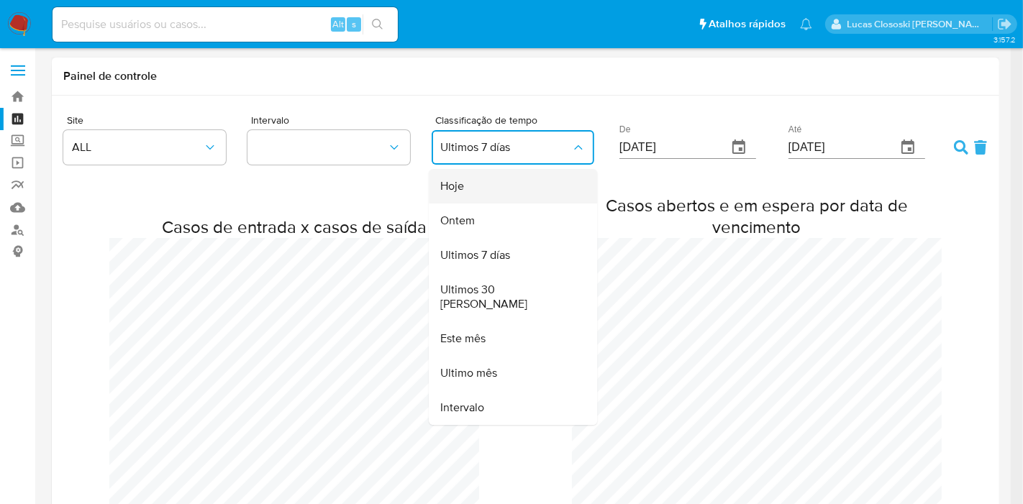
drag, startPoint x: 497, startPoint y: 219, endPoint x: 496, endPoint y: 178, distance: 41.7
click at [496, 178] on ul "Hoje Ontem Ultimos 7 [PERSON_NAME] Ultimos 30 [PERSON_NAME] Este mês Ultimo mês…" at bounding box center [513, 297] width 168 height 256
click at [496, 178] on div "Hoje" at bounding box center [508, 186] width 137 height 35
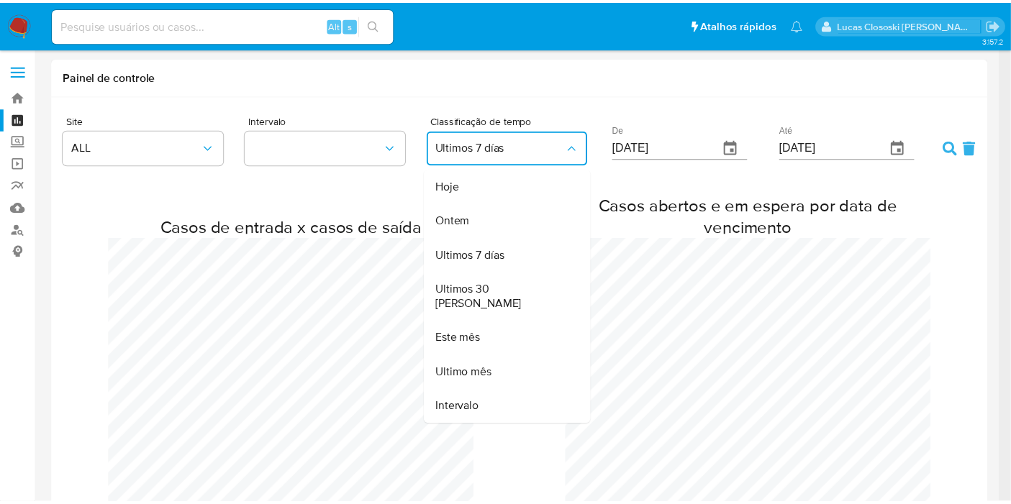
scroll to position [716982, 718243]
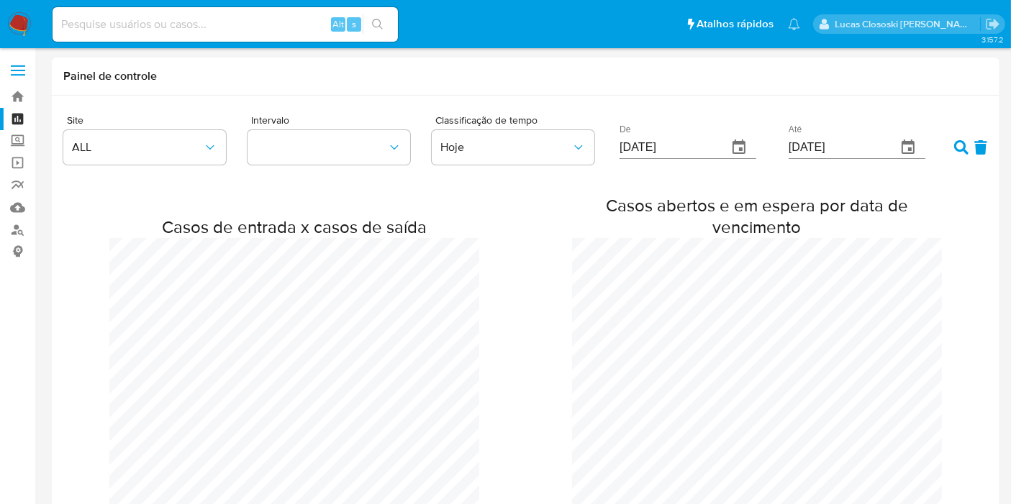
click at [961, 147] on icon at bounding box center [961, 147] width 14 height 14
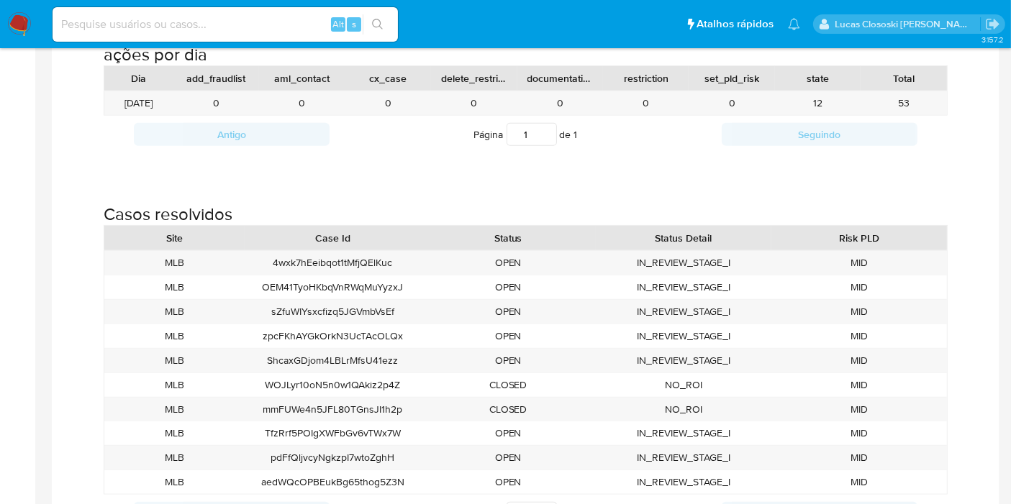
scroll to position [1439, 0]
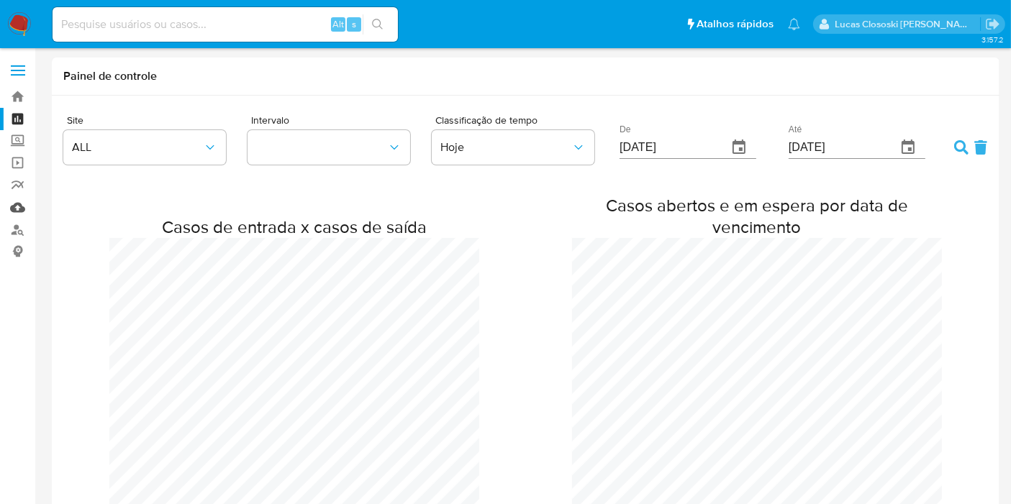
click at [28, 203] on link "Mulan" at bounding box center [85, 207] width 171 height 22
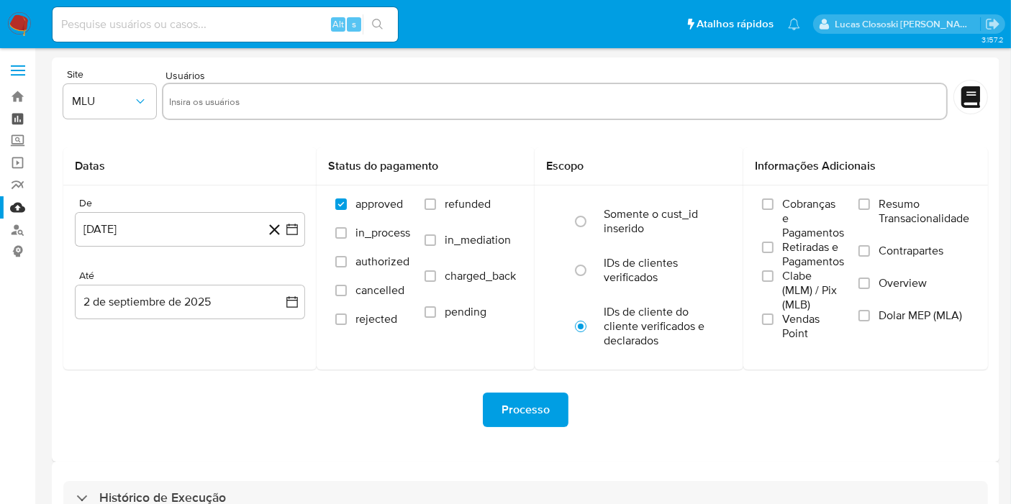
click at [11, 119] on link "Painel" at bounding box center [85, 119] width 171 height 22
click at [9, 111] on link "Painel" at bounding box center [85, 119] width 171 height 22
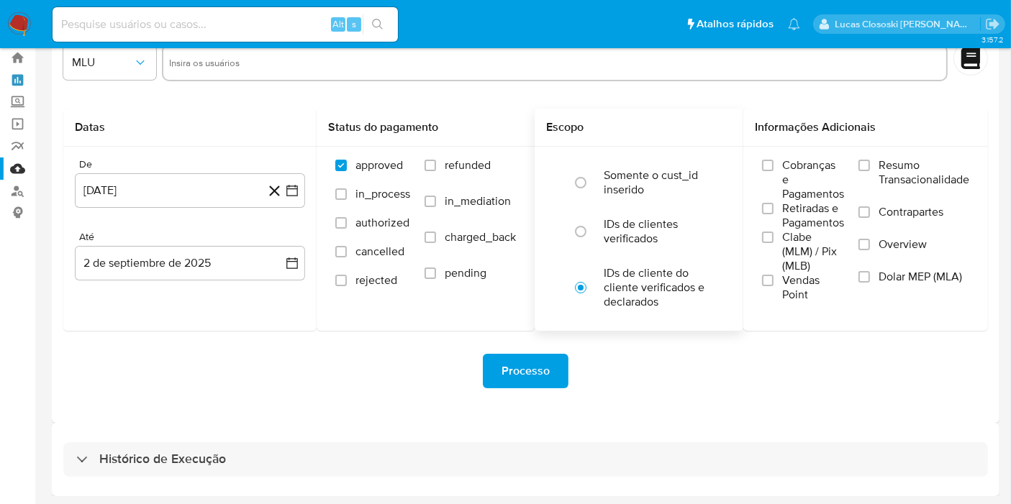
scroll to position [39, 0]
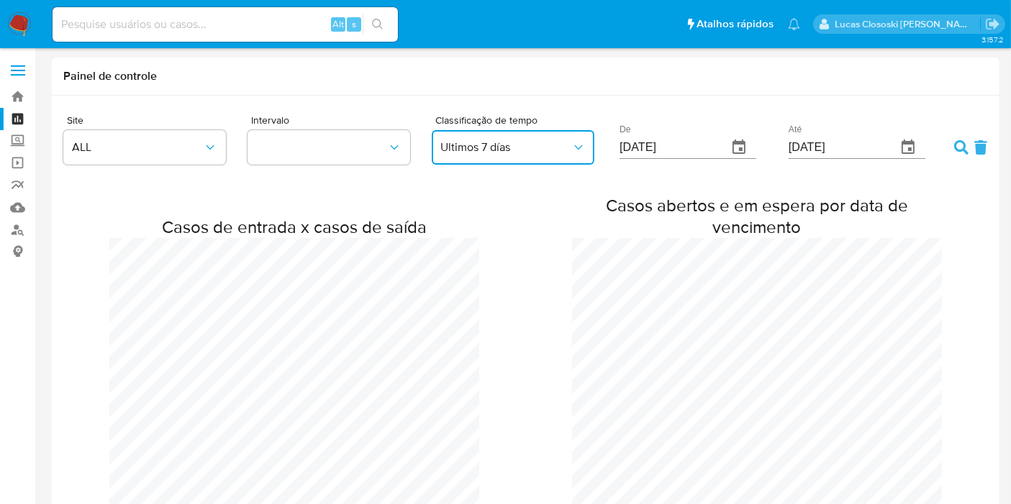
click at [475, 138] on button "Ultimos 7 días" at bounding box center [513, 147] width 163 height 35
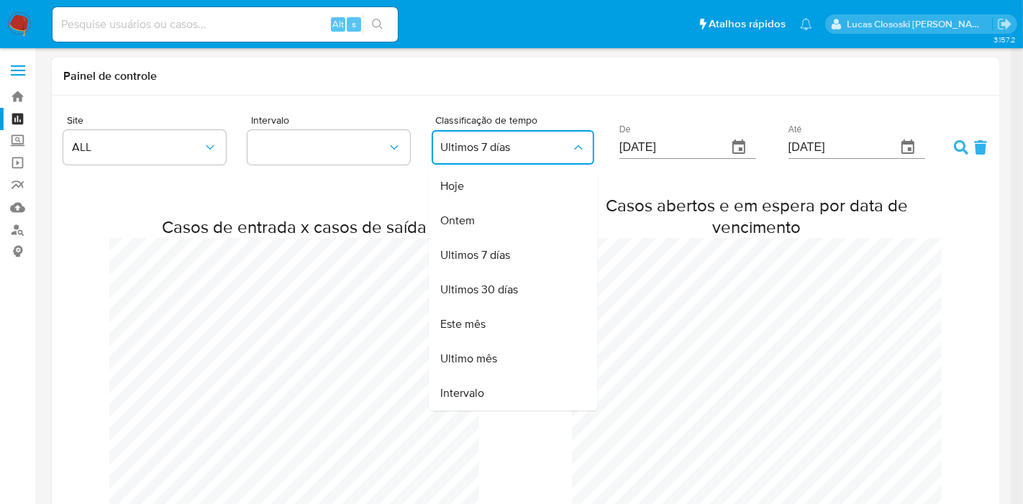
drag, startPoint x: 475, startPoint y: 183, endPoint x: 778, endPoint y: 190, distance: 302.9
click at [476, 183] on div "Hoje" at bounding box center [508, 186] width 137 height 35
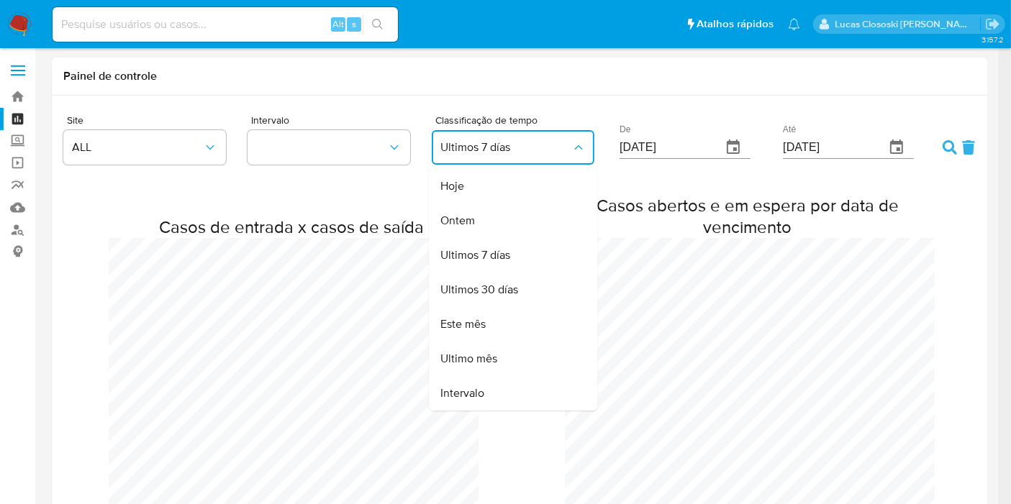
scroll to position [716982, 718243]
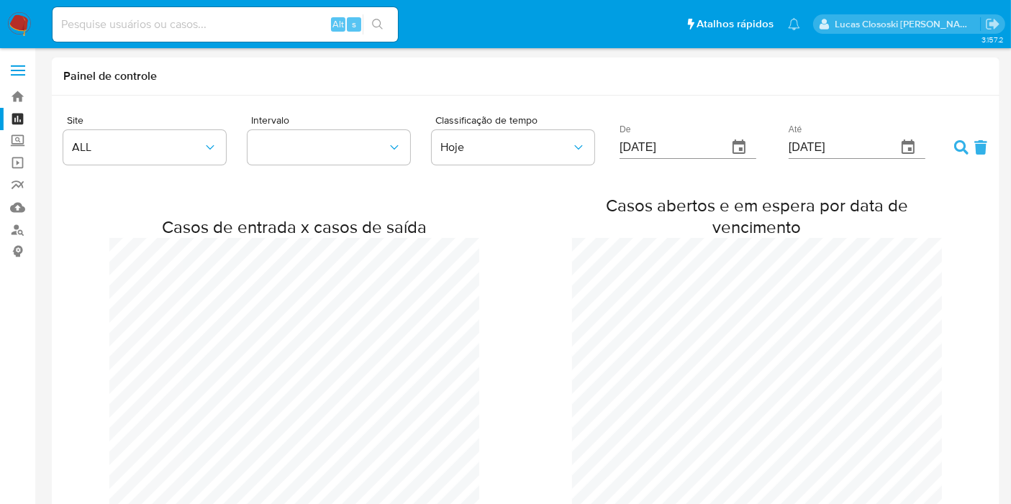
click at [949, 150] on form "Site ALL Intervalo Classificação de tempo Hoje De 26/08/2025 Até 02/09/2025" at bounding box center [525, 142] width 924 height 58
click at [951, 148] on form "Site ALL Intervalo Classificação de tempo Hoje De 26/08/2025 Até 02/09/2025" at bounding box center [525, 142] width 924 height 58
click at [954, 147] on icon at bounding box center [961, 147] width 14 height 14
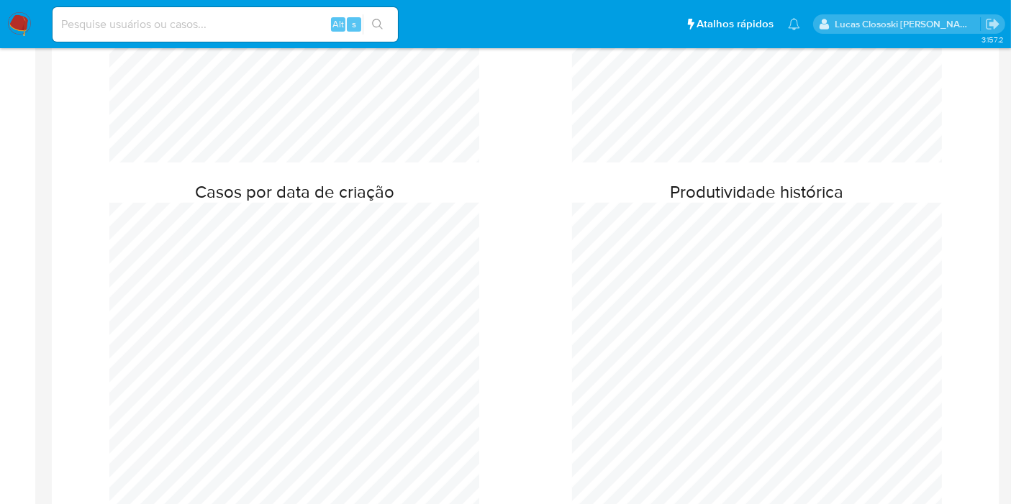
scroll to position [717272, 718243]
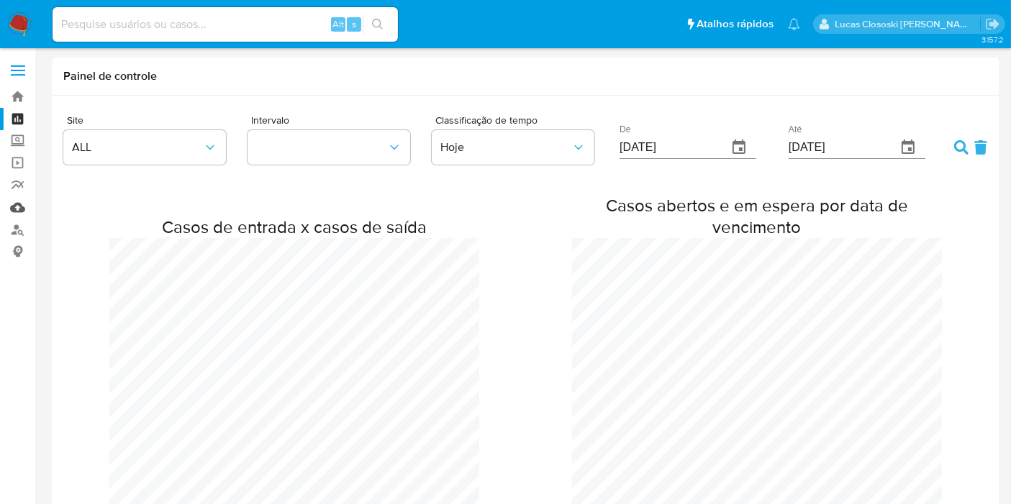
click at [22, 204] on link "Mulan" at bounding box center [85, 207] width 171 height 22
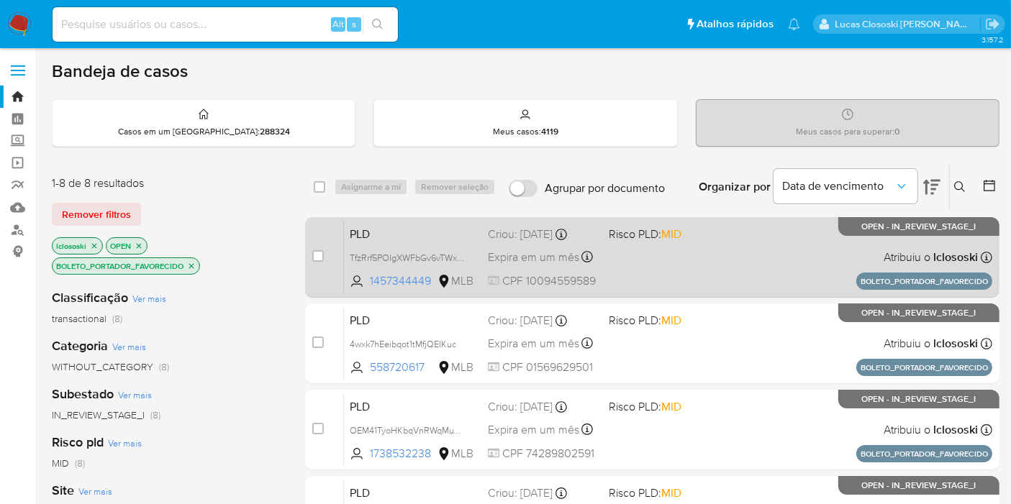
click at [734, 239] on div "PLD TfzRrf5POIgXWFbGv6vTWx7W 1457344449 MLB Risco PLD: MID Criou: [DATE] Criou:…" at bounding box center [668, 257] width 648 height 73
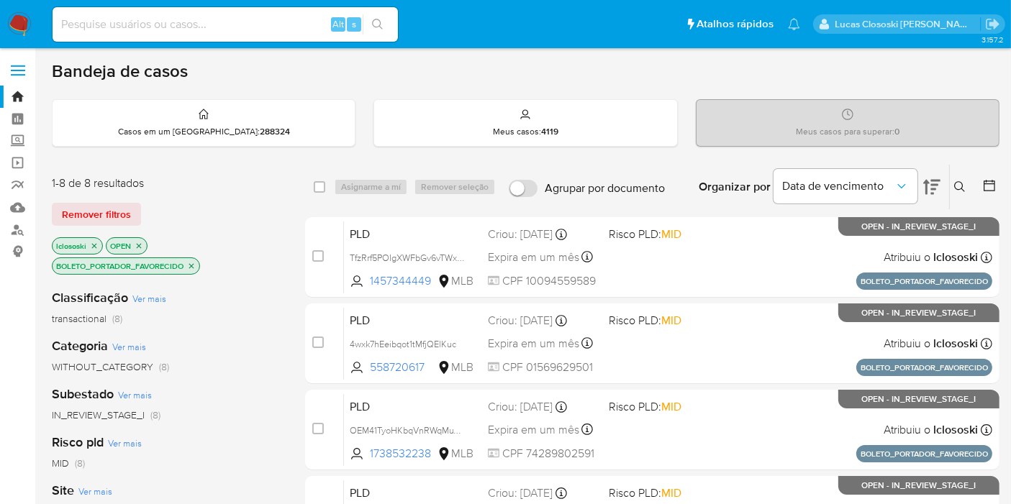
click at [247, 186] on div "1-8 de 8 resultados" at bounding box center [167, 183] width 230 height 16
click at [220, 341] on div "Categoria Ver mais WITHOUT_CATEGORY (8)" at bounding box center [167, 355] width 230 height 37
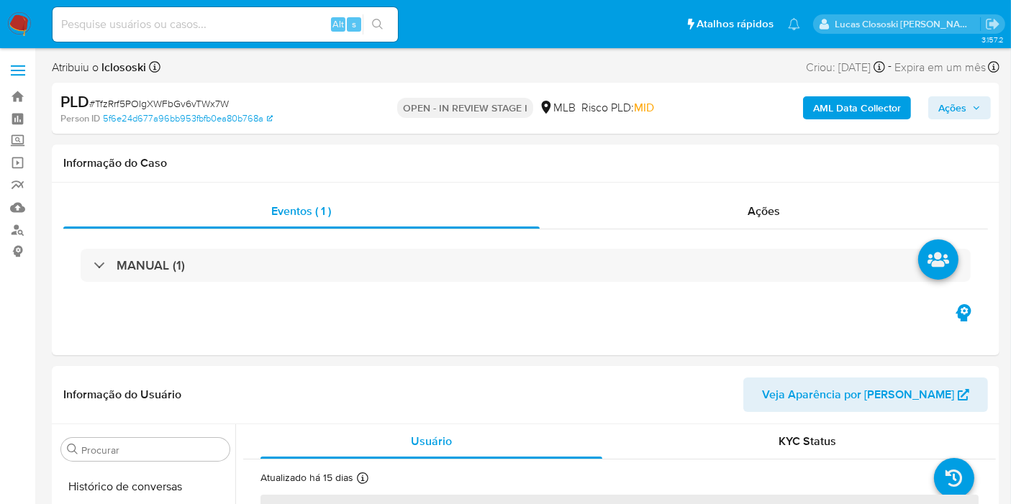
scroll to position [642, 0]
select select "10"
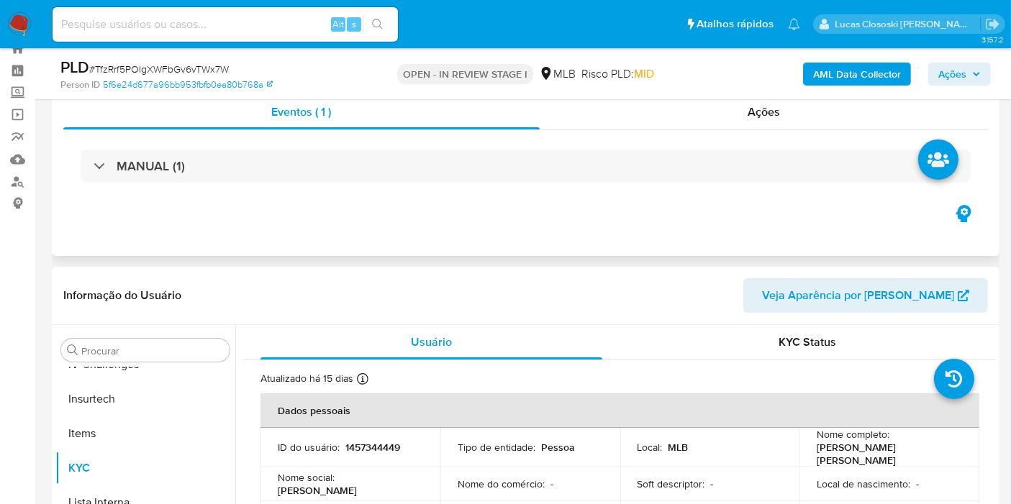
scroll to position [0, 0]
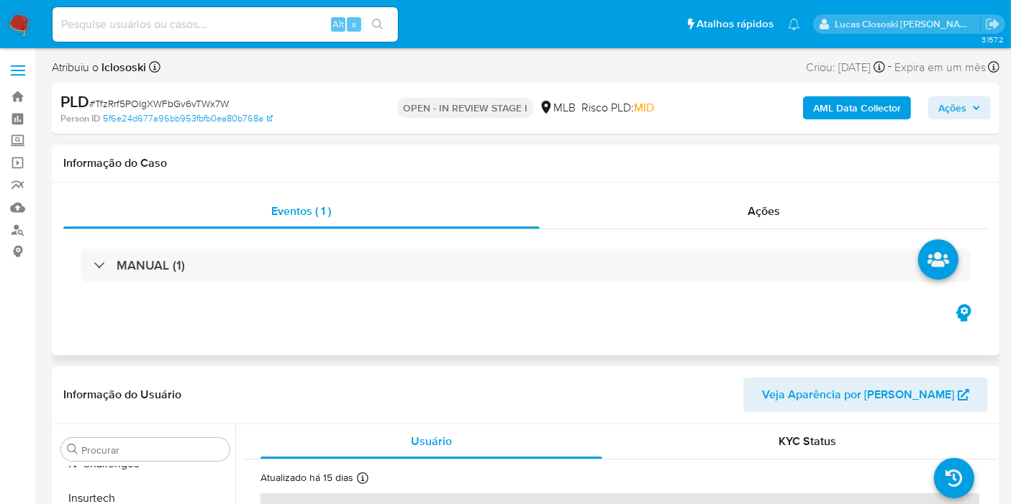
click at [639, 247] on div "MANUAL (1)" at bounding box center [525, 265] width 924 height 72
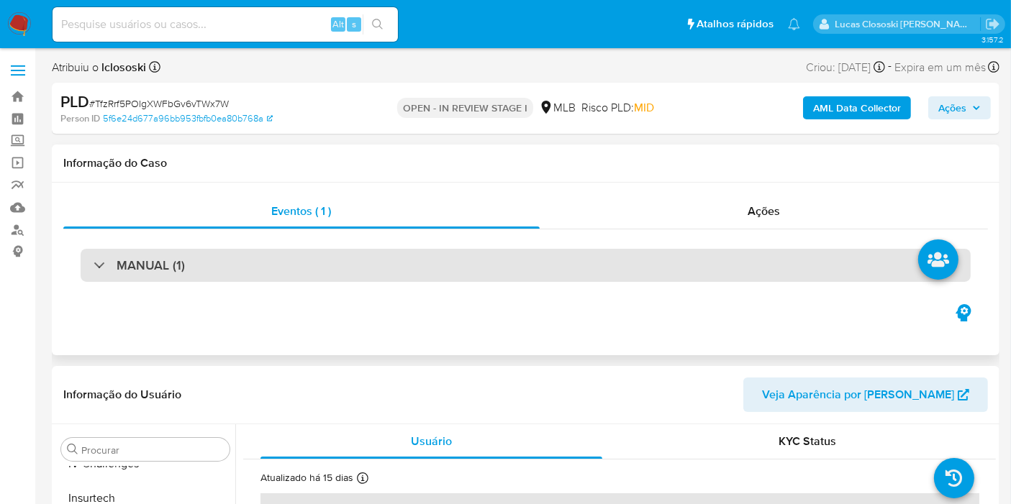
click at [639, 255] on div "MANUAL (1)" at bounding box center [526, 265] width 890 height 33
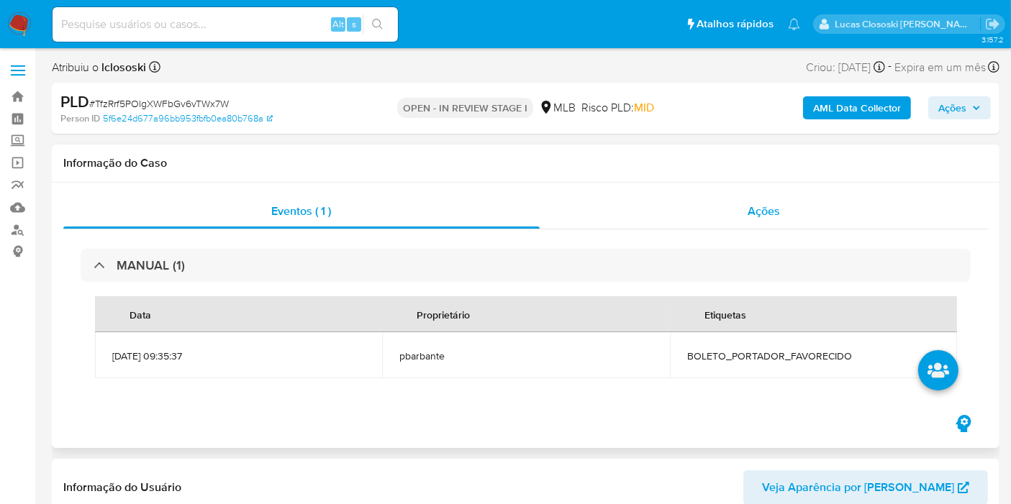
click at [742, 216] on div "Ações" at bounding box center [763, 211] width 449 height 35
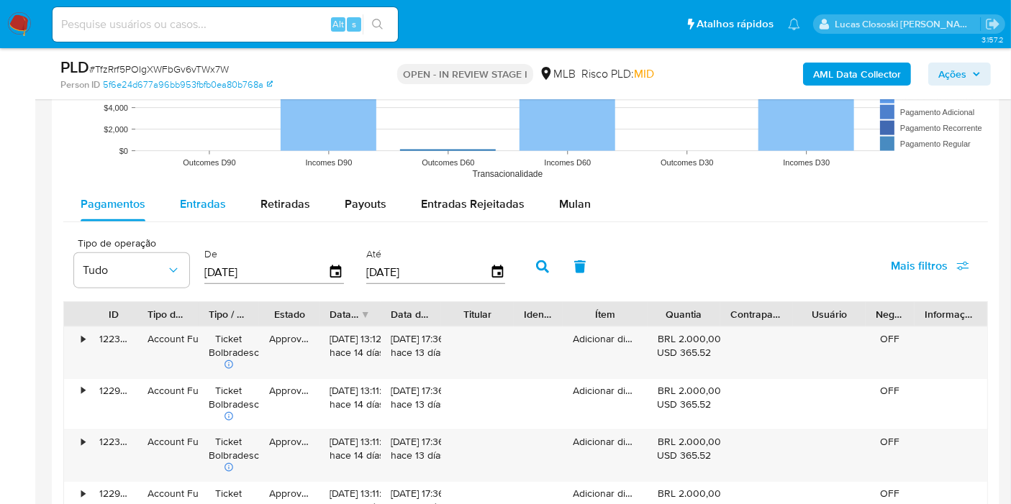
scroll to position [1518, 0]
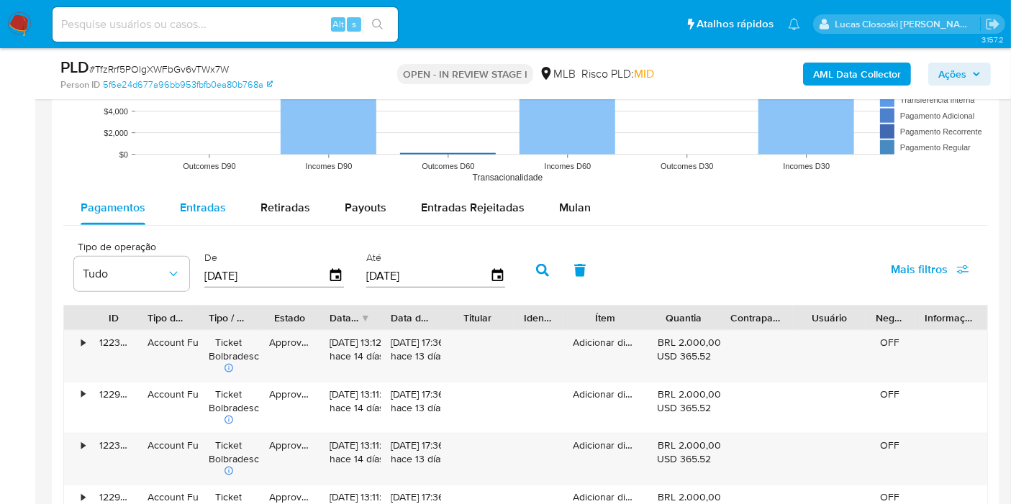
click at [214, 193] on div "Entradas" at bounding box center [203, 208] width 46 height 35
select select "10"
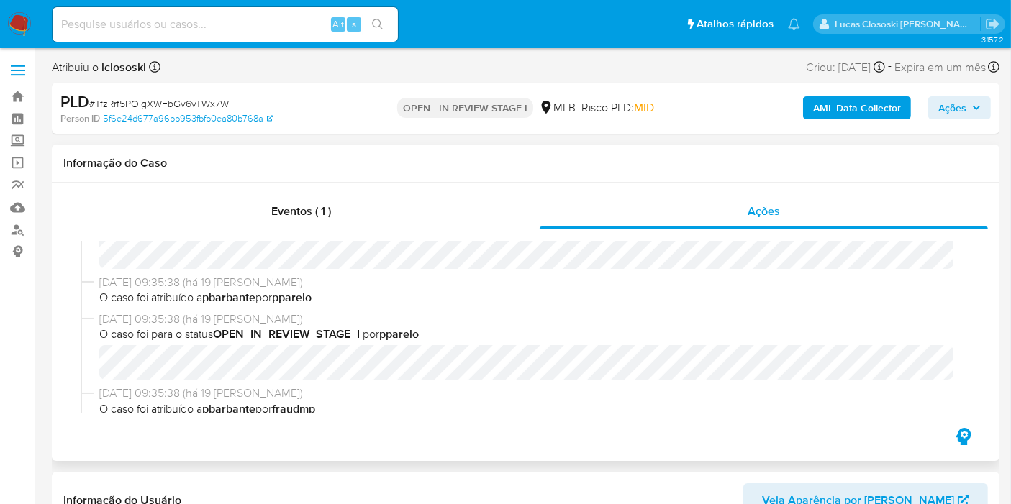
scroll to position [0, 0]
